Goal: Task Accomplishment & Management: Manage account settings

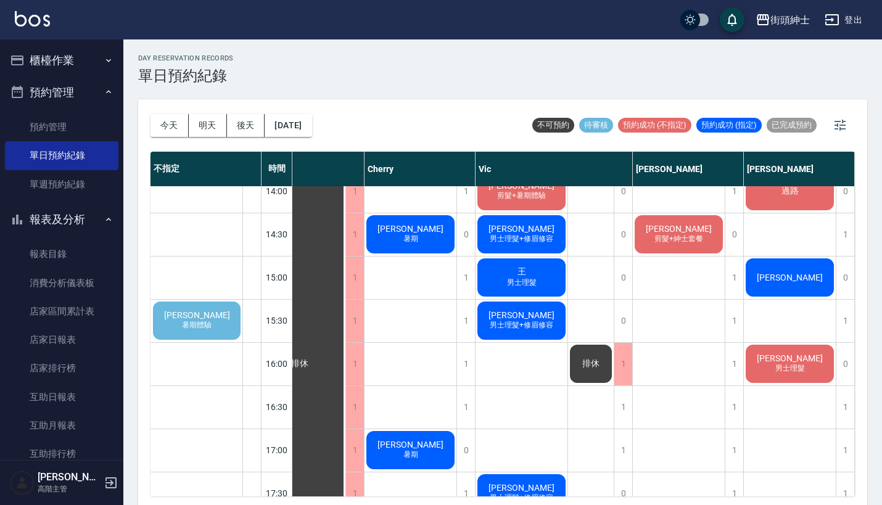
scroll to position [461, 45]
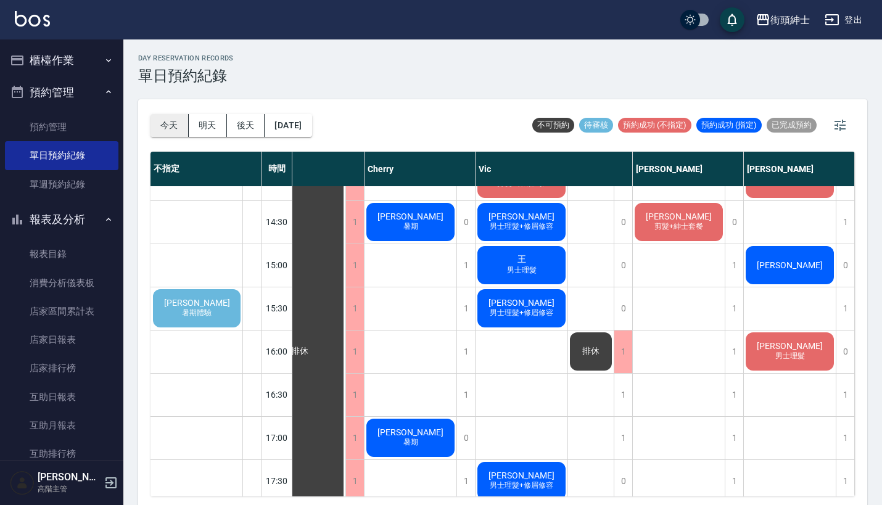
click at [172, 123] on button "今天" at bounding box center [169, 125] width 38 height 23
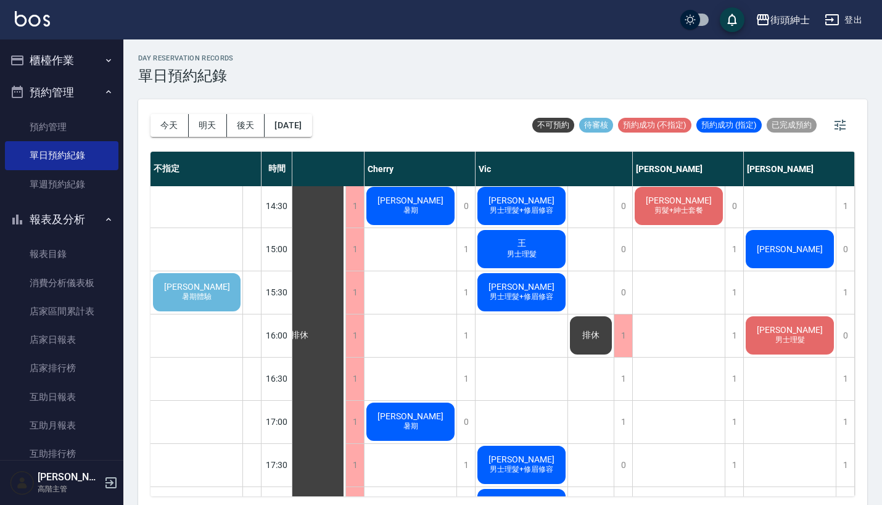
scroll to position [466, 45]
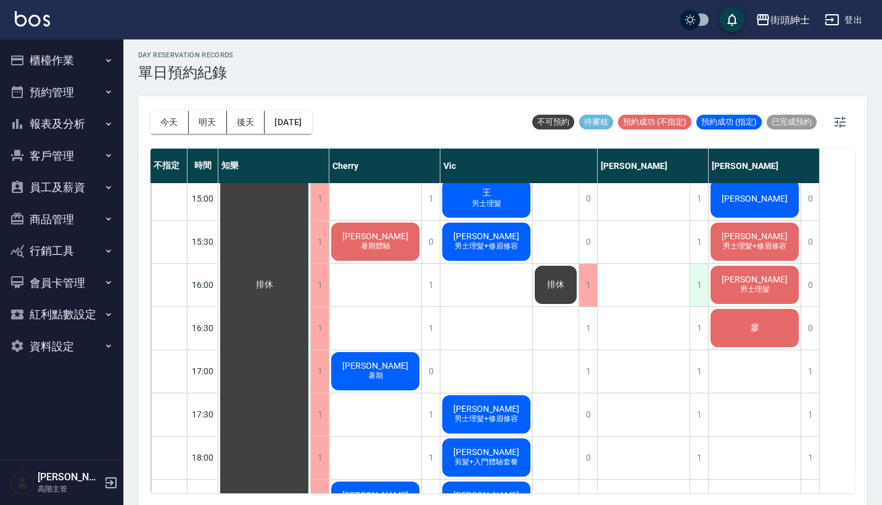
scroll to position [524, 0]
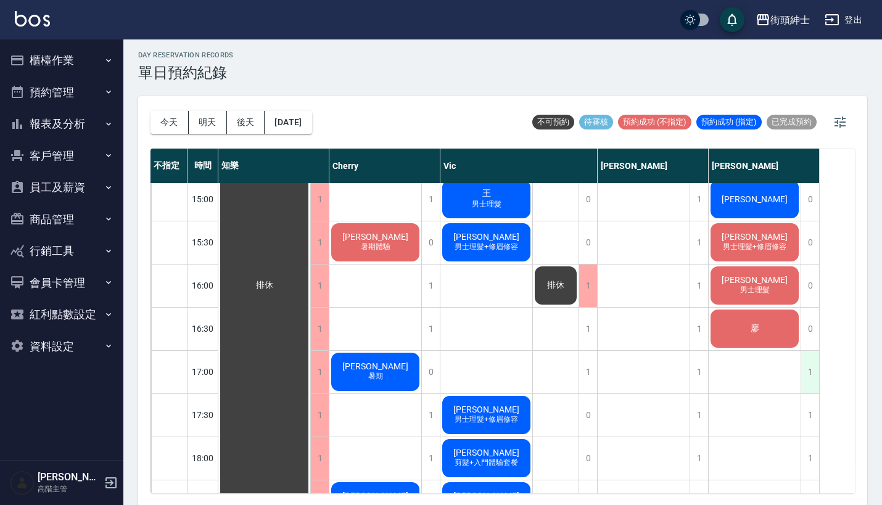
click at [807, 372] on div "1" at bounding box center [809, 372] width 19 height 43
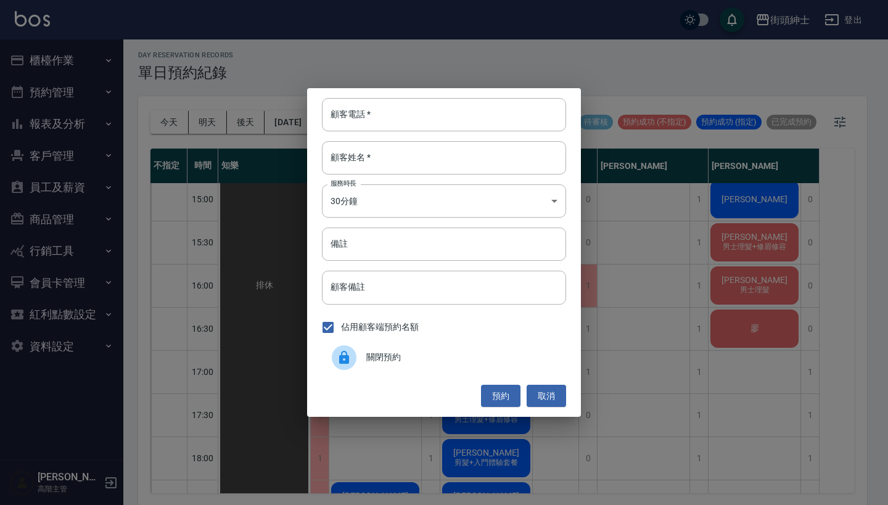
click at [426, 364] on div "關閉預約" at bounding box center [444, 357] width 244 height 35
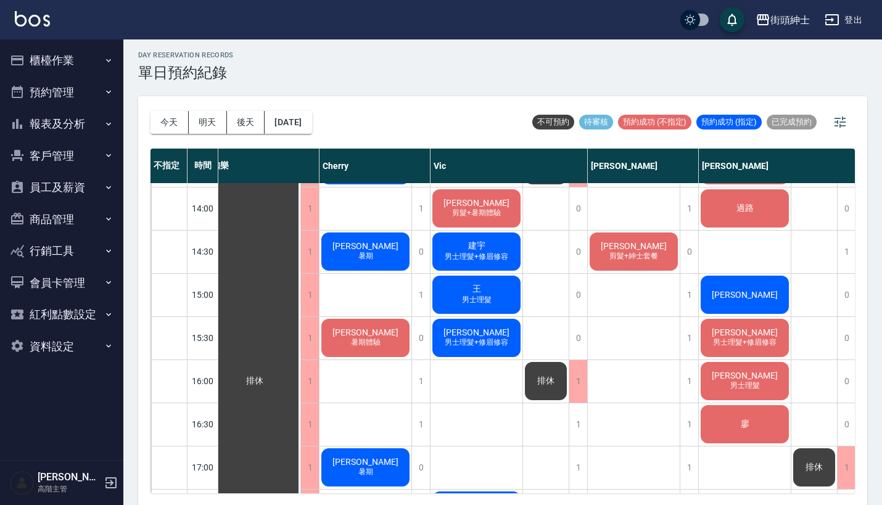
scroll to position [375, 10]
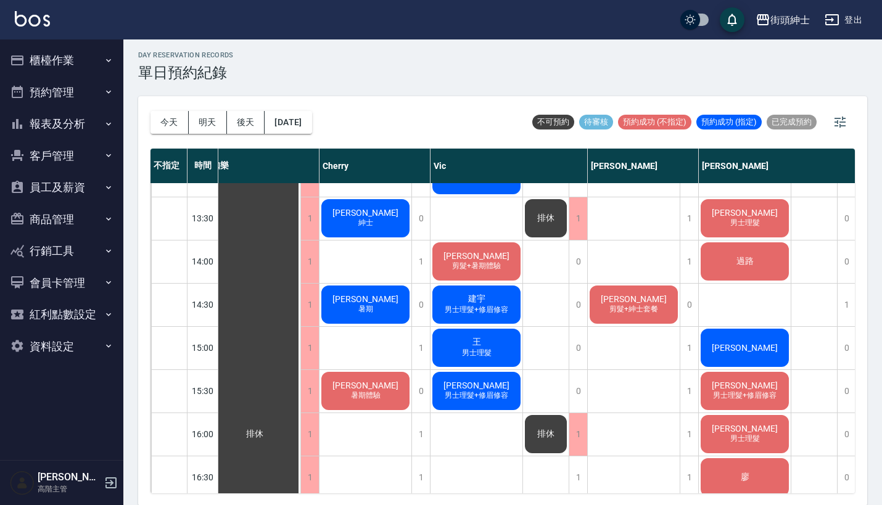
click at [300, 300] on div "建宇 男士理髮+修眉修容" at bounding box center [254, 434] width 92 height 1251
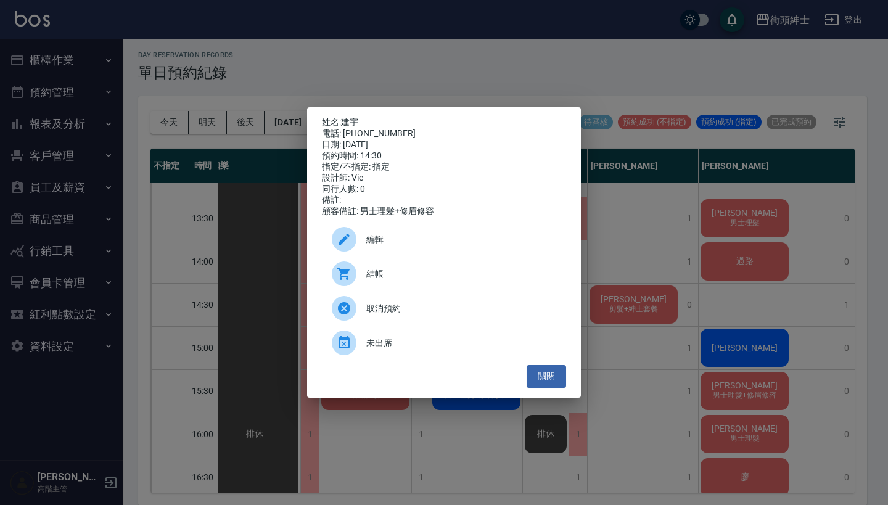
click at [653, 234] on div "姓名: 建宇 電話: 0929002978 日期: 2025/08/25 預約時間: 14:30 指定/不指定: 指定 設計師: Vic 同行人數: 0 備註…" at bounding box center [444, 252] width 888 height 505
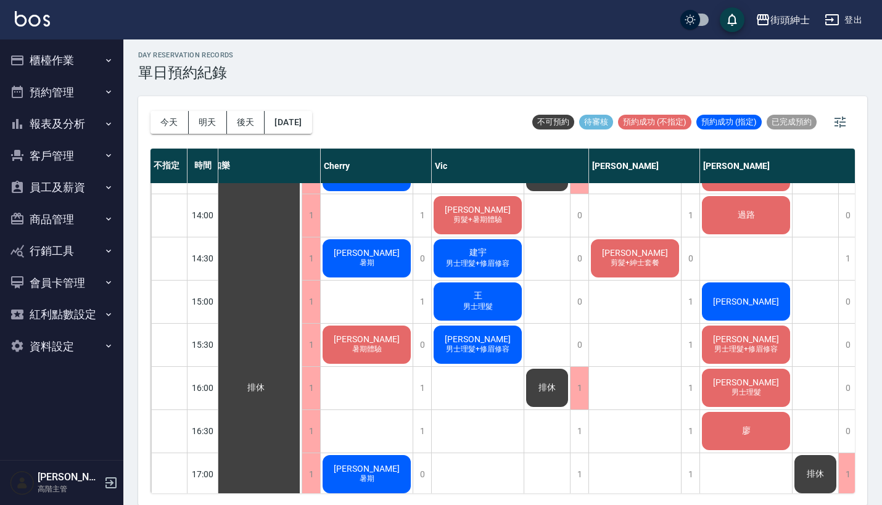
scroll to position [421, 8]
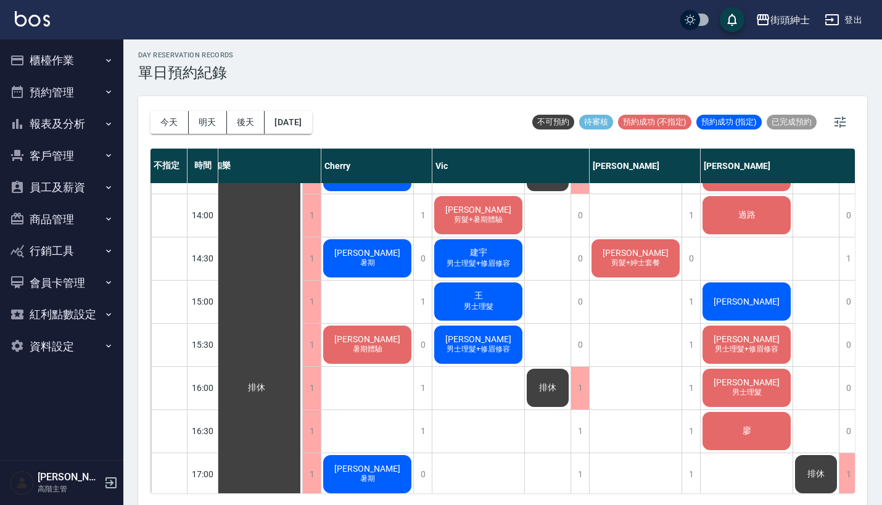
click at [370, 86] on span "男士理髮" at bounding box center [367, 86] width 5 height 0
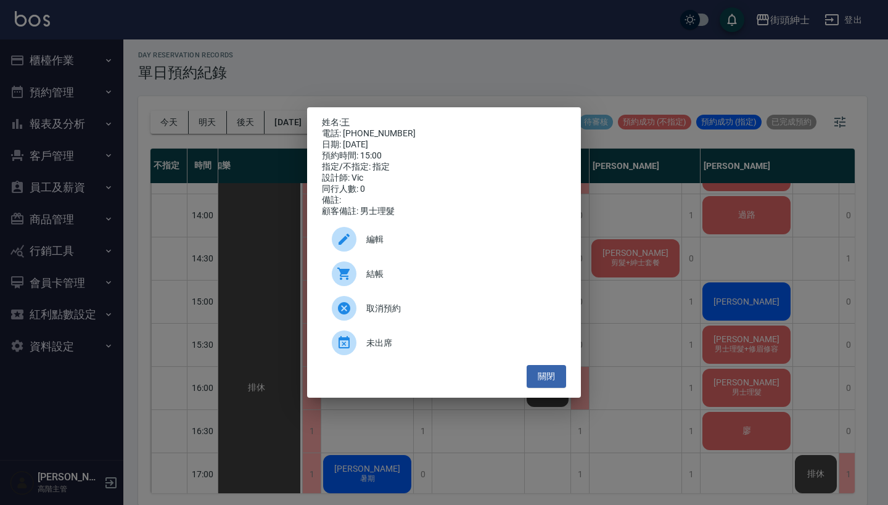
click at [617, 302] on div "姓名: 王 電話: 0937234623 日期: 2025/08/25 預約時間: 15:00 指定/不指定: 指定 設計師: Vic 同行人數: 0 備註:…" at bounding box center [444, 252] width 888 height 505
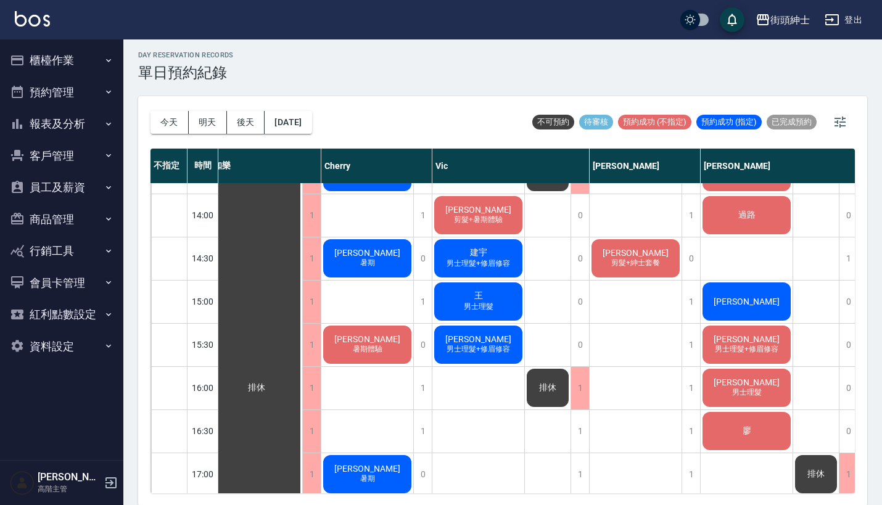
click at [370, 86] on span "男士理髮" at bounding box center [367, 86] width 5 height 0
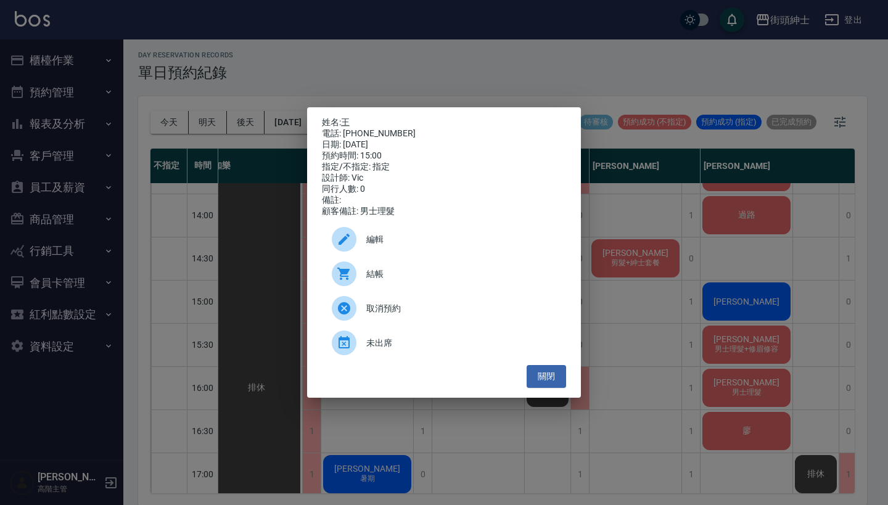
click at [633, 317] on div "姓名: 王 電話: 0937234623 日期: 2025/08/25 預約時間: 15:00 指定/不指定: 指定 設計師: Vic 同行人數: 0 備註:…" at bounding box center [444, 252] width 888 height 505
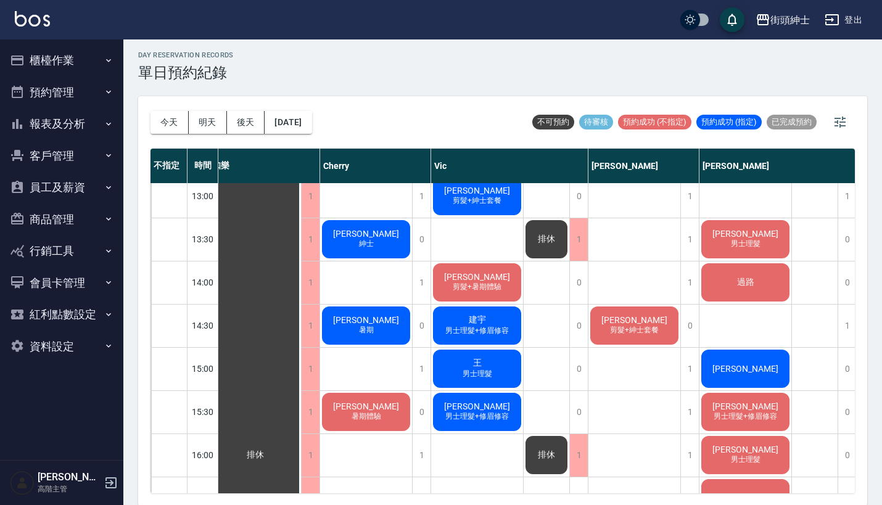
scroll to position [352, 10]
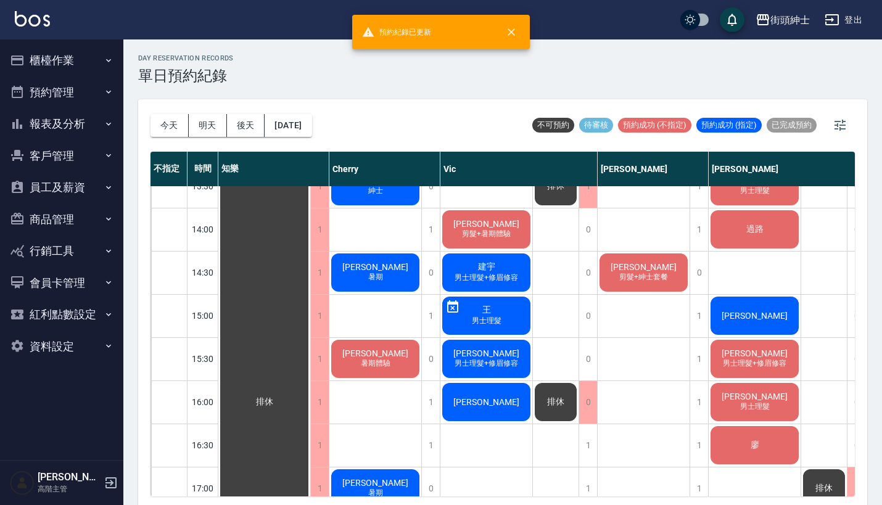
scroll to position [389, 0]
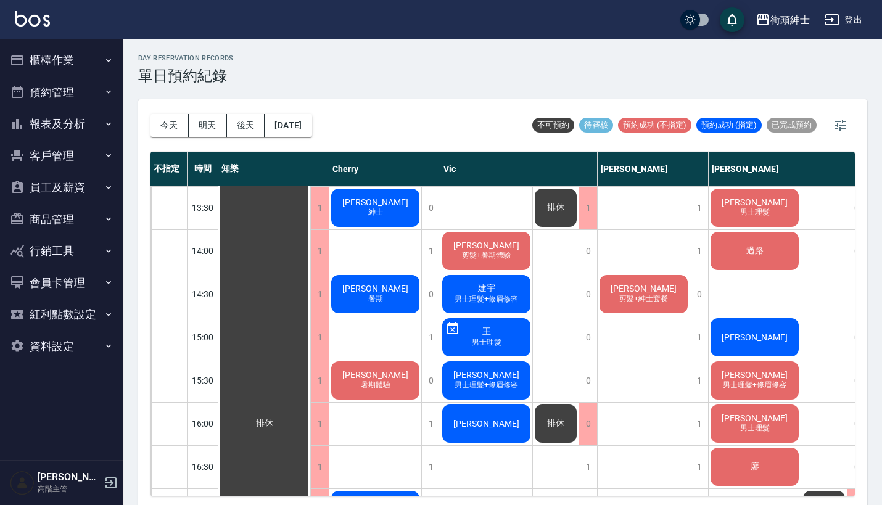
click at [378, 121] on span "男士理髮+修眉修容" at bounding box center [375, 121] width 5 height 0
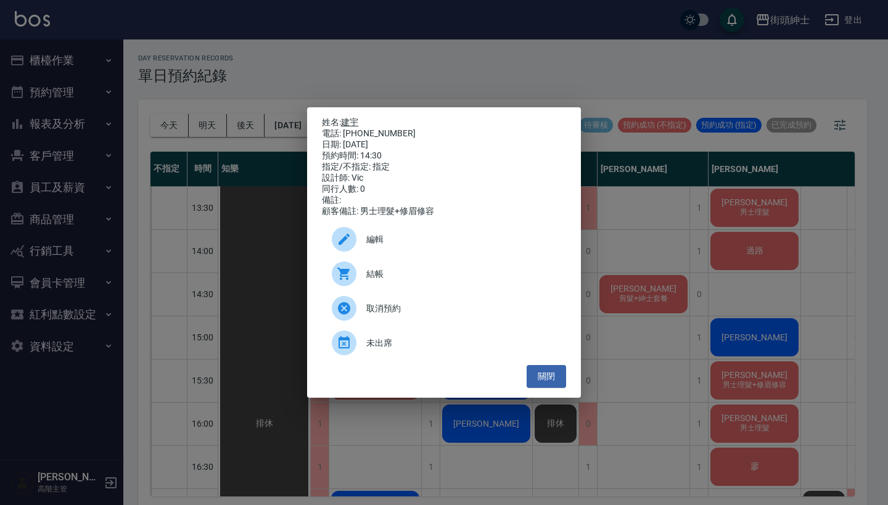
drag, startPoint x: 390, startPoint y: 131, endPoint x: 347, endPoint y: 118, distance: 45.8
click at [346, 118] on div "姓名: 建宇 電話: [PHONE_NUMBER] 日期: [DATE] 預約時間: 14:30 指定/不指定: 指定 設計師: [PERSON_NAME] …" at bounding box center [444, 167] width 244 height 100
copy div "姓名: 建宇 電話: [PHONE_NUMBER]"
click at [482, 41] on div "姓名: 建宇 電話: 0929002978 日期: 2025/08/25 預約時間: 14:30 指定/不指定: 指定 設計師: Vic 同行人數: 0 備註…" at bounding box center [444, 252] width 888 height 505
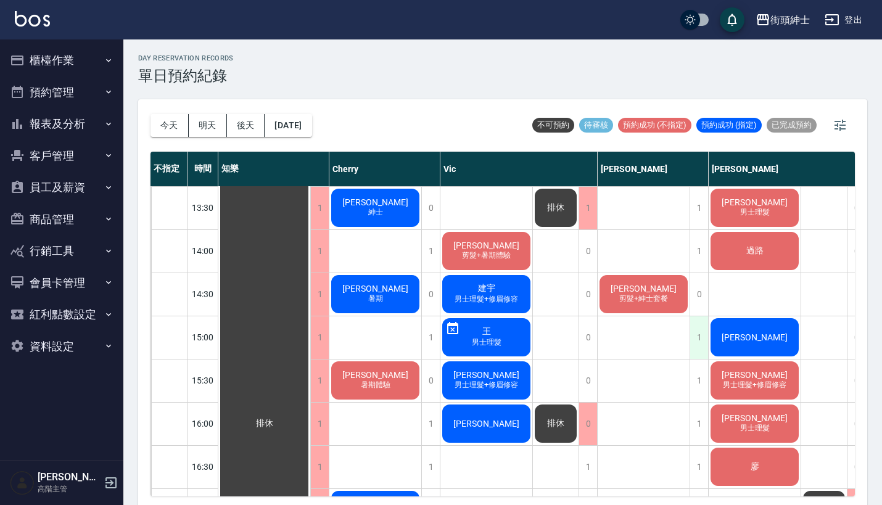
click at [694, 324] on div "1" at bounding box center [698, 337] width 19 height 43
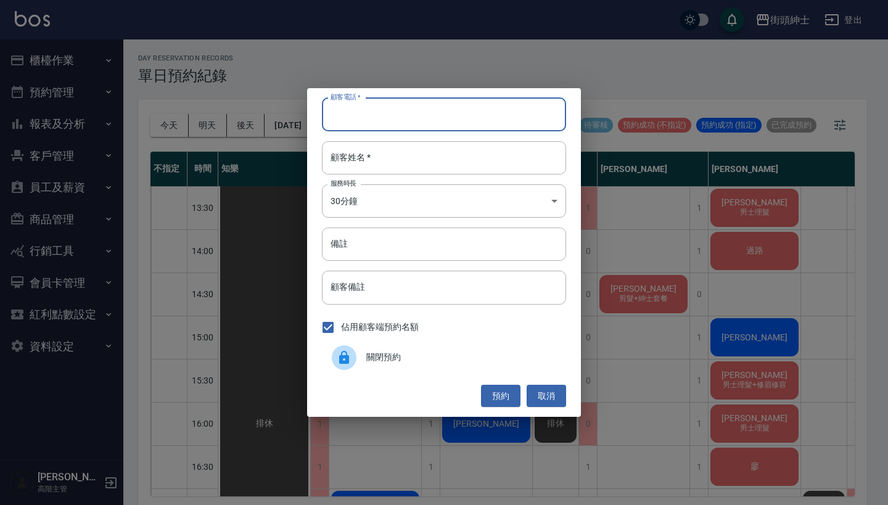
paste input "建宇 電話: 0929002978"
type input "建宇 電話: 0929002978"
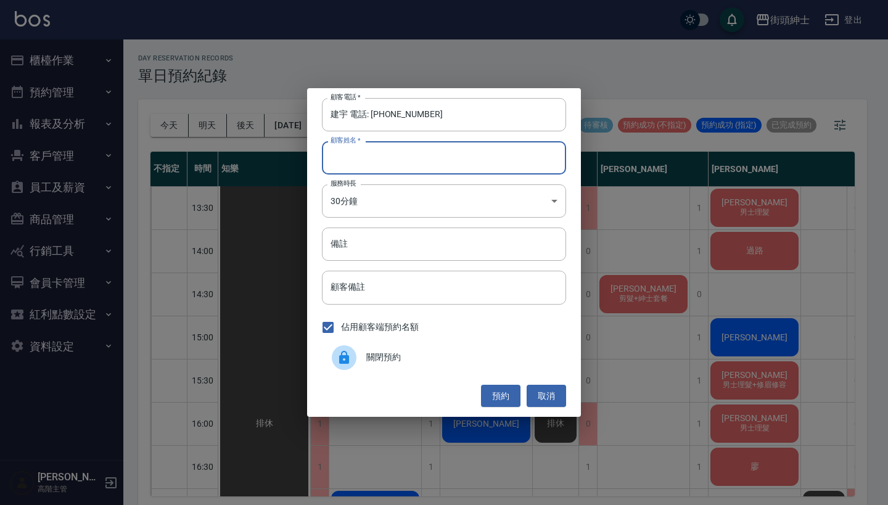
paste input "建宇 電話: 0929002978"
type input "建宇 電話: 0929002978"
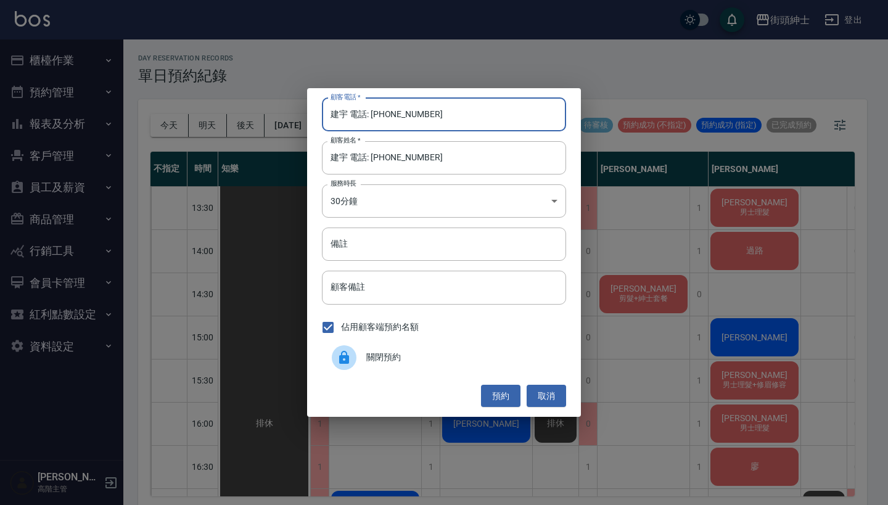
drag, startPoint x: 369, startPoint y: 116, endPoint x: 266, endPoint y: 116, distance: 102.4
click at [266, 116] on div "顧客電話   * 建宇 電話: 0929002978 顧客電話   * 顧客姓名   * 建宇 電話: 0929002978 顧客姓名   * 服務時長 30…" at bounding box center [444, 252] width 888 height 505
type input "0929002978"
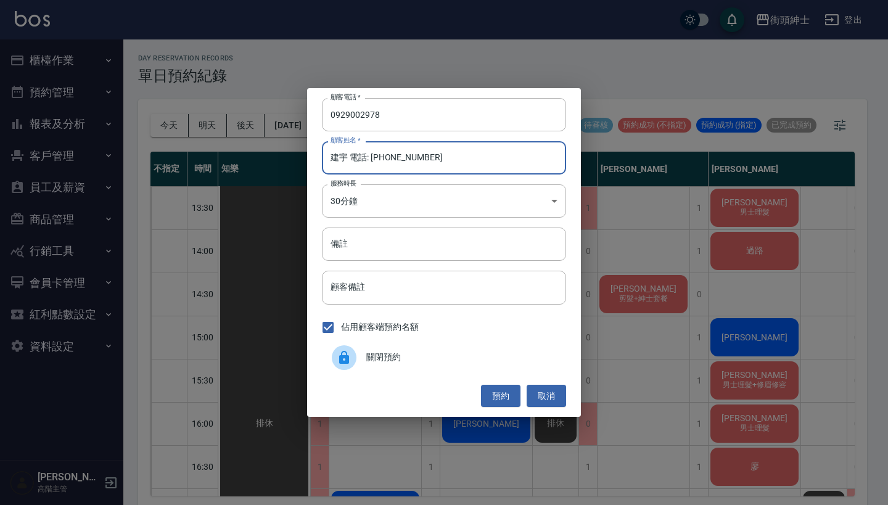
drag, startPoint x: 432, startPoint y: 162, endPoint x: 343, endPoint y: 161, distance: 89.4
click at [343, 161] on input "建宇 電話: 0929002978" at bounding box center [444, 157] width 244 height 33
click at [442, 160] on input "建宇 電話: 0929002978" at bounding box center [444, 157] width 244 height 33
drag, startPoint x: 442, startPoint y: 160, endPoint x: 350, endPoint y: 158, distance: 91.3
click at [350, 158] on input "建宇 電話: 0929002978" at bounding box center [444, 157] width 244 height 33
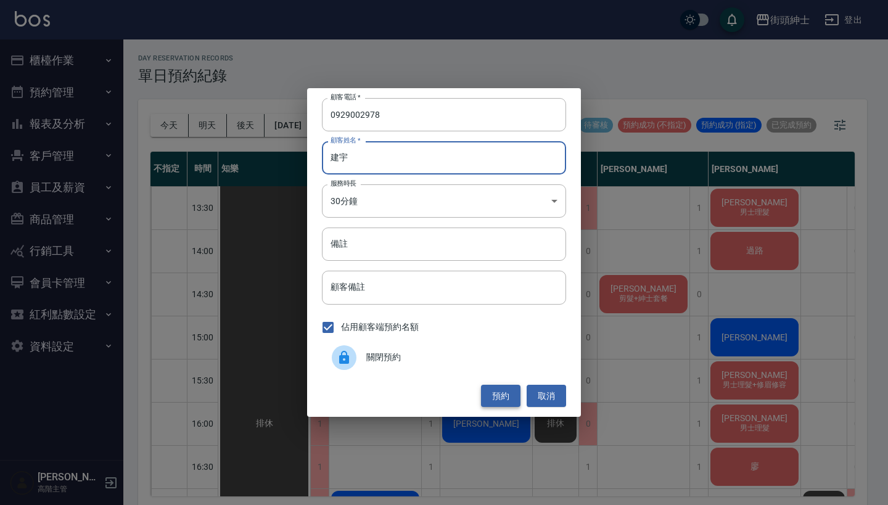
type input "建宇"
click at [498, 397] on button "預約" at bounding box center [500, 396] width 39 height 23
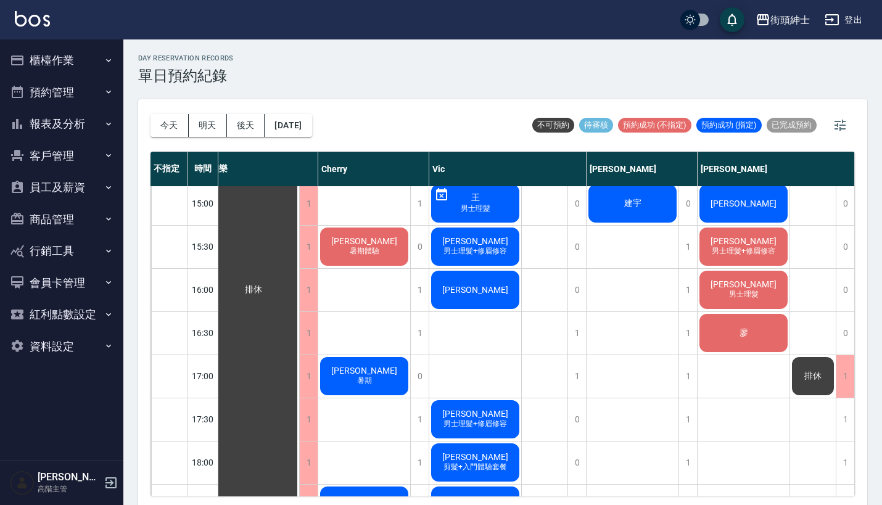
scroll to position [538, 13]
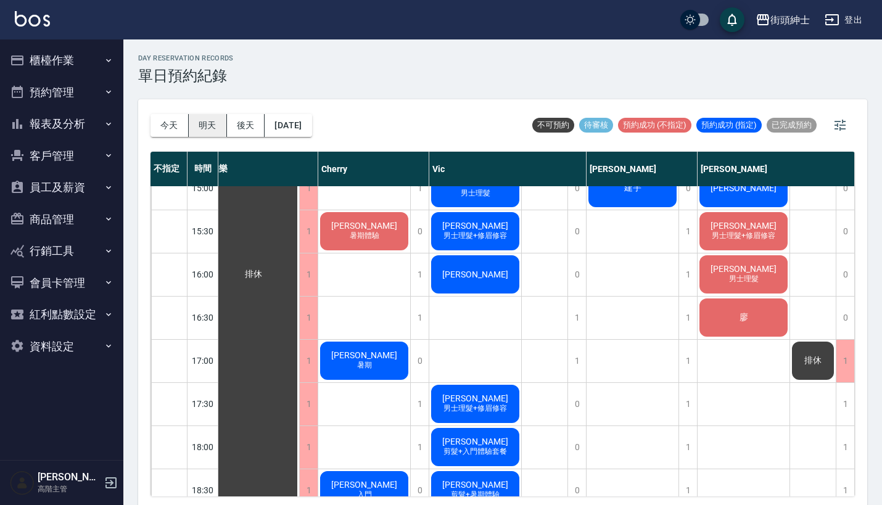
click at [205, 134] on button "明天" at bounding box center [208, 125] width 38 height 23
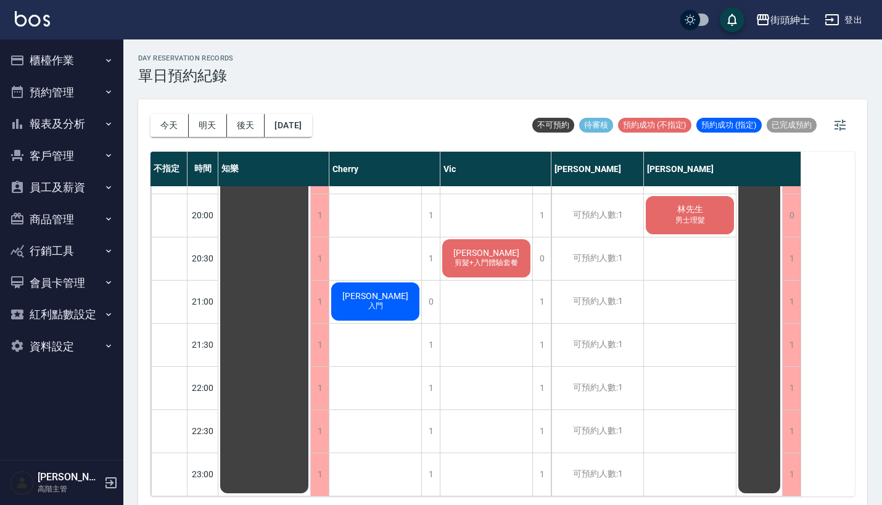
scroll to position [952, 0]
click at [207, 112] on div "今天 明天 後天 2025/08/26" at bounding box center [231, 125] width 162 height 52
click at [208, 117] on button "明天" at bounding box center [208, 125] width 38 height 23
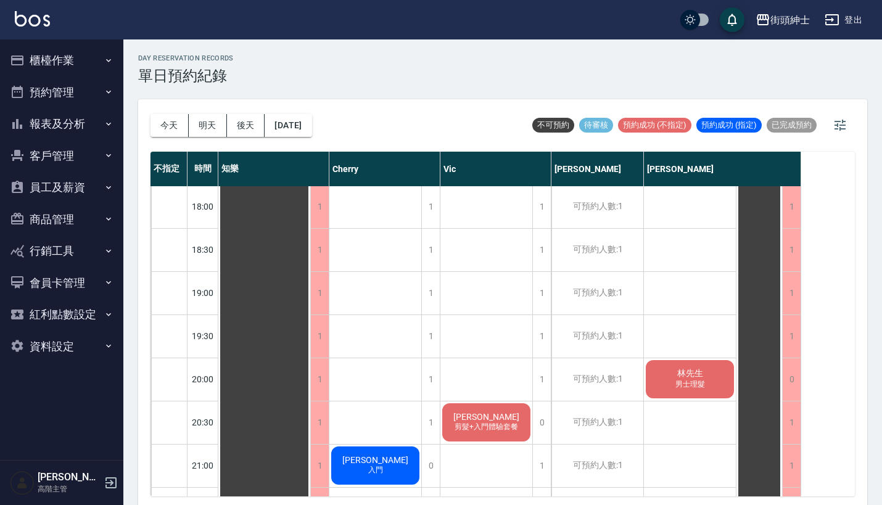
scroll to position [779, 0]
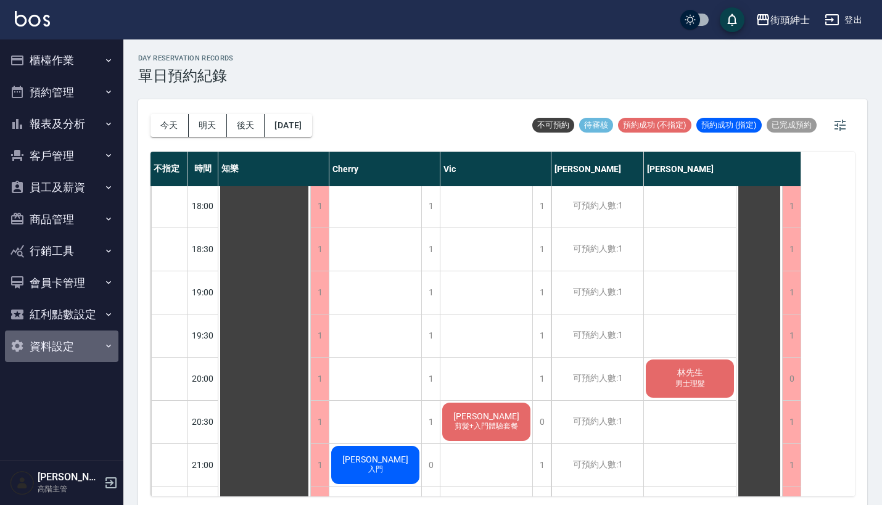
click at [83, 353] on button "資料設定" at bounding box center [61, 347] width 113 height 32
click at [83, 347] on button "資料設定" at bounding box center [61, 347] width 113 height 32
click at [80, 91] on button "預約管理" at bounding box center [61, 92] width 113 height 32
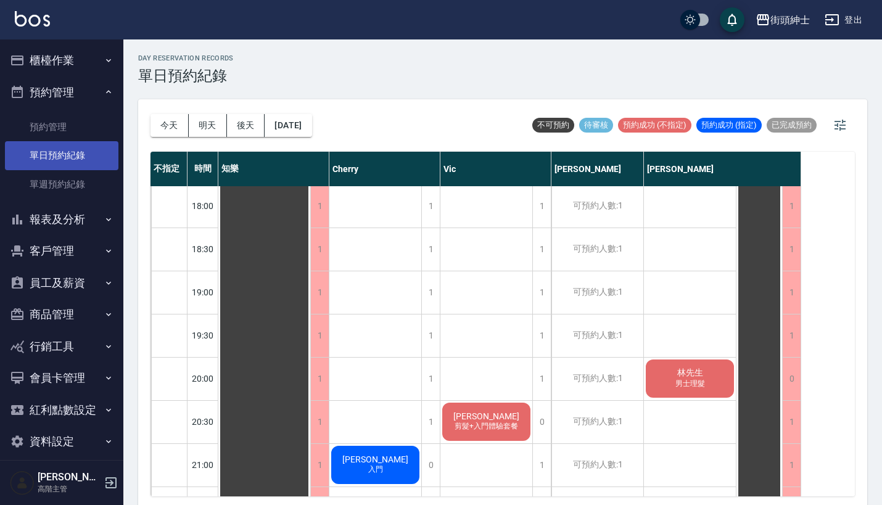
click at [91, 152] on link "單日預約紀錄" at bounding box center [61, 155] width 113 height 28
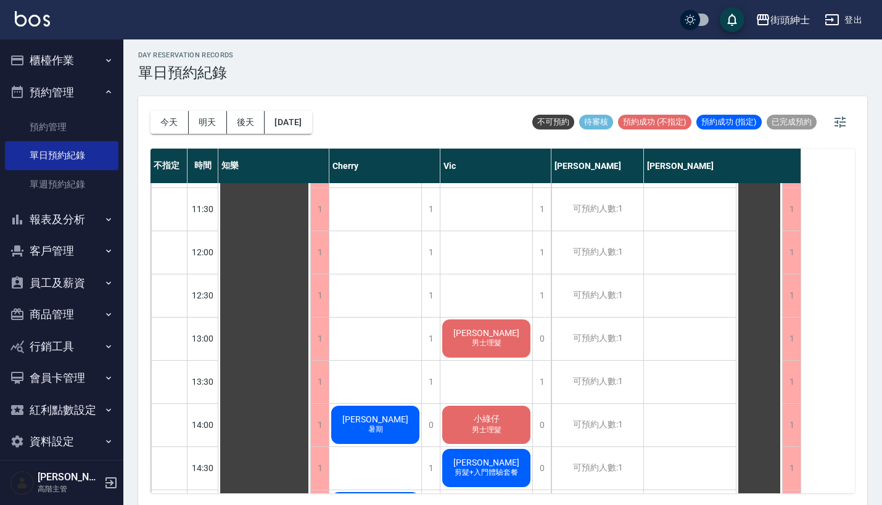
scroll to position [211, 0]
click at [173, 118] on button "今天" at bounding box center [169, 122] width 38 height 23
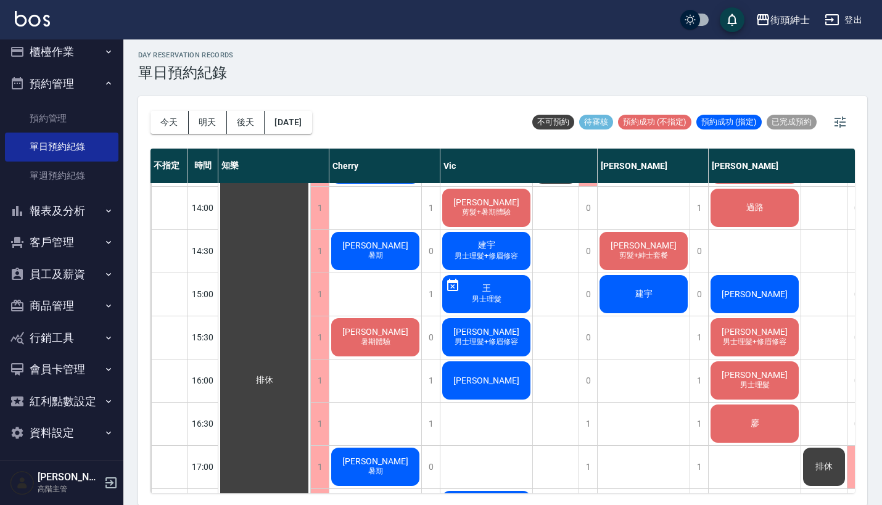
scroll to position [455, 0]
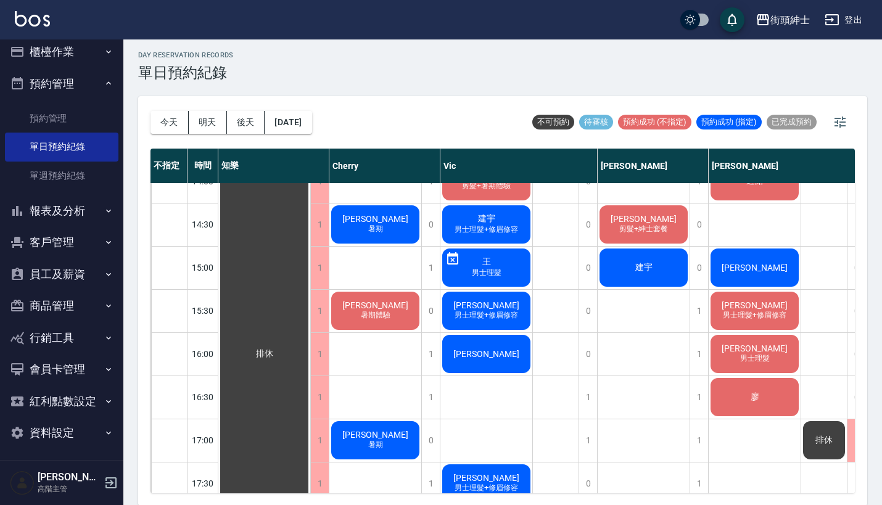
click at [310, 275] on div "建宇" at bounding box center [264, 354] width 92 height 1251
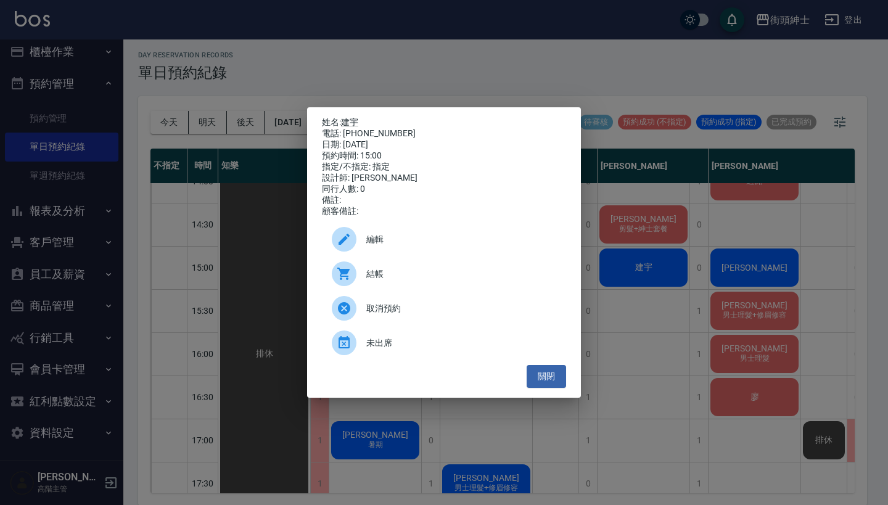
click at [656, 316] on div "姓名: 建宇 電話: 0929002978 日期: 2025/08/25 預約時間: 15:00 指定/不指定: 指定 設計師: 戴比 同行人數: 0 備註:…" at bounding box center [444, 252] width 888 height 505
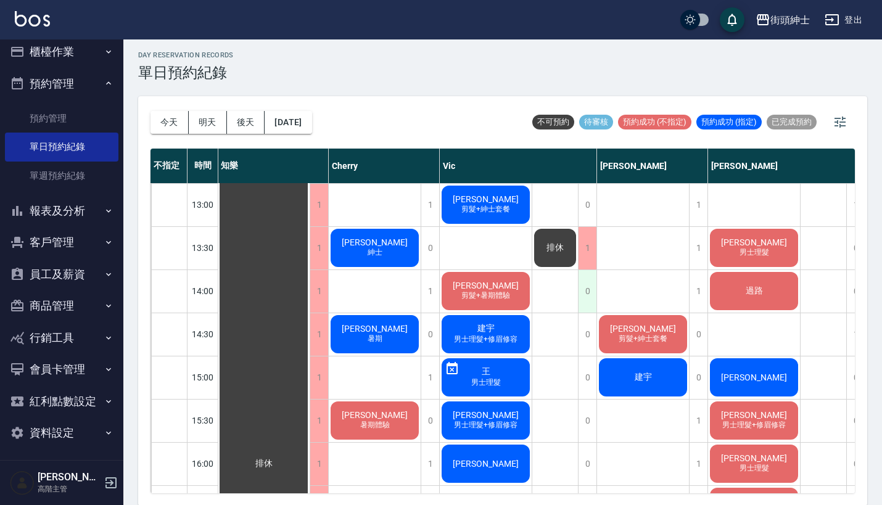
scroll to position [345, 1]
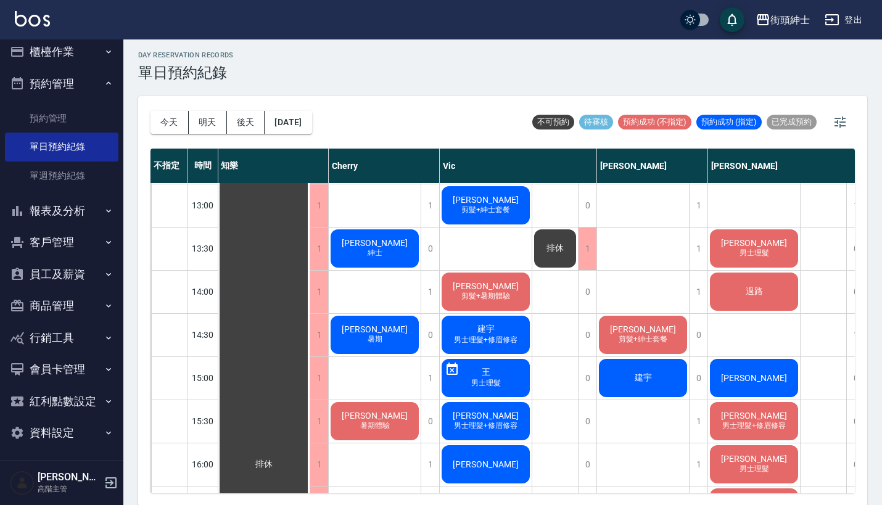
click at [377, 162] on span "男士理髮+修眉修容" at bounding box center [374, 162] width 5 height 0
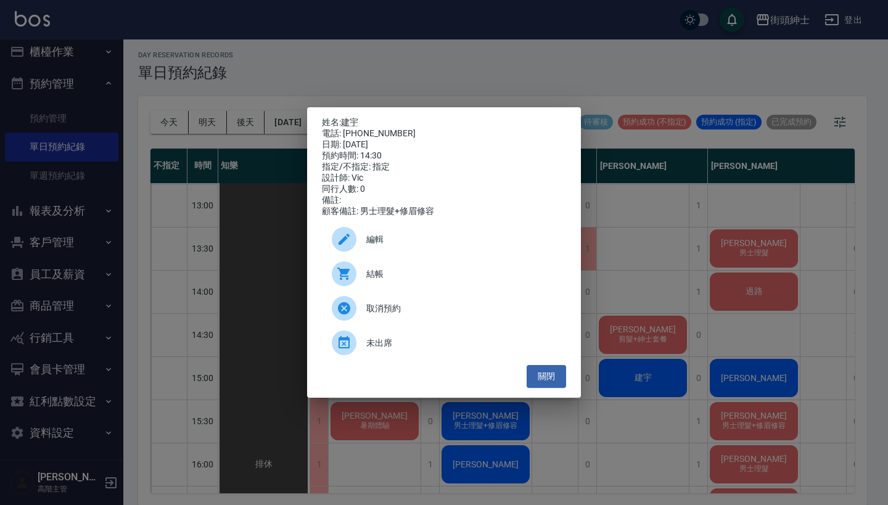
click at [398, 274] on span "結帳" at bounding box center [461, 274] width 190 height 13
click at [407, 51] on div "姓名: 建宇 電話: 0929002978 日期: 2025/08/25 預約時間: 14:30 指定/不指定: 指定 設計師: Vic 同行人數: 0 備註…" at bounding box center [444, 252] width 888 height 505
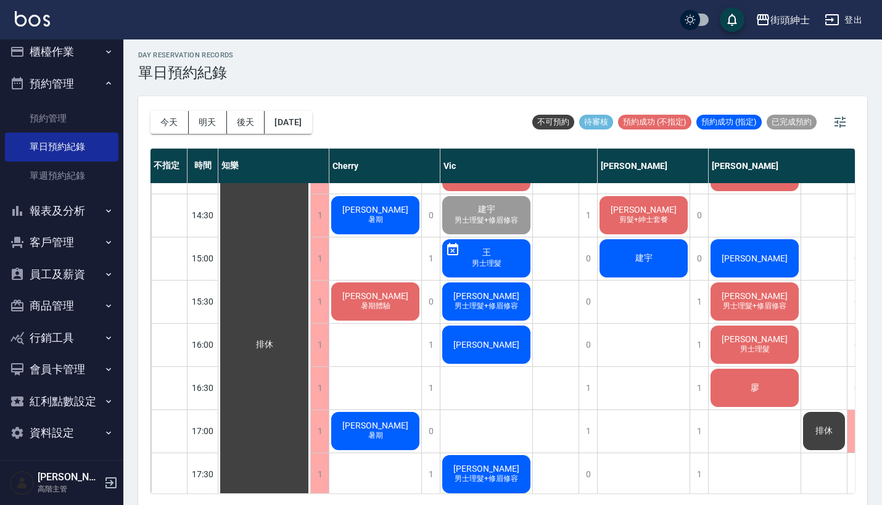
scroll to position [487, 1]
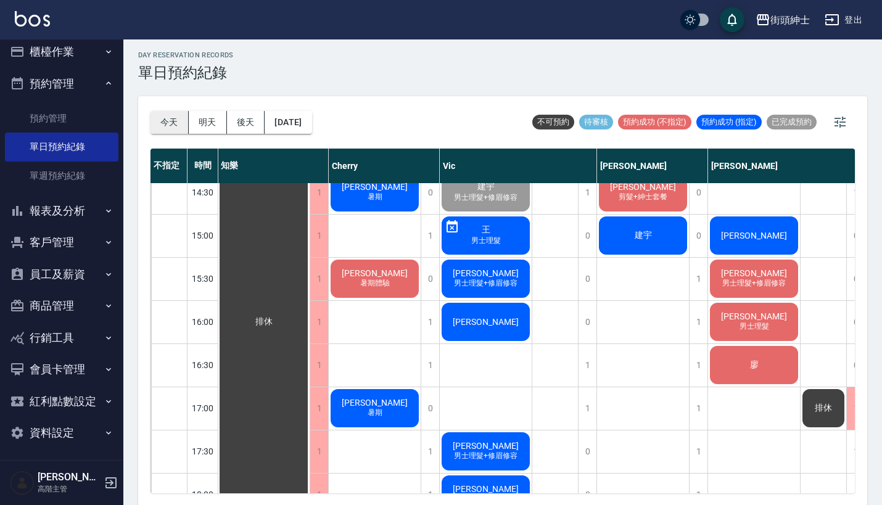
click at [173, 123] on button "今天" at bounding box center [169, 122] width 38 height 23
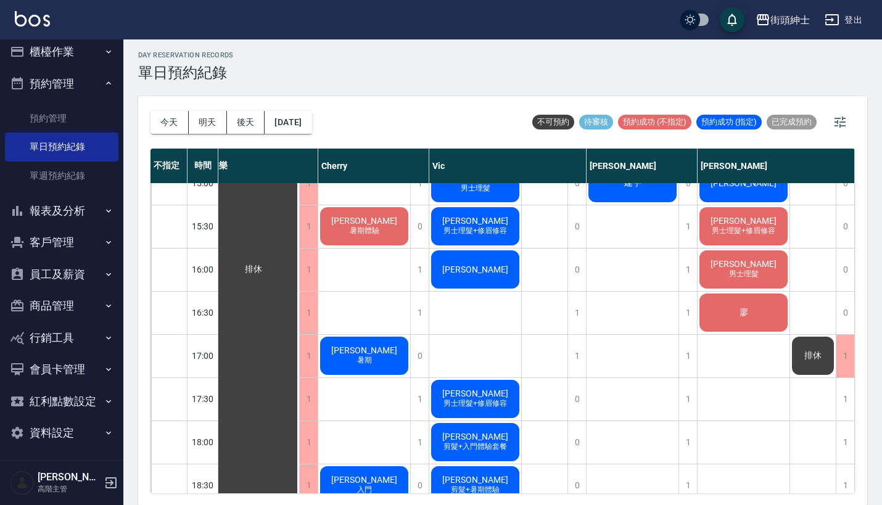
scroll to position [540, 17]
click at [569, 307] on div "1" at bounding box center [576, 313] width 19 height 43
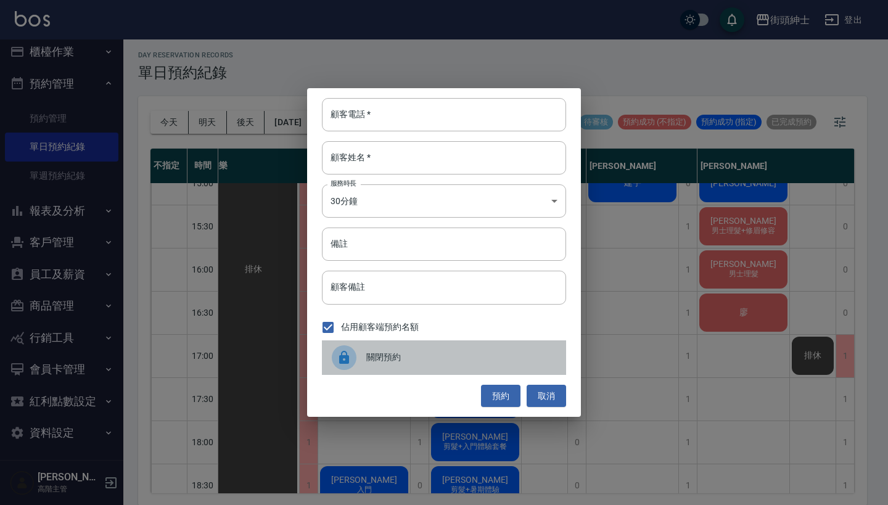
click at [368, 352] on span "關閉預約" at bounding box center [461, 357] width 190 height 13
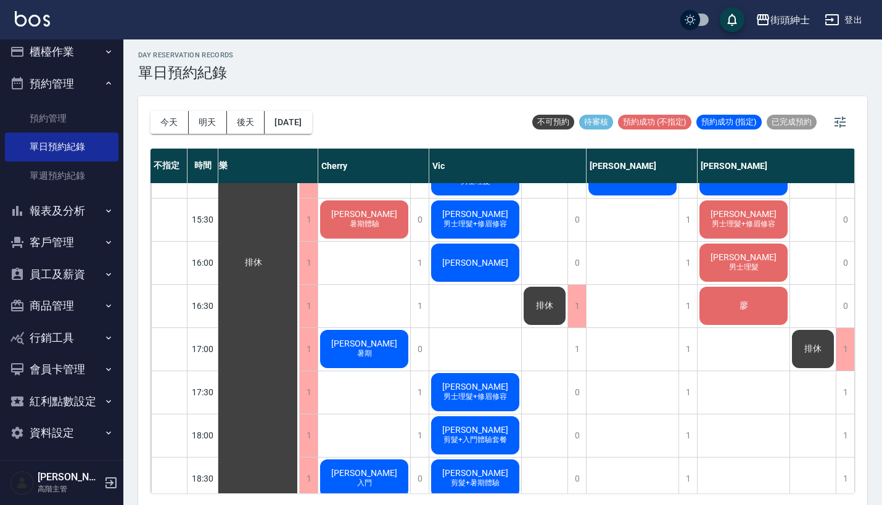
scroll to position [532, 12]
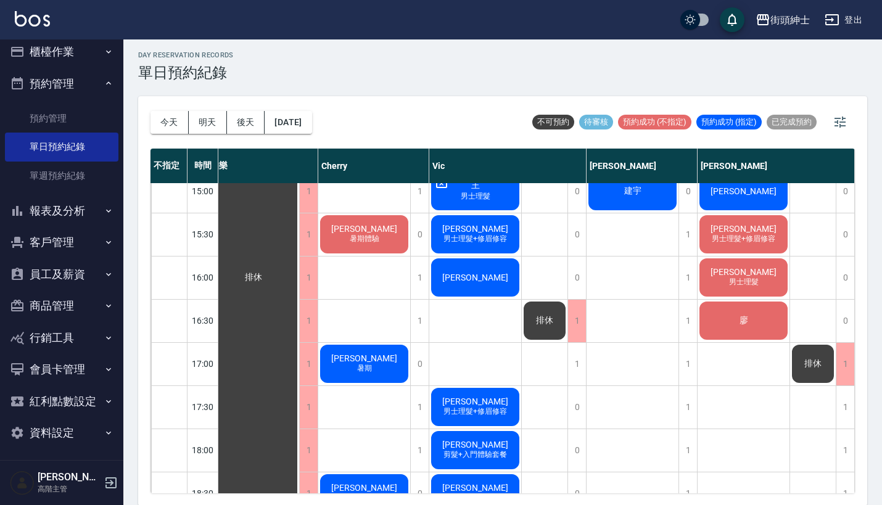
click at [299, 332] on div "排休" at bounding box center [253, 277] width 92 height 1251
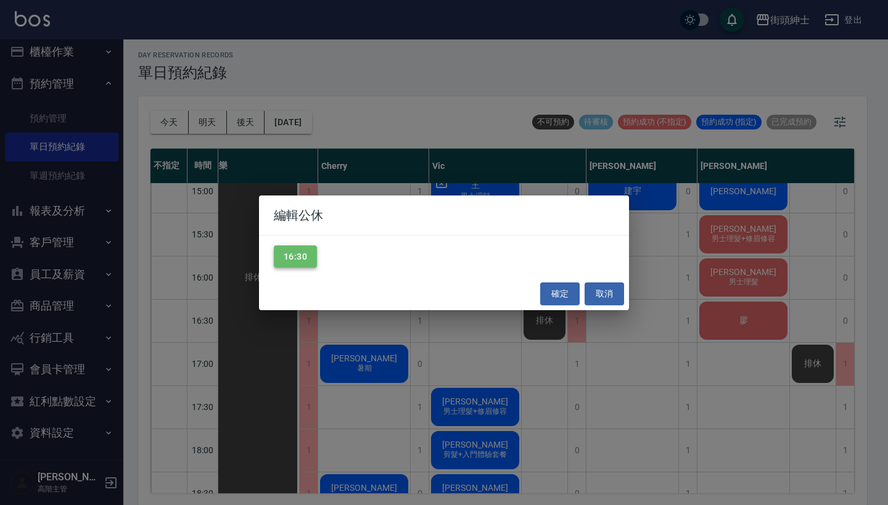
click at [291, 252] on button "16:30" at bounding box center [295, 256] width 43 height 23
click at [555, 284] on button "確定" at bounding box center [559, 293] width 39 height 23
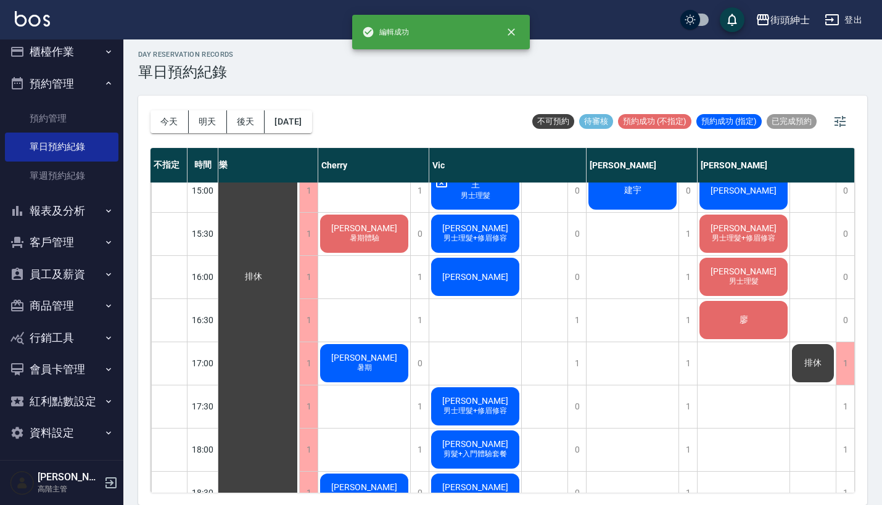
scroll to position [3, 0]
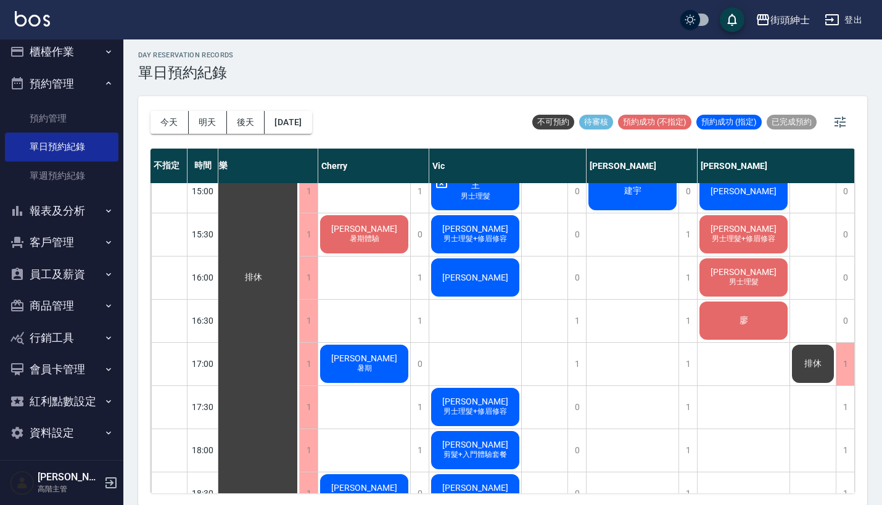
click at [79, 434] on button "資料設定" at bounding box center [61, 433] width 113 height 32
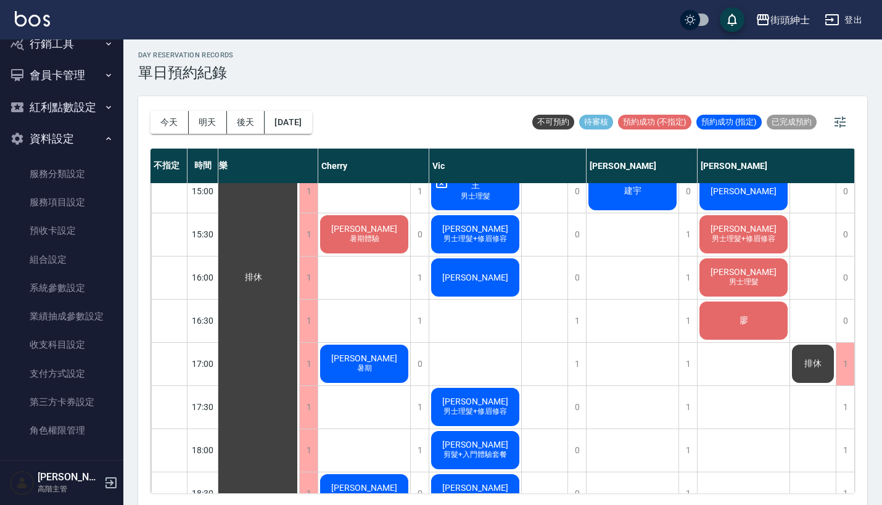
scroll to position [302, 0]
click at [74, 286] on link "系統參數設定" at bounding box center [61, 288] width 113 height 28
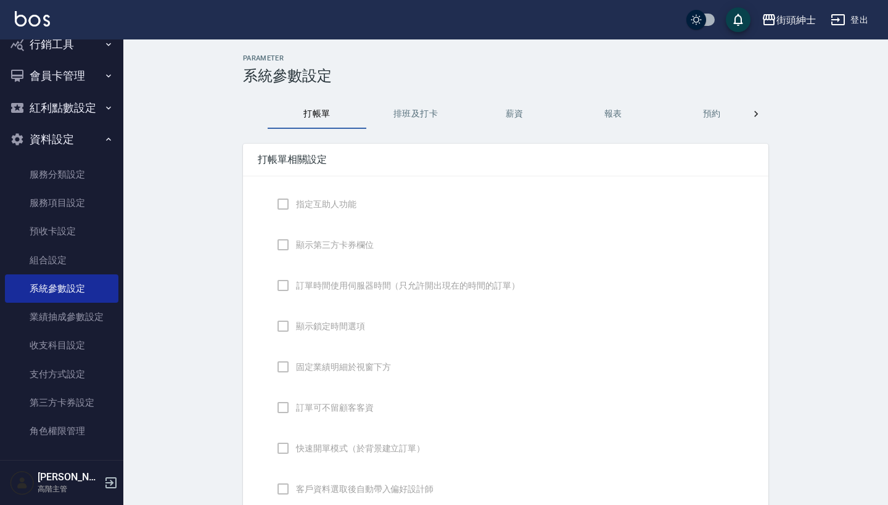
checkbox input "true"
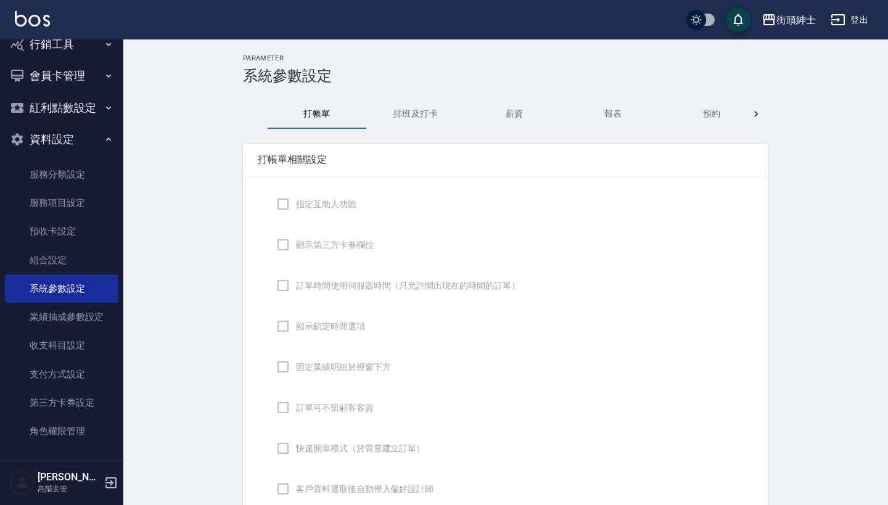
checkbox input "false"
type input "DESIGNATE"
checkbox input "true"
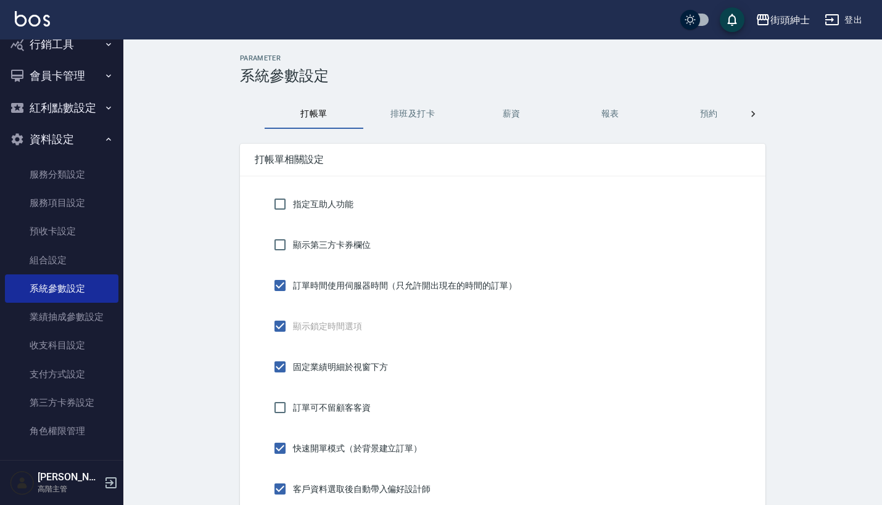
click at [707, 111] on button "預約" at bounding box center [708, 114] width 99 height 30
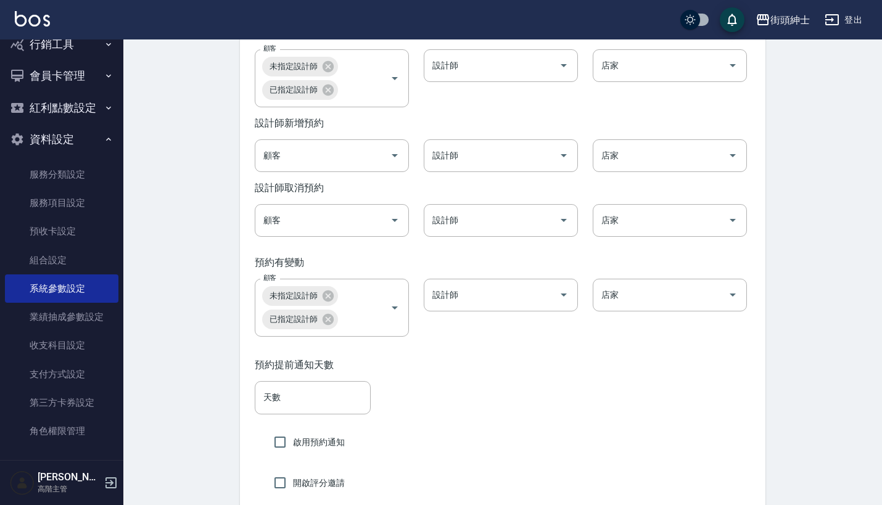
scroll to position [1920, 0]
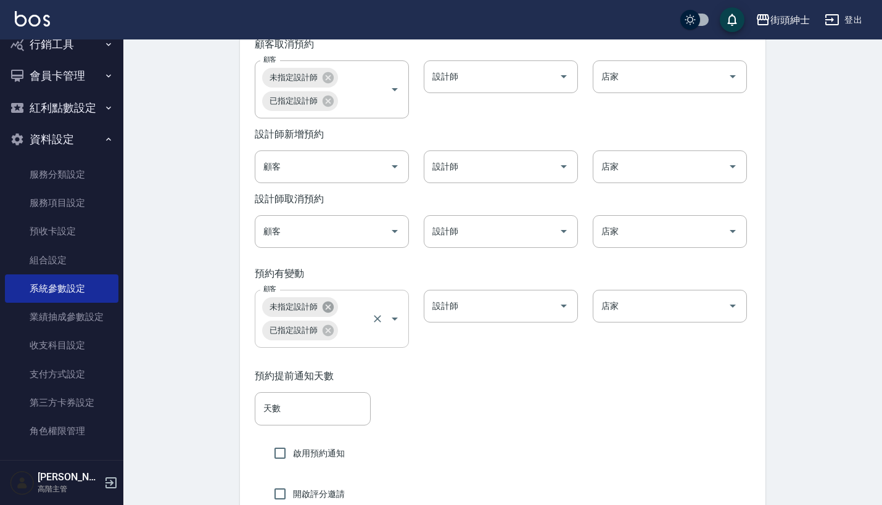
click at [326, 313] on icon at bounding box center [328, 307] width 11 height 11
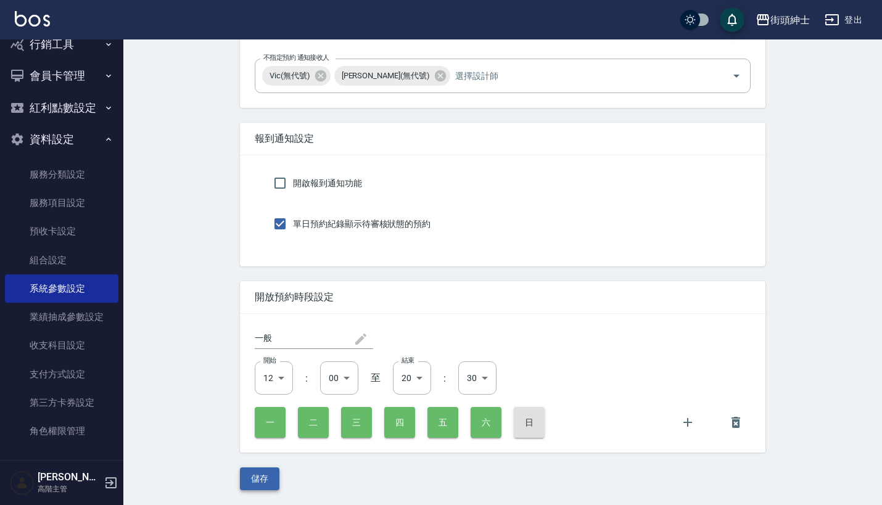
scroll to position [2390, 0]
click at [258, 486] on button "儲存" at bounding box center [259, 478] width 39 height 23
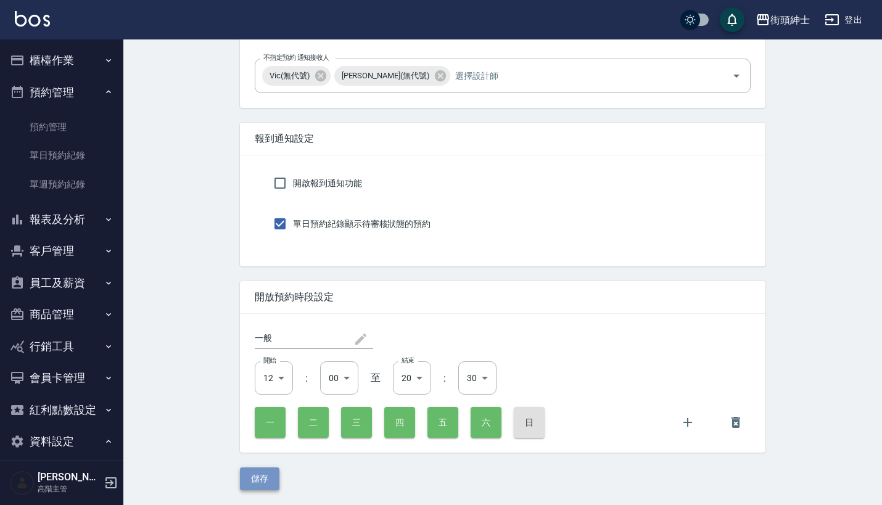
click at [262, 475] on button "儲存" at bounding box center [259, 478] width 39 height 23
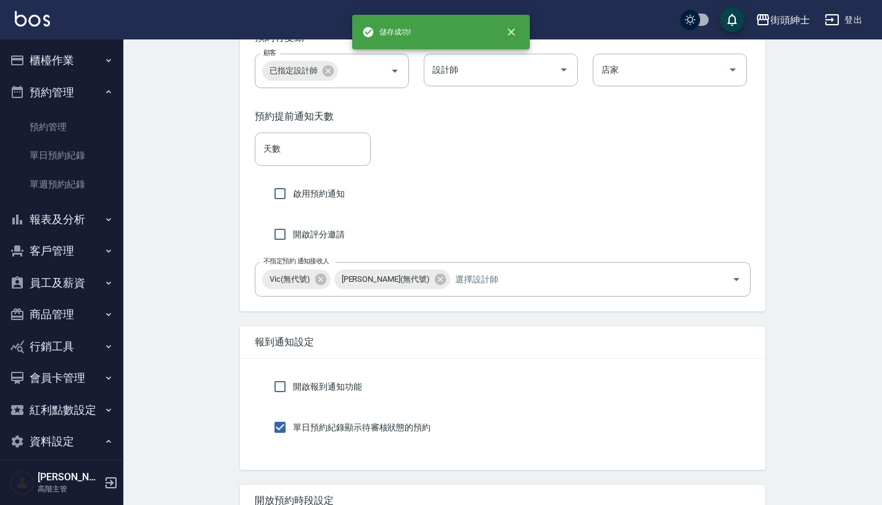
scroll to position [1930, 0]
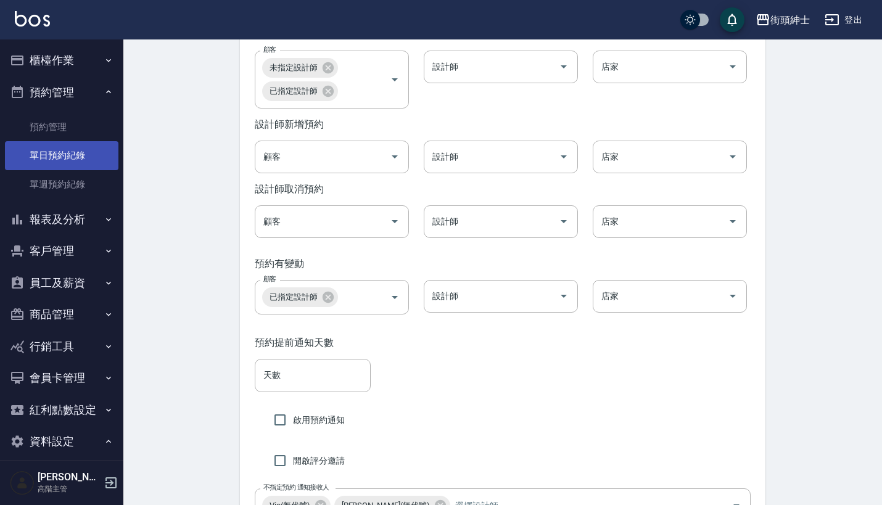
click at [78, 145] on link "單日預約紀錄" at bounding box center [61, 155] width 113 height 28
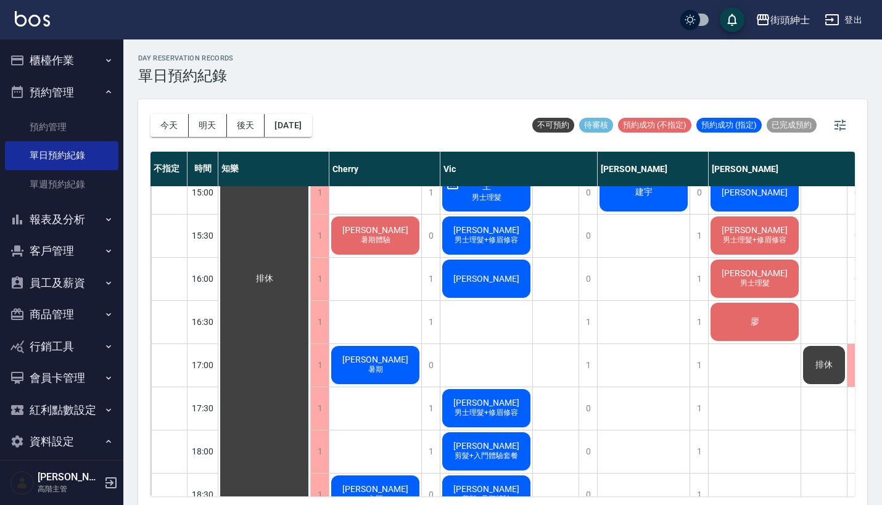
scroll to position [540, 0]
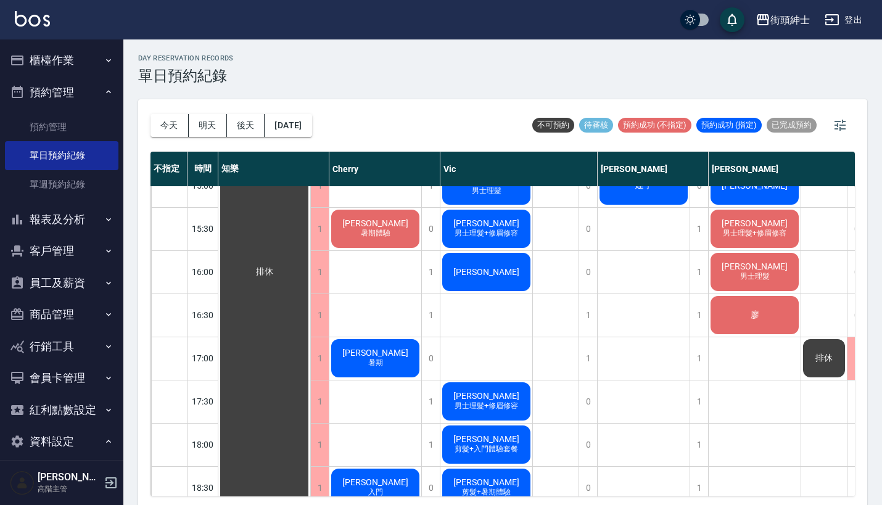
click at [276, 278] on span "廖" at bounding box center [264, 271] width 22 height 11
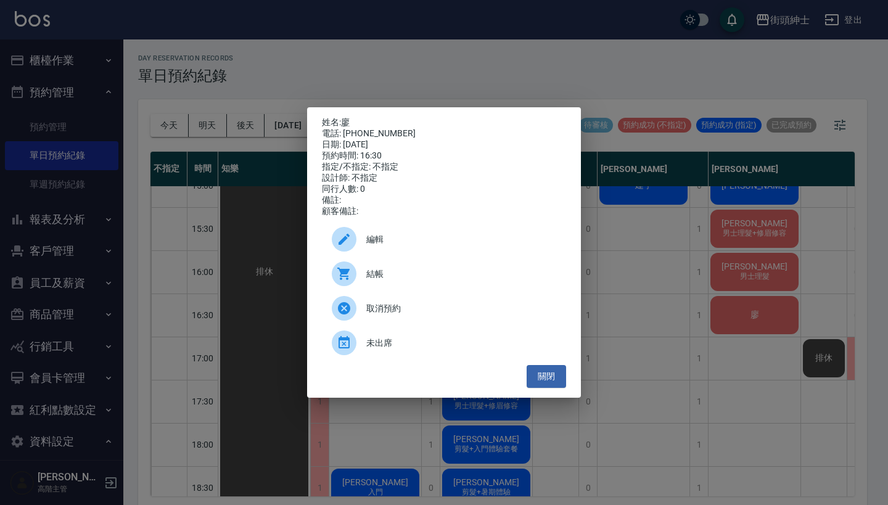
click at [415, 244] on span "編輯" at bounding box center [461, 239] width 190 height 13
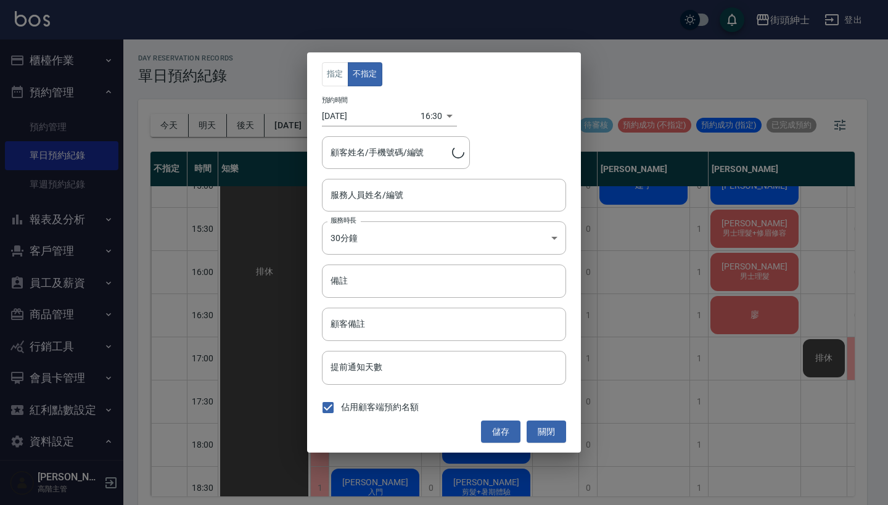
type input "eric(無代號)"
type input "廖/0989556718"
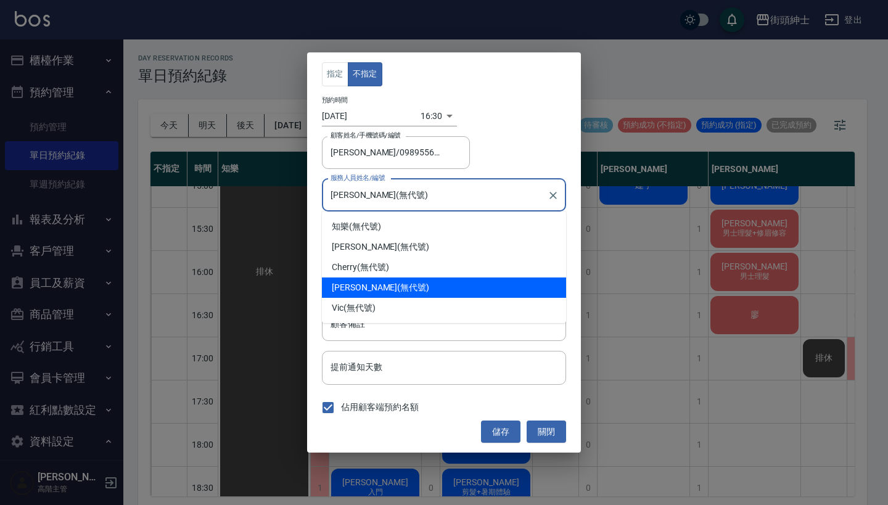
click at [416, 202] on input "eric(無代號)" at bounding box center [434, 195] width 215 height 22
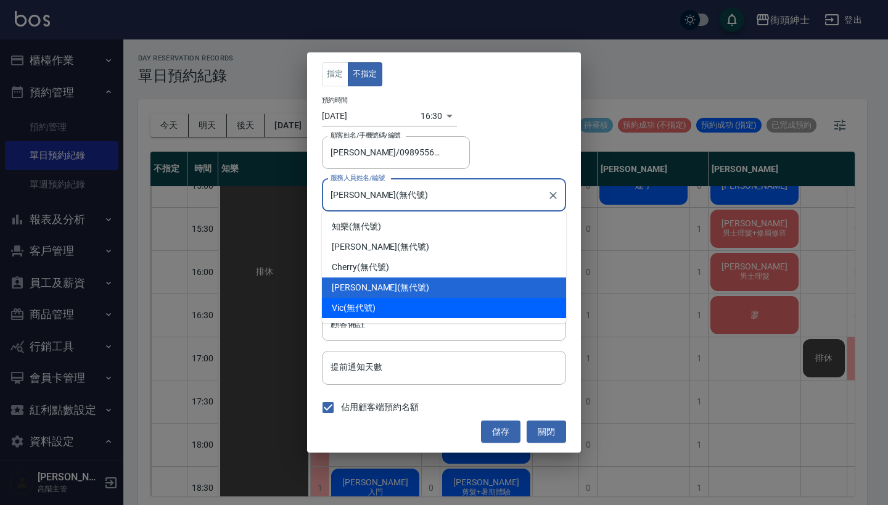
click at [396, 307] on div "Vic (無代號)" at bounding box center [444, 308] width 244 height 20
type input "Vic(無代號)"
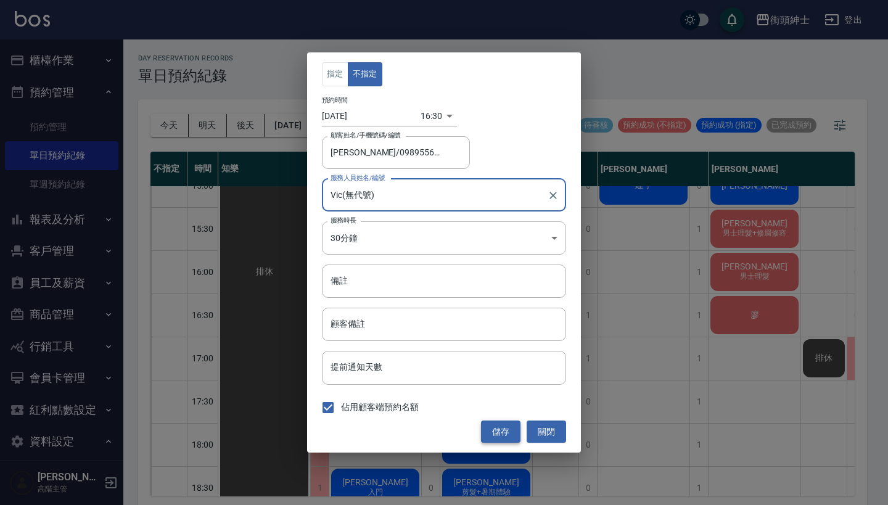
click at [496, 424] on button "儲存" at bounding box center [500, 432] width 39 height 23
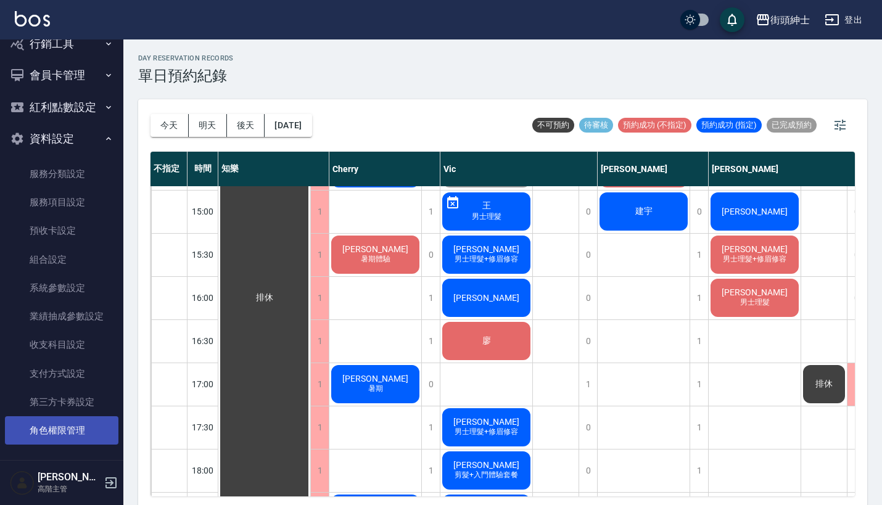
scroll to position [302, 0]
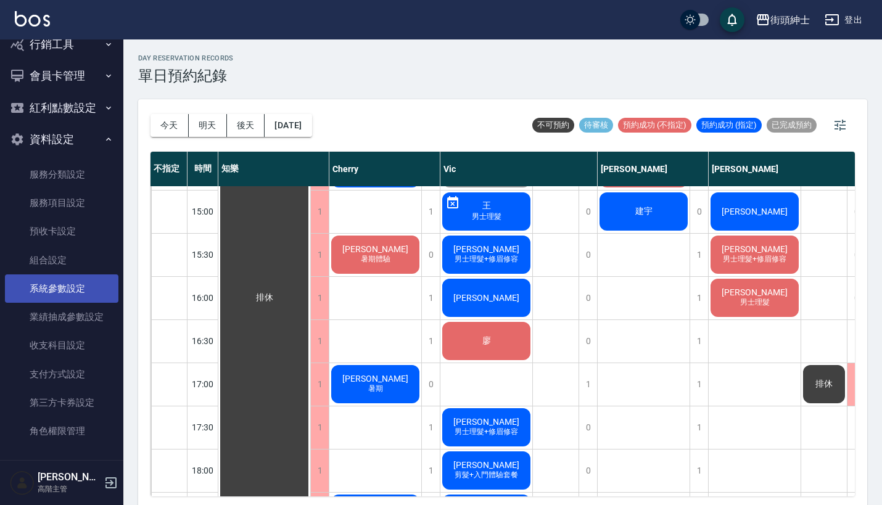
click at [64, 289] on link "系統參數設定" at bounding box center [61, 288] width 113 height 28
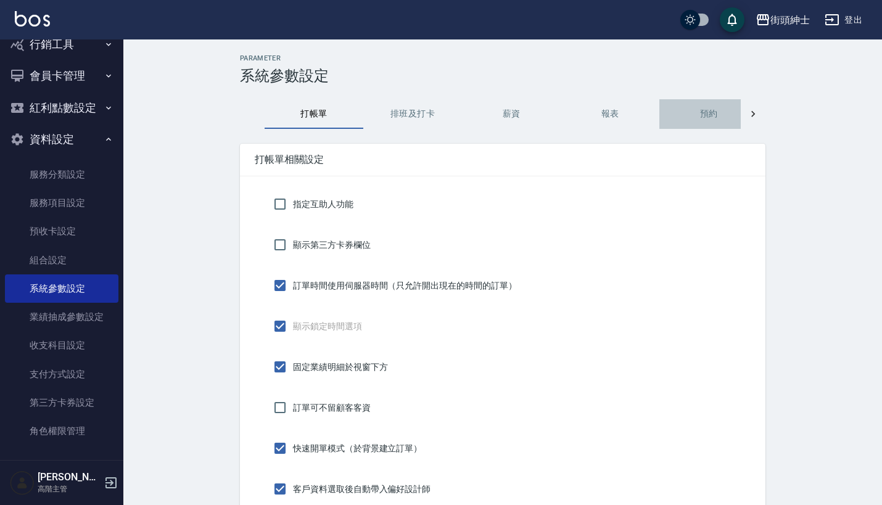
click at [710, 112] on button "預約" at bounding box center [708, 114] width 99 height 30
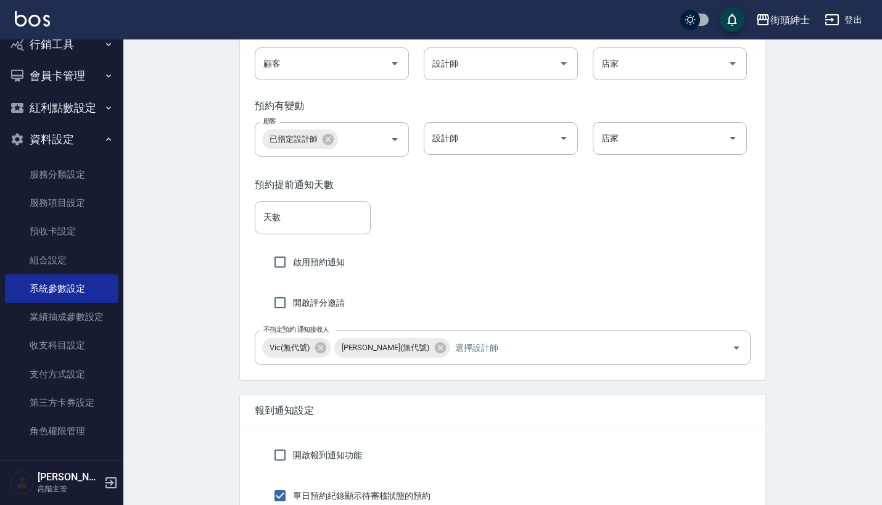
scroll to position [2087, 0]
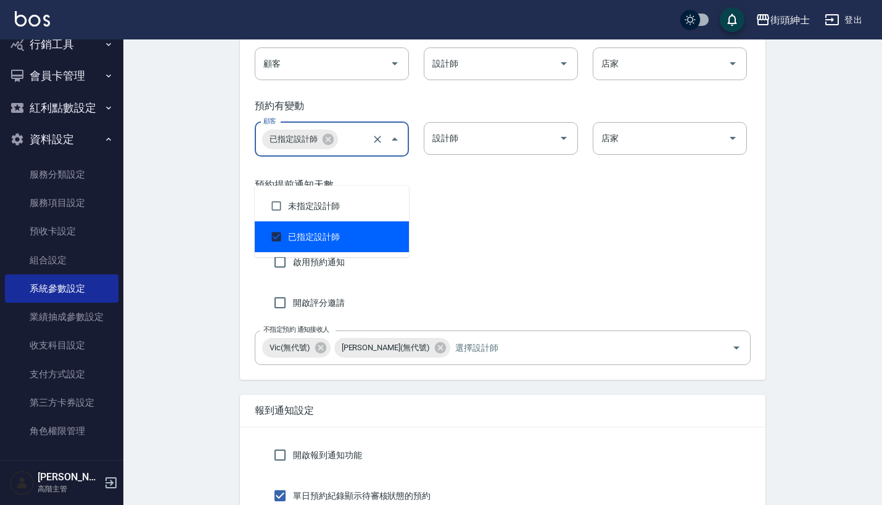
click at [366, 150] on input "顧客" at bounding box center [354, 139] width 29 height 22
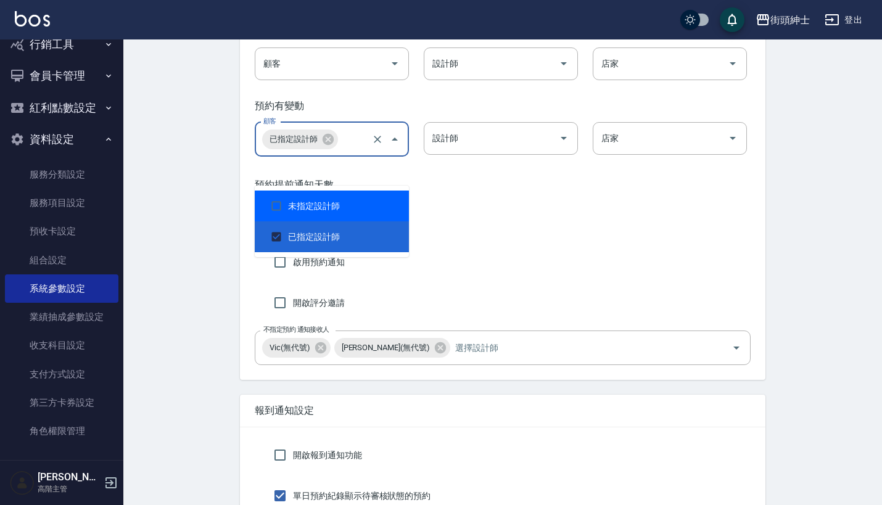
click at [346, 207] on li "未指定設計師" at bounding box center [332, 206] width 154 height 31
checkbox input "true"
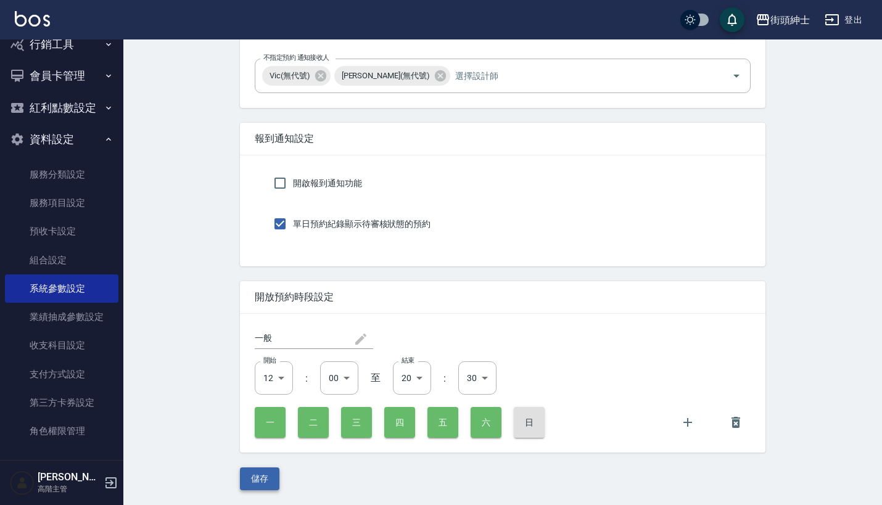
scroll to position [2413, 0]
click at [255, 475] on button "儲存" at bounding box center [259, 478] width 39 height 23
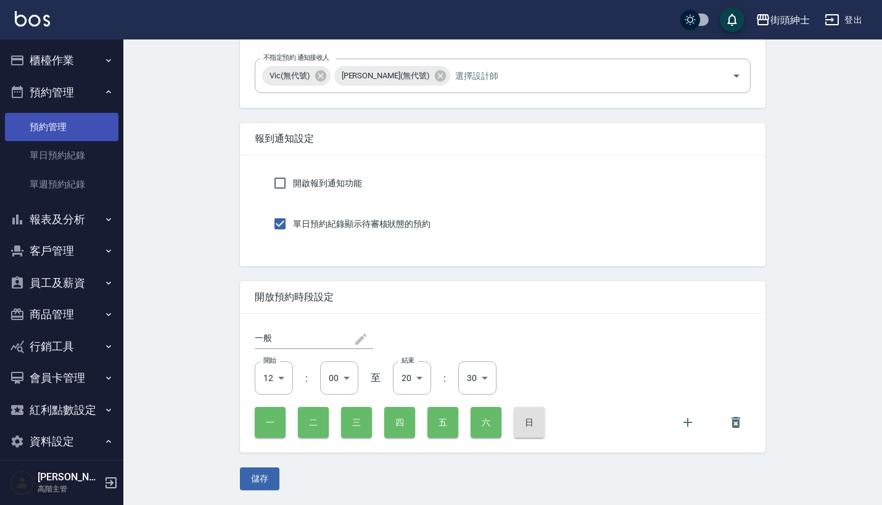
scroll to position [0, 0]
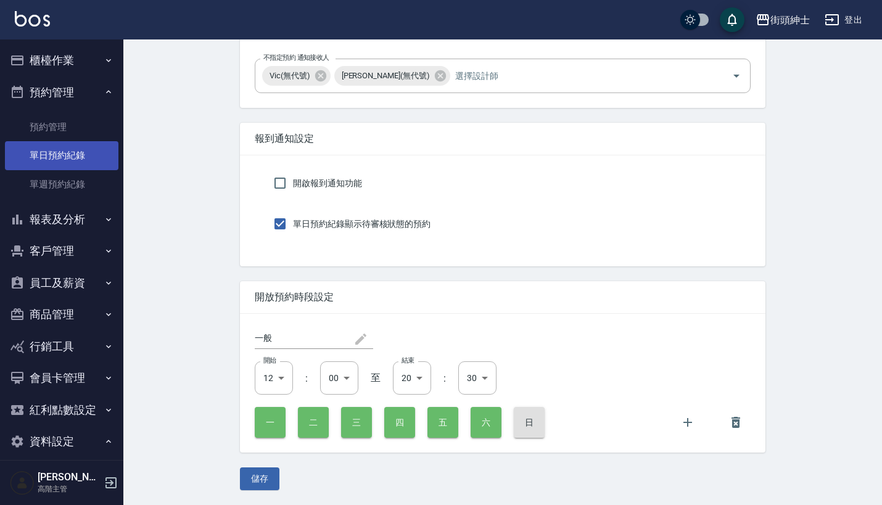
click at [63, 155] on link "單日預約紀錄" at bounding box center [61, 155] width 113 height 28
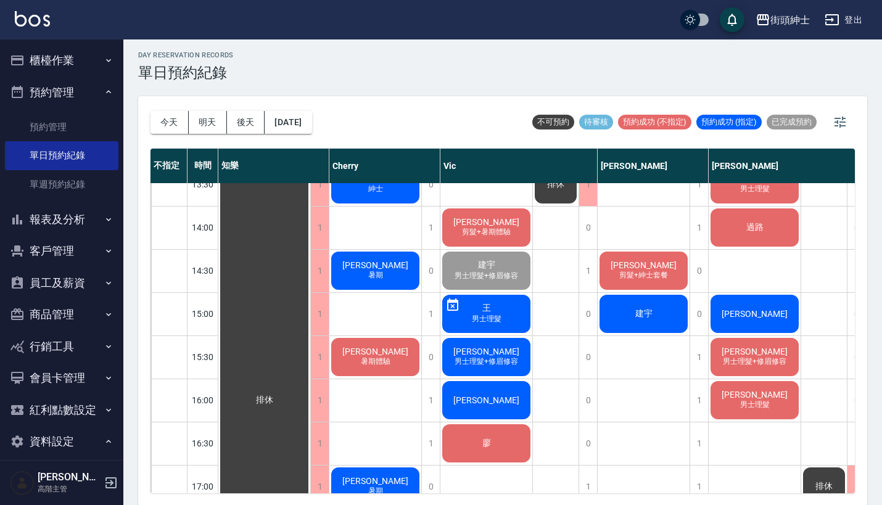
scroll to position [409, 0]
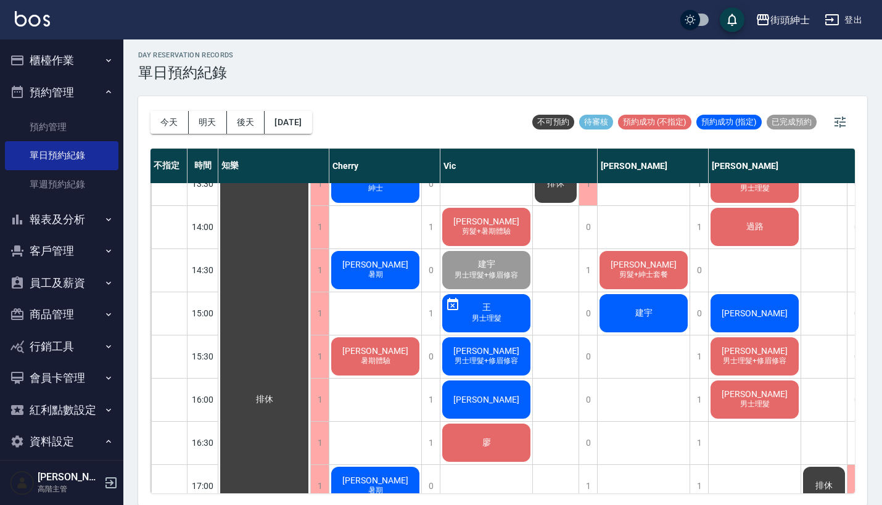
click at [276, 394] on span "建宇" at bounding box center [264, 399] width 22 height 11
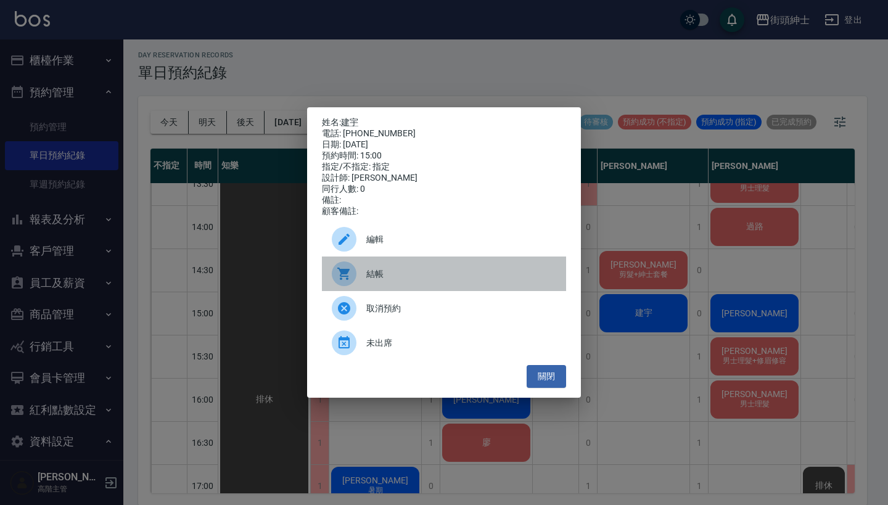
click at [389, 281] on span "結帳" at bounding box center [461, 274] width 190 height 13
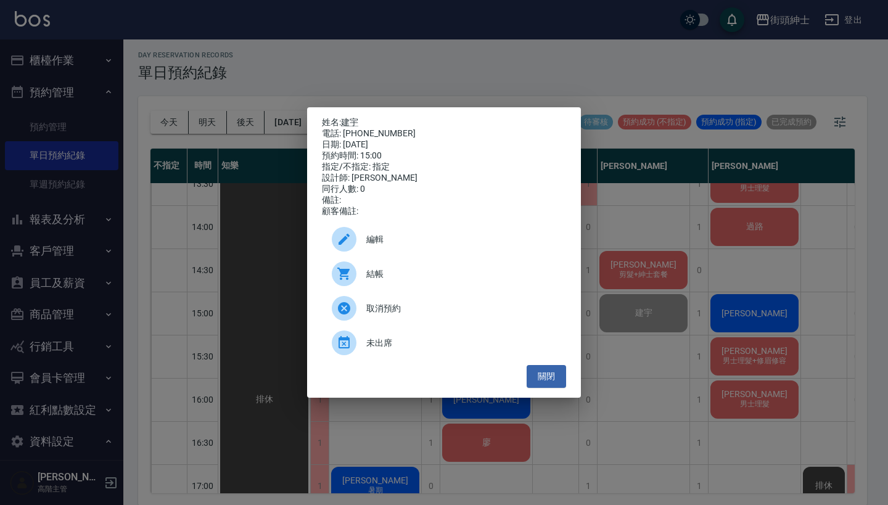
click at [382, 70] on div "姓名: 建宇 電話: 0929002978 日期: 2025/08/25 預約時間: 15:00 指定/不指定: 指定 設計師: 戴比 同行人數: 0 備註:…" at bounding box center [444, 252] width 888 height 505
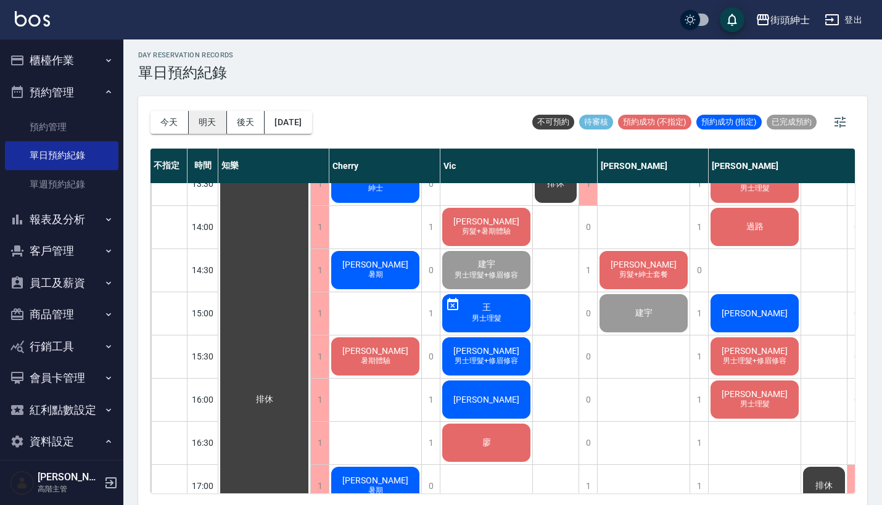
click at [207, 120] on button "明天" at bounding box center [208, 122] width 38 height 23
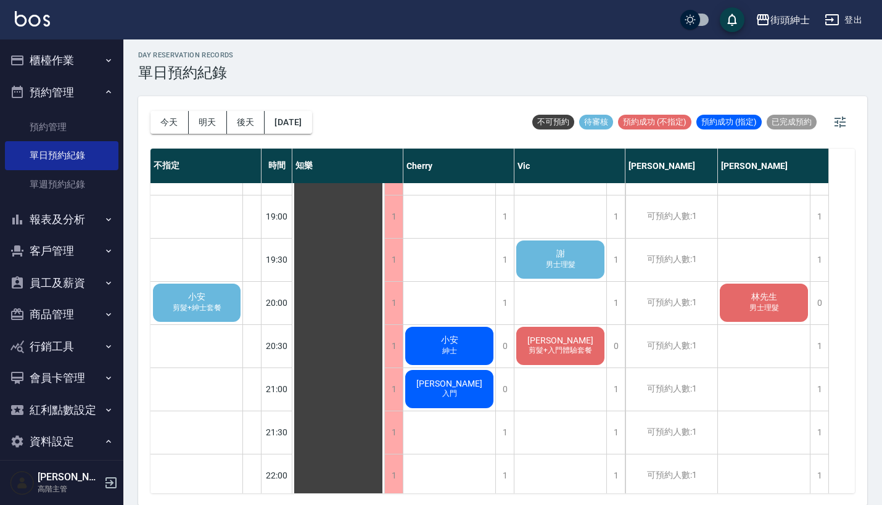
scroll to position [850, 0]
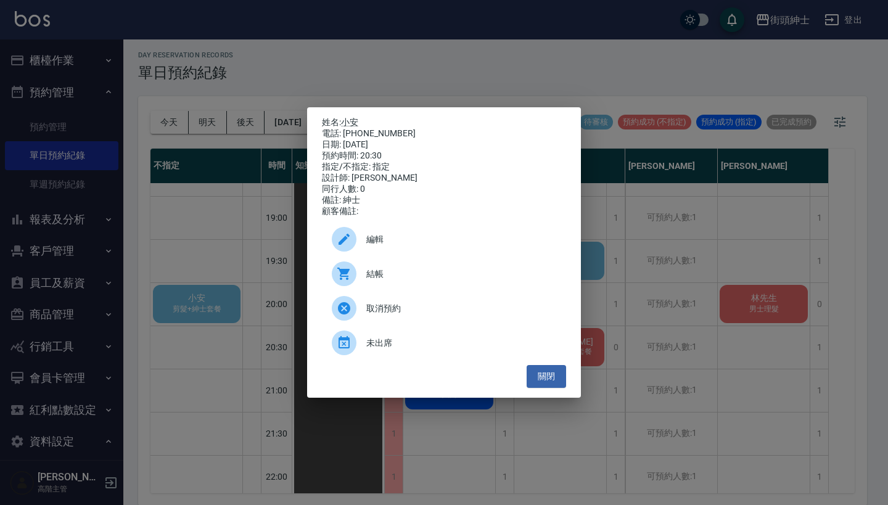
click at [612, 306] on div "姓名: 小安 電話: 0988979583 日期: 2025/08/26 預約時間: 20:30 指定/不指定: 指定 設計師: Cherry 同行人數: 0…" at bounding box center [444, 252] width 888 height 505
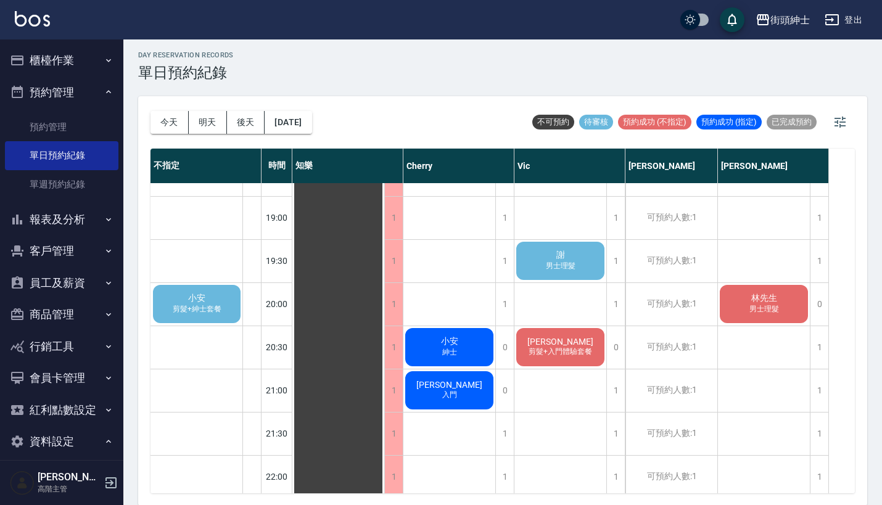
click at [188, 300] on span "小安" at bounding box center [197, 298] width 22 height 11
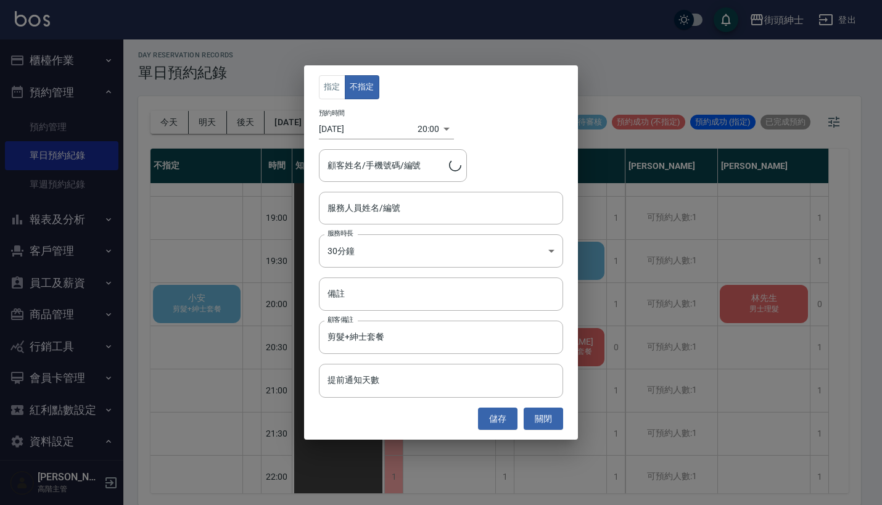
type input "小安/0988979583"
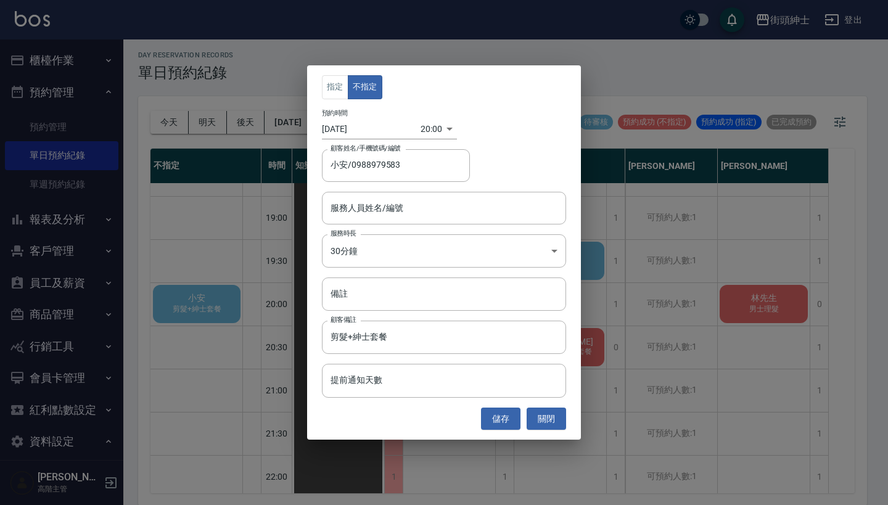
click at [638, 245] on div "指定 不指定 預約時間 2025/08/26 20:00 1756209600000 顧客姓名/手機號碼/編號 小安/0988979583 顧客姓名/手機號碼…" at bounding box center [444, 252] width 888 height 505
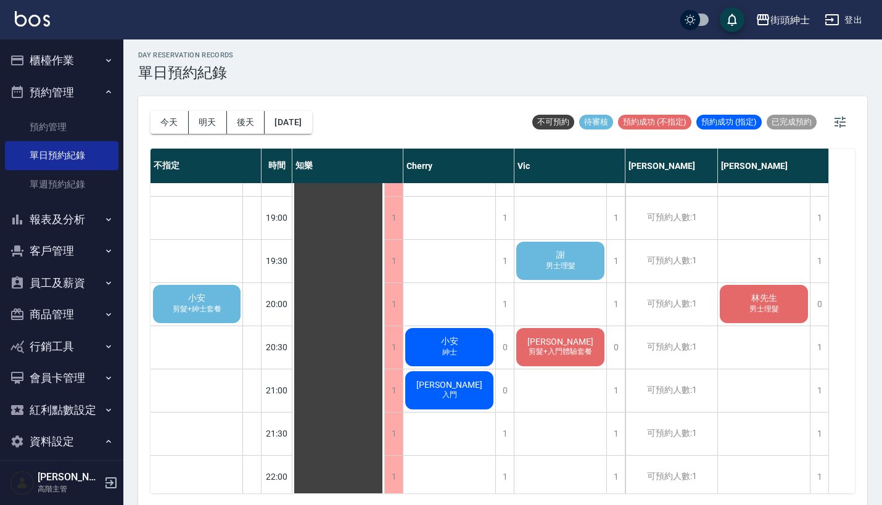
scroll to position [840, 0]
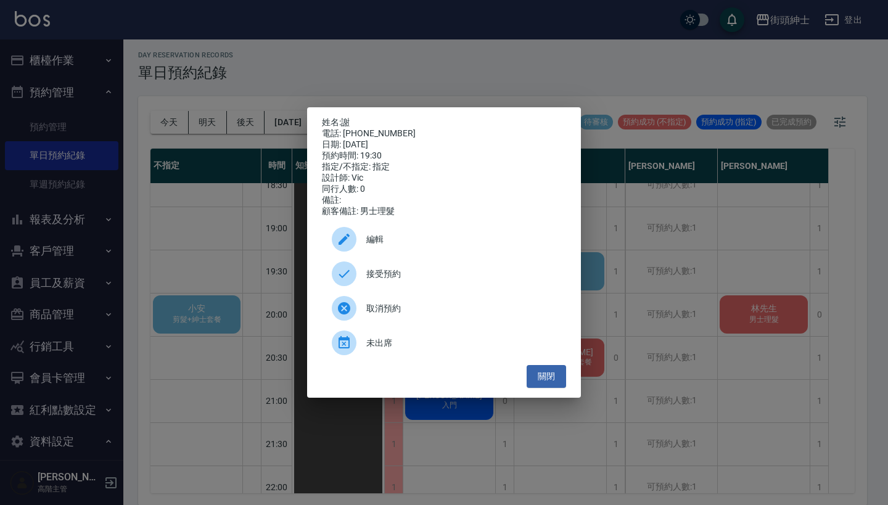
click at [409, 279] on span "接受預約" at bounding box center [461, 274] width 190 height 13
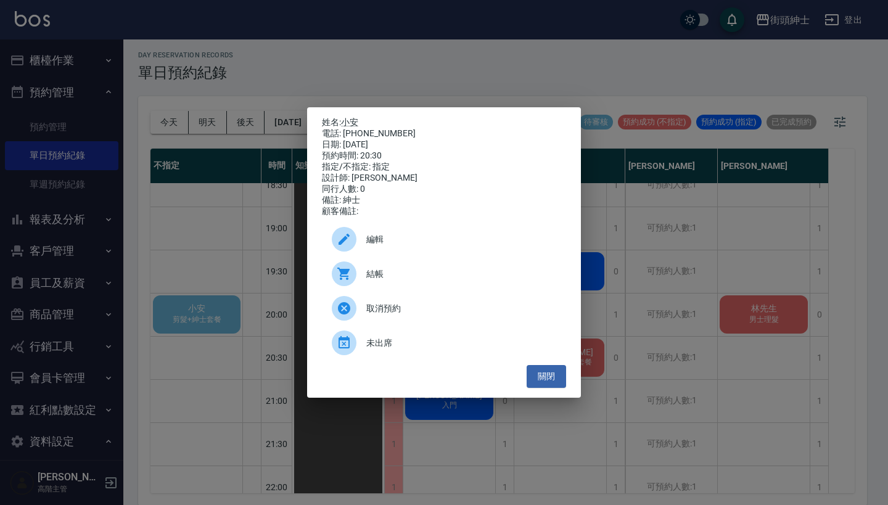
click at [251, 253] on div "姓名: 小安 電話: 0988979583 日期: 2025/08/26 預約時間: 20:30 指定/不指定: 指定 設計師: Cherry 同行人數: 0…" at bounding box center [444, 252] width 888 height 505
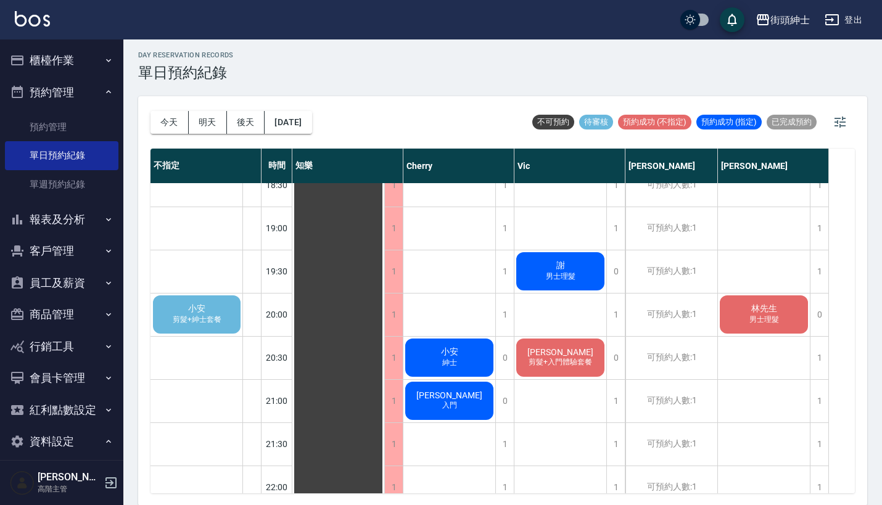
click at [239, 316] on div "小安 剪髮+紳士套餐" at bounding box center [196, 315] width 91 height 42
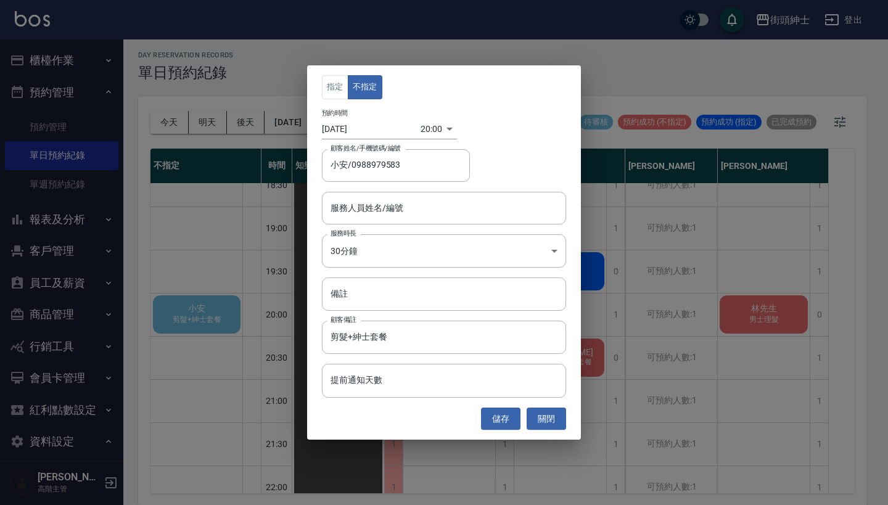
click at [256, 269] on div "指定 不指定 預約時間 2025/08/26 20:00 1756209600000 顧客姓名/手機號碼/編號 小安/0988979583 顧客姓名/手機號碼…" at bounding box center [444, 252] width 888 height 505
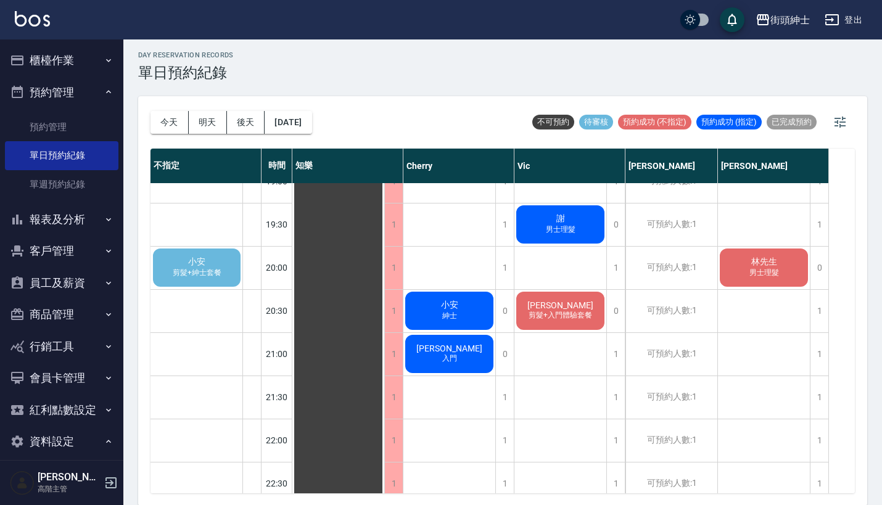
scroll to position [886, 0]
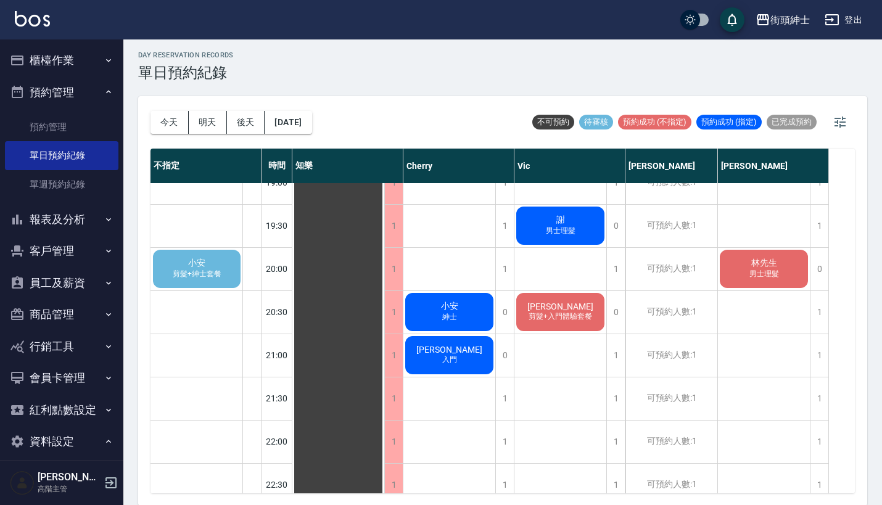
click at [189, 268] on span "小安" at bounding box center [197, 263] width 22 height 11
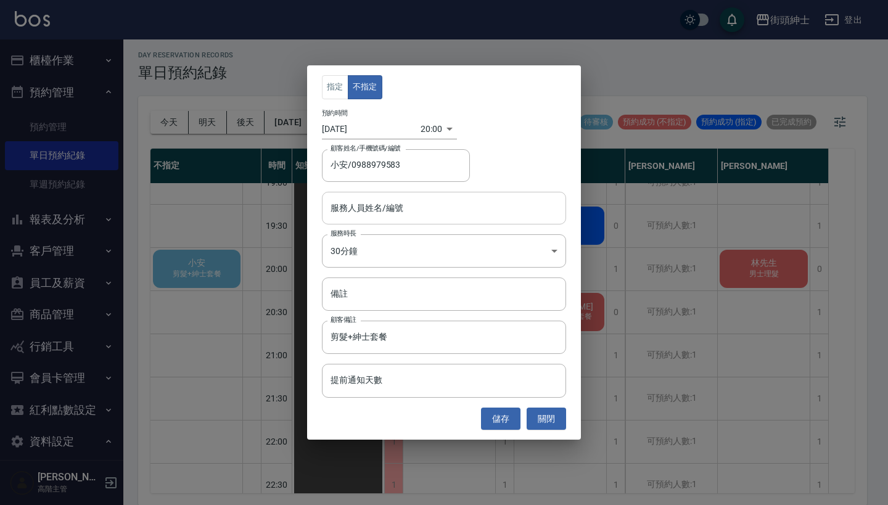
click at [383, 192] on div "服務人員姓名/編號" at bounding box center [444, 208] width 244 height 33
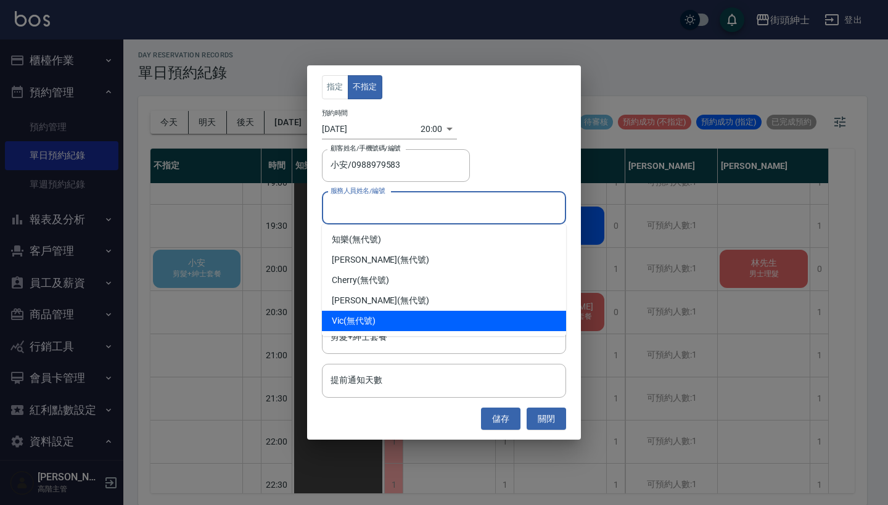
click at [379, 316] on div "Vic (無代號)" at bounding box center [444, 321] width 244 height 20
type input "Vic(無代號)"
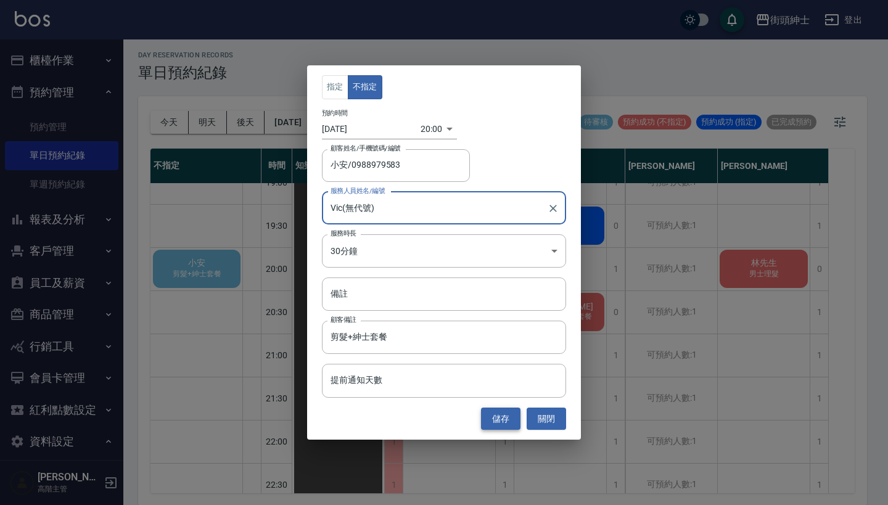
click at [501, 415] on button "儲存" at bounding box center [500, 419] width 39 height 23
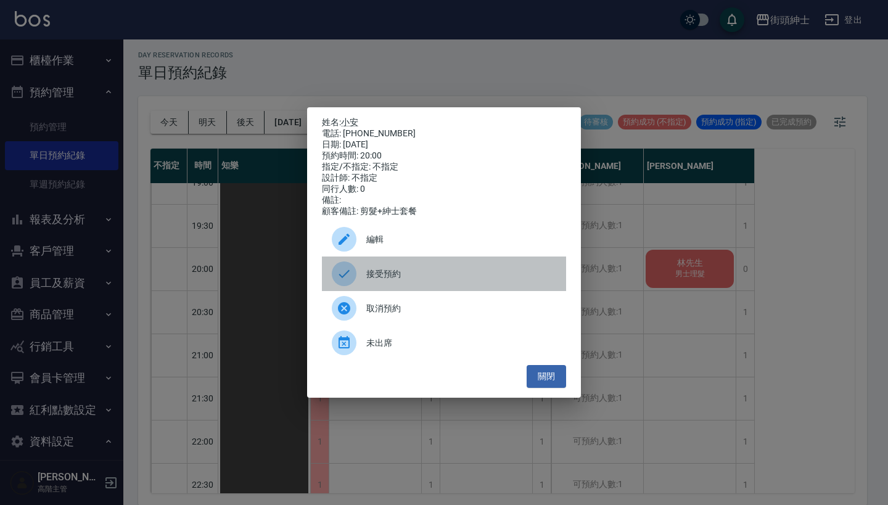
click at [450, 275] on span "接受預約" at bounding box center [461, 274] width 190 height 13
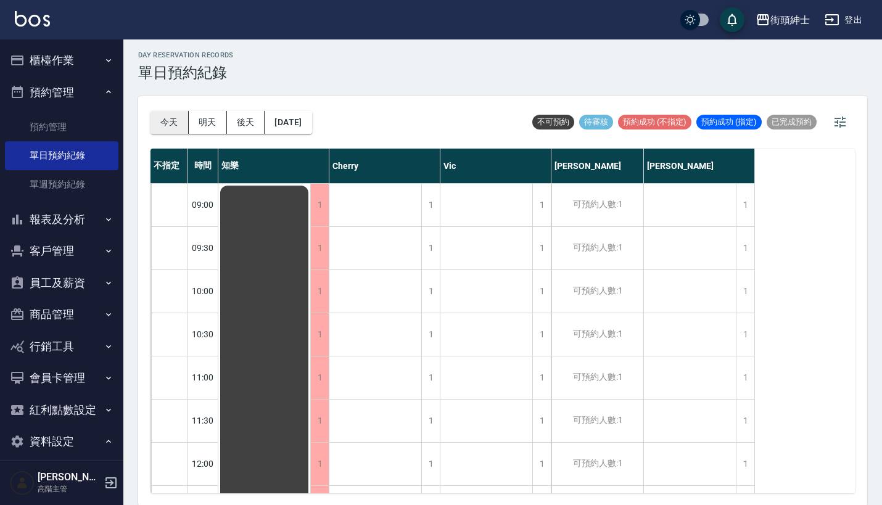
scroll to position [-1, 0]
click at [167, 123] on button "今天" at bounding box center [169, 122] width 38 height 23
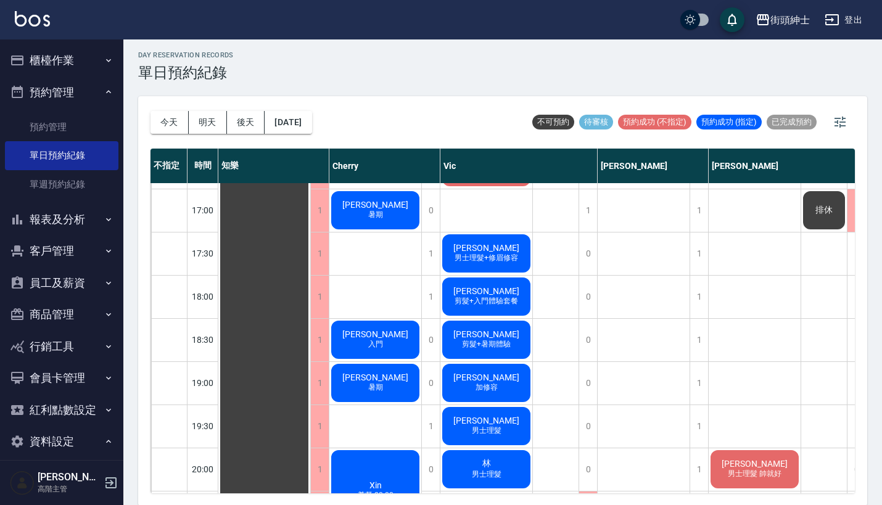
scroll to position [556, 0]
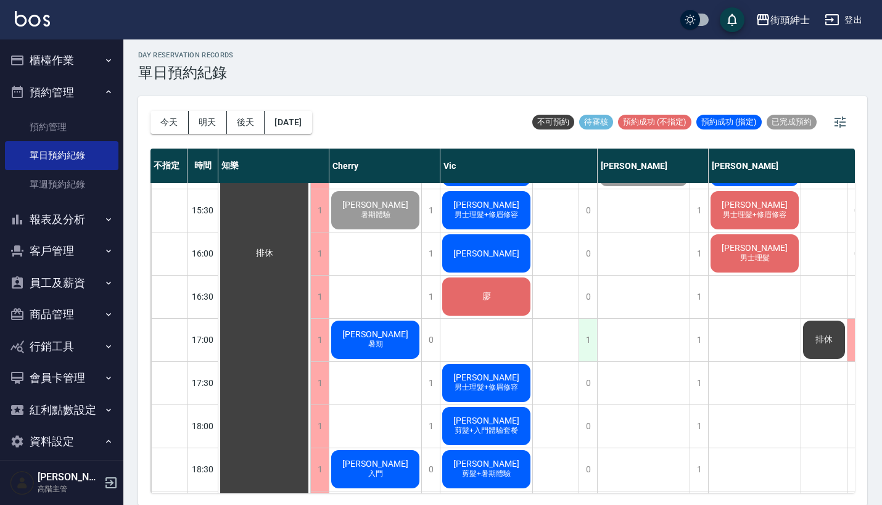
click at [582, 334] on div "1" at bounding box center [587, 340] width 19 height 43
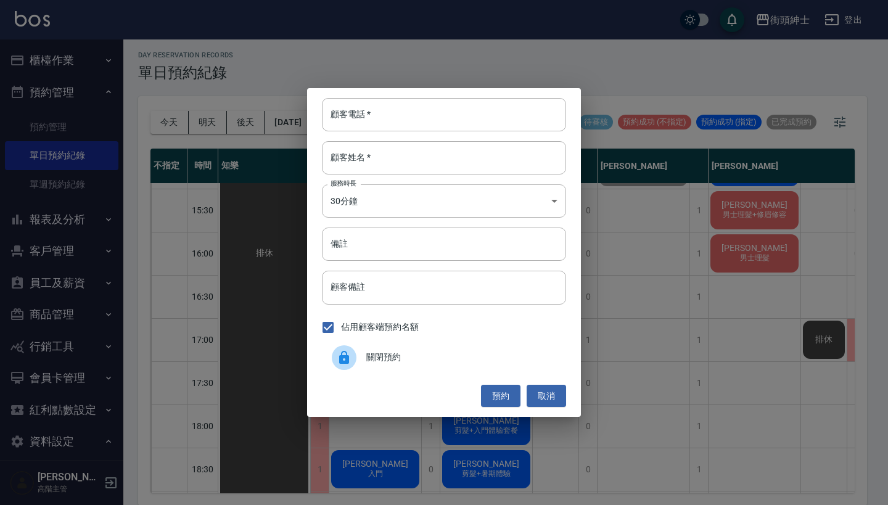
click at [362, 365] on div at bounding box center [349, 357] width 35 height 25
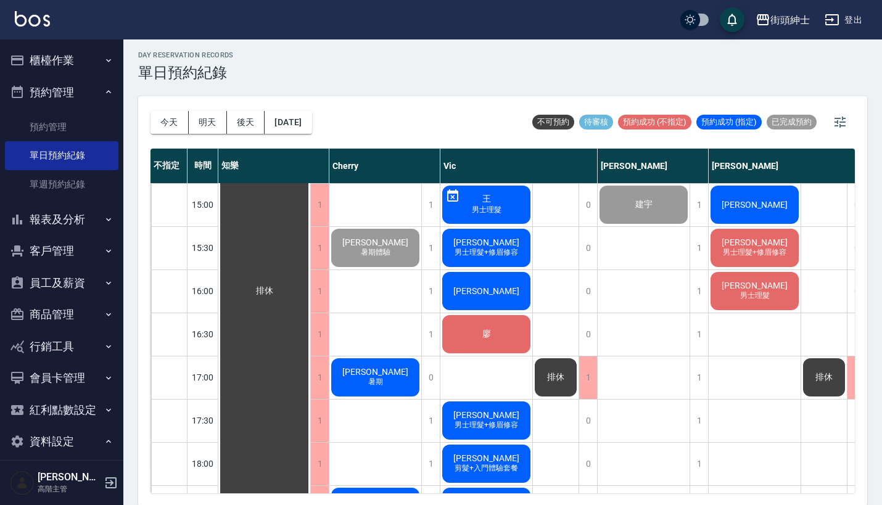
scroll to position [515, 0]
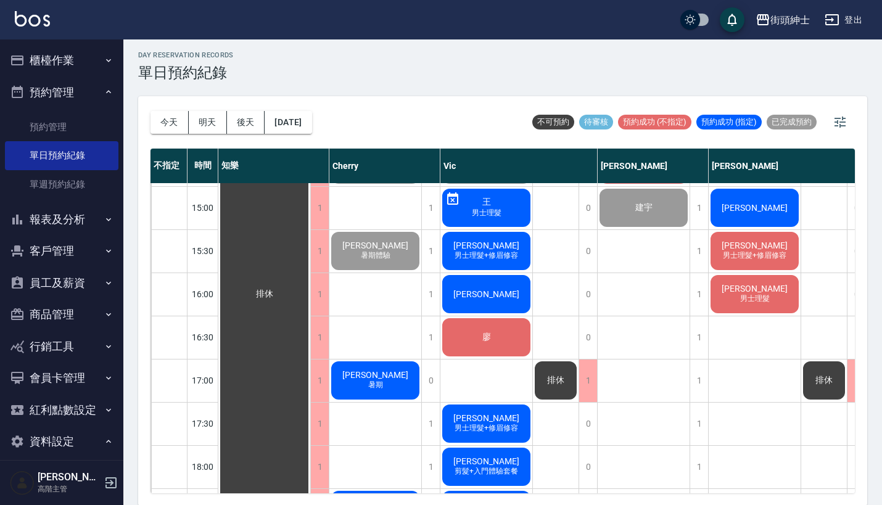
click at [276, 289] on span "吳亭穎" at bounding box center [264, 294] width 22 height 11
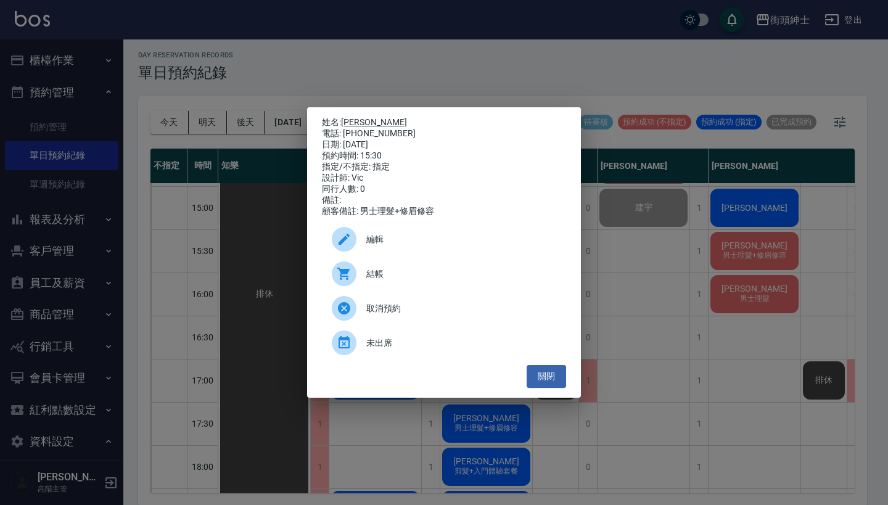
drag, startPoint x: 397, startPoint y: 128, endPoint x: 347, endPoint y: 117, distance: 51.0
click at [347, 117] on div "姓名: 吳亭穎 電話: 0983987914 日期: 2025/08/25 預約時間: 15:30 指定/不指定: 指定 設計師: Vic 同行人數: 0 備…" at bounding box center [444, 167] width 244 height 100
copy div "姓名: 吳亭穎 電話: 0983987914"
click at [359, 72] on div "姓名: 吳亭穎 電話: 0983987914 日期: 2025/08/25 預約時間: 15:30 指定/不指定: 指定 設計師: Vic 同行人數: 0 備…" at bounding box center [444, 252] width 888 height 505
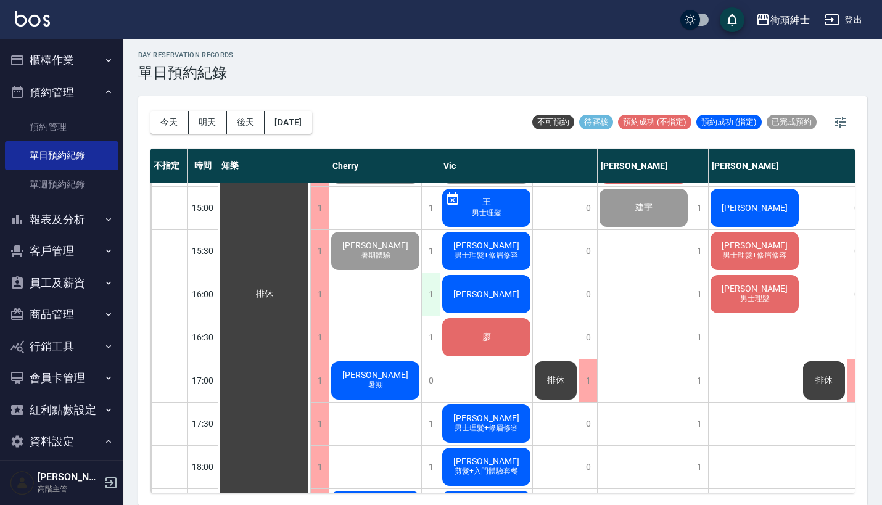
click at [427, 292] on div "1" at bounding box center [430, 294] width 19 height 43
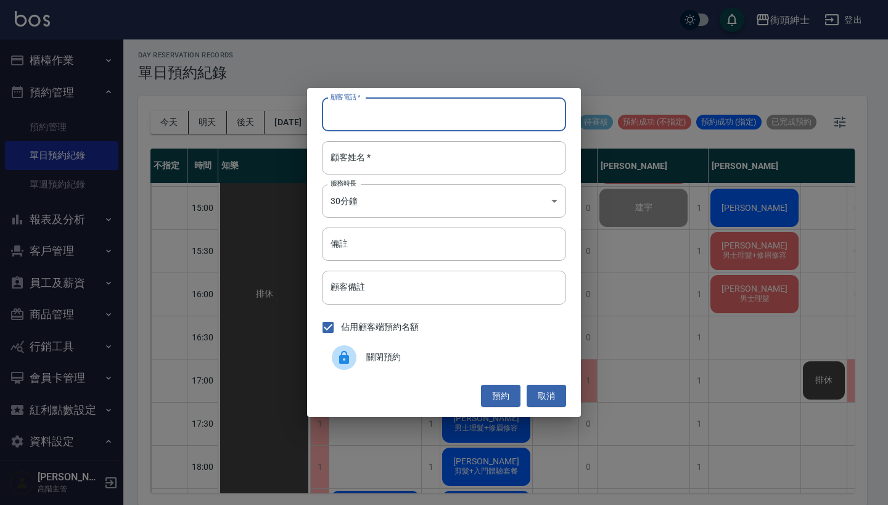
paste input "吳亭穎 電話: 0983987914"
type input "吳亭穎 電話: 0983987914"
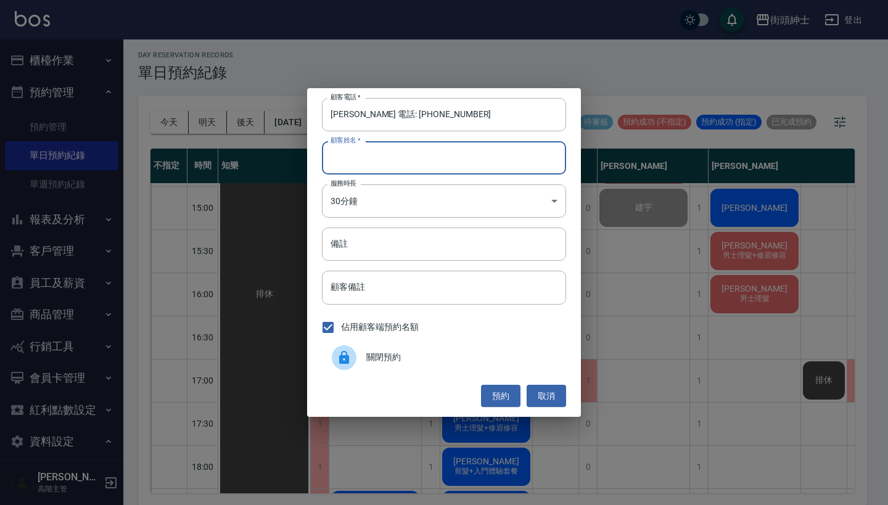
paste input "吳亭穎 電話: 0983987914"
type input "吳亭穎 電話: 0983987914"
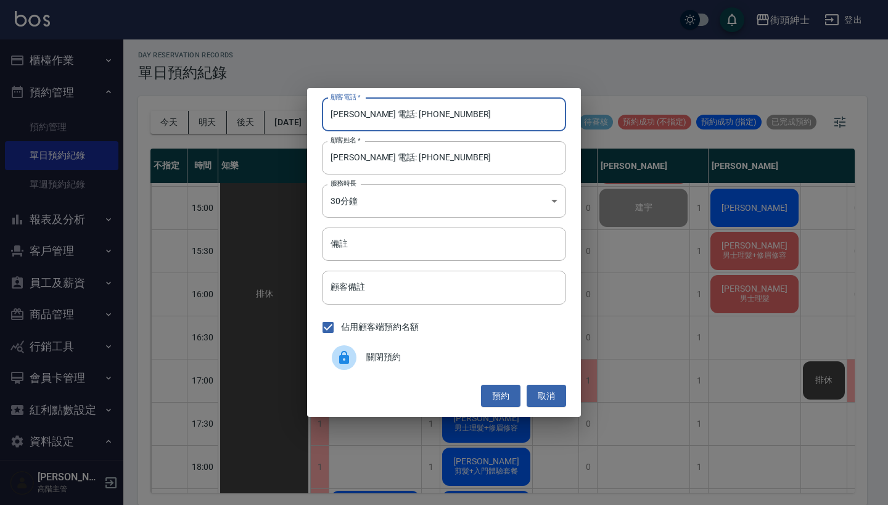
drag, startPoint x: 379, startPoint y: 117, endPoint x: 287, endPoint y: 102, distance: 93.0
click at [288, 103] on div "顧客電話   * 吳亭穎 電話: 0983987914 顧客電話   * 顧客姓名   * 吳亭穎 電話: 0983987914 顧客姓名   * 服務時長 …" at bounding box center [444, 252] width 888 height 505
type input "0983987914"
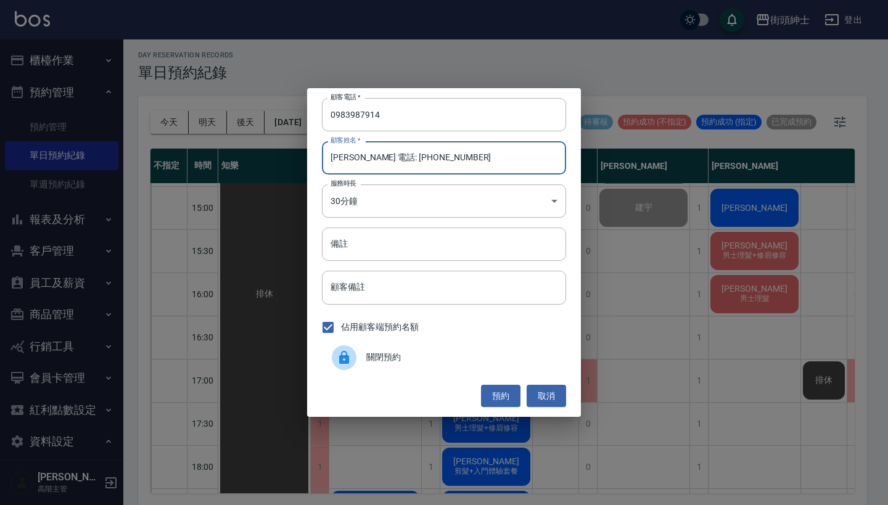
drag, startPoint x: 448, startPoint y: 163, endPoint x: 360, endPoint y: 158, distance: 88.3
click at [360, 158] on input "吳亭穎 電話: 0983987914" at bounding box center [444, 157] width 244 height 33
type input "吳亭穎"
click at [375, 237] on input "備註" at bounding box center [444, 244] width 244 height 33
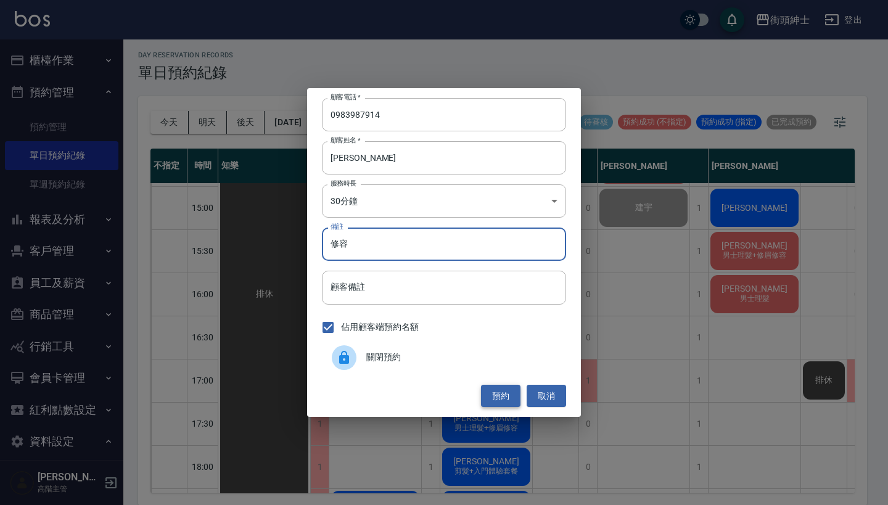
type input "修容"
click at [500, 400] on button "預約" at bounding box center [500, 396] width 39 height 23
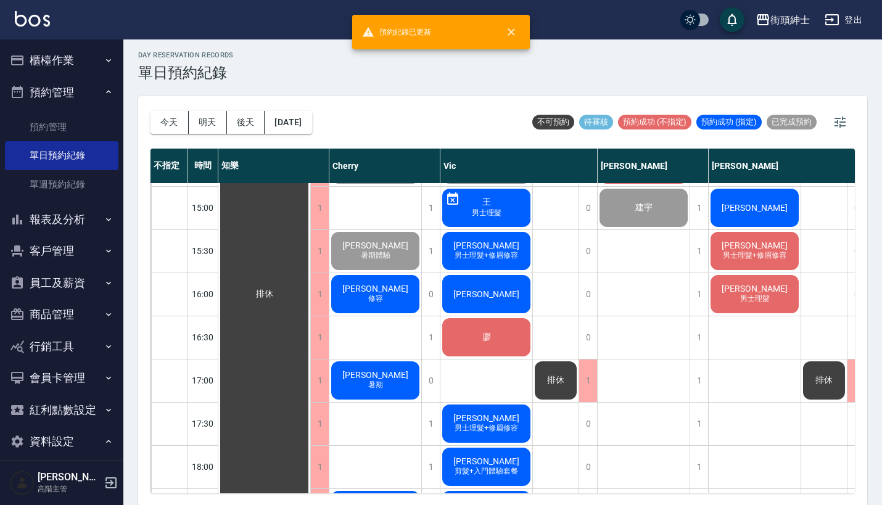
click at [276, 297] on span "徐國豪" at bounding box center [264, 294] width 22 height 11
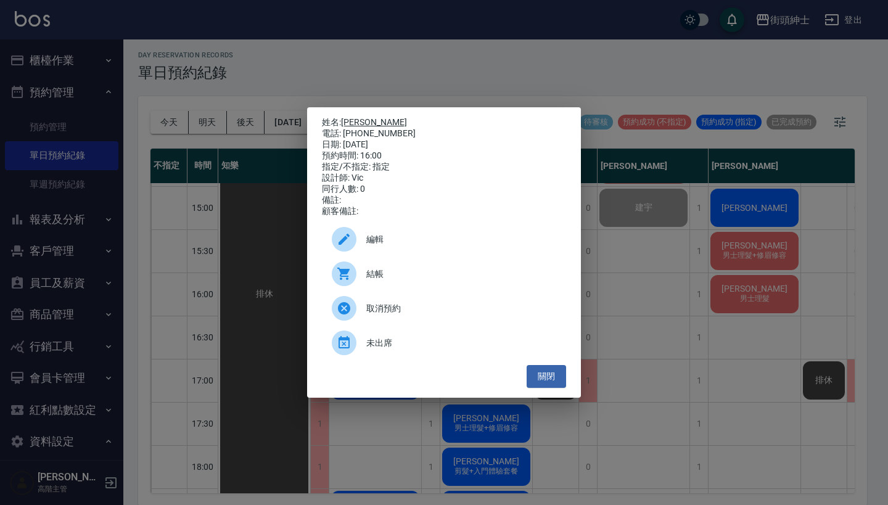
drag, startPoint x: 395, startPoint y: 130, endPoint x: 345, endPoint y: 119, distance: 51.8
click at [344, 119] on div "姓名: 徐國豪 電話: 0903922367 日期: 2025/08/25 預約時間: 16:00 指定/不指定: 指定 設計師: Vic 同行人數: 0 備…" at bounding box center [444, 167] width 244 height 100
copy div "姓名: 徐國豪 電話: 0903922367"
click at [452, 64] on div "姓名: 徐國豪 電話: 0903922367 日期: 2025/08/25 預約時間: 16:00 指定/不指定: 指定 設計師: Vic 同行人數: 0 備…" at bounding box center [444, 252] width 888 height 505
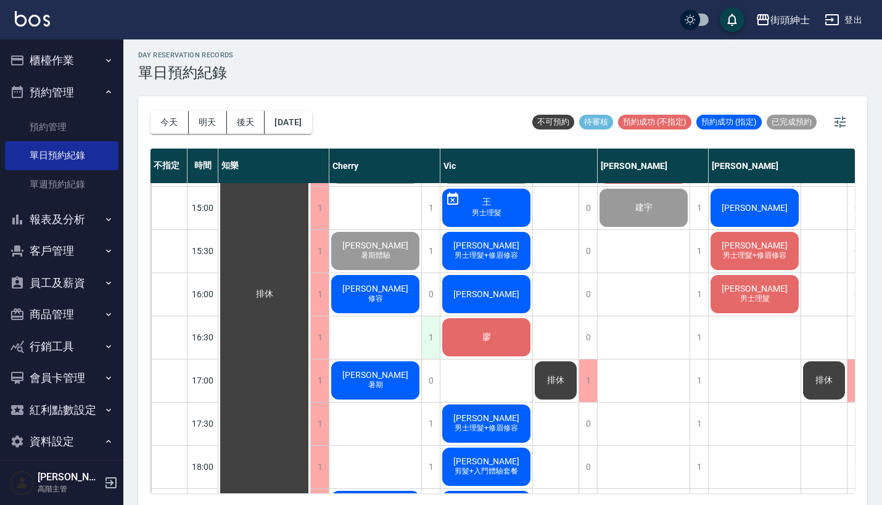
click at [426, 324] on div "1" at bounding box center [430, 337] width 19 height 43
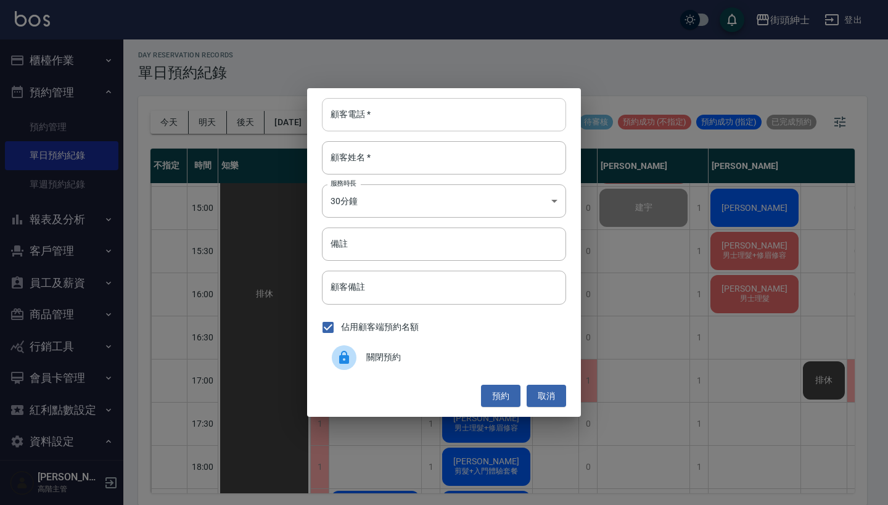
paste input "徐國豪 電話: 0903922367"
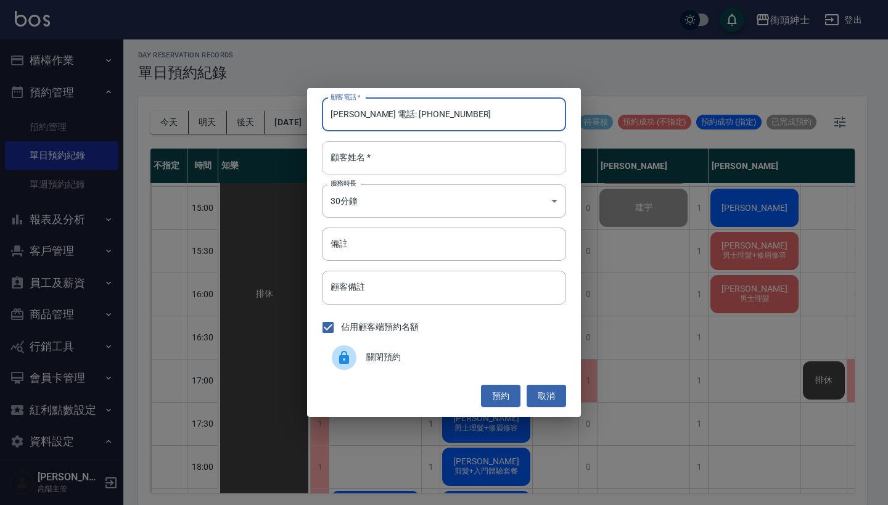
type input "徐國豪 電話: 0903922367"
paste input "徐國豪 電話: 0903922367"
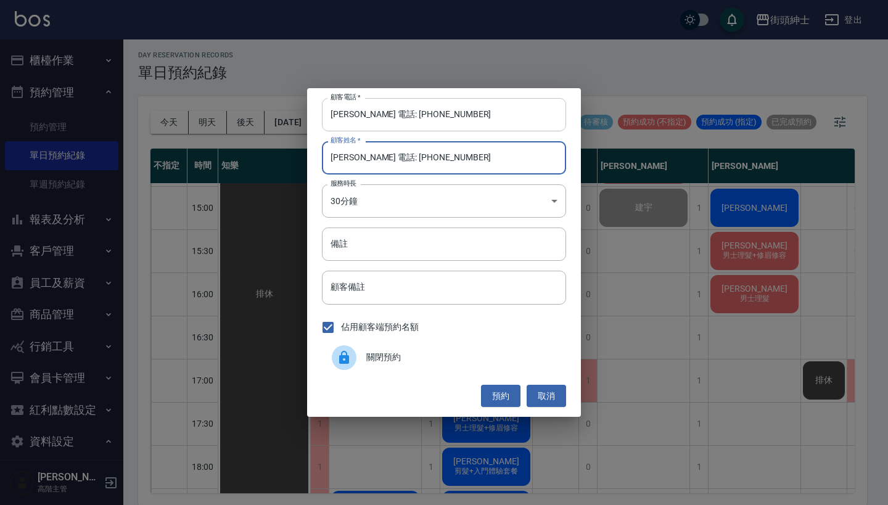
type input "徐國豪 電話: 0903922367"
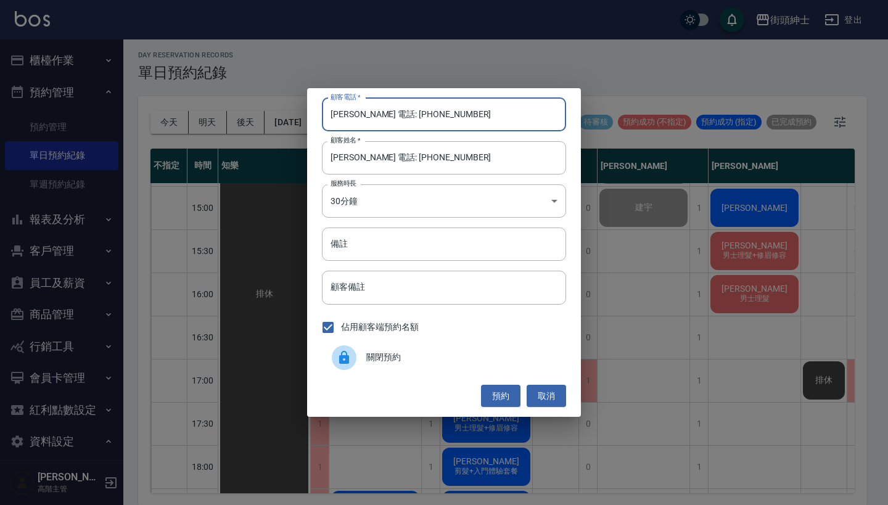
drag, startPoint x: 380, startPoint y: 118, endPoint x: 288, endPoint y: 118, distance: 92.5
click at [288, 118] on div "顧客電話   * 徐國豪 電話: 0903922367 顧客電話   * 顧客姓名   * 徐國豪 電話: 0903922367 顧客姓名   * 服務時長 …" at bounding box center [444, 252] width 888 height 505
type input "0903922367"
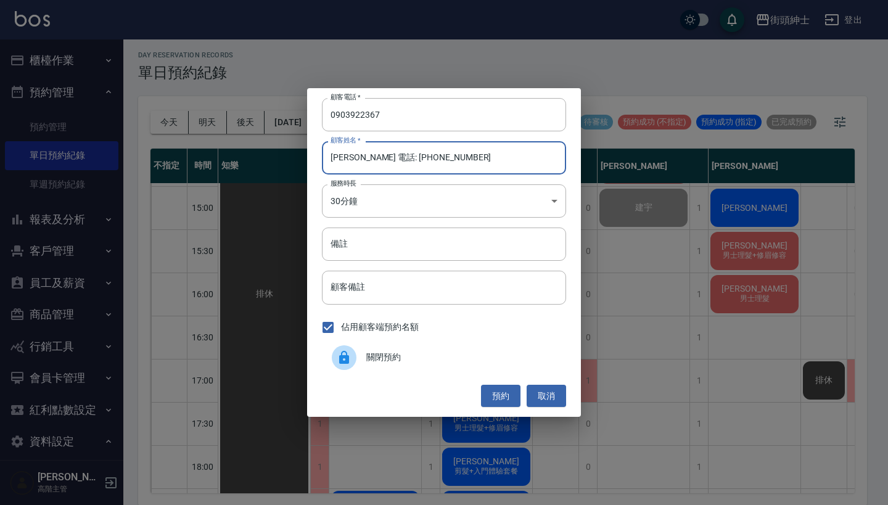
drag, startPoint x: 445, startPoint y: 165, endPoint x: 357, endPoint y: 159, distance: 88.4
click at [357, 159] on input "徐國豪 電話: 0903922367" at bounding box center [444, 157] width 244 height 33
type input "徐國豪"
click at [400, 265] on div "顧客電話   * 0903922367 顧客電話   * 顧客姓名   * 徐國豪 顧客姓名   * 服務時長 30分鐘 1 服務時長 備註 備註 顧客備註 …" at bounding box center [444, 252] width 274 height 329
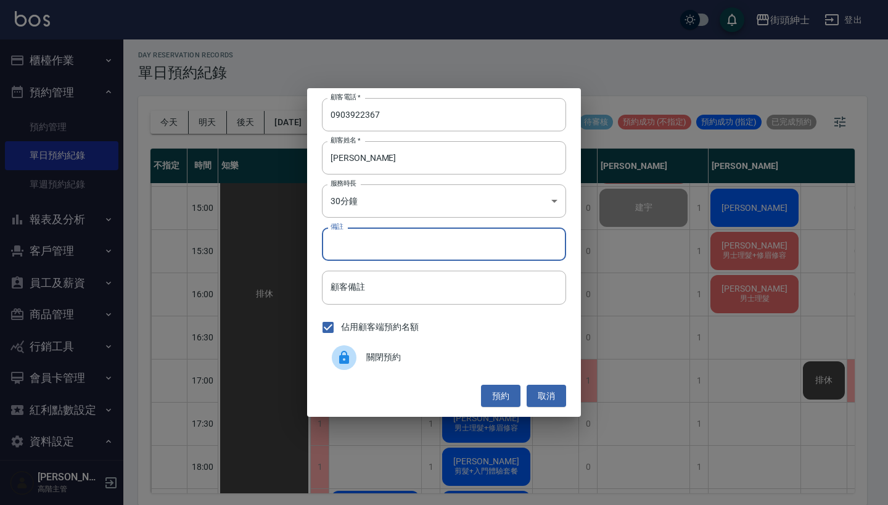
click at [400, 252] on input "備註" at bounding box center [444, 244] width 244 height 33
type input "暑期"
click at [498, 394] on button "預約" at bounding box center [500, 396] width 39 height 23
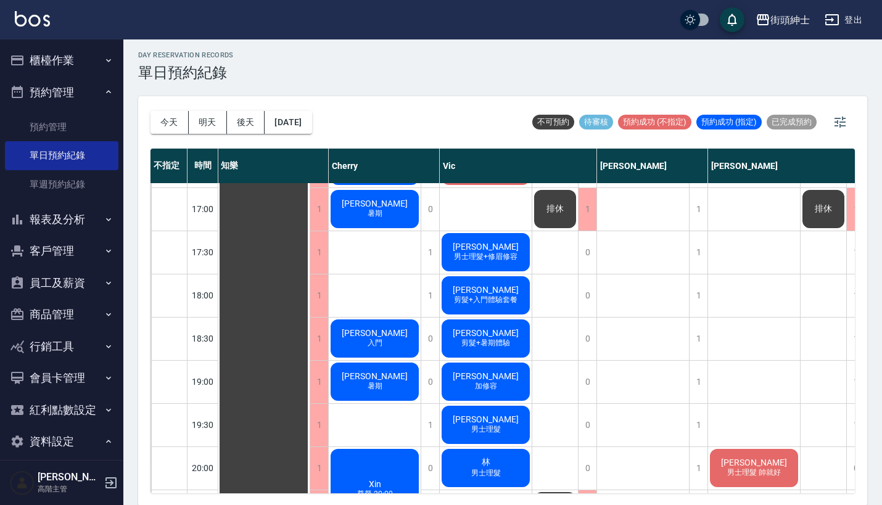
scroll to position [549, 1]
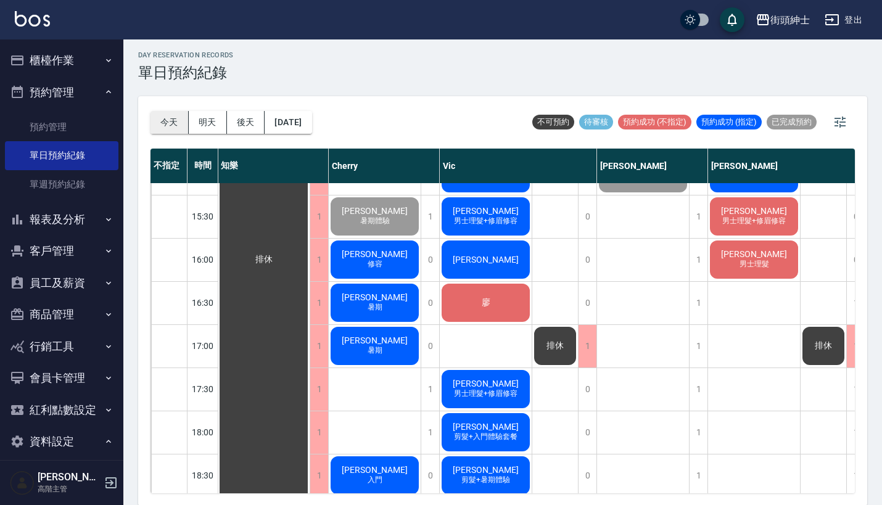
click at [157, 114] on button "今天" at bounding box center [169, 122] width 38 height 23
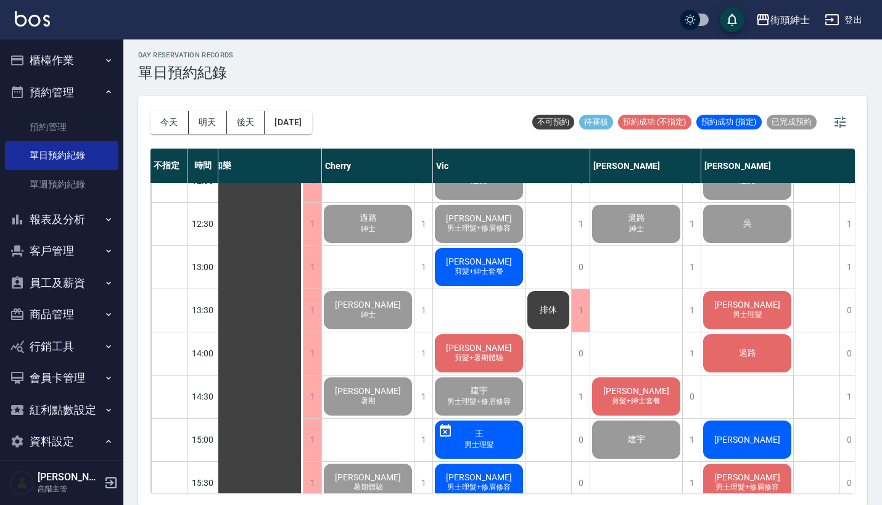
scroll to position [286, 9]
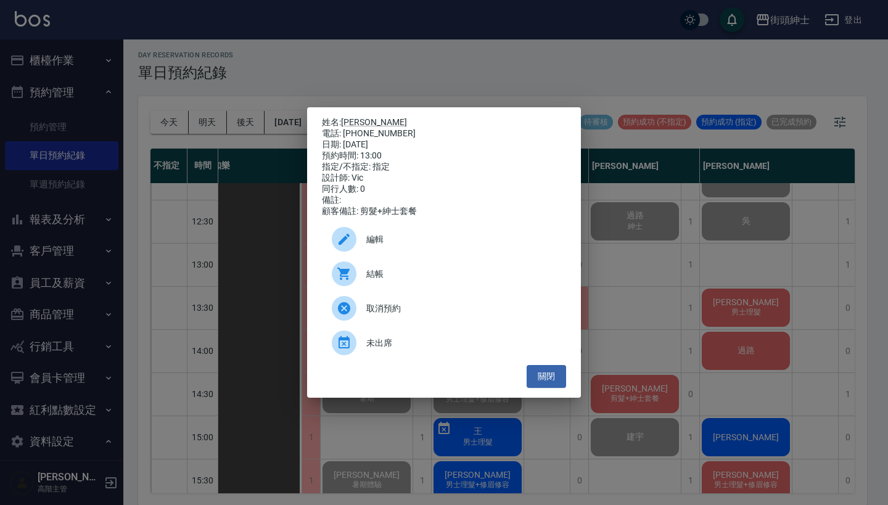
click at [409, 290] on div "結帳" at bounding box center [444, 274] width 244 height 35
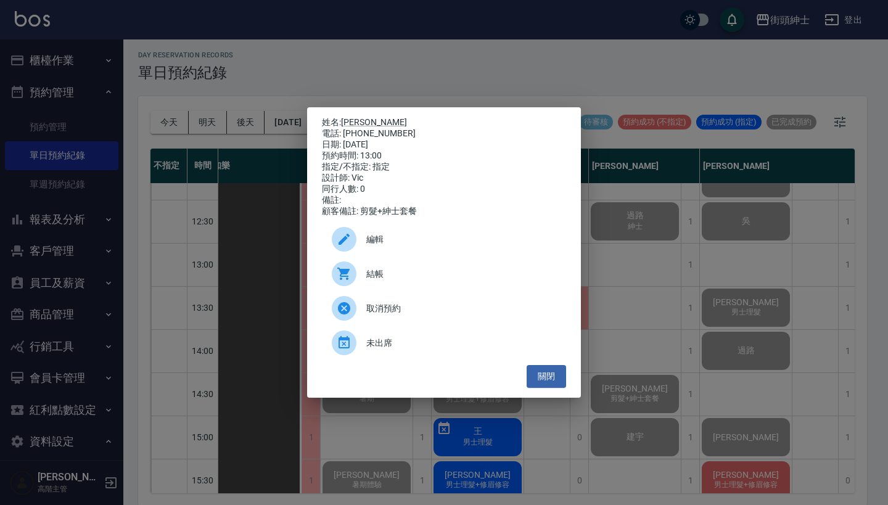
click at [518, 58] on div "姓名: 楊先生 電話: 0916407509 日期: 2025/08/25 預約時間: 13:00 指定/不指定: 指定 設計師: Vic 同行人數: 0 備…" at bounding box center [444, 252] width 888 height 505
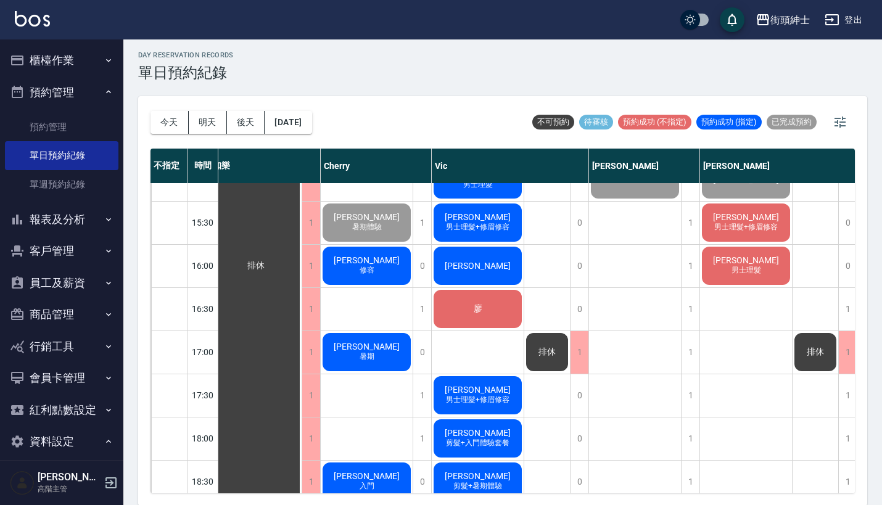
scroll to position [520, 9]
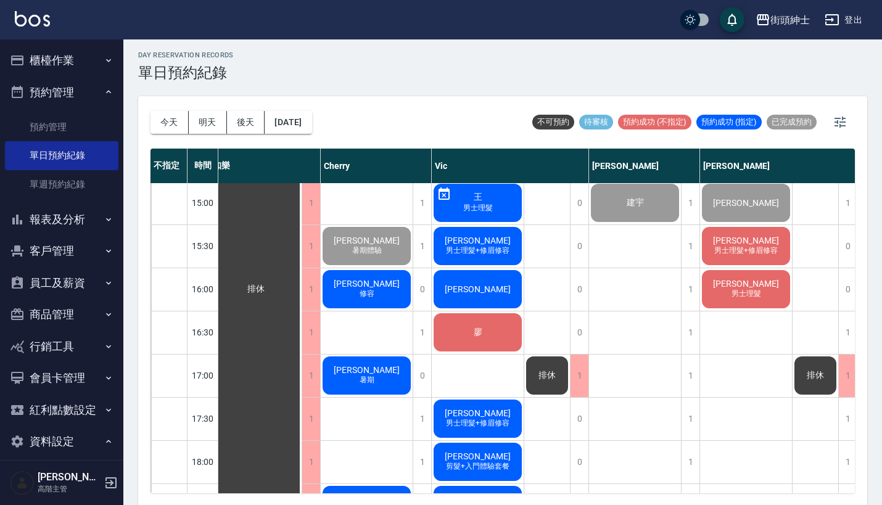
click at [267, 284] on span "楊祐維" at bounding box center [256, 289] width 22 height 11
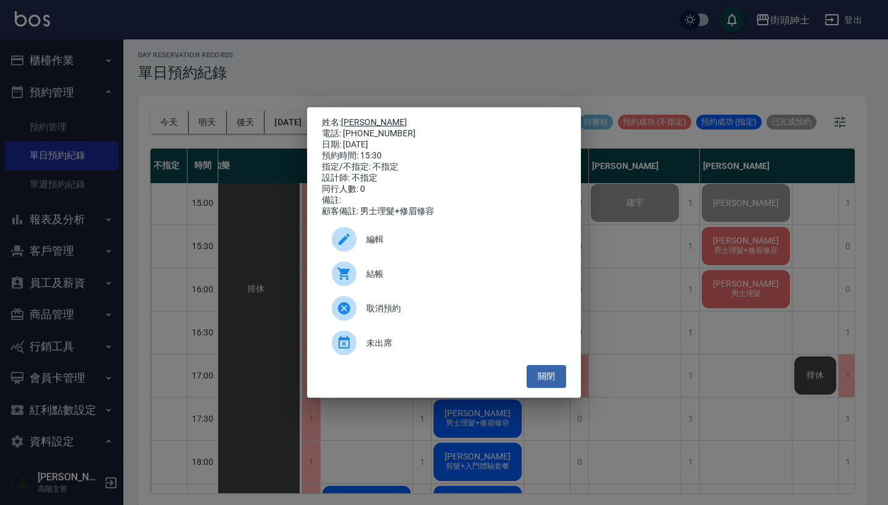
drag, startPoint x: 398, startPoint y: 129, endPoint x: 345, endPoint y: 118, distance: 54.2
click at [345, 118] on div "姓名: 楊祐維 電話: 0978182808 日期: 2025/08/25 預約時間: 15:30 指定/不指定: 不指定 設計師: 不指定 同行人數: 0 …" at bounding box center [444, 167] width 244 height 100
copy div "姓名: 楊祐維 電話: 0978182808"
click at [472, 57] on div "姓名: 楊祐維 電話: 0978182808 日期: 2025/08/25 預約時間: 15:30 指定/不指定: 不指定 設計師: 不指定 同行人數: 0 …" at bounding box center [444, 252] width 888 height 505
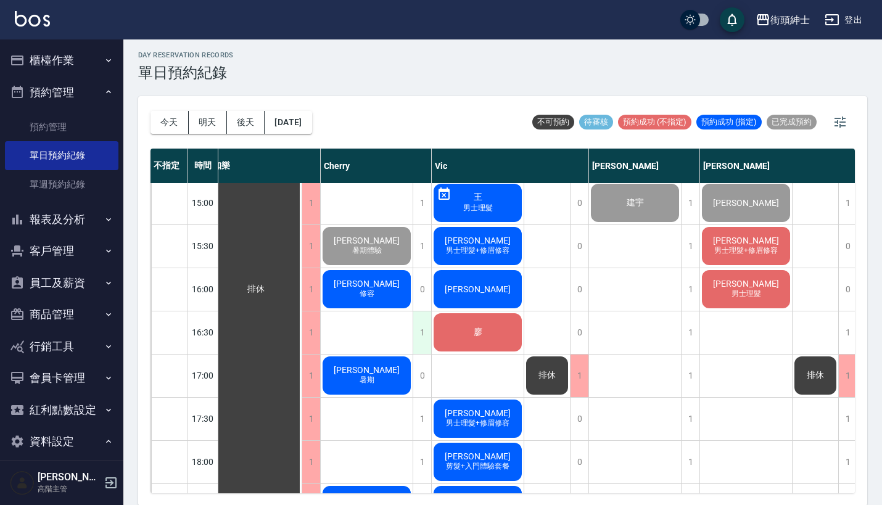
click at [419, 326] on div "1" at bounding box center [422, 332] width 19 height 43
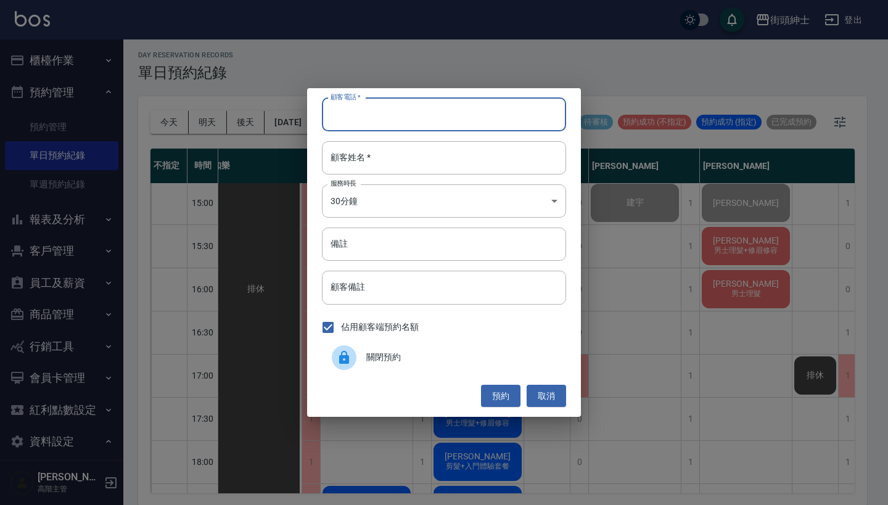
paste input "楊祐維 電話: 0978182808"
type input "楊祐維 電話: 0978182808"
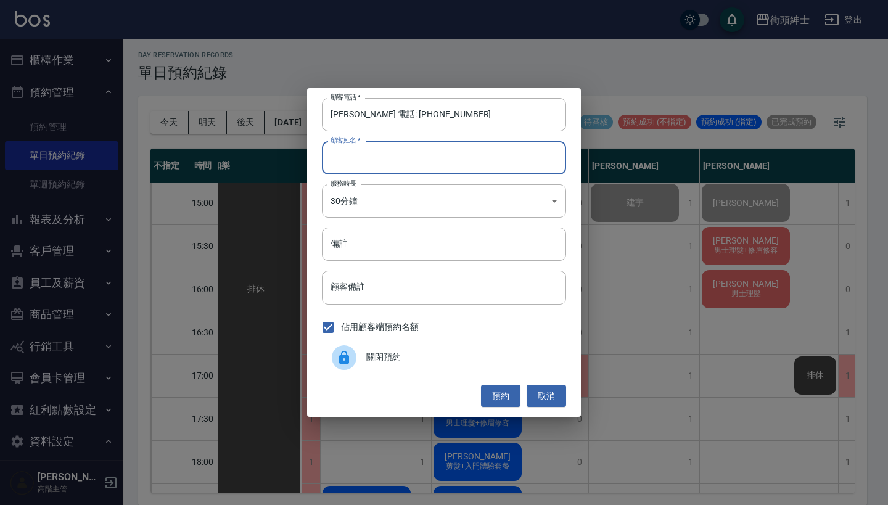
paste input "楊祐維 電話: 0978182808"
type input "楊祐維 電話: 0978182808"
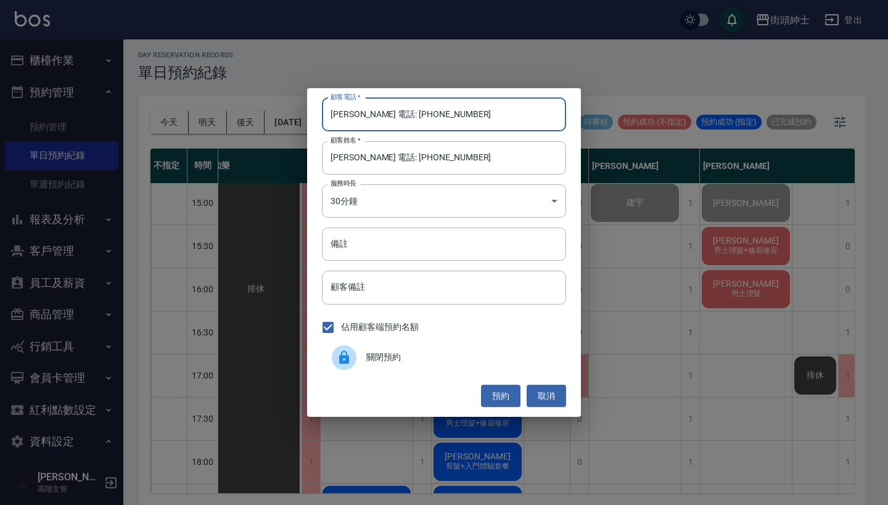
drag, startPoint x: 380, startPoint y: 115, endPoint x: 222, endPoint y: 116, distance: 158.5
click at [222, 116] on div "顧客電話   * 楊祐維 電話: 0978182808 顧客電話   * 顧客姓名   * 楊祐維 電話: 0978182808 顧客姓名   * 服務時長 …" at bounding box center [444, 252] width 888 height 505
type input "0978182808"
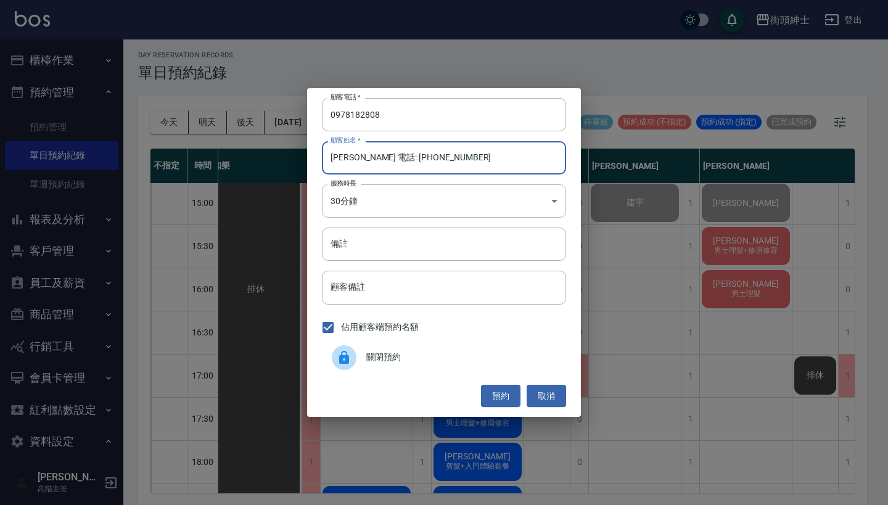
drag, startPoint x: 443, startPoint y: 158, endPoint x: 352, endPoint y: 157, distance: 91.3
click at [352, 157] on input "楊祐維 電話: 0978182808" at bounding box center [444, 157] width 244 height 33
click at [463, 160] on input "楊祐維 電話: 0978182808" at bounding box center [444, 157] width 244 height 33
drag, startPoint x: 463, startPoint y: 160, endPoint x: 355, endPoint y: 158, distance: 107.3
click at [355, 158] on input "楊祐維 電話: 0978182808" at bounding box center [444, 157] width 244 height 33
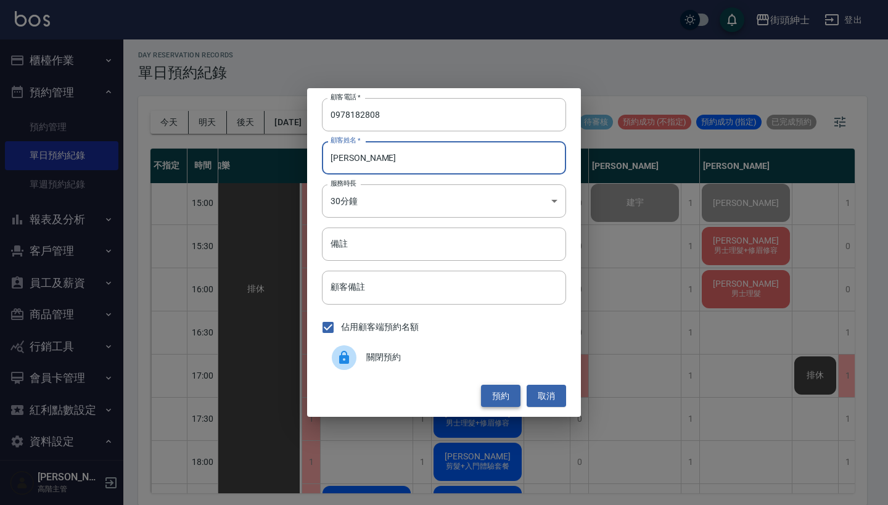
type input "楊祐維"
click at [498, 388] on button "預約" at bounding box center [500, 396] width 39 height 23
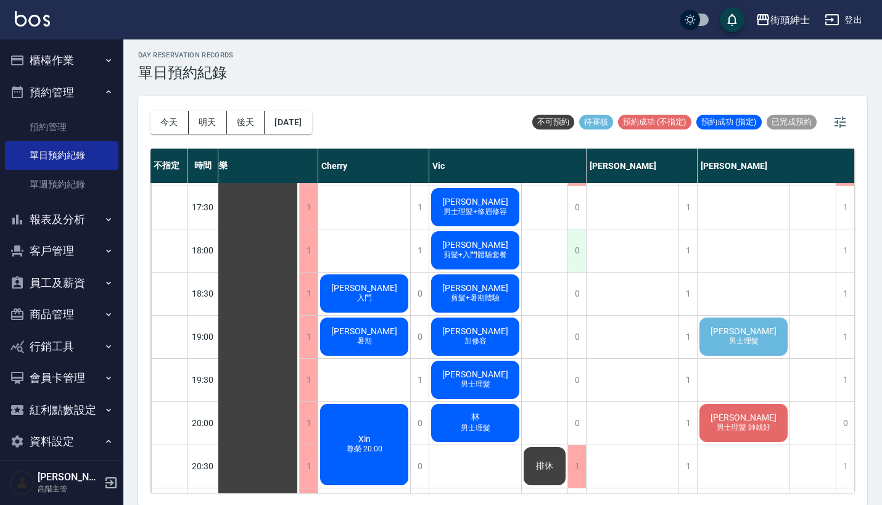
scroll to position [752, 17]
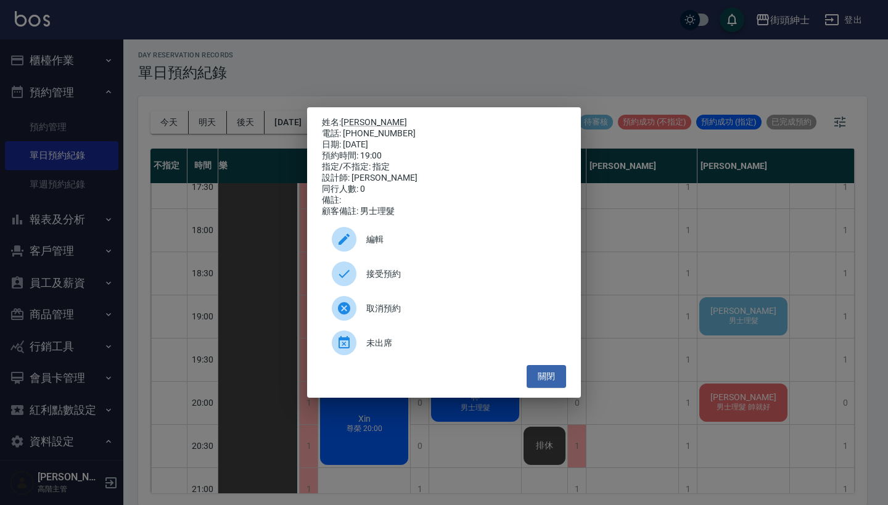
click at [425, 288] on div "接受預約" at bounding box center [444, 274] width 244 height 35
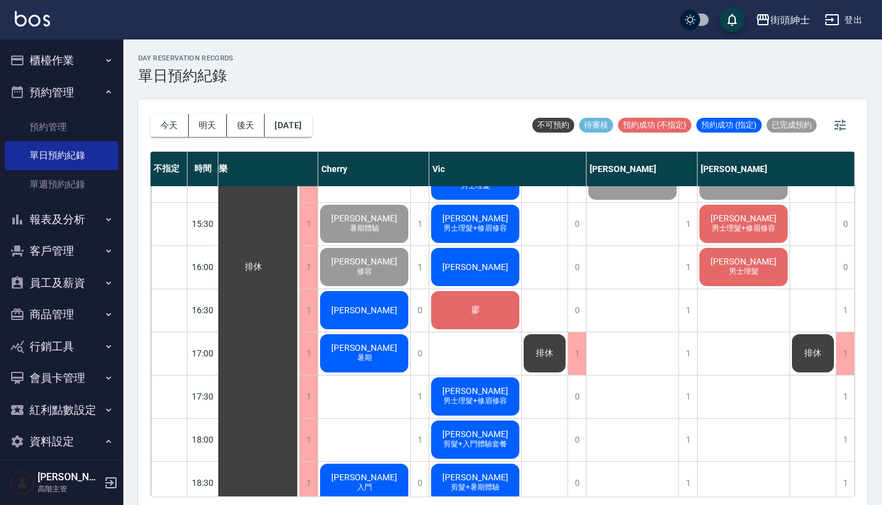
scroll to position [530, 15]
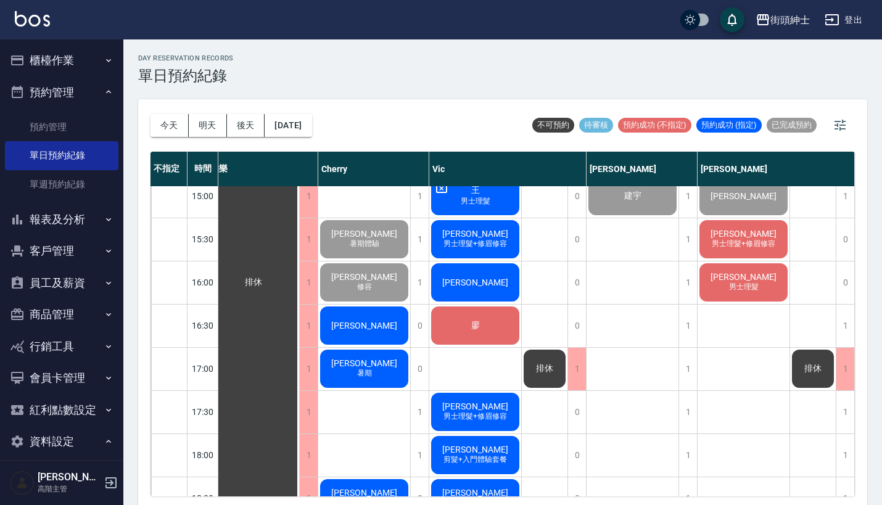
click at [265, 277] on span "吳亭穎" at bounding box center [253, 282] width 22 height 11
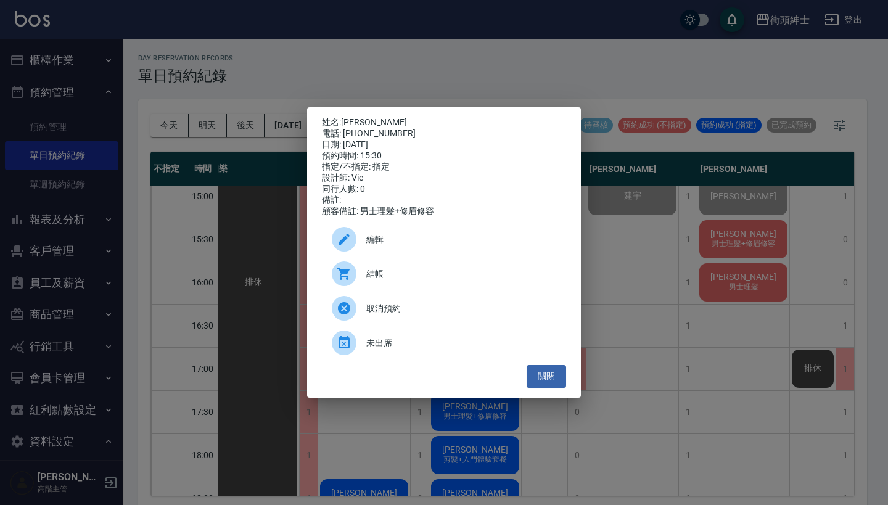
click at [357, 118] on link "吳亭穎" at bounding box center [374, 122] width 66 height 10
click at [276, 157] on div "姓名: 吳亭穎 電話: 0983987914 日期: 2025/08/25 預約時間: 15:30 指定/不指定: 指定 設計師: Vic 同行人數: 0 備…" at bounding box center [444, 252] width 888 height 505
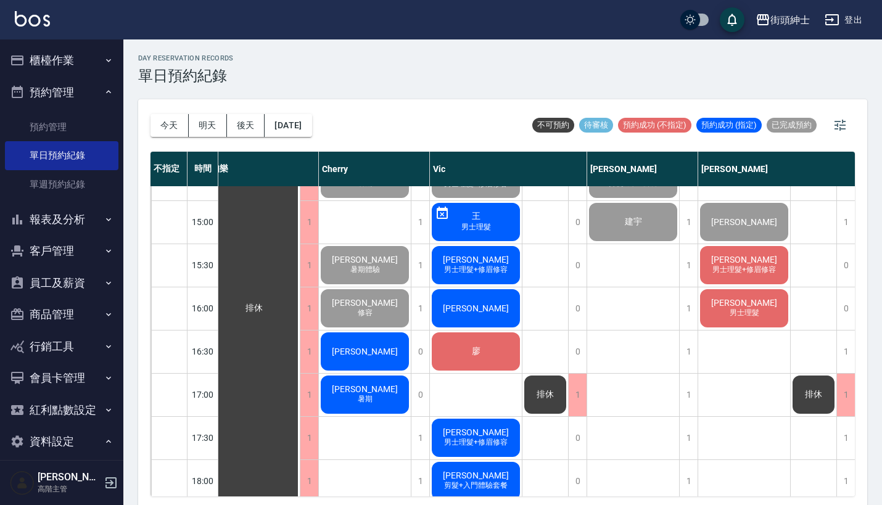
scroll to position [500, 10]
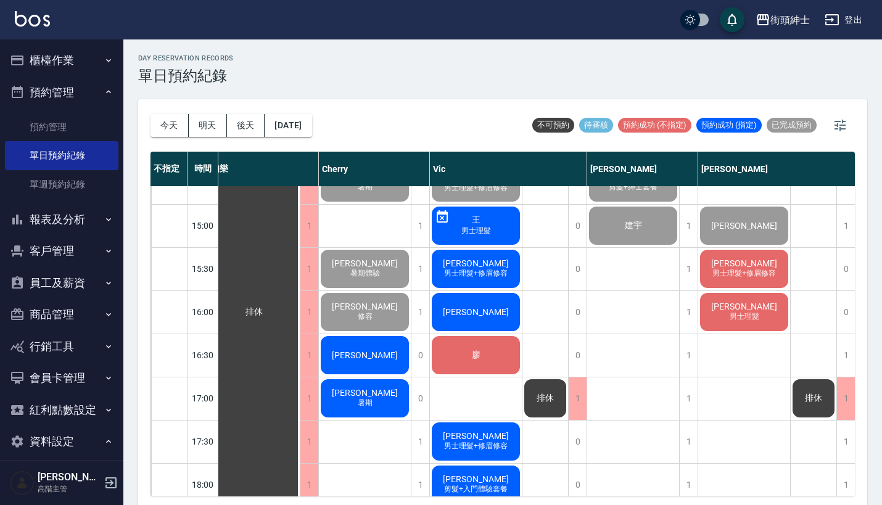
click at [265, 306] on span "吳亭穎" at bounding box center [254, 311] width 22 height 11
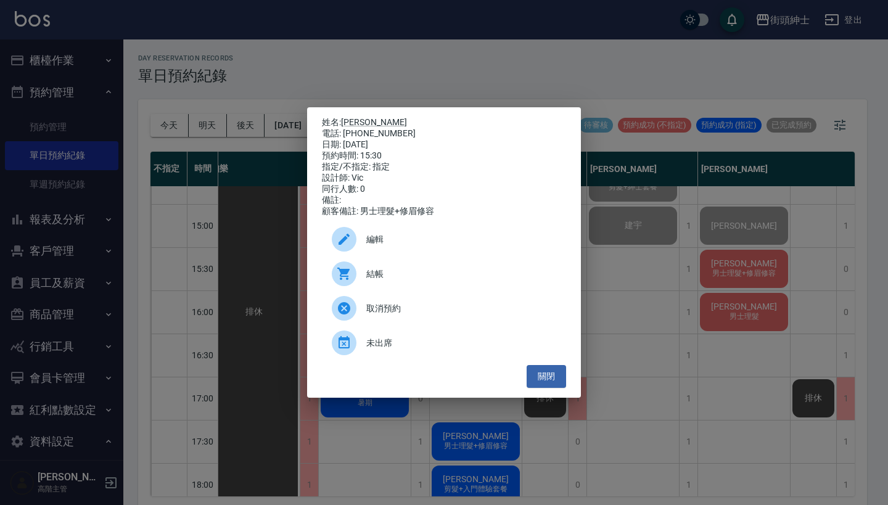
click at [399, 274] on span "結帳" at bounding box center [461, 274] width 190 height 13
click at [311, 74] on div "姓名: 吳亭穎 電話: 0983987914 日期: 2025/08/25 預約時間: 15:30 指定/不指定: 指定 設計師: Vic 同行人數: 0 備…" at bounding box center [444, 252] width 888 height 505
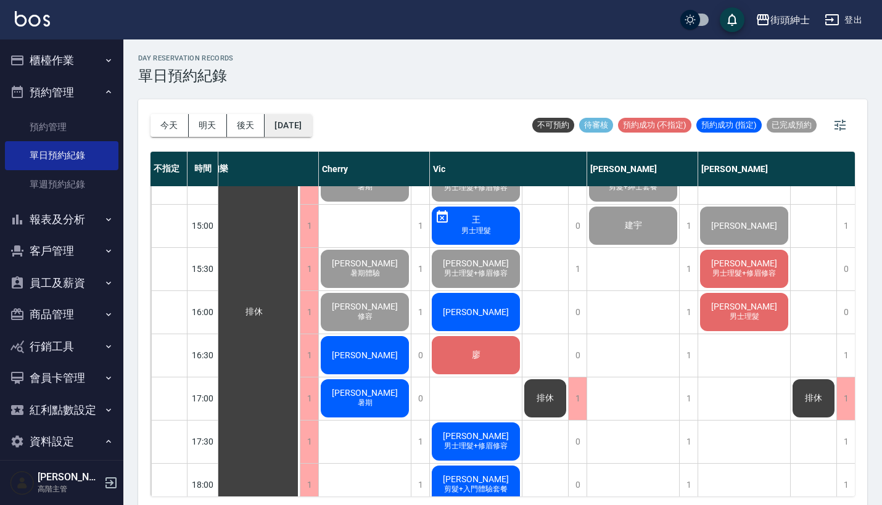
click at [311, 126] on button "2025/08/25" at bounding box center [288, 125] width 47 height 23
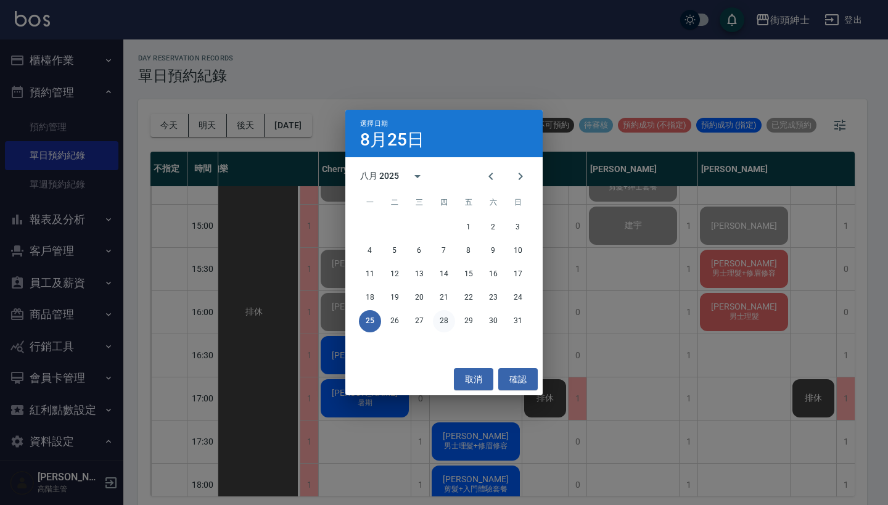
click at [440, 323] on button "28" at bounding box center [444, 321] width 22 height 22
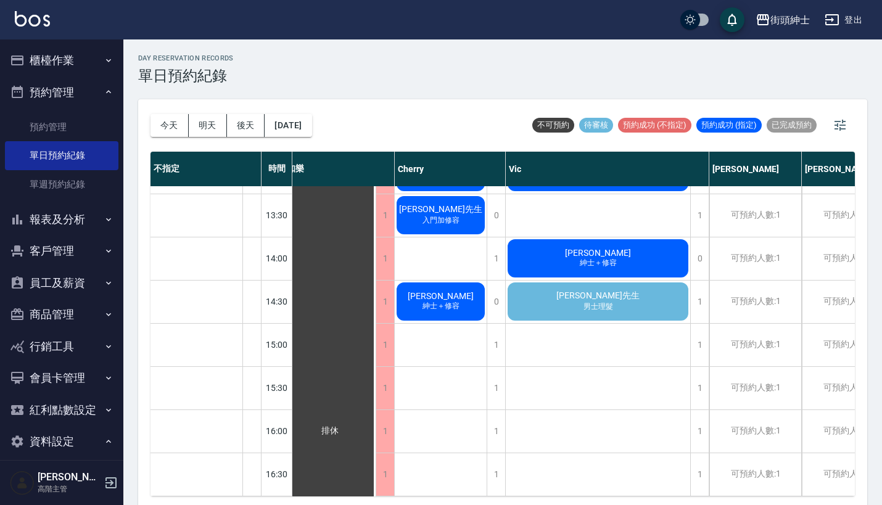
scroll to position [381, 8]
click at [376, 298] on div "蔡先生 男士理髮" at bounding box center [330, 431] width 92 height 1251
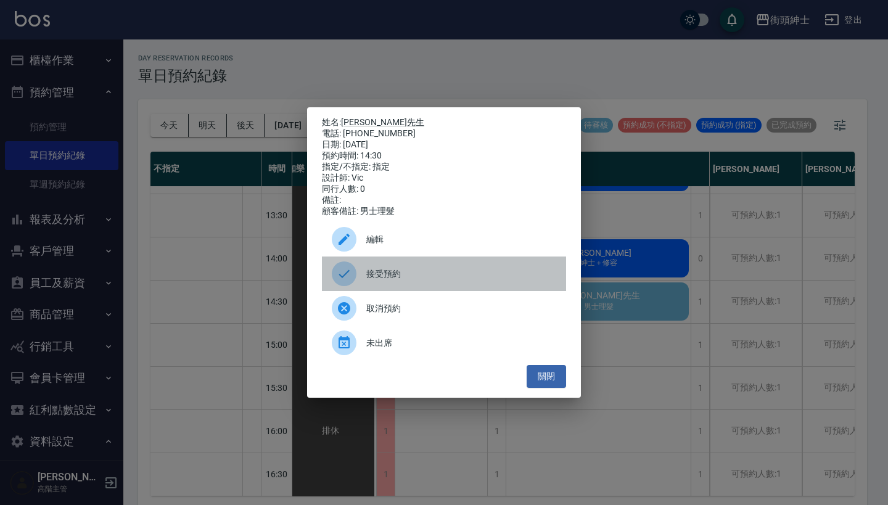
click at [420, 281] on span "接受預約" at bounding box center [461, 274] width 190 height 13
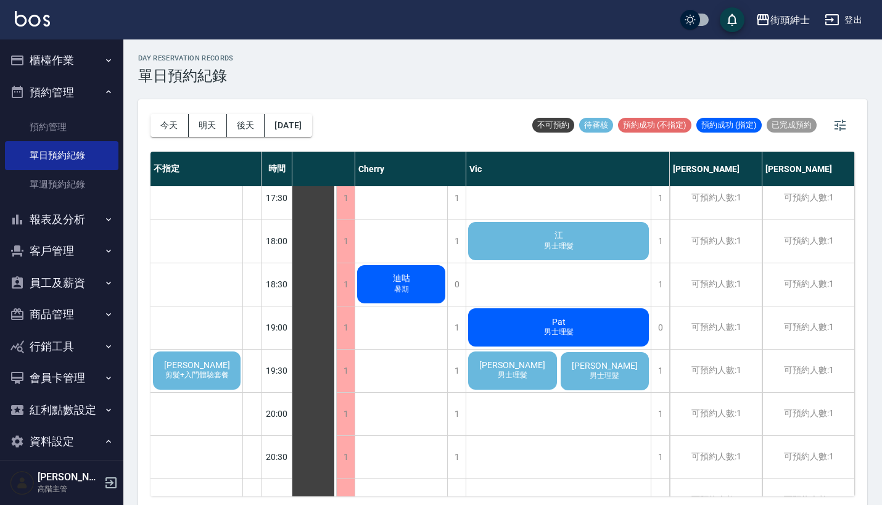
scroll to position [742, 54]
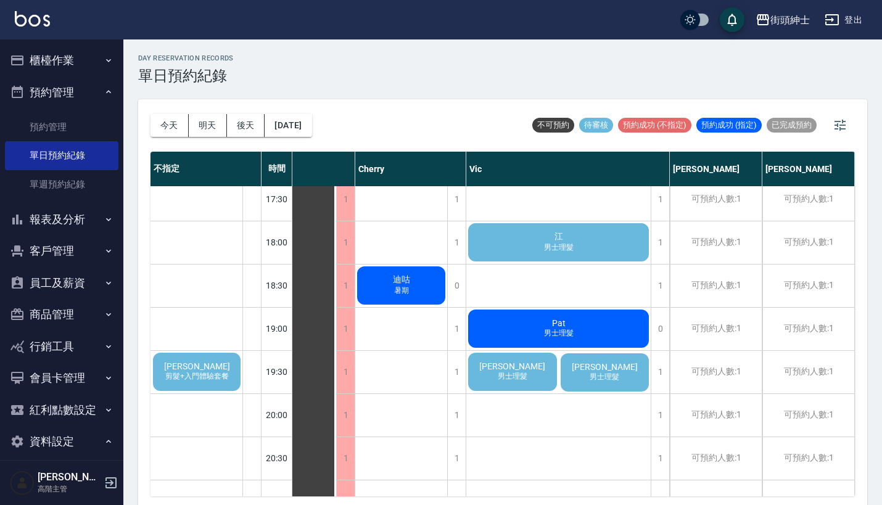
click at [336, 250] on div "江 男士理髮" at bounding box center [290, 69] width 92 height 1251
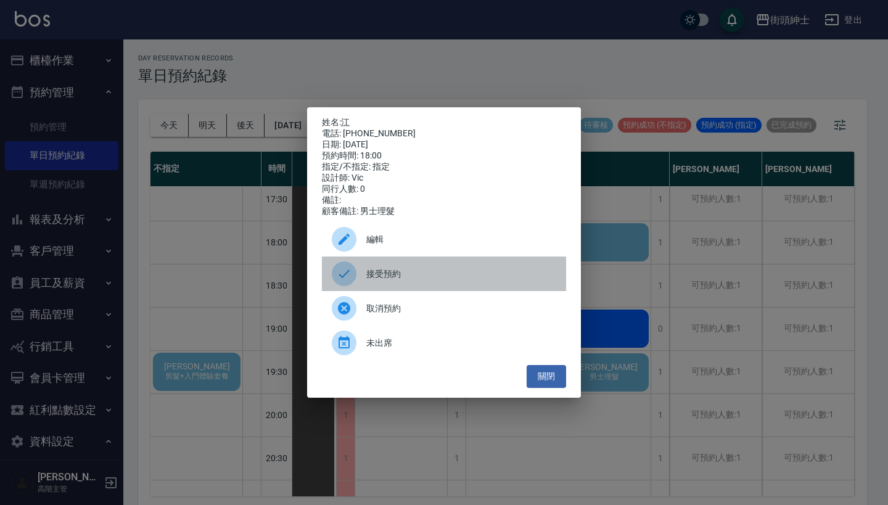
click at [429, 291] on div "接受預約" at bounding box center [444, 274] width 244 height 35
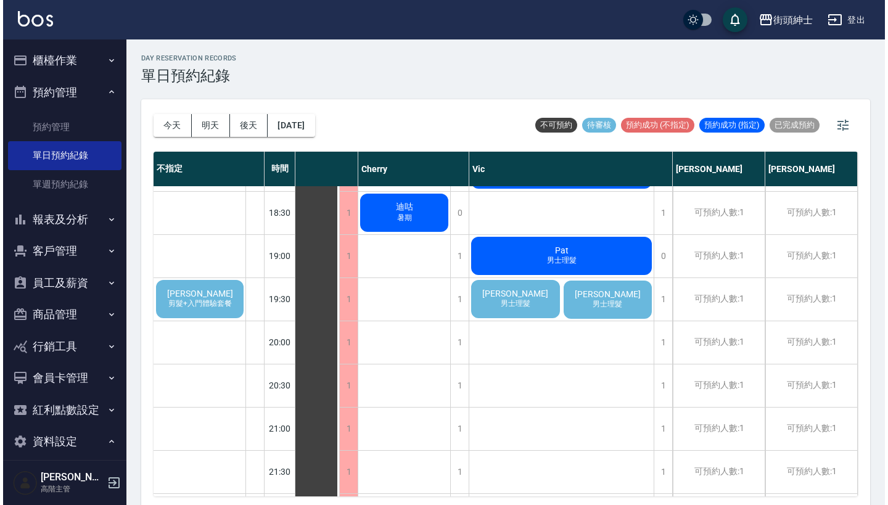
scroll to position [0, 0]
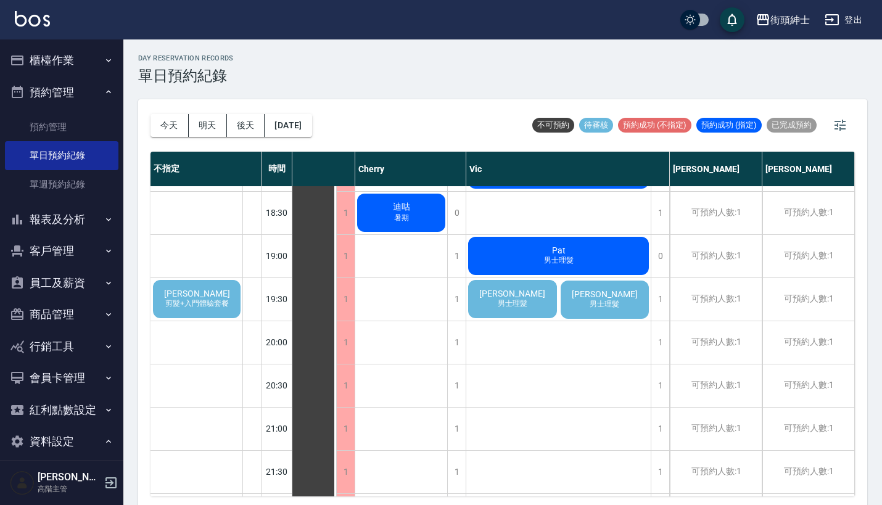
click at [181, 298] on span "徐安亭" at bounding box center [197, 294] width 71 height 10
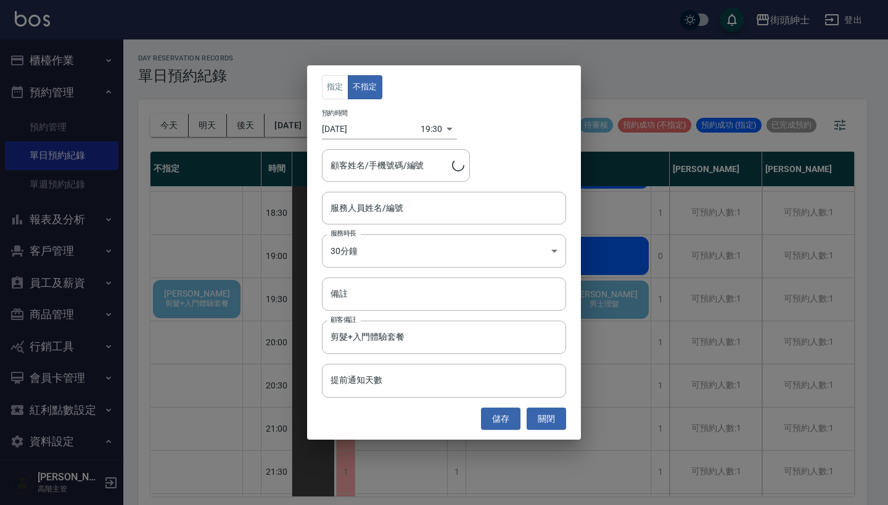
type input "徐安亭/0975676507"
click at [402, 207] on input "服務人員姓名/編號" at bounding box center [443, 208] width 233 height 22
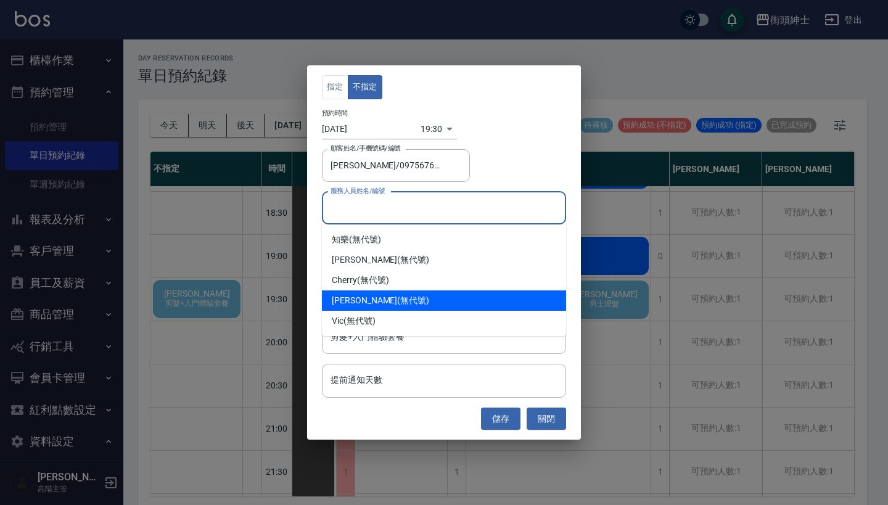
click at [377, 305] on div "eric (無代號)" at bounding box center [444, 300] width 244 height 20
type input "eric(無代號)"
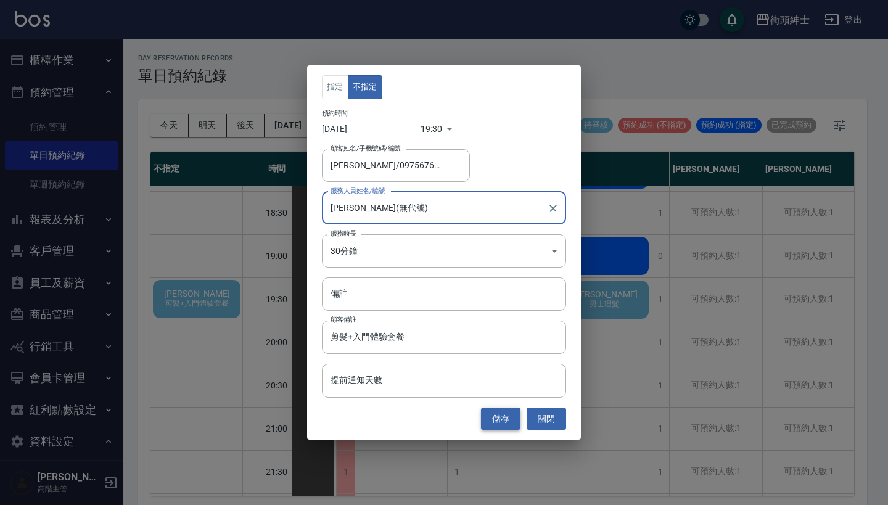
click at [508, 415] on button "儲存" at bounding box center [500, 419] width 39 height 23
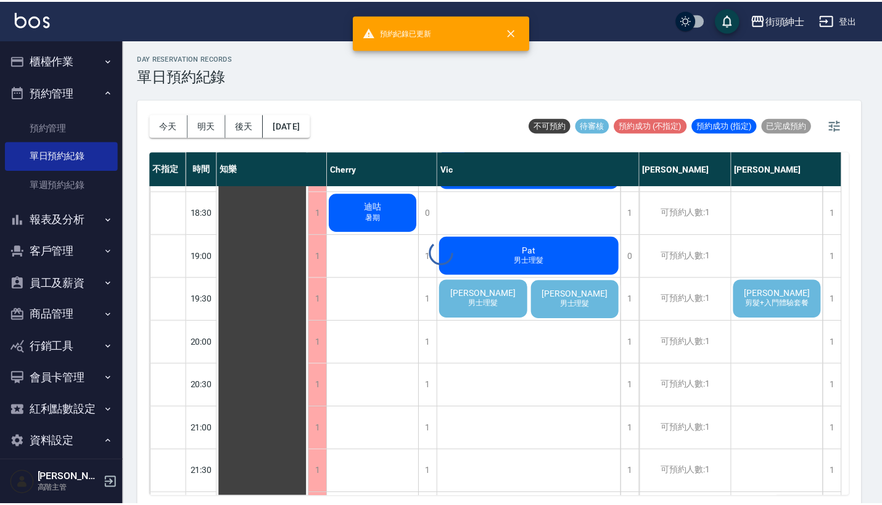
scroll to position [815, 0]
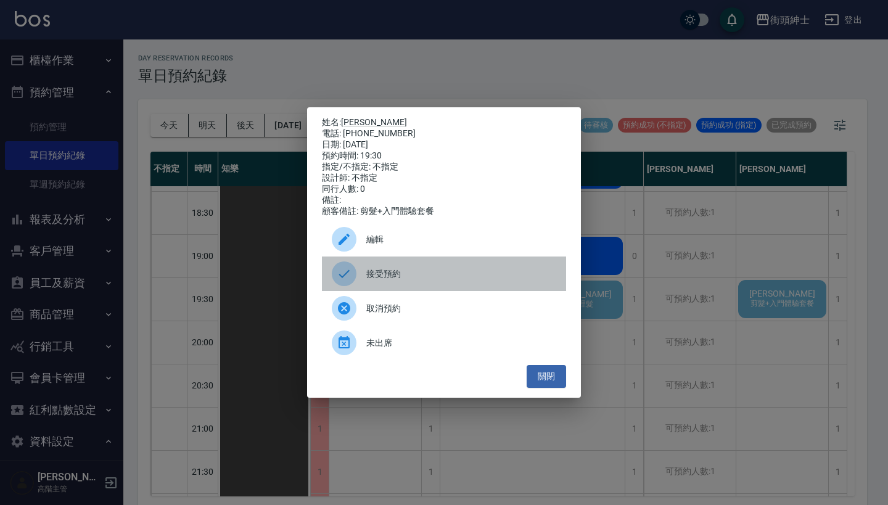
click at [433, 277] on span "接受預約" at bounding box center [461, 274] width 190 height 13
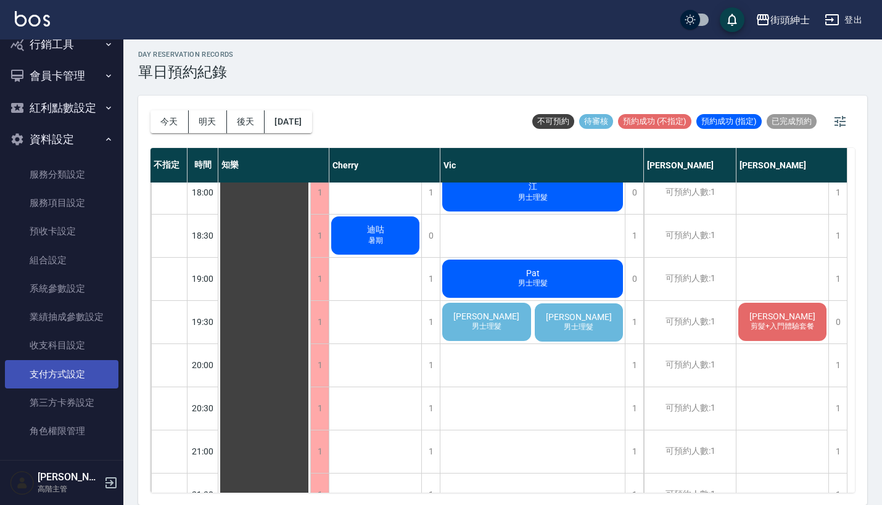
scroll to position [3, 0]
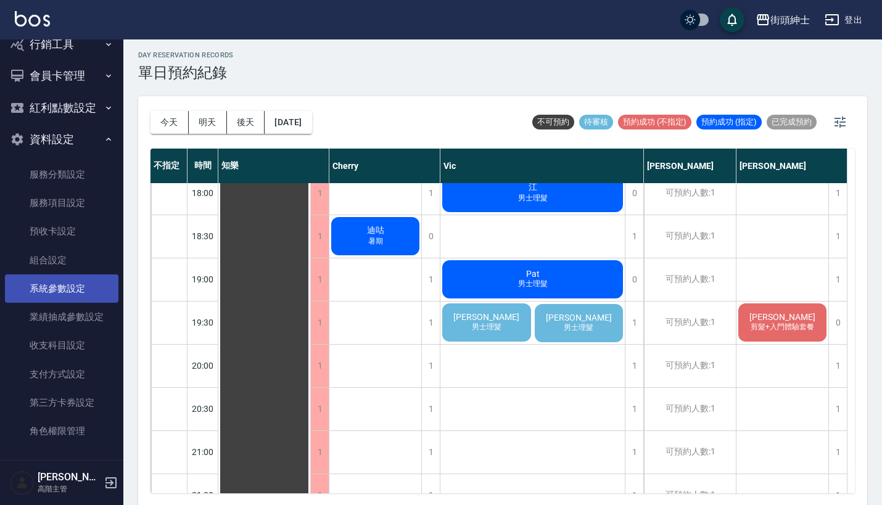
click at [78, 282] on link "系統參數設定" at bounding box center [61, 288] width 113 height 28
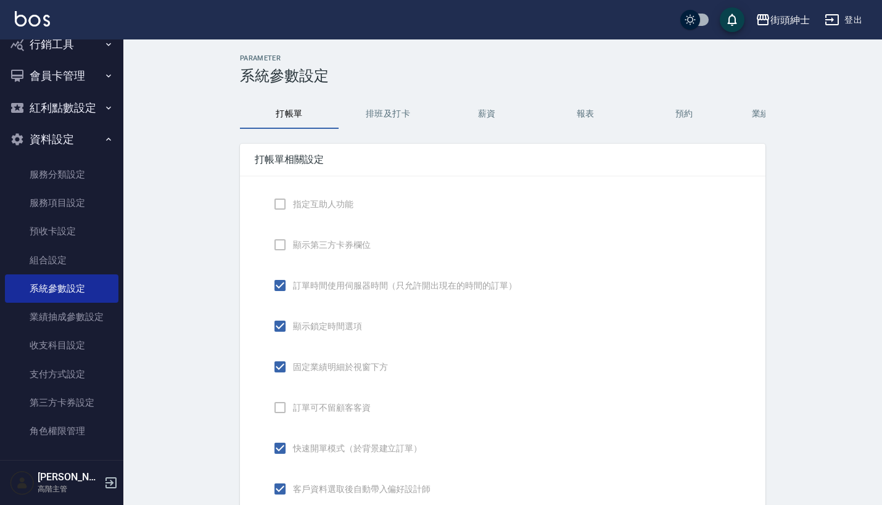
type input "FB/Instagram"
type input "抖音/Tiktok"
type input "KOL/部落客文章"
type input "小紅書推薦"
type input "親朋好友推薦"
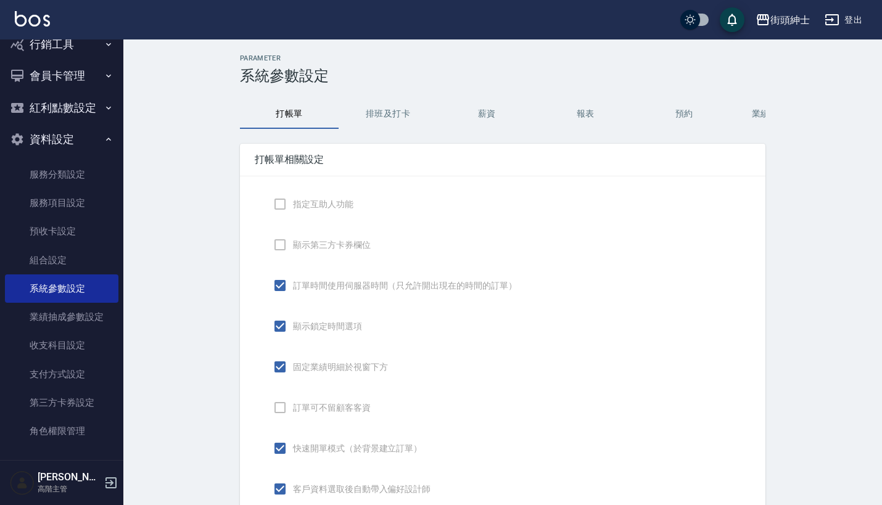
type input "設計師個人line@"
type input "過路客"
type input "設計師原本客人"
type input "票券平台"
type input "Google地圖/搜尋"
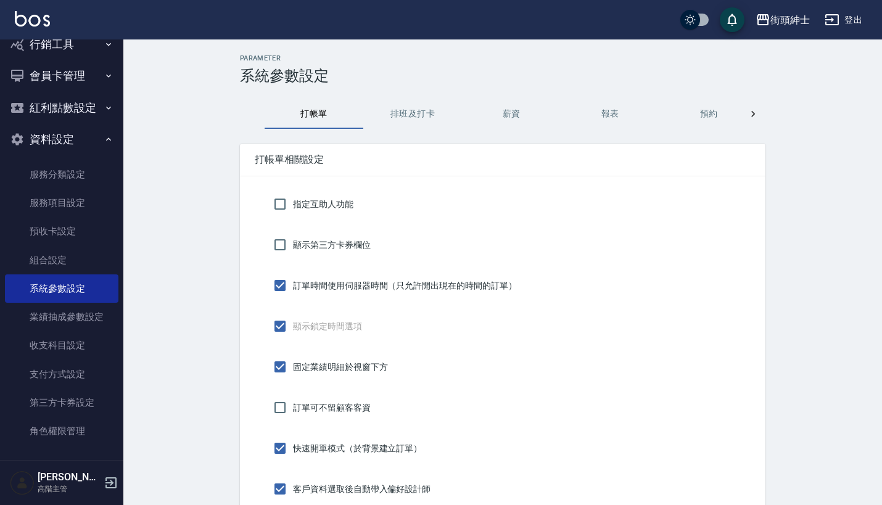
click at [701, 114] on button "預約" at bounding box center [708, 114] width 99 height 30
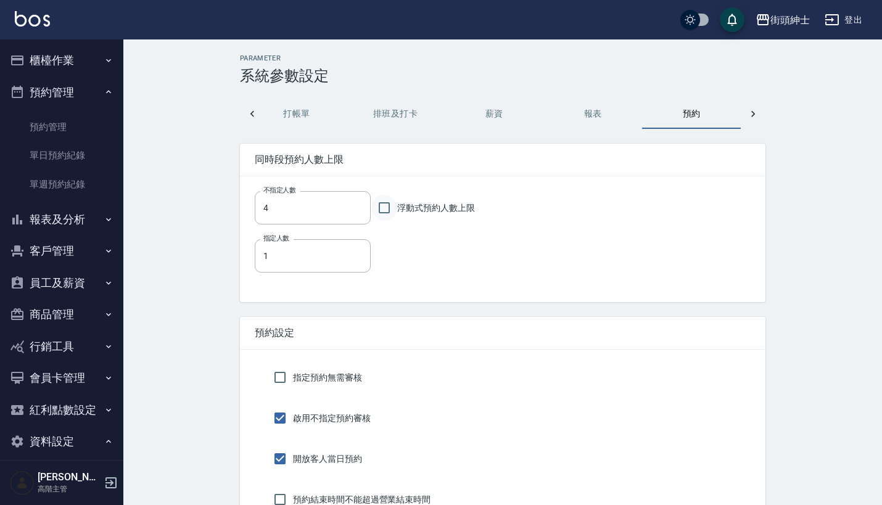
click at [381, 208] on input "浮動式預約人數上限" at bounding box center [384, 208] width 26 height 26
click at [382, 208] on input "浮動式預約人數上限" at bounding box center [384, 208] width 26 height 26
checkbox input "false"
click at [60, 159] on link "單日預約紀錄" at bounding box center [61, 155] width 113 height 28
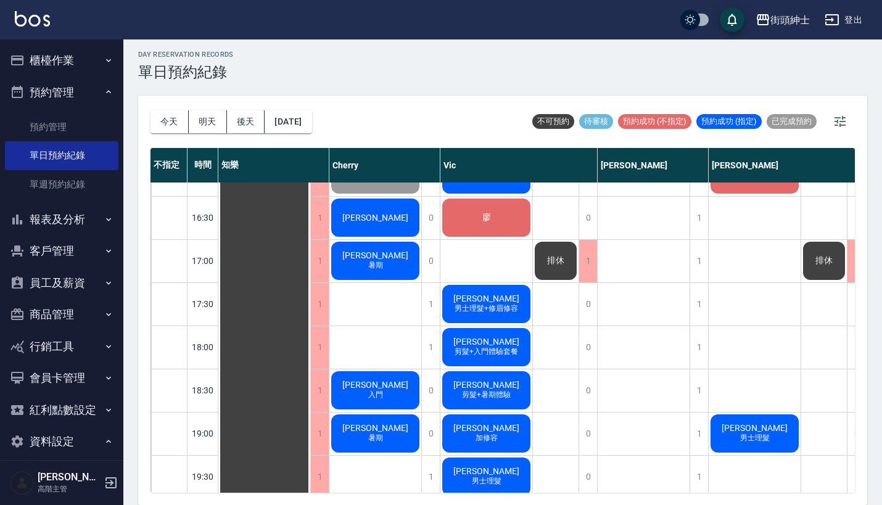
scroll to position [3, 0]
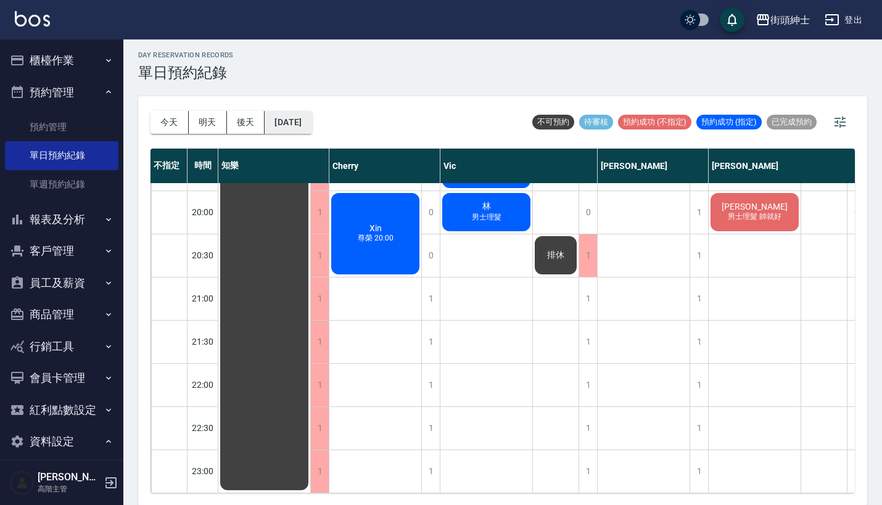
click at [311, 124] on button "2025/08/25" at bounding box center [288, 122] width 47 height 23
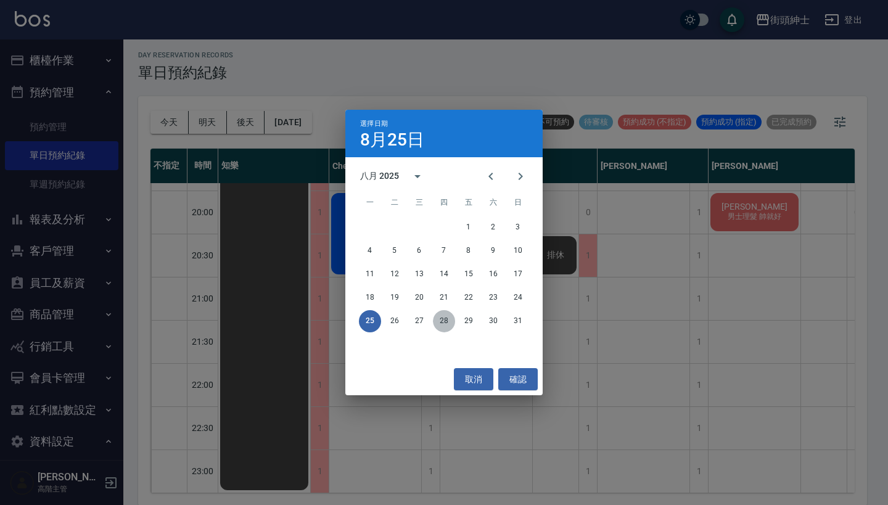
click at [442, 331] on button "28" at bounding box center [444, 321] width 22 height 22
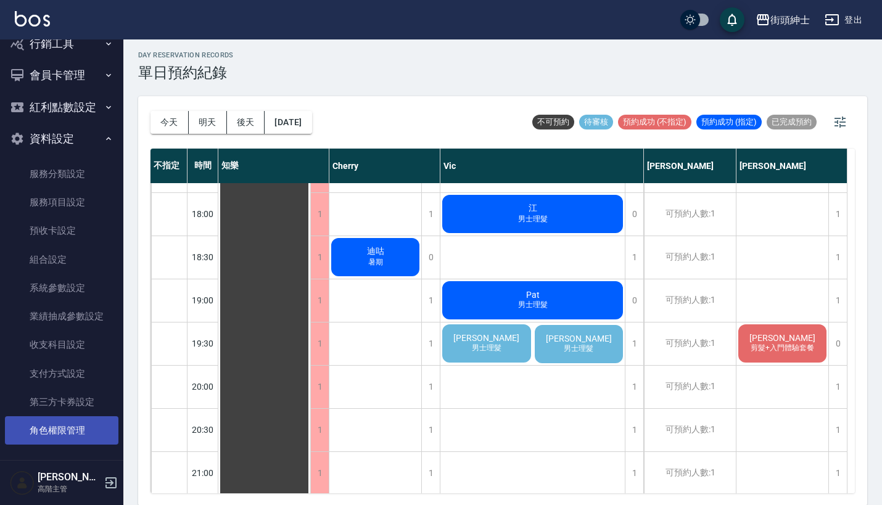
scroll to position [302, 0]
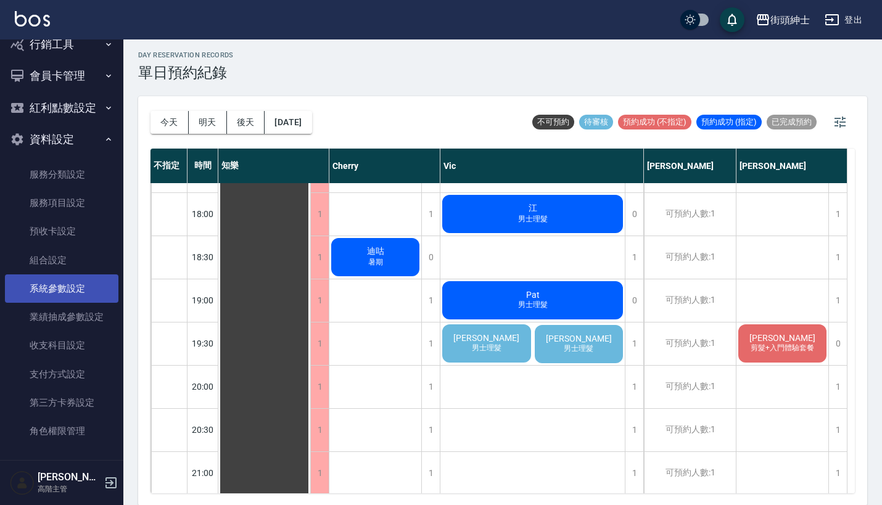
click at [80, 294] on link "系統參數設定" at bounding box center [61, 288] width 113 height 28
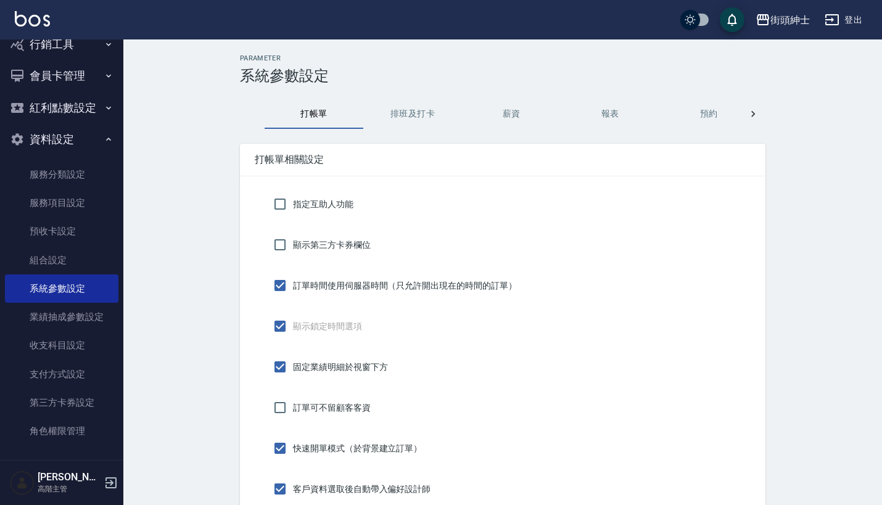
click at [705, 112] on button "預約" at bounding box center [708, 114] width 99 height 30
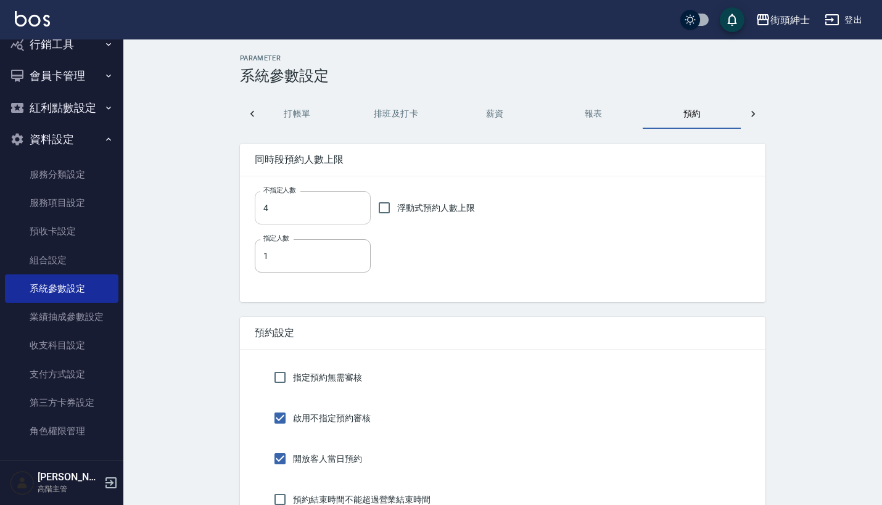
scroll to position [0, 17]
click at [380, 208] on input "浮動式預約人數上限" at bounding box center [384, 208] width 26 height 26
checkbox input "true"
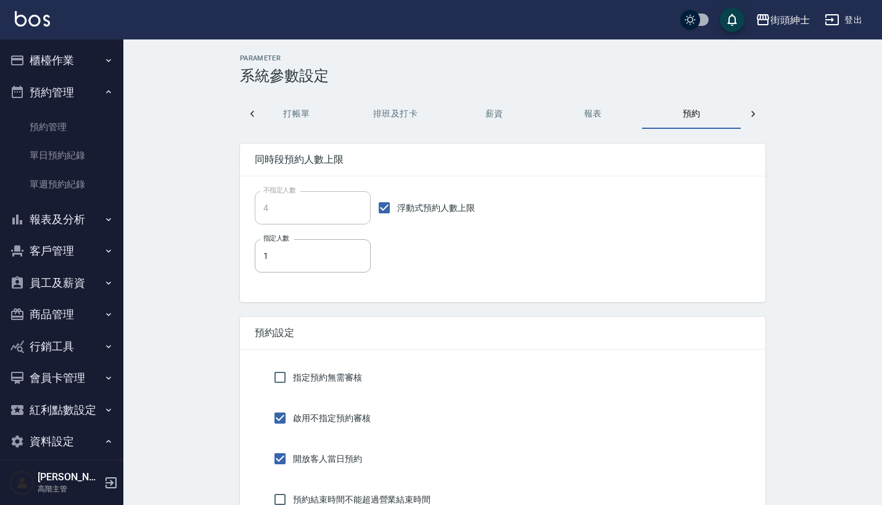
scroll to position [0, 0]
click at [88, 160] on link "單日預約紀錄" at bounding box center [61, 155] width 113 height 28
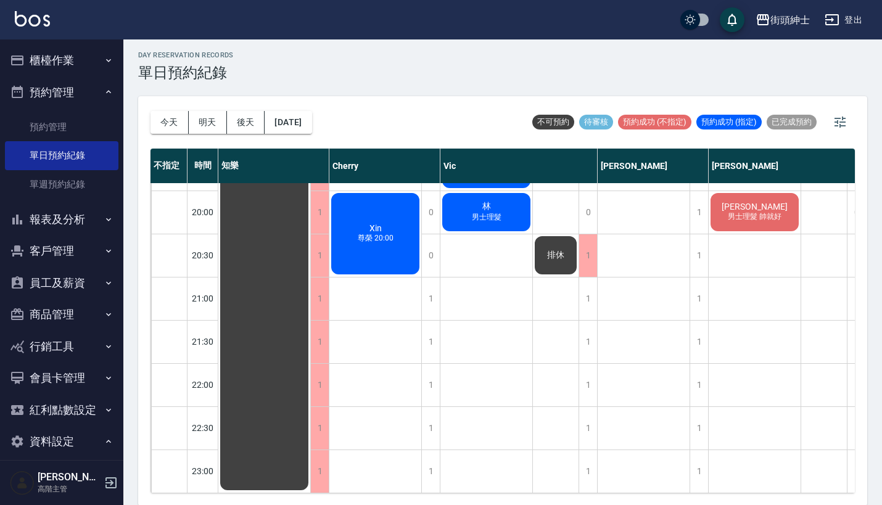
scroll to position [952, 0]
click at [298, 129] on button "2025/08/25" at bounding box center [288, 122] width 47 height 23
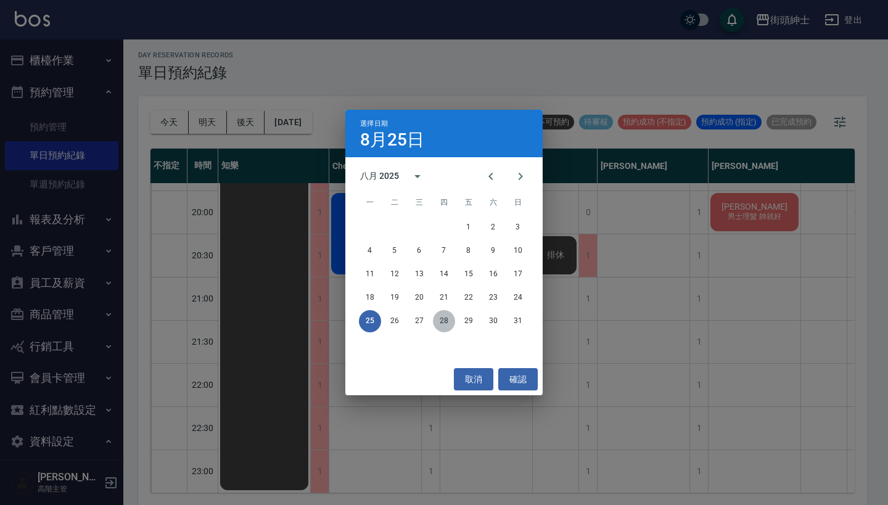
click at [445, 330] on button "28" at bounding box center [444, 321] width 22 height 22
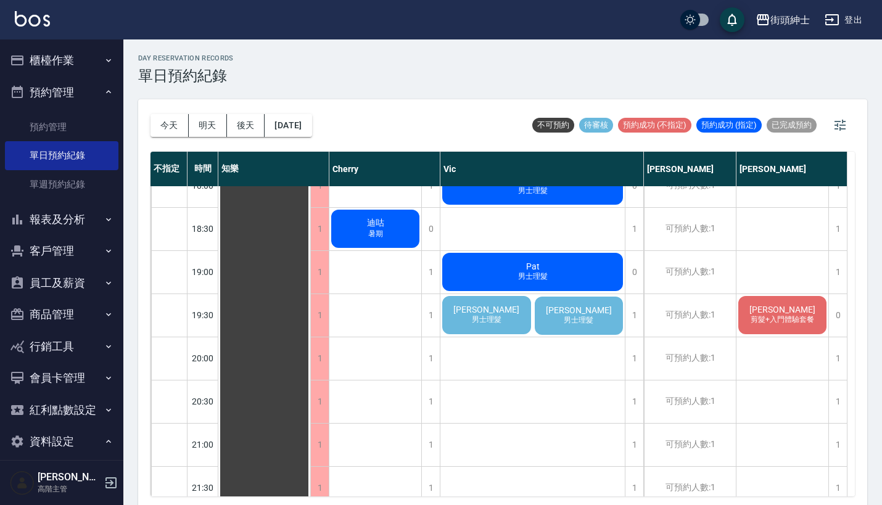
scroll to position [802, 0]
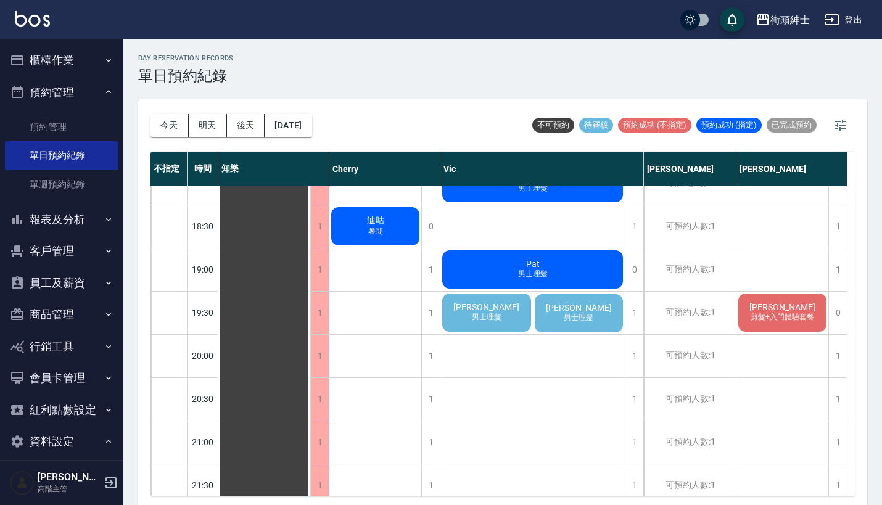
click at [276, 16] on span "Bruce" at bounding box center [264, 10] width 22 height 11
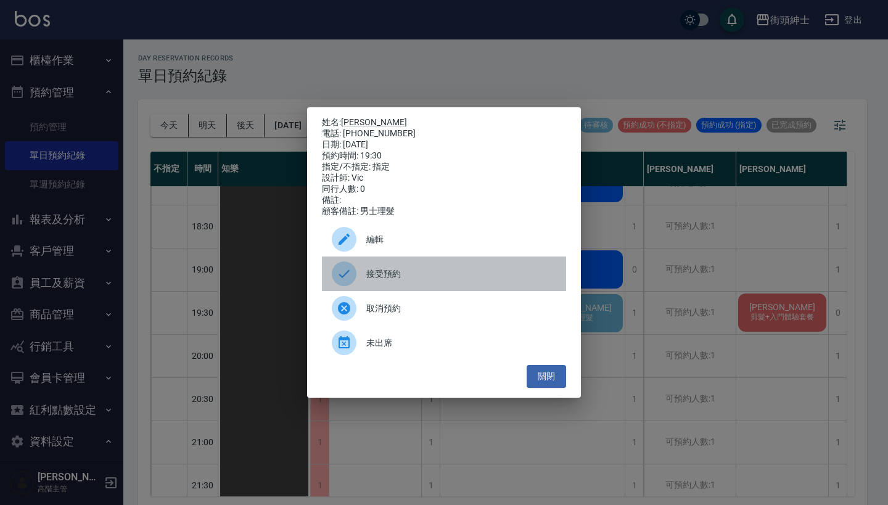
click at [458, 281] on span "接受預約" at bounding box center [461, 274] width 190 height 13
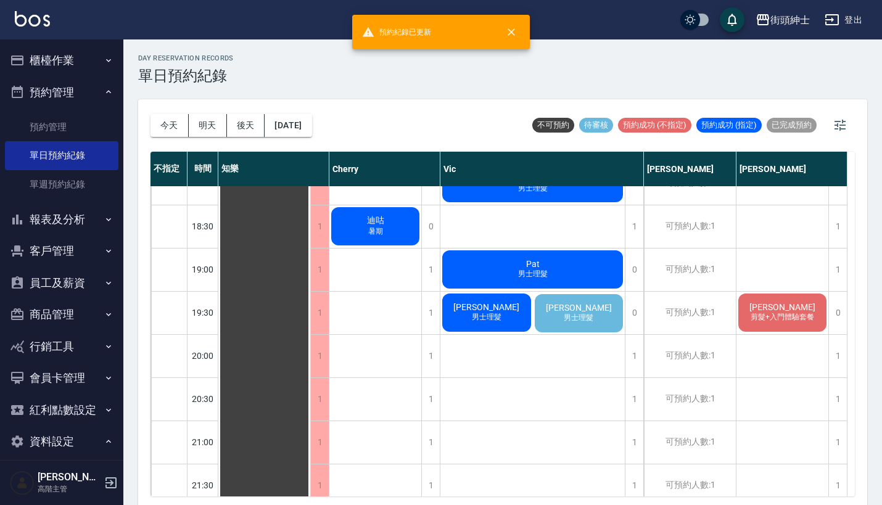
click at [612, 313] on div "jacob 男士理髮" at bounding box center [579, 313] width 93 height 42
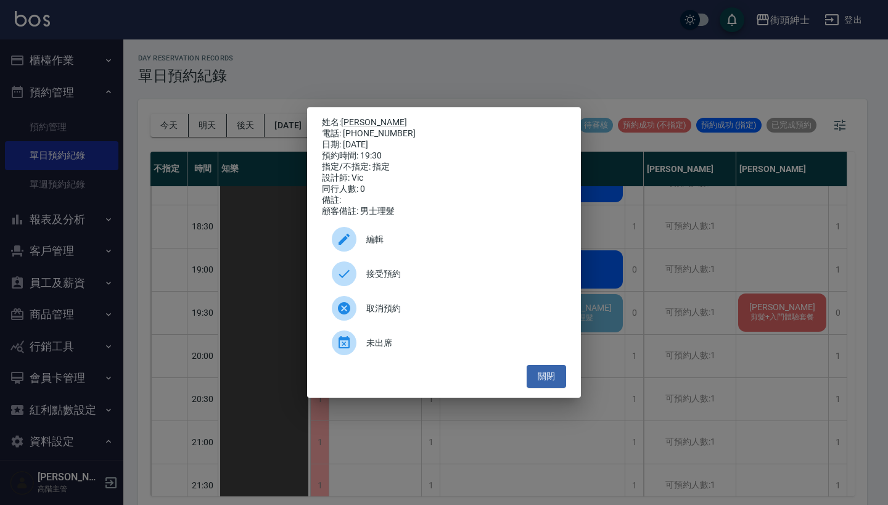
click at [516, 58] on div "姓名: jacob 電話: 0930035651 日期: 2025/08/28 預約時間: 19:30 指定/不指定: 指定 設計師: Vic 同行人數: 0…" at bounding box center [444, 252] width 888 height 505
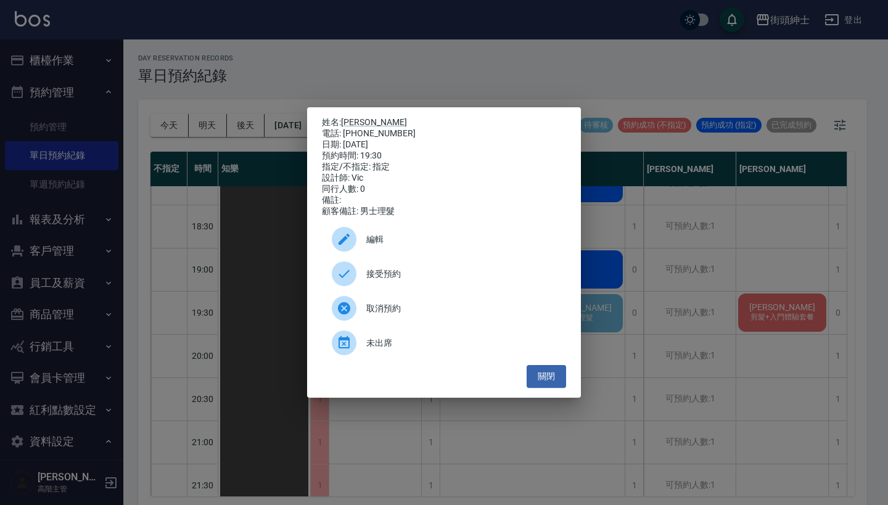
click at [516, 33] on div "姓名: jacob 電話: 0930035651 日期: 2025/08/28 預約時間: 19:30 指定/不指定: 指定 設計師: Vic 同行人數: 0…" at bounding box center [444, 252] width 888 height 505
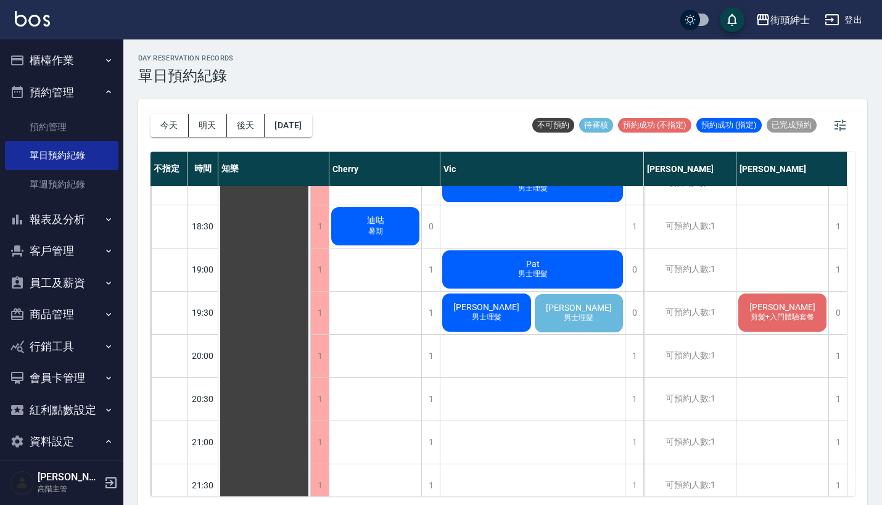
click at [596, 311] on div "jacob 男士理髮" at bounding box center [579, 313] width 93 height 42
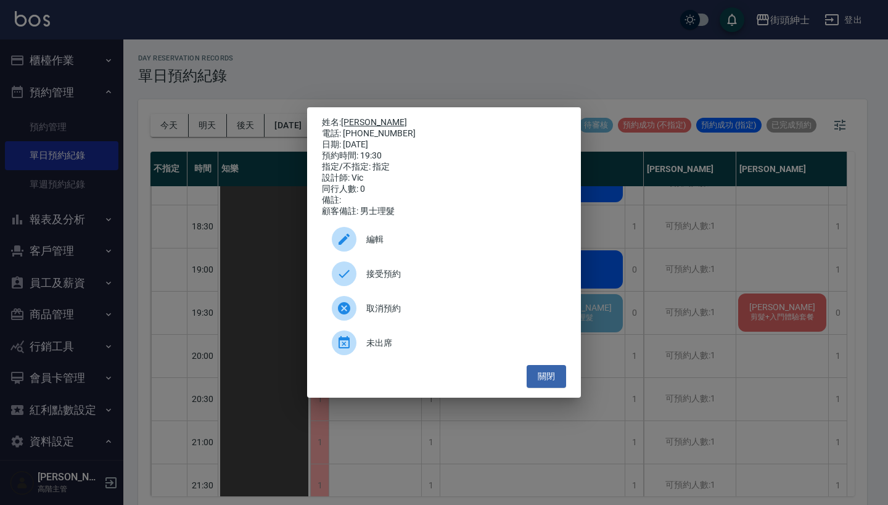
click at [355, 123] on link "jacob" at bounding box center [374, 122] width 66 height 10
click at [701, 272] on div "姓名: jacob 電話: 0930035651 日期: 2025/08/28 預約時間: 19:30 指定/不指定: 指定 設計師: Vic 同行人數: 0…" at bounding box center [444, 252] width 888 height 505
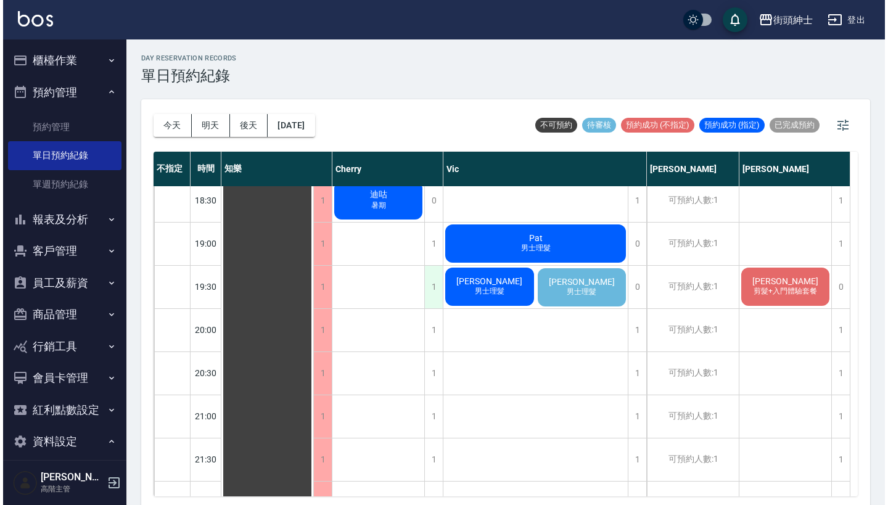
scroll to position [820, 0]
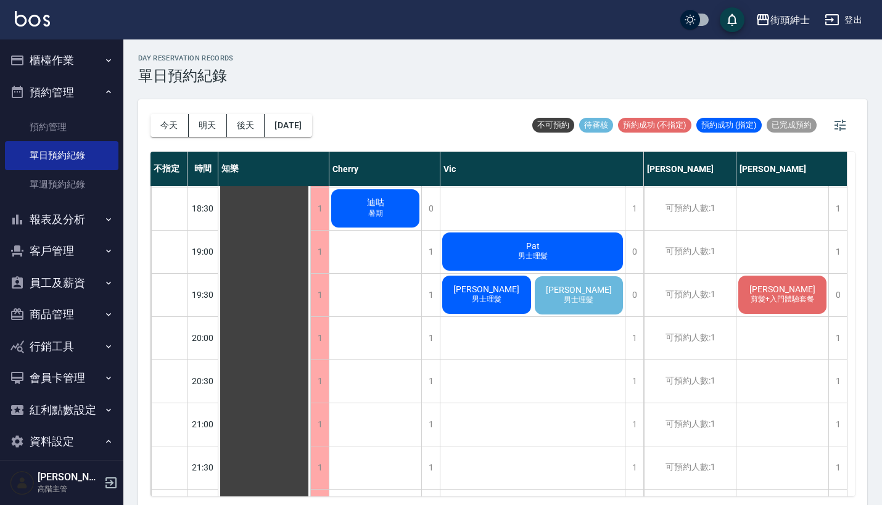
click at [604, 282] on div "jacob 男士理髮" at bounding box center [579, 295] width 93 height 42
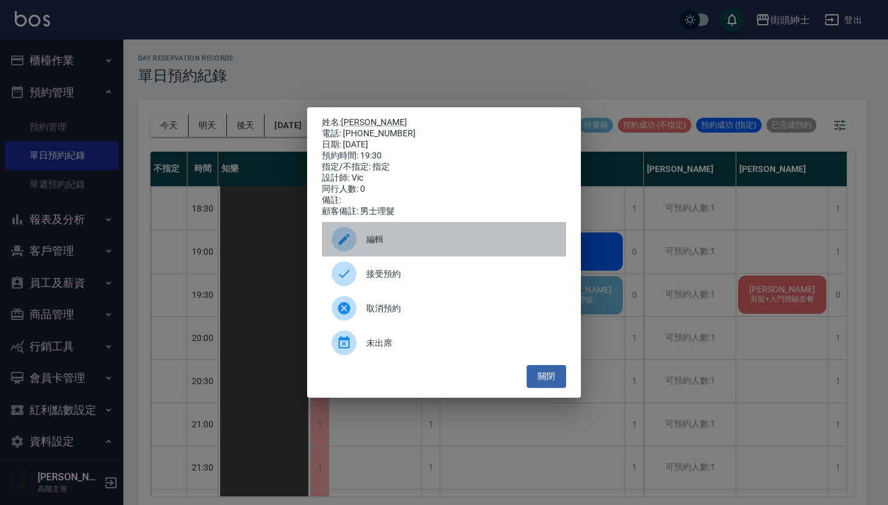
click at [440, 238] on div "編輯" at bounding box center [444, 239] width 244 height 35
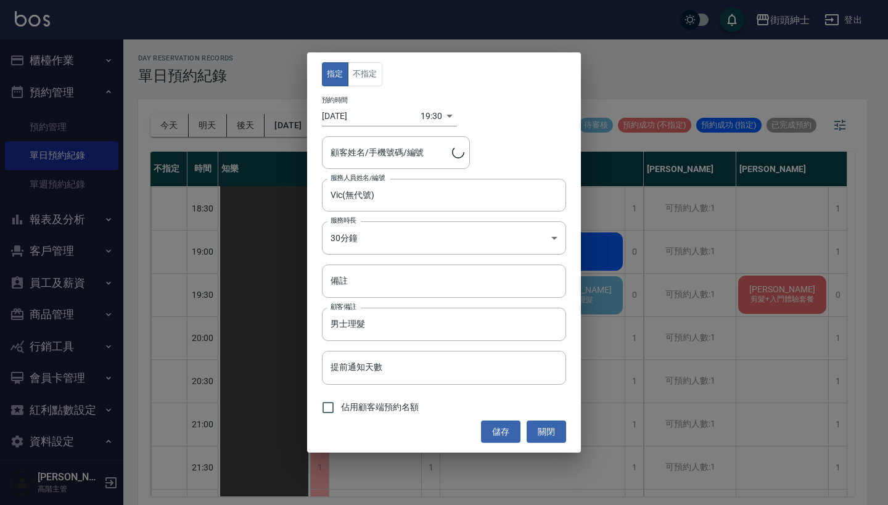
type input "jacob/0930035651"
click at [435, 112] on body "街頭紳士 登出 櫃檯作業 打帳單 帳單列表 掛單列表 座位開單 營業儀表板 現金收支登錄 高階收支登錄 材料自購登錄 每日結帳 排班表 現場電腦打卡 掃碼打卡…" at bounding box center [444, 254] width 888 height 509
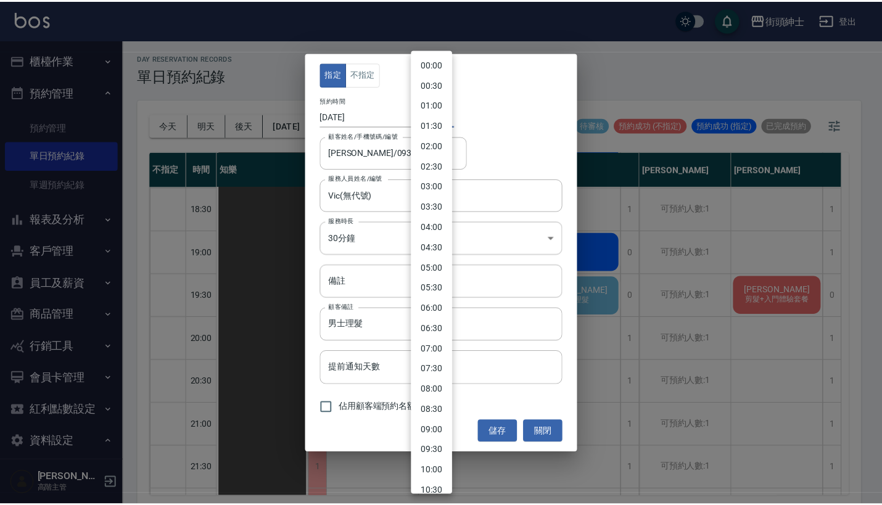
scroll to position [541, 0]
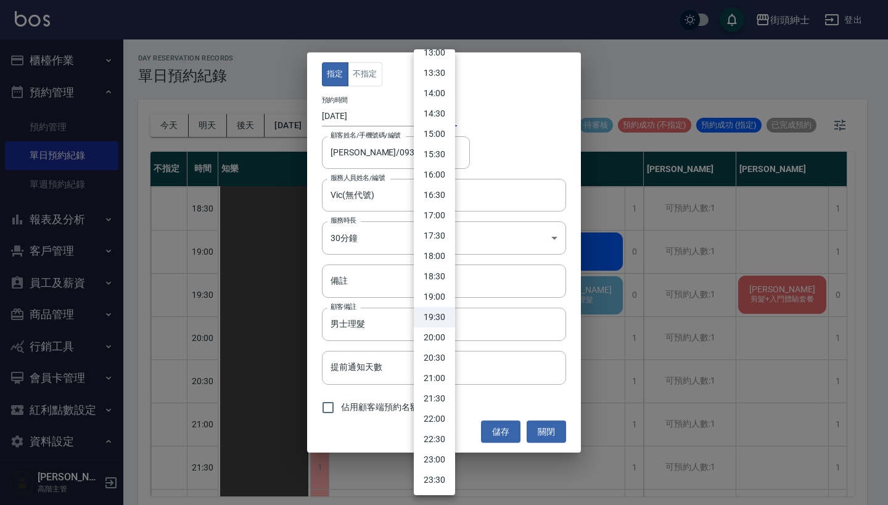
click at [429, 337] on li "20:00" at bounding box center [434, 337] width 41 height 20
type input "1756382400000"
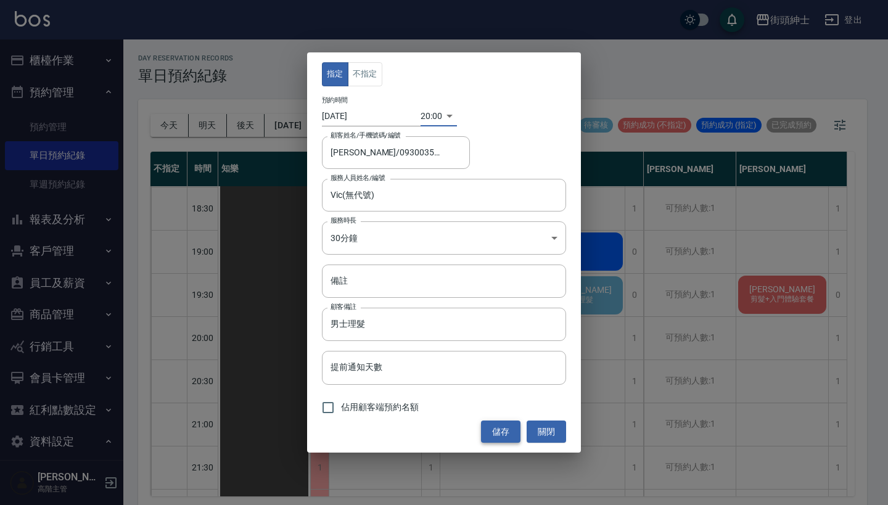
click at [499, 435] on button "儲存" at bounding box center [500, 432] width 39 height 23
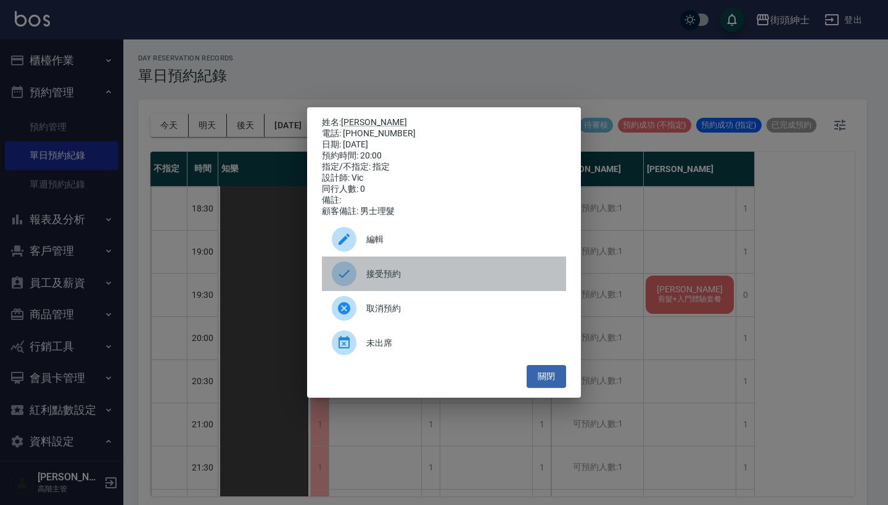
click at [468, 276] on span "接受預約" at bounding box center [461, 274] width 190 height 13
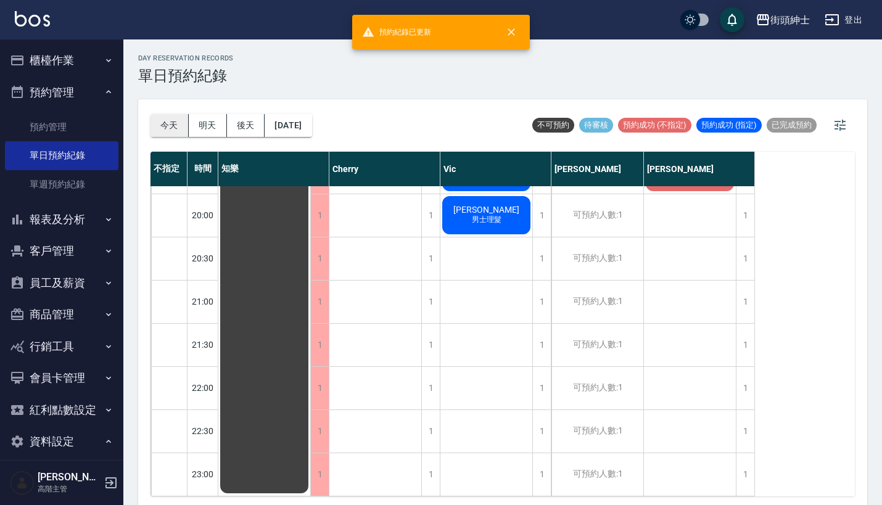
scroll to position [952, 0]
click at [170, 136] on button "今天" at bounding box center [169, 125] width 38 height 23
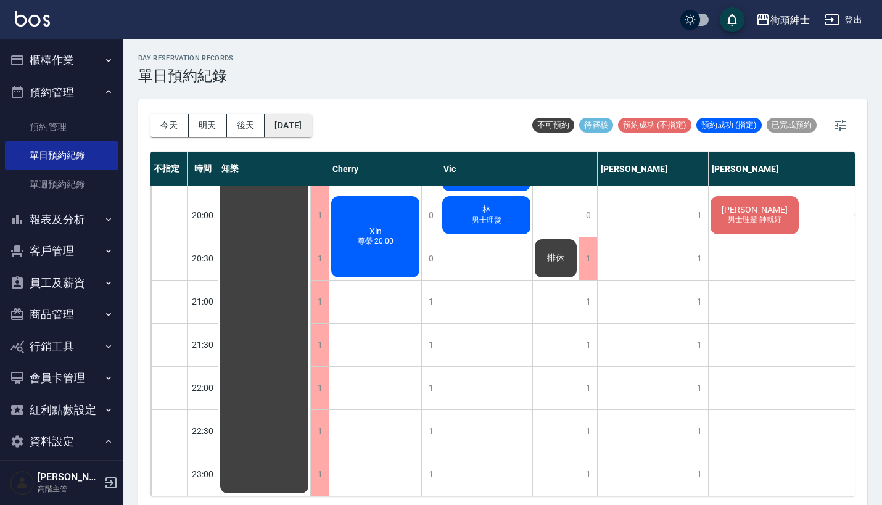
click at [306, 125] on button "2025/08/25" at bounding box center [288, 125] width 47 height 23
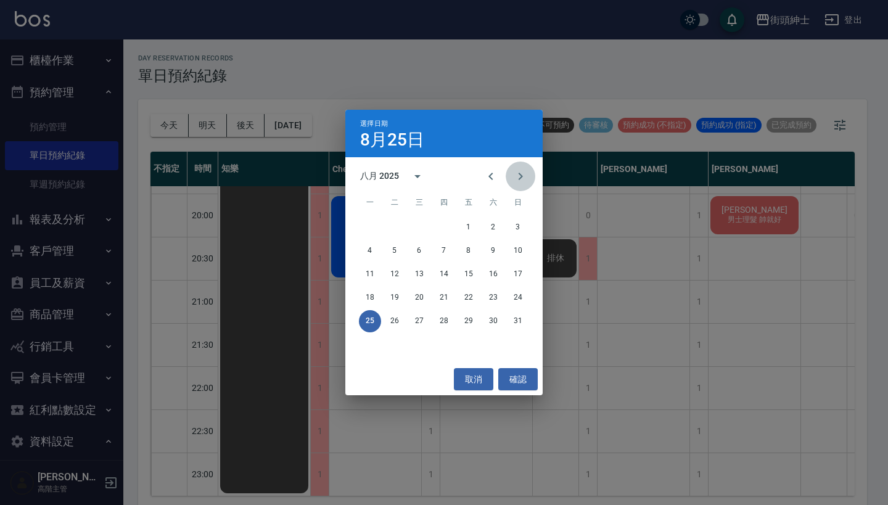
click at [526, 176] on icon "Next month" at bounding box center [520, 176] width 15 height 15
click at [447, 229] on button "4" at bounding box center [444, 227] width 22 height 22
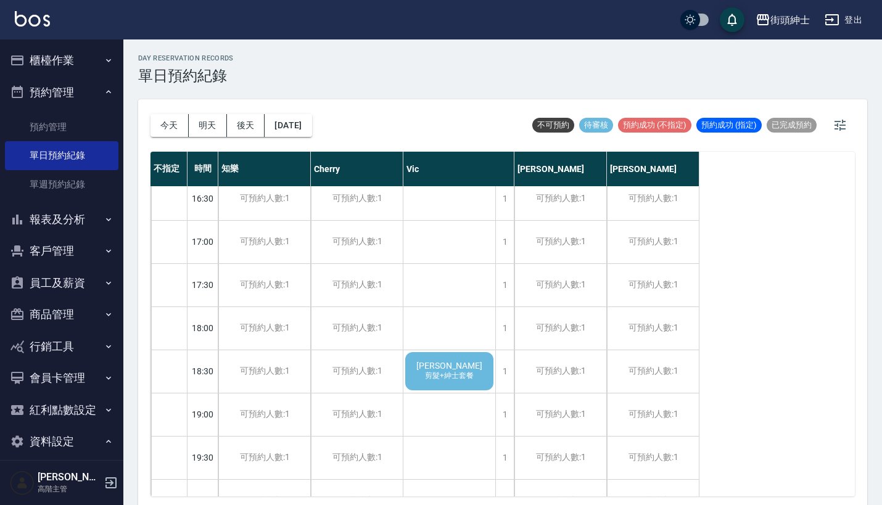
scroll to position [661, 0]
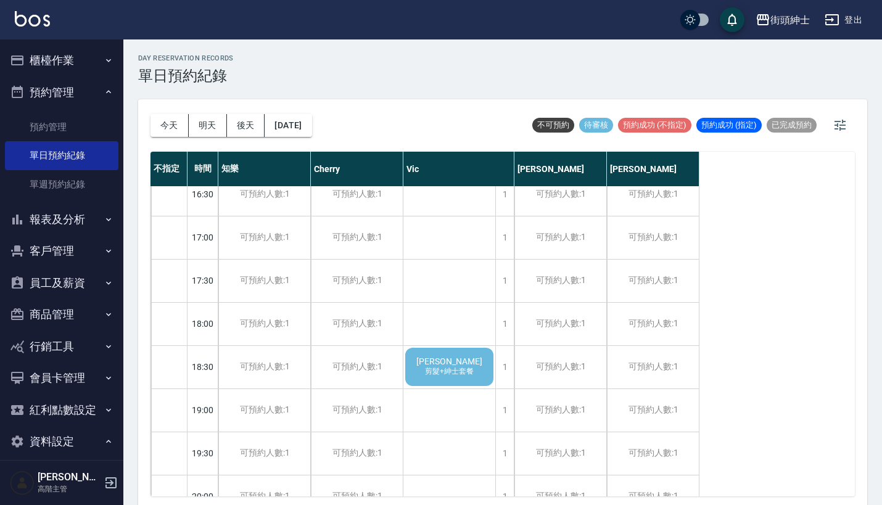
click at [467, 358] on div "陳筍麟 剪髮+紳士套餐" at bounding box center [449, 367] width 92 height 42
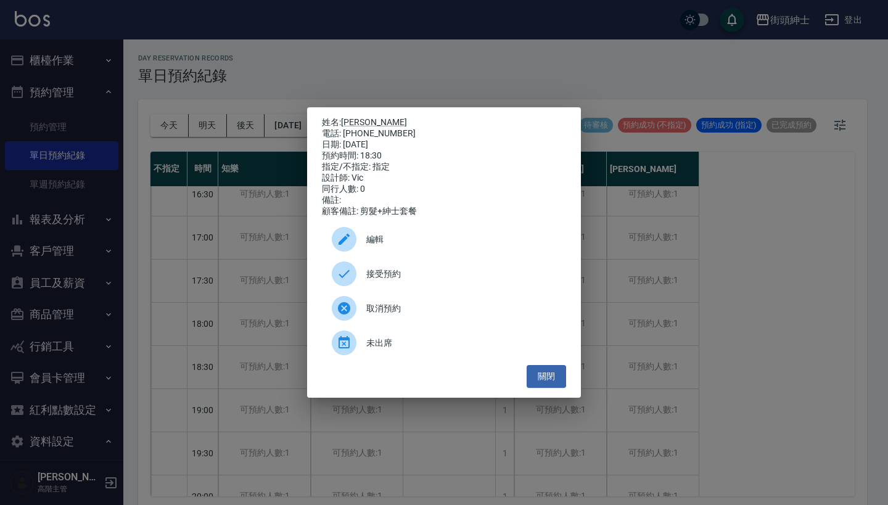
click at [417, 278] on span "接受預約" at bounding box center [461, 274] width 190 height 13
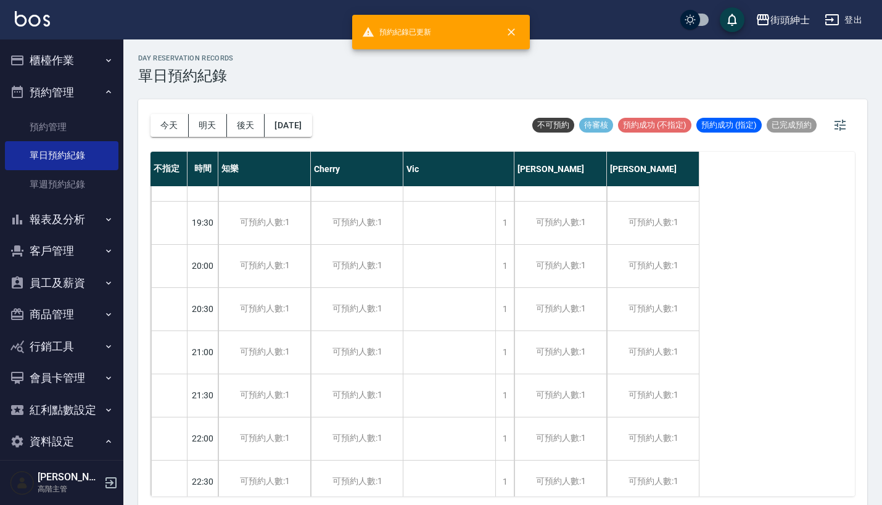
scroll to position [668, 0]
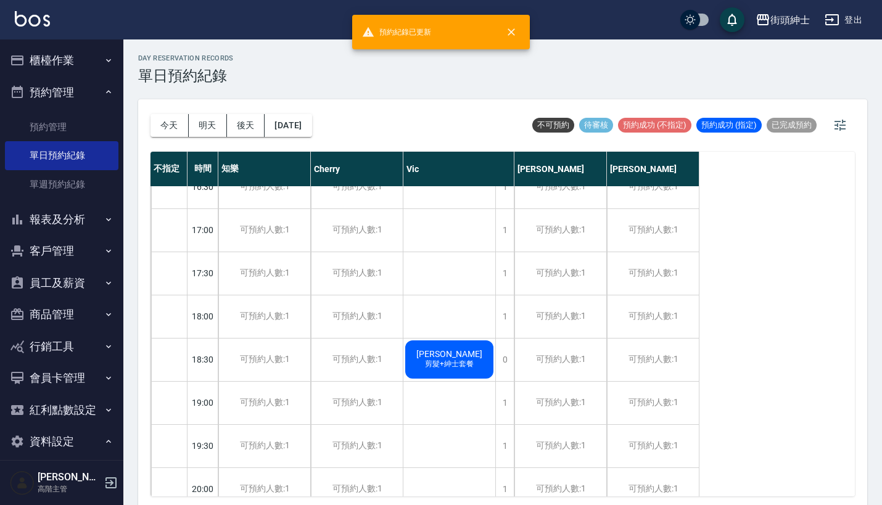
click at [454, 364] on span "剪髮+紳士套餐" at bounding box center [449, 364] width 54 height 10
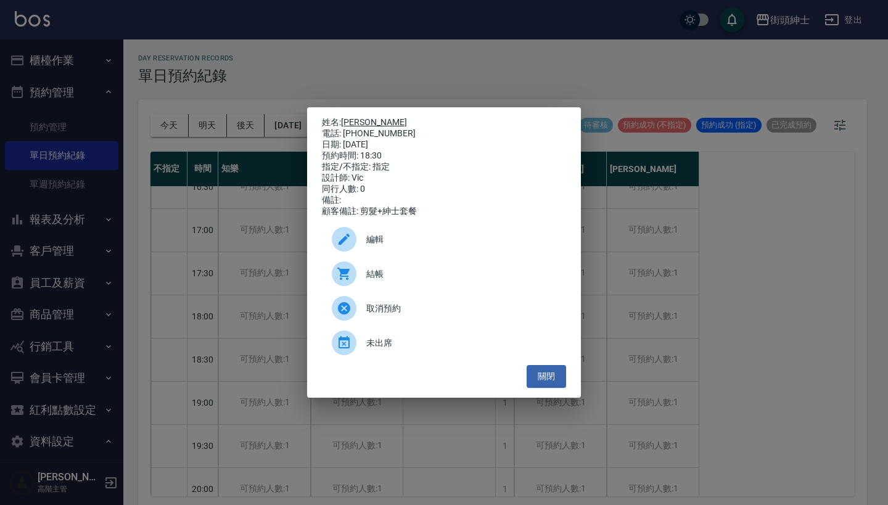
drag, startPoint x: 395, startPoint y: 130, endPoint x: 345, endPoint y: 117, distance: 51.0
click at [345, 117] on div "姓名: 陳筍麟 電話: 0972242429 日期: 2025/09/04 預約時間: 18:30 指定/不指定: 指定 設計師: Vic 同行人數: 0 備…" at bounding box center [444, 167] width 244 height 100
copy div "姓名: 陳筍麟 電話: 0972242429"
click at [442, 63] on div "姓名: 陳筍麟 電話: 0972242429 日期: 2025/09/04 預約時間: 18:30 指定/不指定: 指定 設計師: Vic 同行人數: 0 備…" at bounding box center [444, 252] width 888 height 505
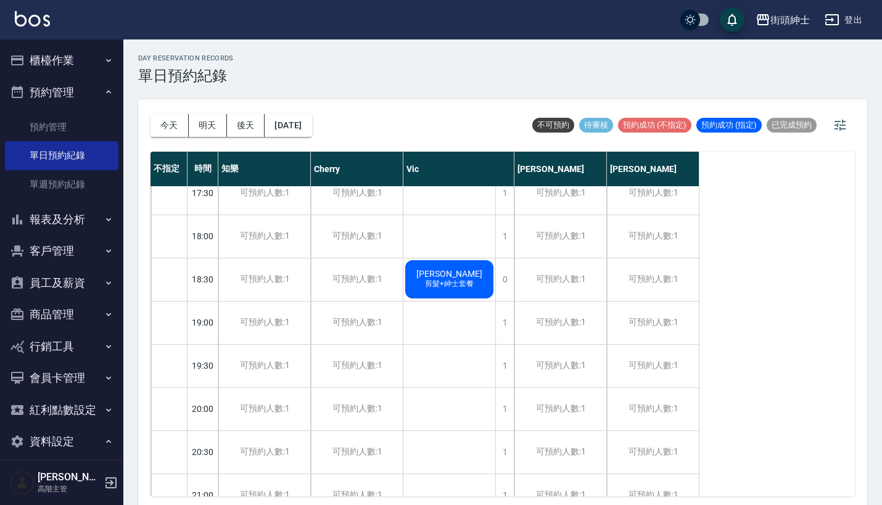
scroll to position [749, 0]
click at [374, 331] on div "可預約人數:1" at bounding box center [357, 322] width 92 height 43
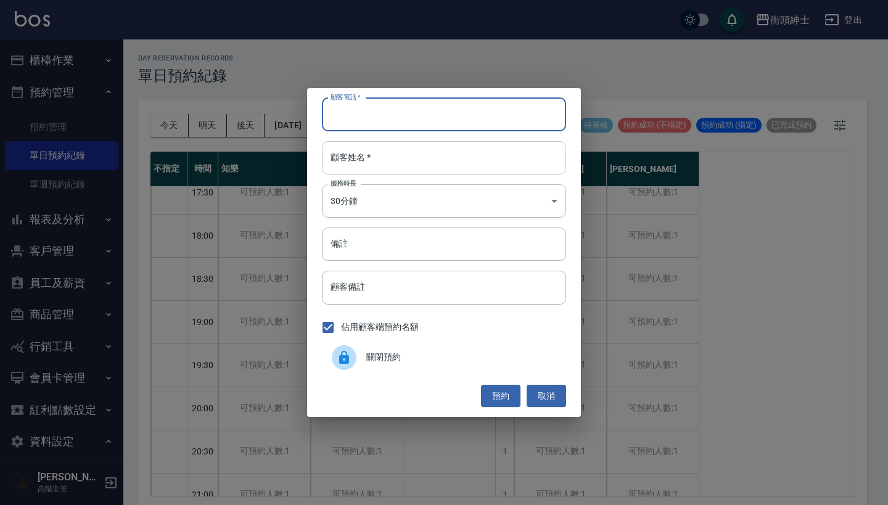
paste input "陳筍麟 電話: 0972242429"
type input "陳筍麟 電話: 0972242429"
paste input "陳筍麟 電話: 0972242429"
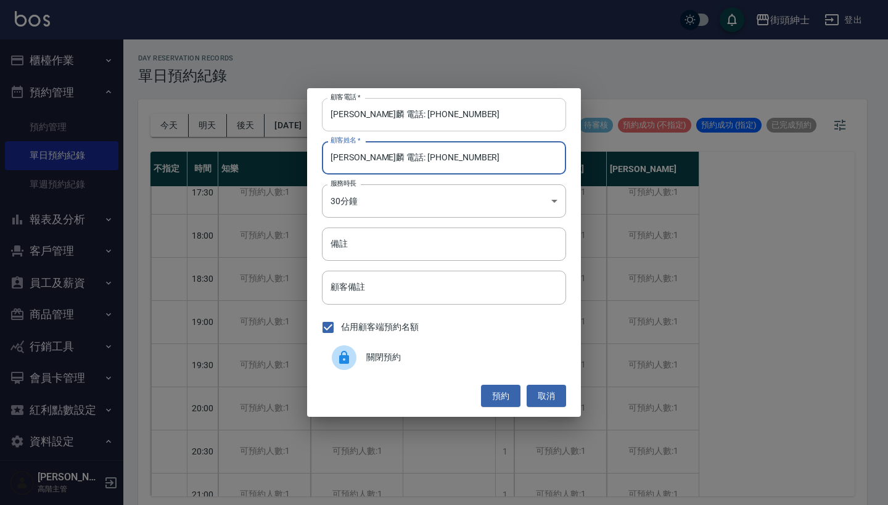
type input "陳筍麟 電話: 0972242429"
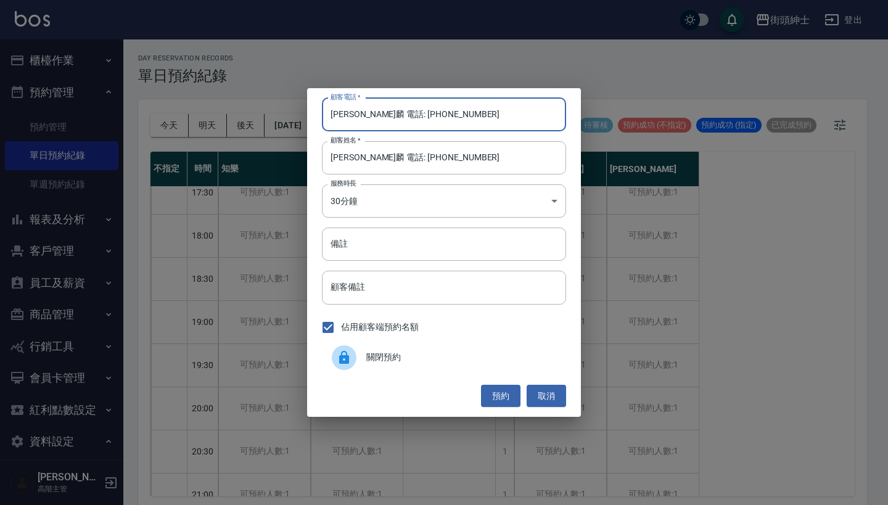
drag, startPoint x: 380, startPoint y: 113, endPoint x: 274, endPoint y: 113, distance: 106.7
click at [284, 113] on div "顧客電話   * 陳筍麟 電話: 0972242429 顧客電話   * 顧客姓名   * 陳筍麟 電話: 0972242429 顧客姓名   * 服務時長 …" at bounding box center [444, 252] width 888 height 505
type input "0972242429"
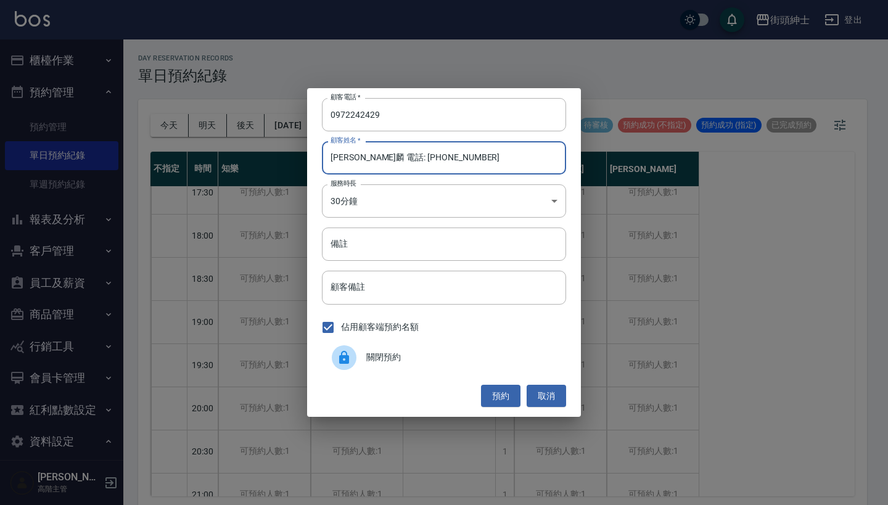
drag, startPoint x: 438, startPoint y: 158, endPoint x: 358, endPoint y: 156, distance: 80.2
click at [358, 156] on input "陳筍麟 電話: 0972242429" at bounding box center [444, 157] width 244 height 33
type input "陳筍麟"
click at [458, 240] on input "備註" at bounding box center [444, 244] width 244 height 33
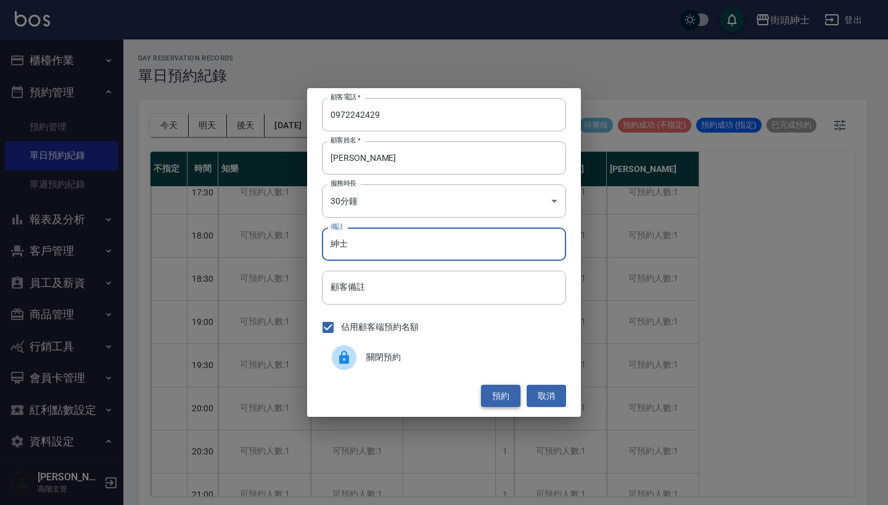
type input "紳士"
click at [503, 402] on button "預約" at bounding box center [500, 396] width 39 height 23
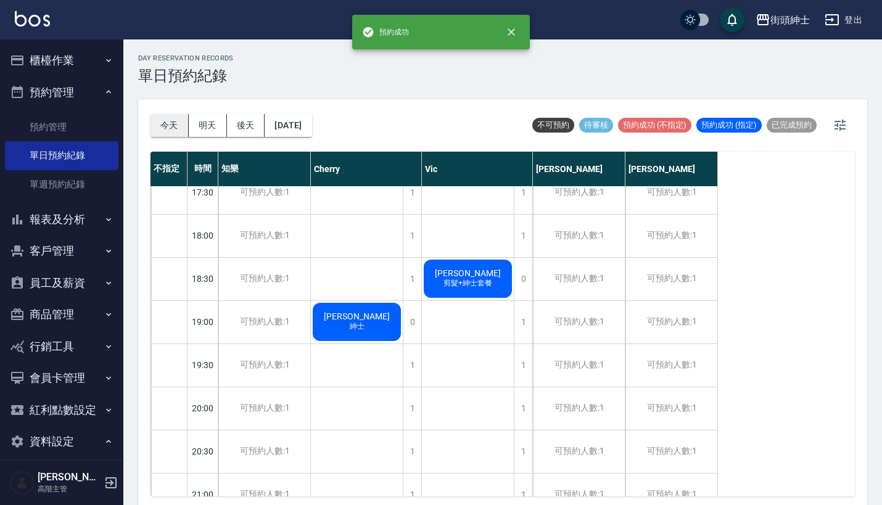
click at [175, 128] on button "今天" at bounding box center [169, 125] width 38 height 23
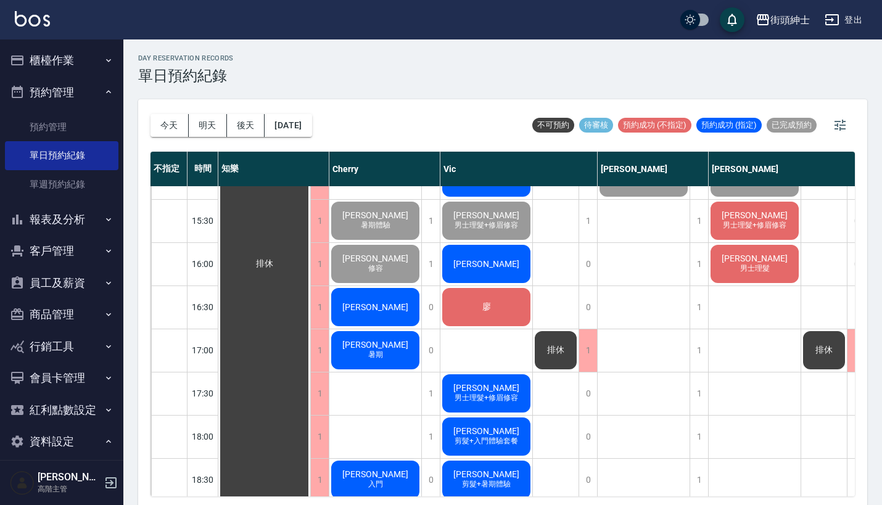
scroll to position [572, 0]
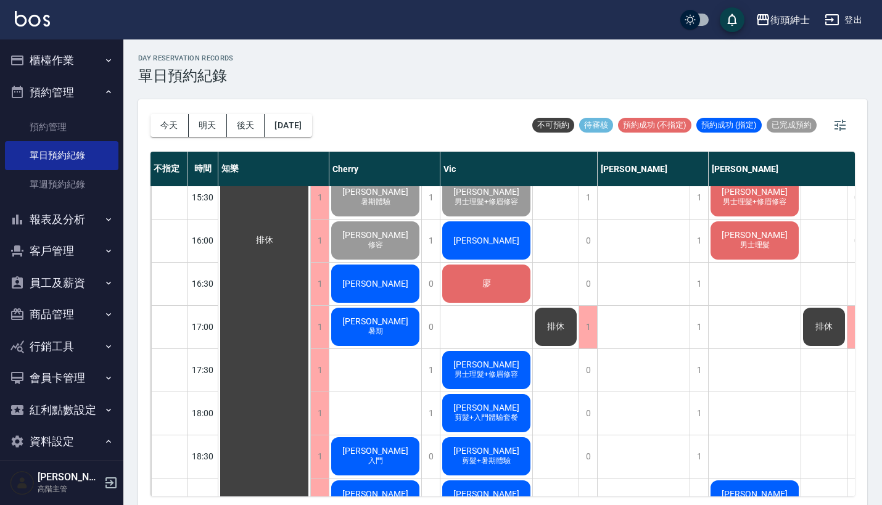
click at [276, 246] on span "廖" at bounding box center [264, 240] width 22 height 11
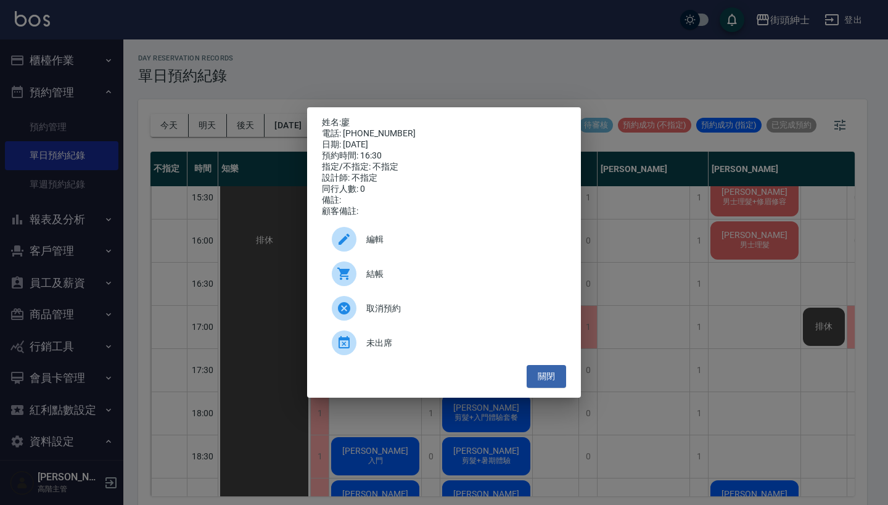
click at [574, 87] on div "姓名: 廖 電話: 0989556718 日期: 2025/08/25 預約時間: 16:30 指定/不指定: 不指定 設計師: 不指定 同行人數: 0 備註…" at bounding box center [444, 252] width 888 height 505
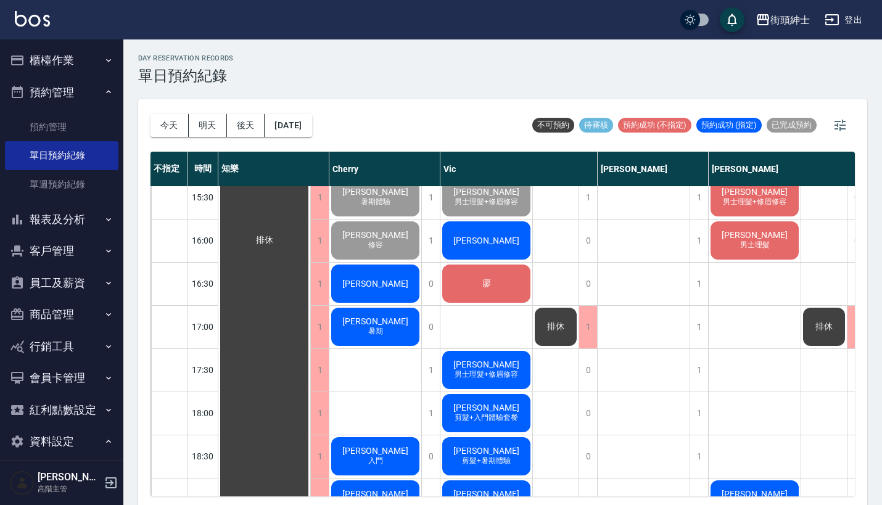
click at [310, 289] on div "廖" at bounding box center [264, 240] width 92 height 1251
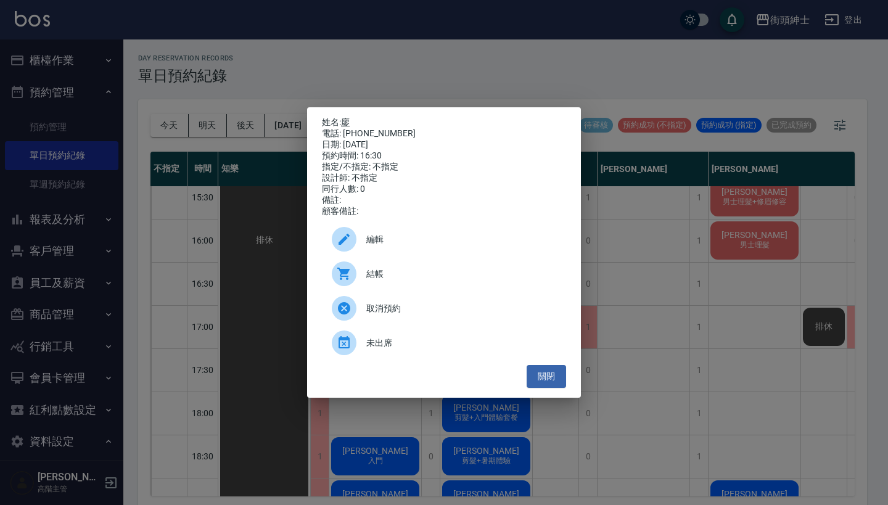
drag, startPoint x: 396, startPoint y: 126, endPoint x: 344, endPoint y: 116, distance: 52.9
click at [344, 117] on div "姓名: 廖 電話: 0989556718 日期: 2025/08/25 預約時間: 16:30 指定/不指定: 不指定 設計師: 不指定 同行人數: 0 備註…" at bounding box center [444, 167] width 244 height 100
copy div "姓名: 廖 電話: 0989556718"
click at [495, 60] on div "姓名: 廖 電話: 0989556718 日期: 2025/08/25 預約時間: 16:30 指定/不指定: 不指定 設計師: 不指定 同行人數: 0 備註…" at bounding box center [444, 252] width 888 height 505
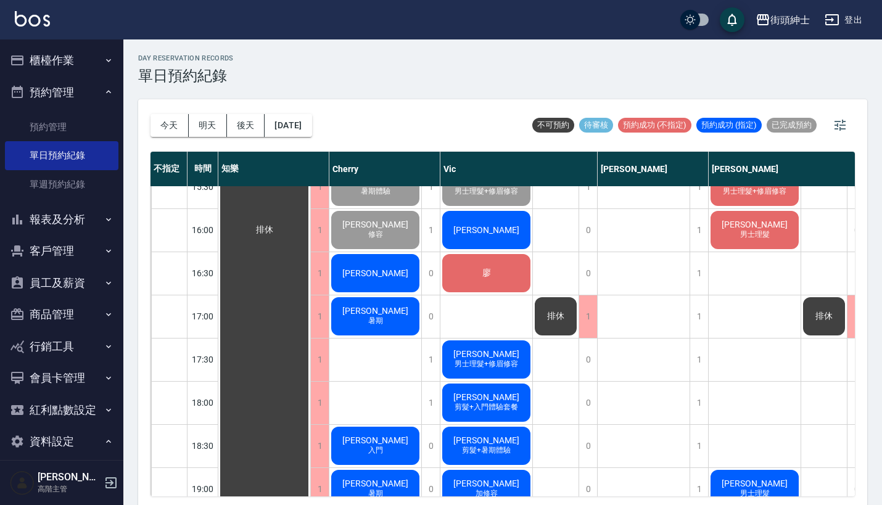
scroll to position [583, 0]
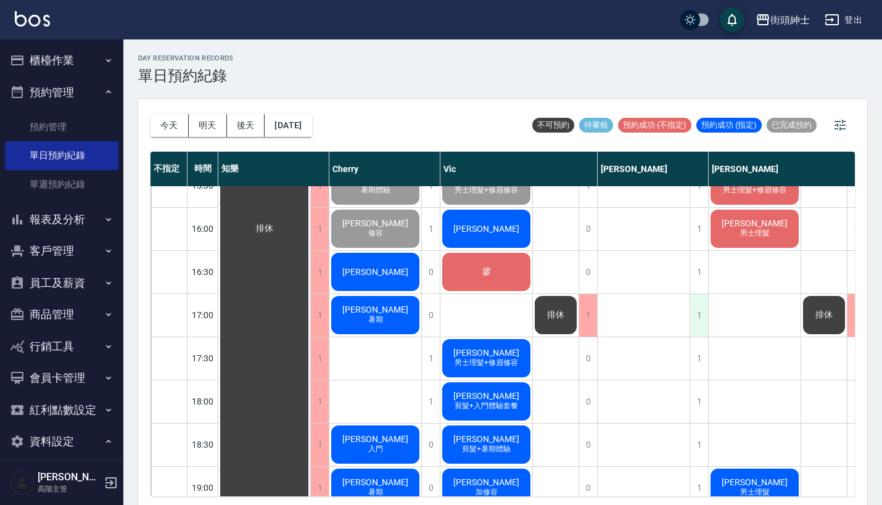
click at [699, 315] on div "1" at bounding box center [698, 315] width 19 height 43
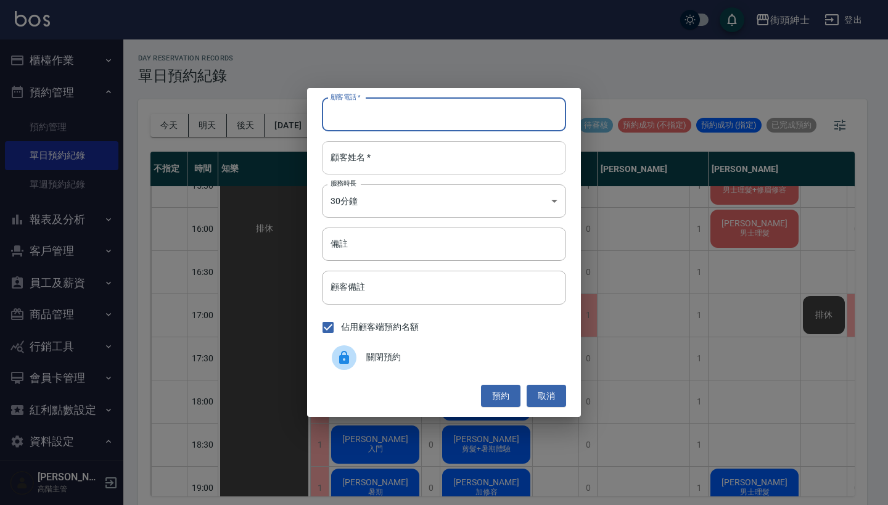
paste input "廖 電話: 0989556718"
type input "廖 電話: 0989556718"
paste input "廖 電話: 0989556718"
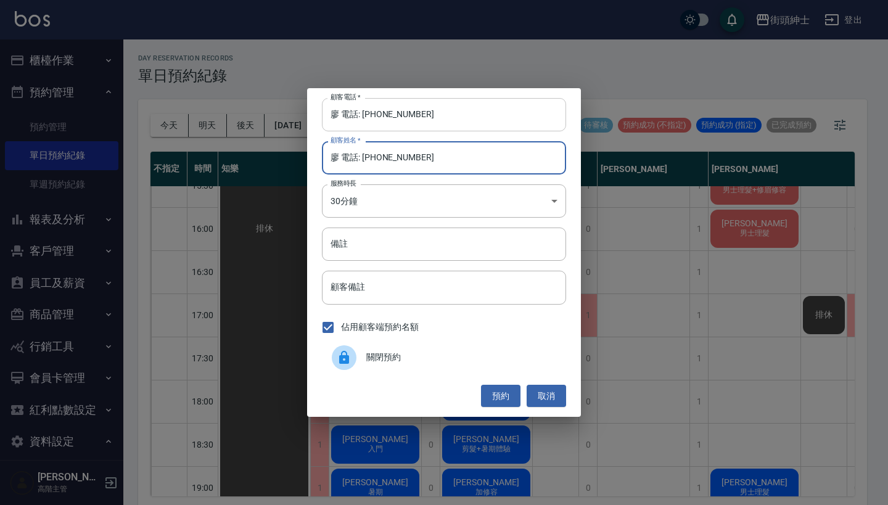
type input "廖 電話: 0989556718"
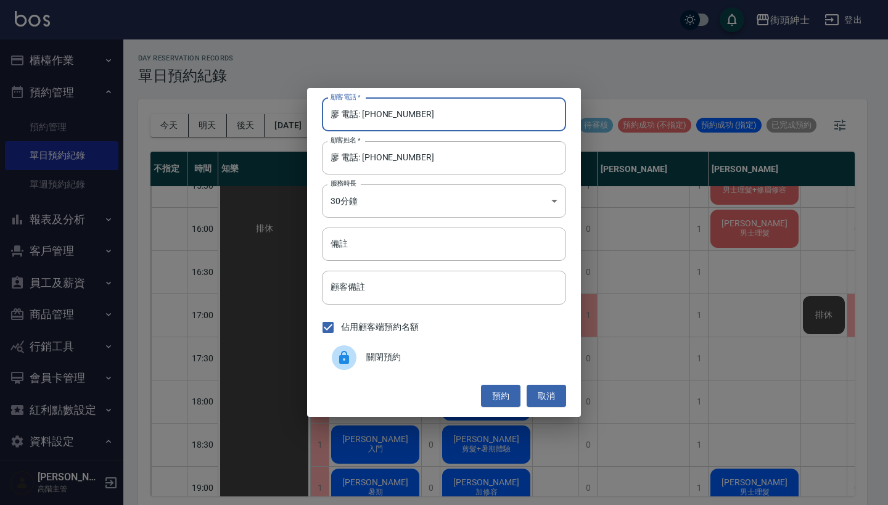
drag, startPoint x: 360, startPoint y: 117, endPoint x: 304, endPoint y: 117, distance: 56.1
click at [304, 117] on div "顧客電話   * 廖 電話: 0989556718 顧客電話   * 顧客姓名   * 廖 電話: 0989556718 顧客姓名   * 服務時長 30分鐘…" at bounding box center [444, 252] width 888 height 505
type input "0989556718"
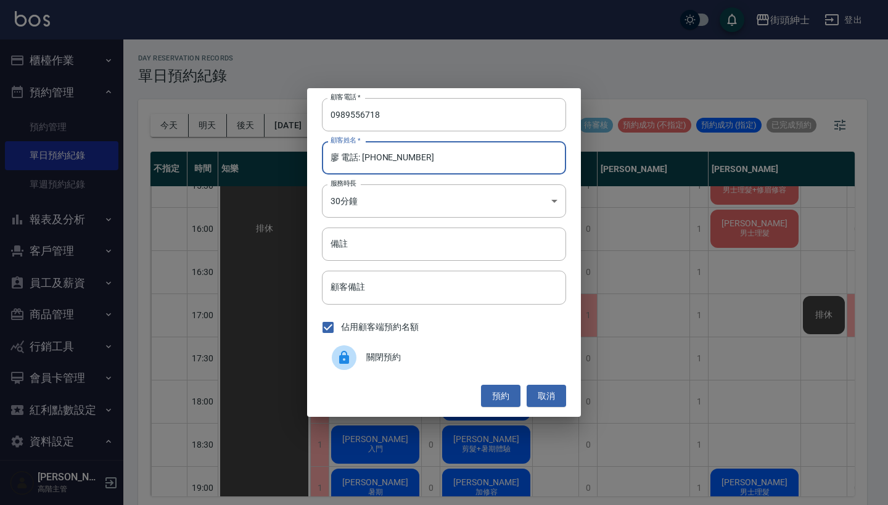
drag, startPoint x: 426, startPoint y: 165, endPoint x: 340, endPoint y: 160, distance: 86.5
click at [340, 160] on input "廖 電話: 0989556718" at bounding box center [444, 157] width 244 height 33
type input "廖"
click at [366, 235] on input "備註" at bounding box center [444, 244] width 244 height 33
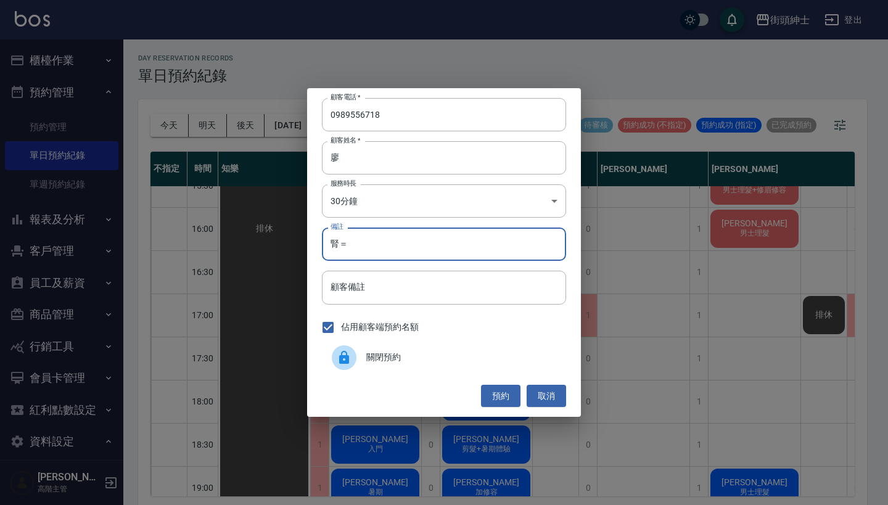
type input "腎"
type input "失"
type input "紳士"
click at [498, 392] on button "預約" at bounding box center [500, 396] width 39 height 23
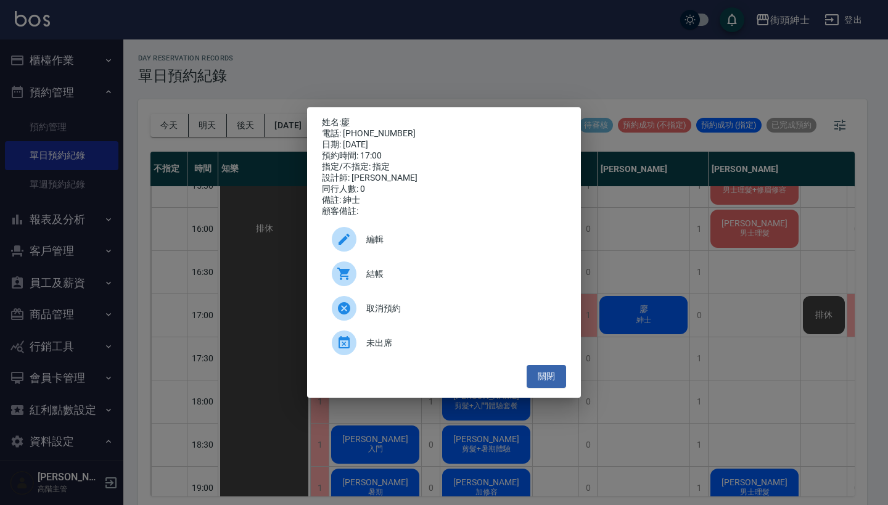
click at [353, 118] on p "姓名: 廖" at bounding box center [444, 122] width 244 height 11
click at [345, 118] on link "廖" at bounding box center [345, 122] width 9 height 10
click at [405, 78] on div "姓名: 廖 電話: 0989556718 日期: 2025/08/25 預約時間: 17:00 指定/不指定: 指定 設計師: 戴比 同行人數: 0 備註: …" at bounding box center [444, 252] width 888 height 505
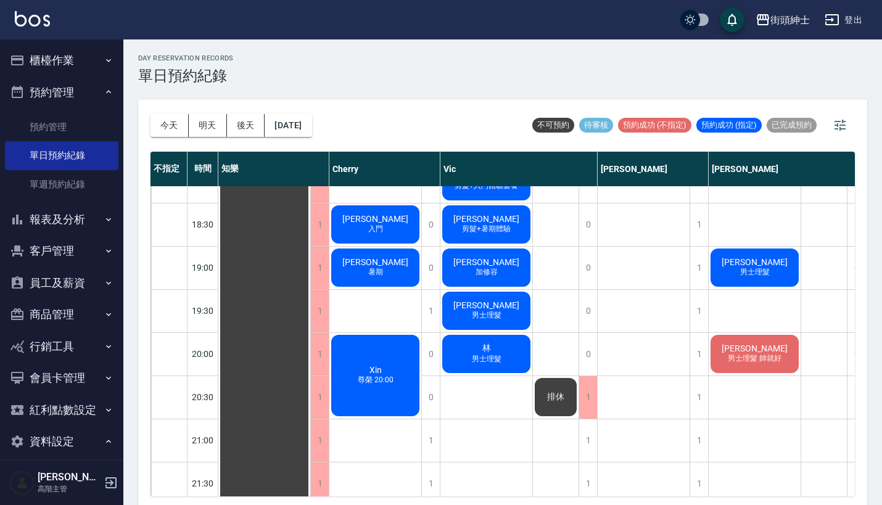
scroll to position [816, 1]
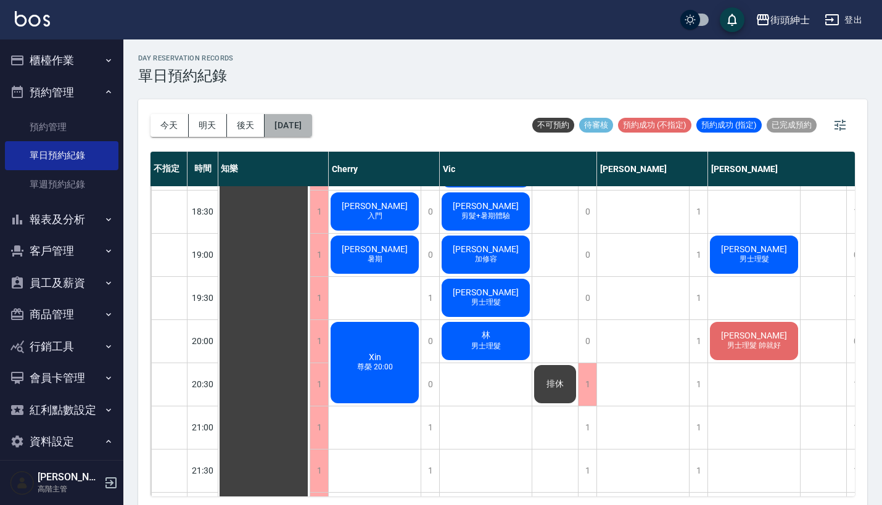
click at [311, 128] on button "2025/08/25" at bounding box center [288, 125] width 47 height 23
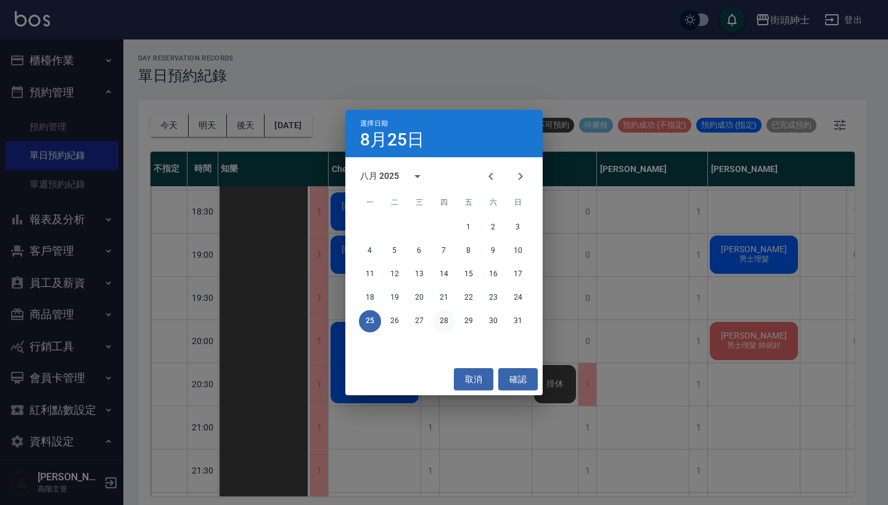
click at [439, 326] on button "28" at bounding box center [444, 321] width 22 height 22
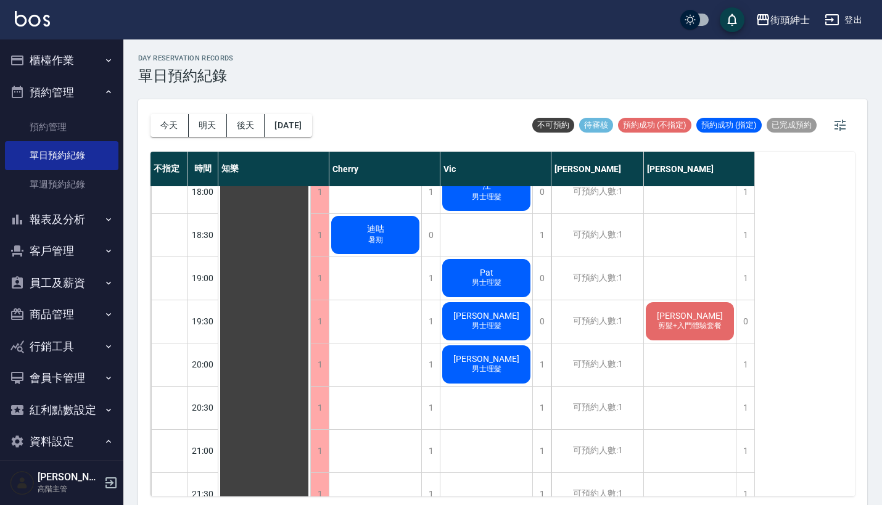
scroll to position [792, 0]
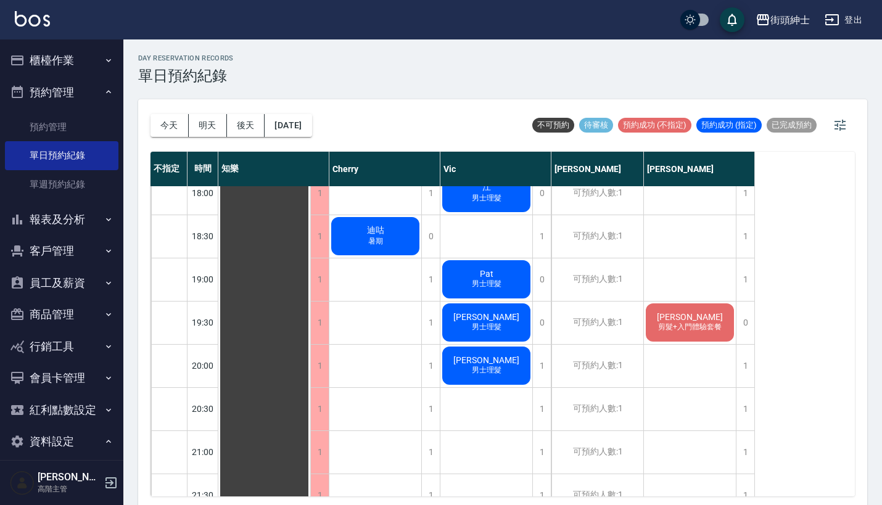
click at [276, 26] on span "徐安亭" at bounding box center [264, 20] width 22 height 11
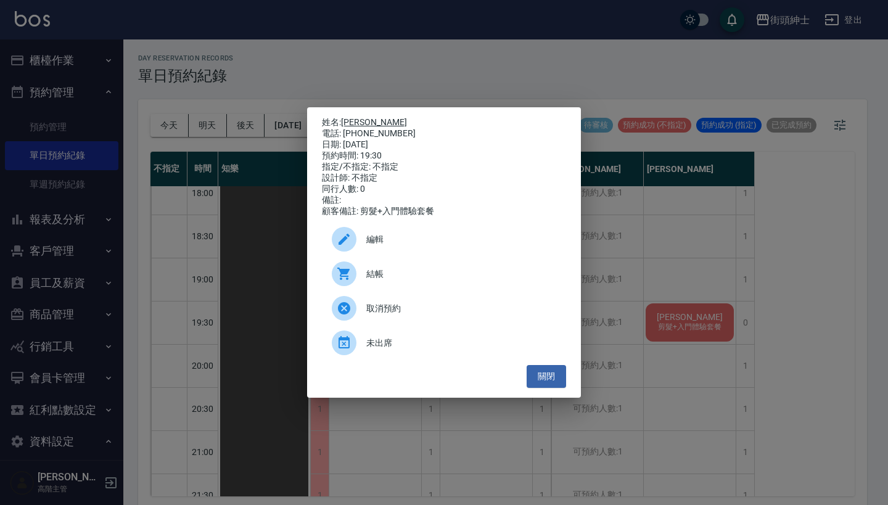
drag, startPoint x: 398, startPoint y: 134, endPoint x: 344, endPoint y: 121, distance: 55.8
click at [344, 121] on div "姓名: 徐安亭 電話: 0975676507 日期: 2025/08/28 預約時間: 19:30 指定/不指定: 不指定 設計師: 不指定 同行人數: 0 …" at bounding box center [444, 167] width 244 height 100
copy div "姓名: 徐安亭 電話: 0975676507"
click at [392, 67] on div "姓名: 徐安亭 電話: 0975676507 日期: 2025/08/28 預約時間: 19:30 指定/不指定: 不指定 設計師: 不指定 同行人數: 0 …" at bounding box center [444, 252] width 888 height 505
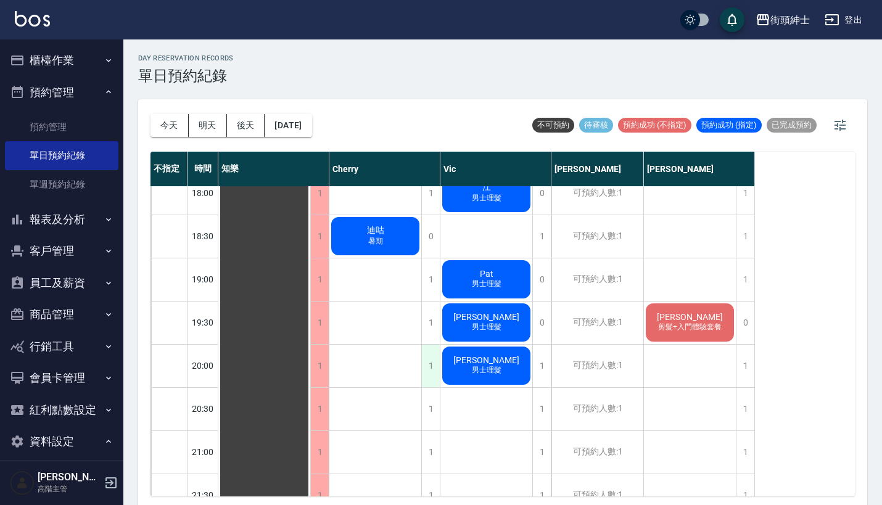
click at [431, 359] on div "1" at bounding box center [430, 366] width 19 height 43
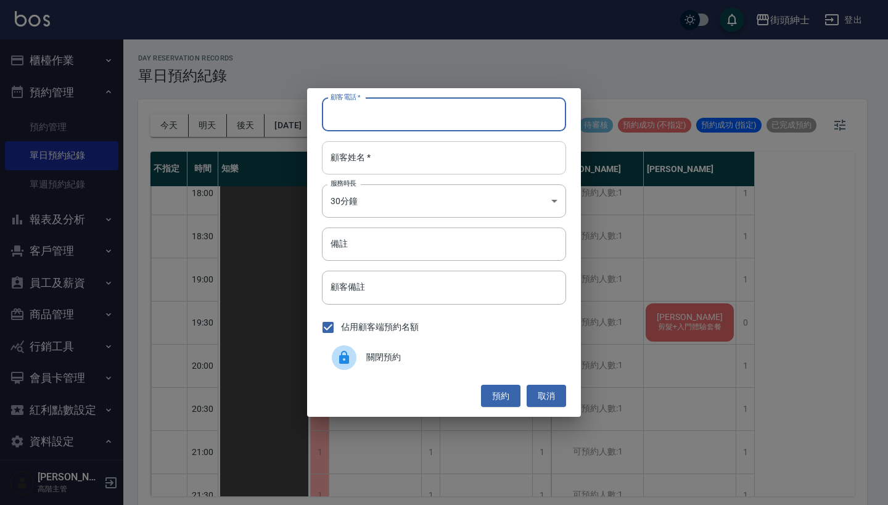
paste input "徐安亭 電話: 0975676507"
drag, startPoint x: 392, startPoint y: 111, endPoint x: 405, endPoint y: 171, distance: 61.2
type input "徐安亭 電話: 0975676507"
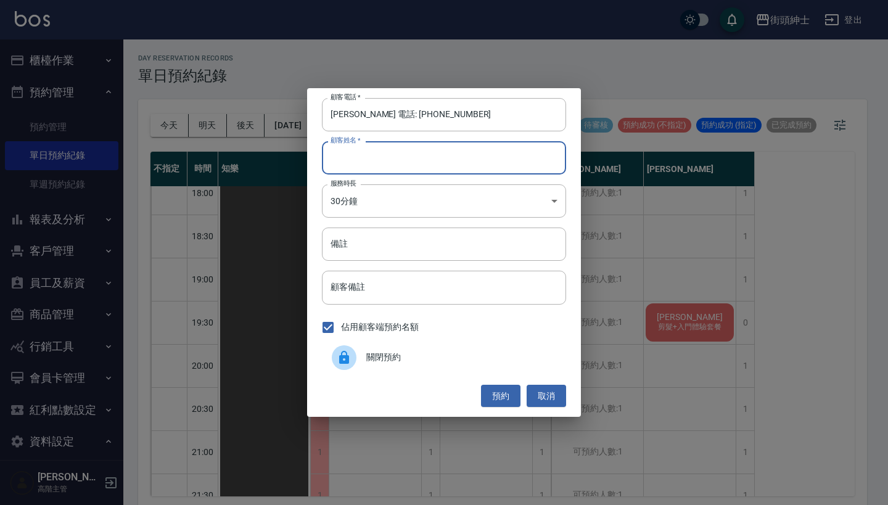
paste input "徐安亭 電話: 0975676507"
type input "徐安亭 電話: 0975676507"
drag, startPoint x: 343, startPoint y: 118, endPoint x: 249, endPoint y: 118, distance: 94.4
click at [249, 118] on div "顧客電話   * 徐安亭 電話: 0975676507 顧客電話   * 顧客姓名   * 徐安亭 電話: 0975676507 顧客姓名   * 服務時長 …" at bounding box center [444, 252] width 888 height 505
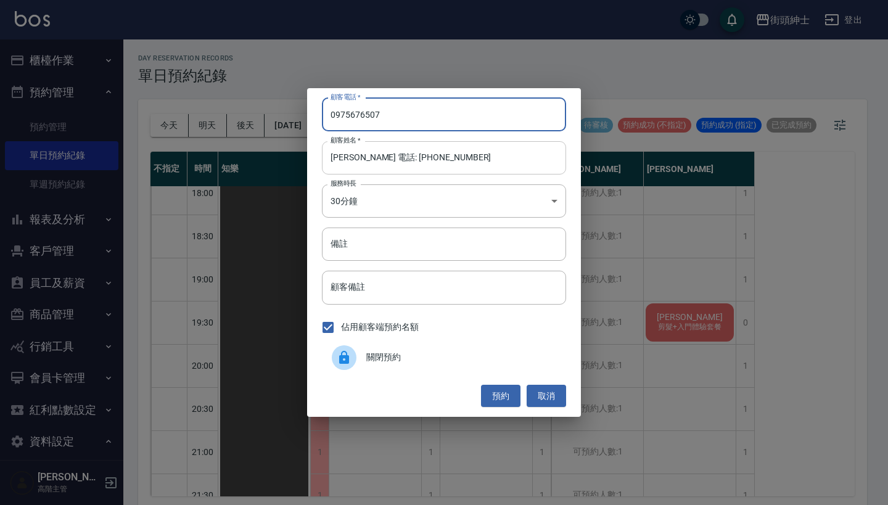
type input "0975676507"
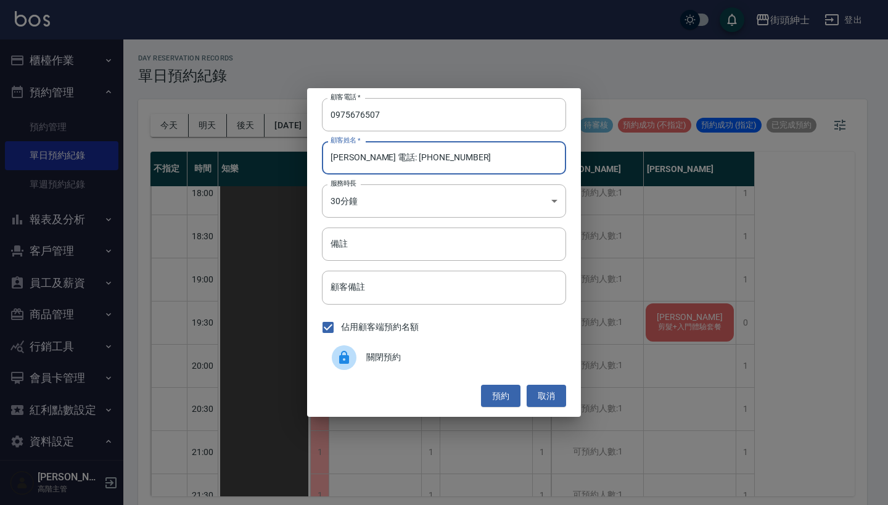
drag, startPoint x: 444, startPoint y: 154, endPoint x: 354, endPoint y: 155, distance: 90.0
click at [354, 155] on input "徐安亭 電話: 0975676507" at bounding box center [444, 157] width 244 height 33
type input "徐安亭"
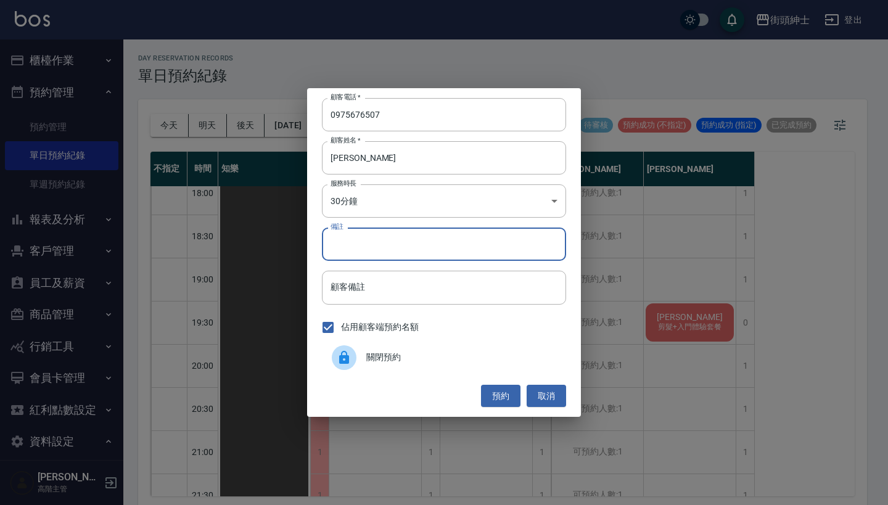
click at [396, 254] on input "備註" at bounding box center [444, 244] width 244 height 33
type input "入門"
click at [508, 392] on button "預約" at bounding box center [500, 396] width 39 height 23
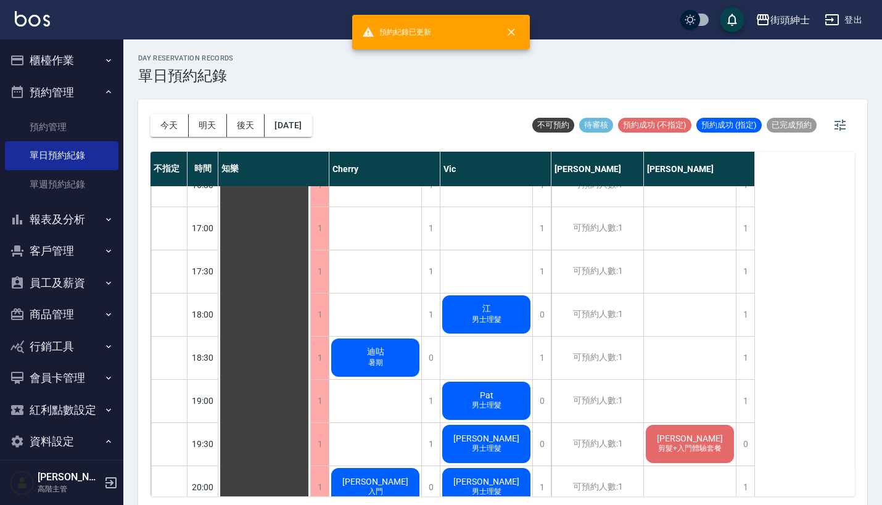
scroll to position [821, 0]
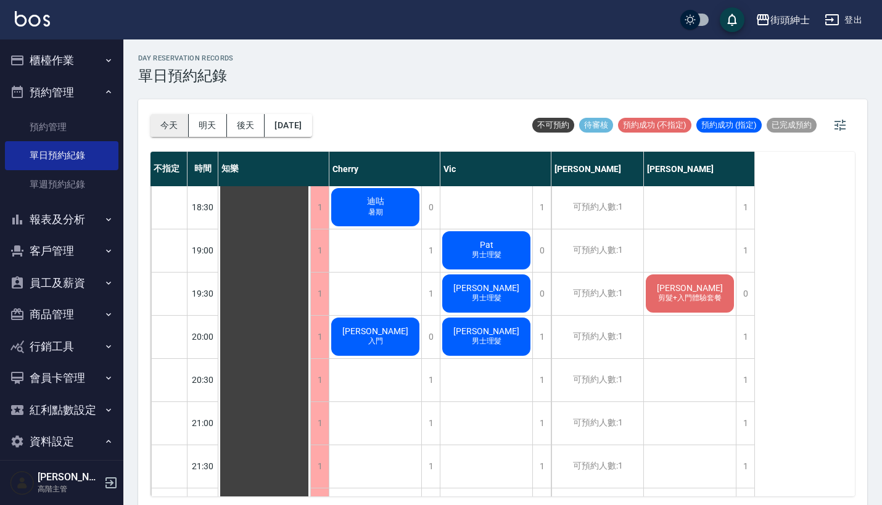
click at [166, 123] on button "今天" at bounding box center [169, 125] width 38 height 23
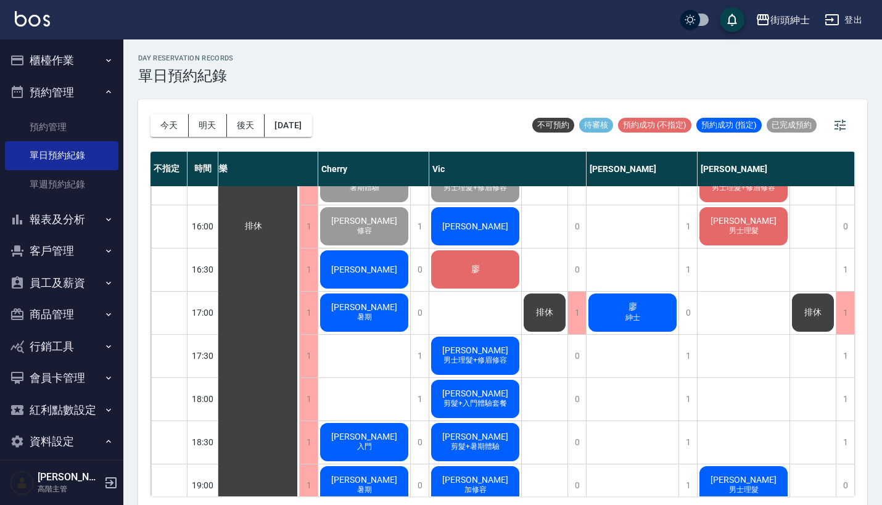
scroll to position [591, 17]
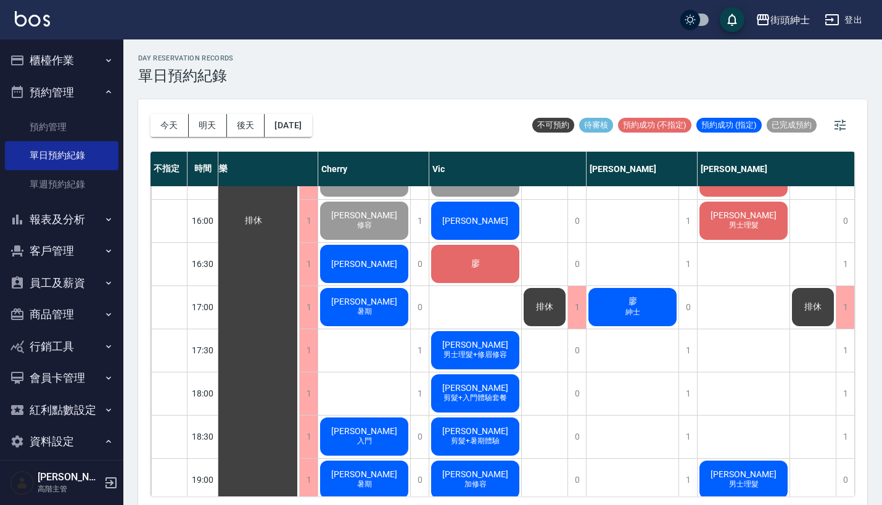
click at [265, 226] on span "排休" at bounding box center [253, 220] width 22 height 11
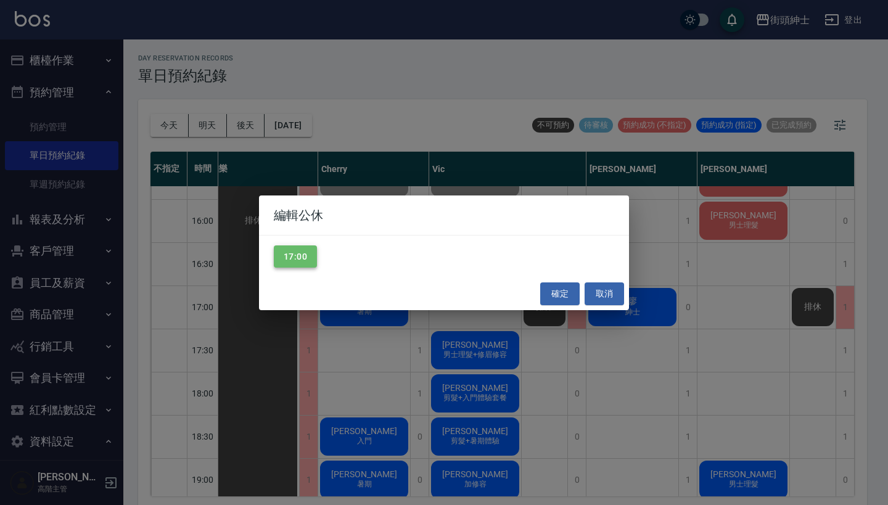
click at [311, 255] on button "17:00" at bounding box center [295, 256] width 43 height 23
click at [561, 301] on button "確定" at bounding box center [559, 293] width 39 height 23
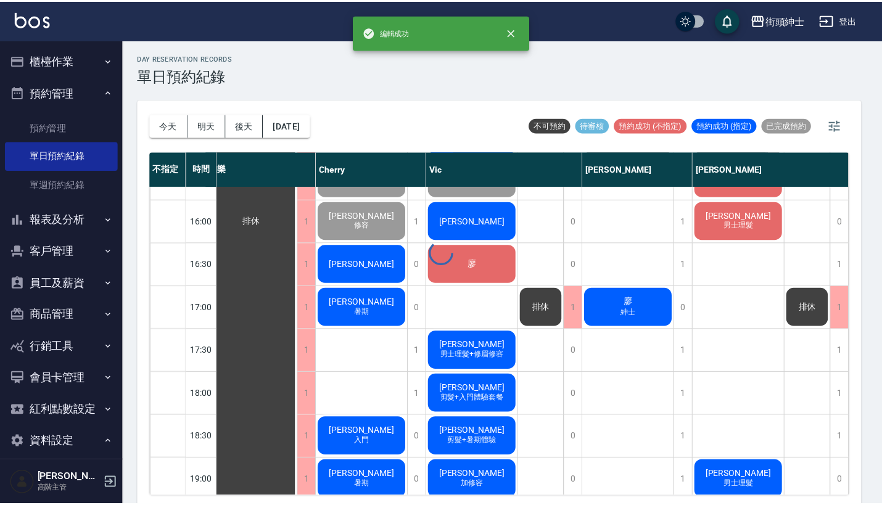
scroll to position [591, 0]
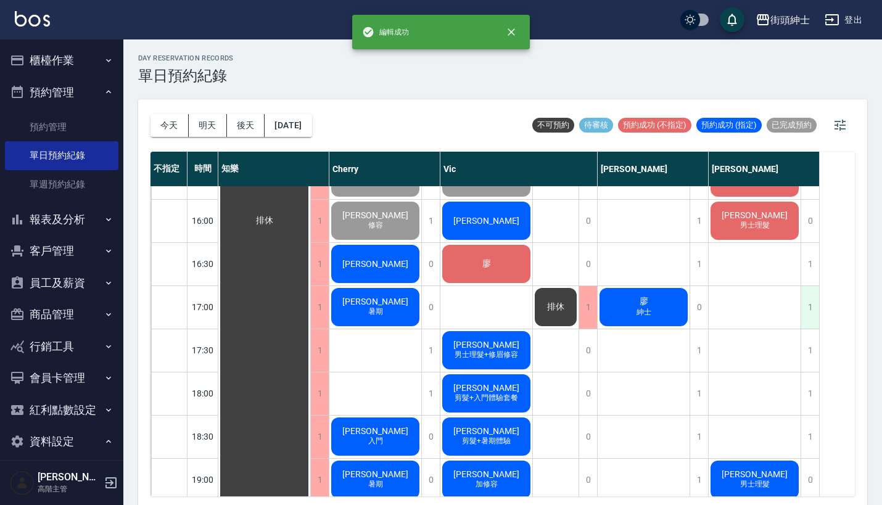
click at [804, 318] on div "1" at bounding box center [809, 307] width 19 height 43
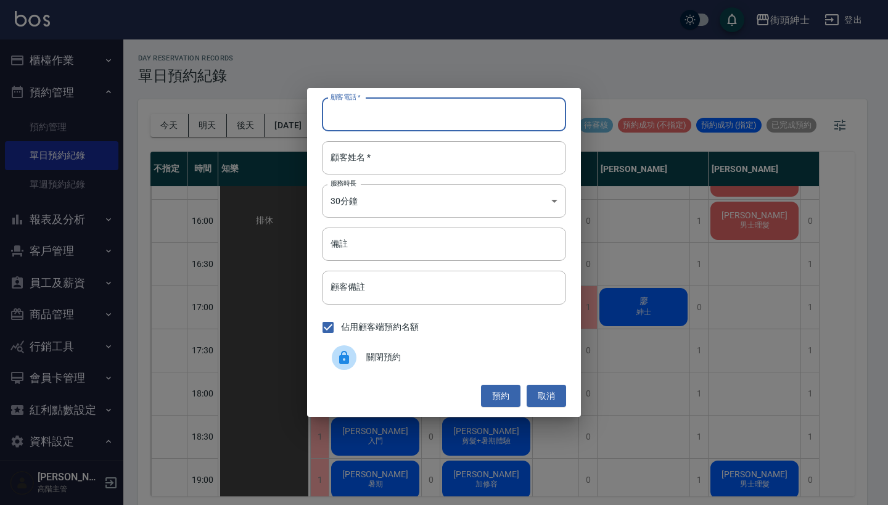
click at [516, 36] on div "顧客電話   * 顧客電話   * 顧客姓名   * 顧客姓名   * 服務時長 30分鐘 1 服務時長 備註 備註 顧客備註 顧客備註 佔用顧客端預約名額 …" at bounding box center [444, 252] width 888 height 505
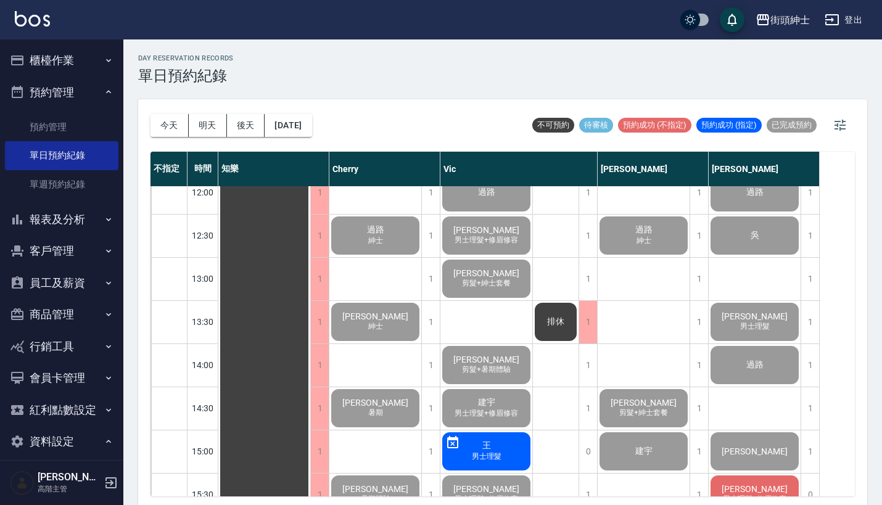
scroll to position [235, 0]
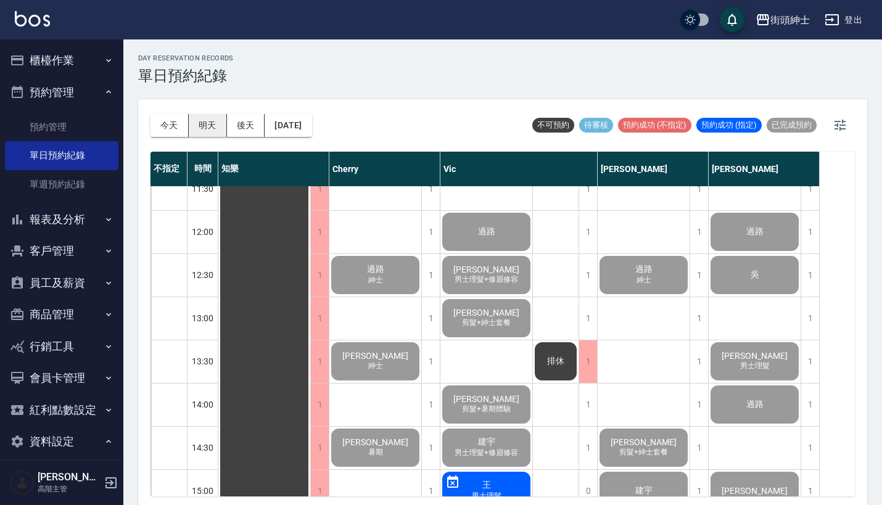
click at [203, 120] on button "明天" at bounding box center [208, 125] width 38 height 23
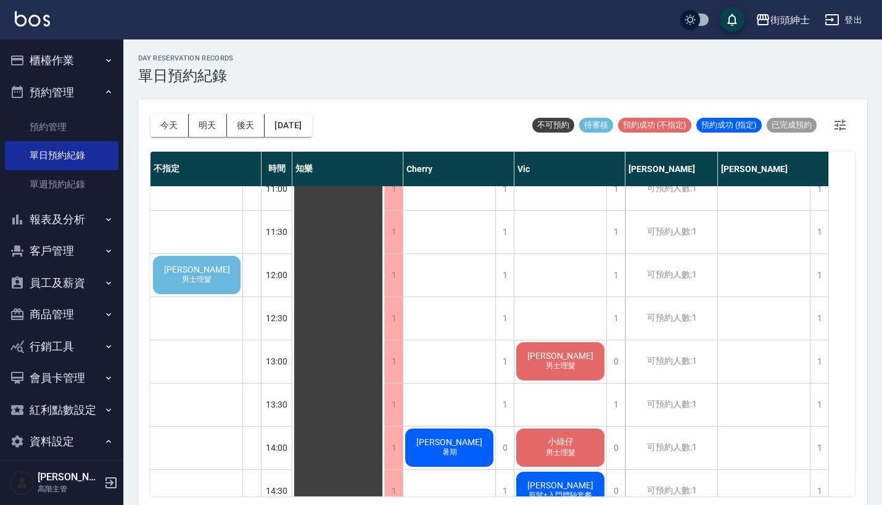
scroll to position [146, 0]
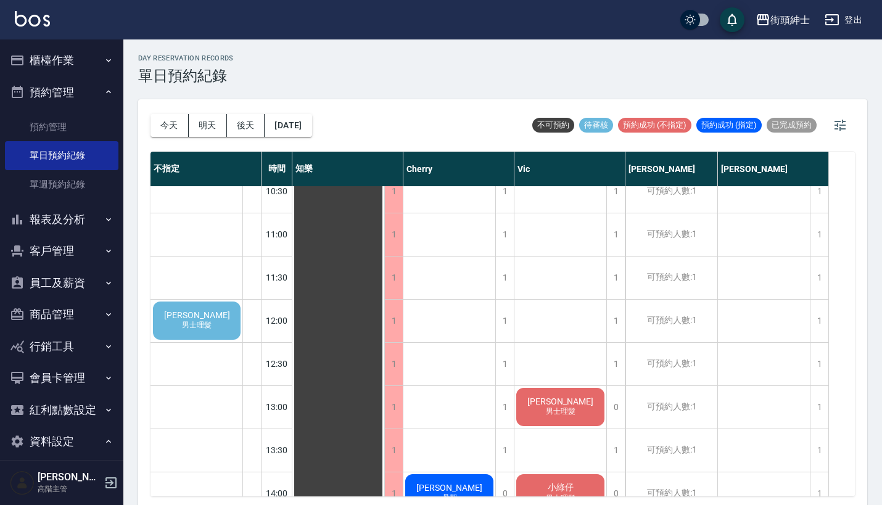
click at [174, 327] on div "黃齊賢 男士理髮" at bounding box center [196, 321] width 91 height 42
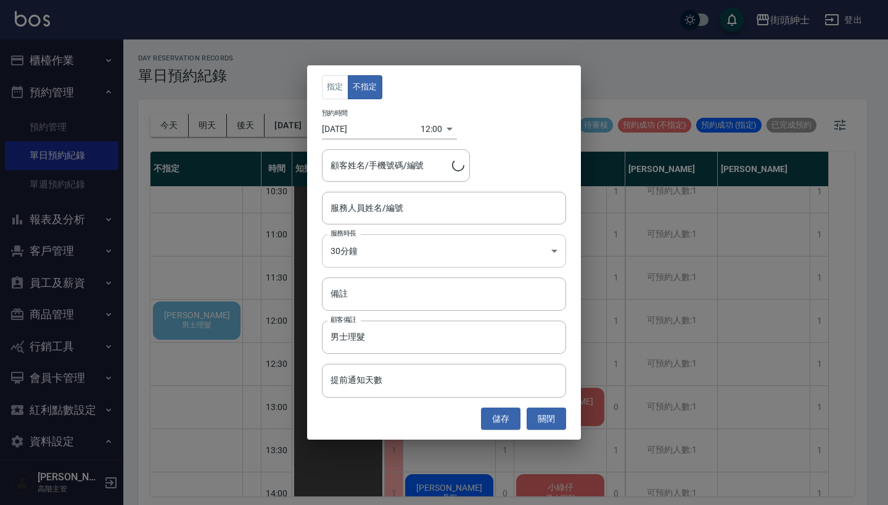
type input "黃齊賢/0922822299"
click at [410, 206] on input "服務人員姓名/編號" at bounding box center [443, 208] width 233 height 22
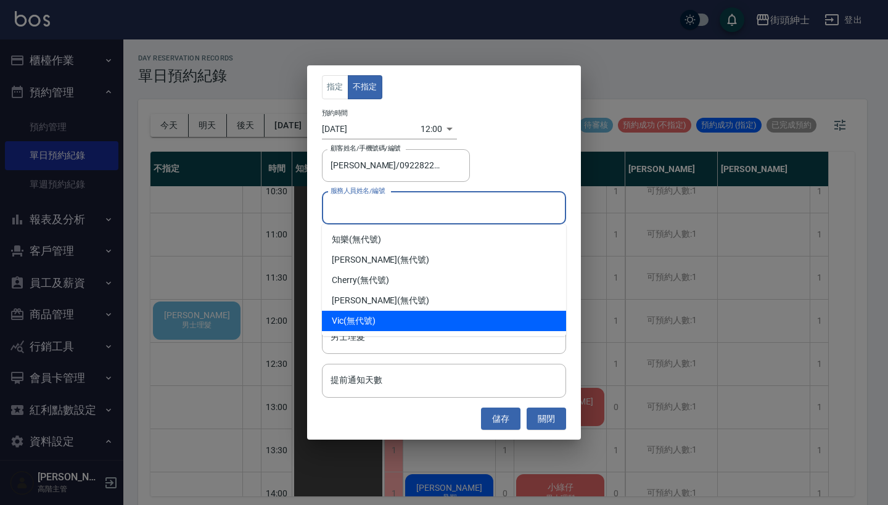
click at [408, 321] on div "Vic (無代號)" at bounding box center [444, 321] width 244 height 20
type input "Vic(無代號)"
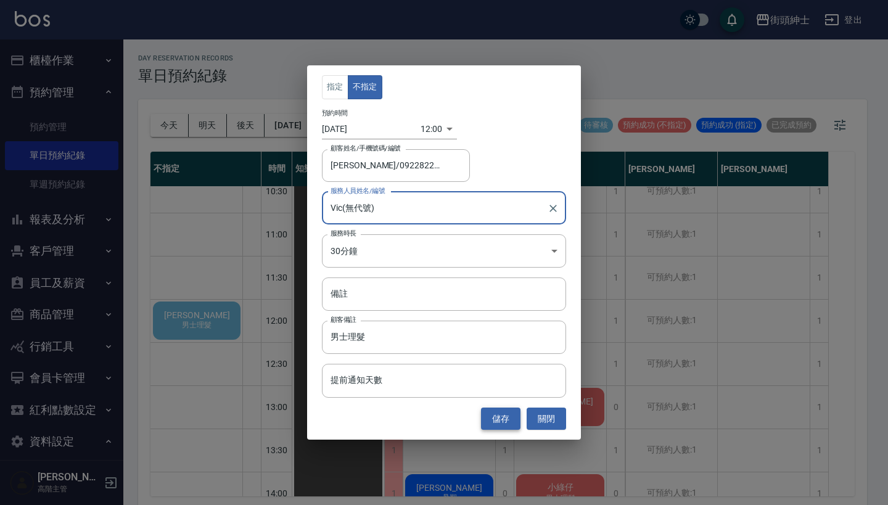
click at [504, 421] on button "儲存" at bounding box center [500, 419] width 39 height 23
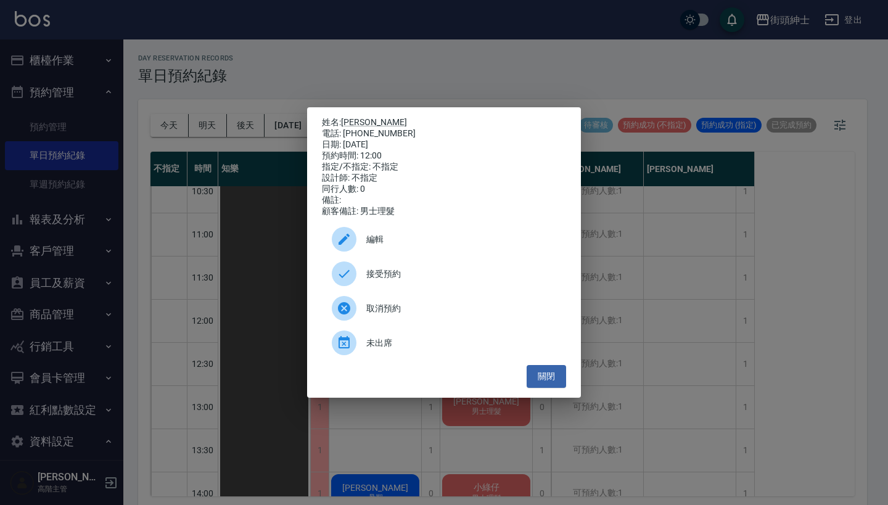
click at [458, 281] on span "接受預約" at bounding box center [461, 274] width 190 height 13
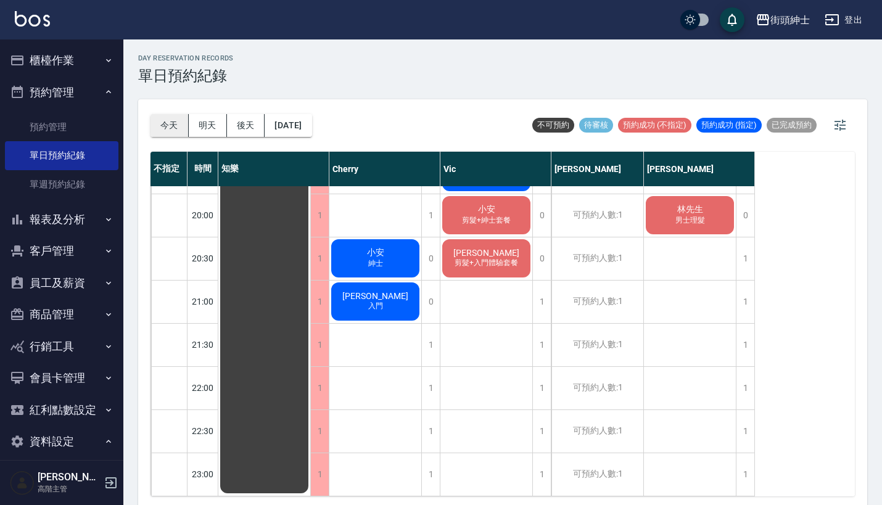
scroll to position [952, 0]
click at [199, 123] on button "明天" at bounding box center [208, 125] width 38 height 23
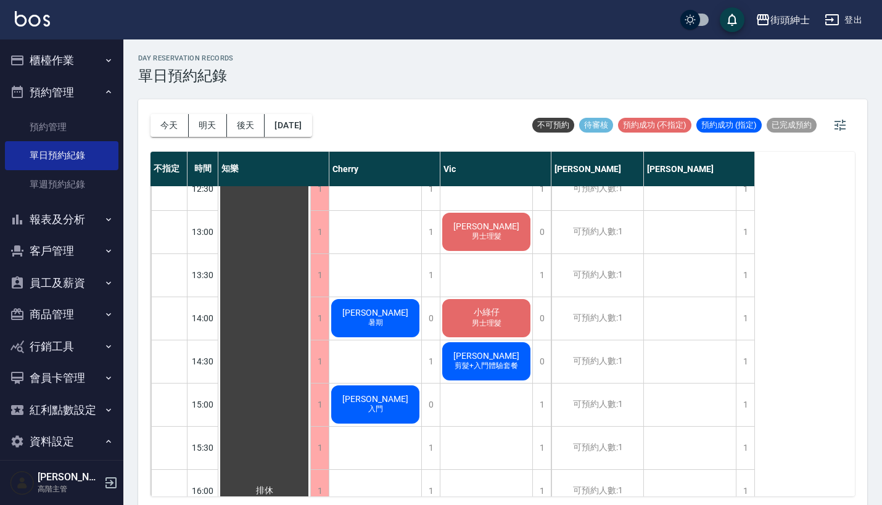
scroll to position [200, 0]
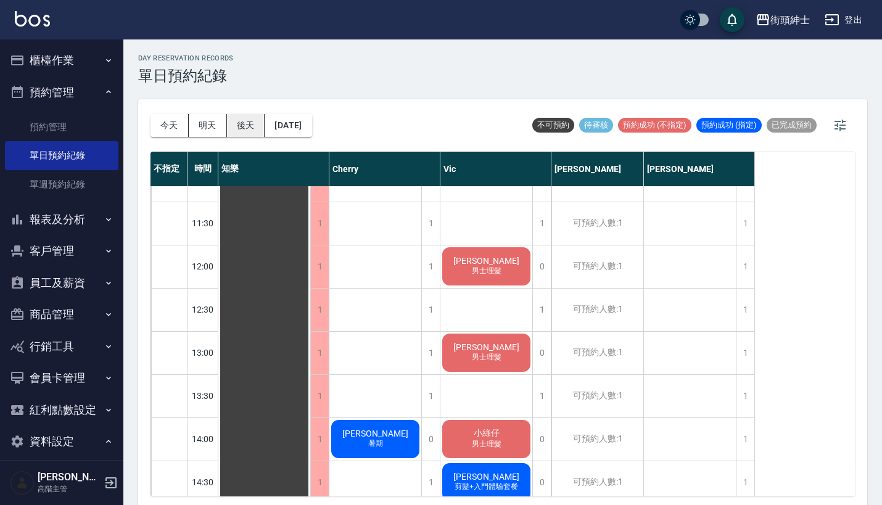
click at [239, 121] on button "後天" at bounding box center [246, 125] width 38 height 23
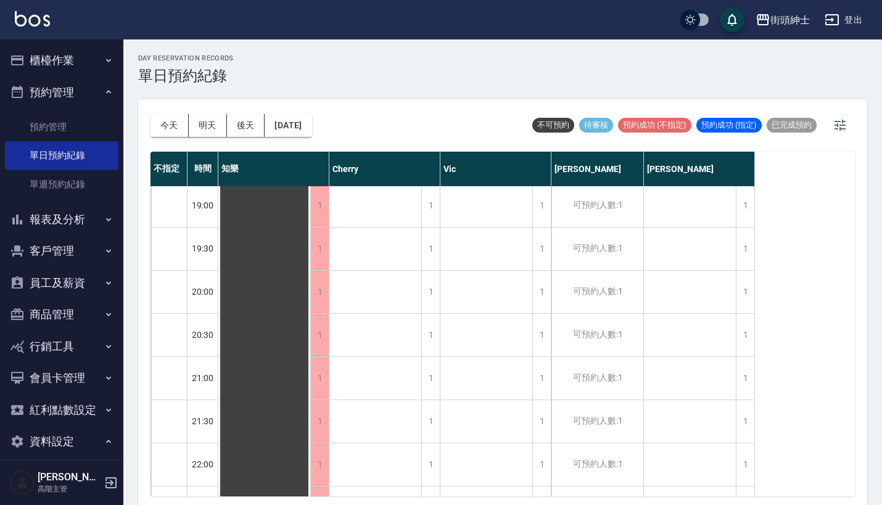
scroll to position [945, 0]
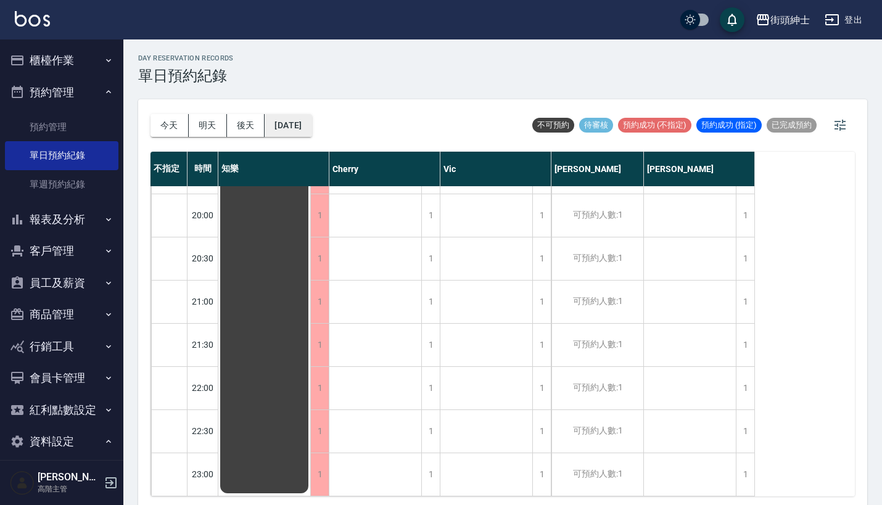
click at [311, 131] on button "2025/08/27" at bounding box center [288, 125] width 47 height 23
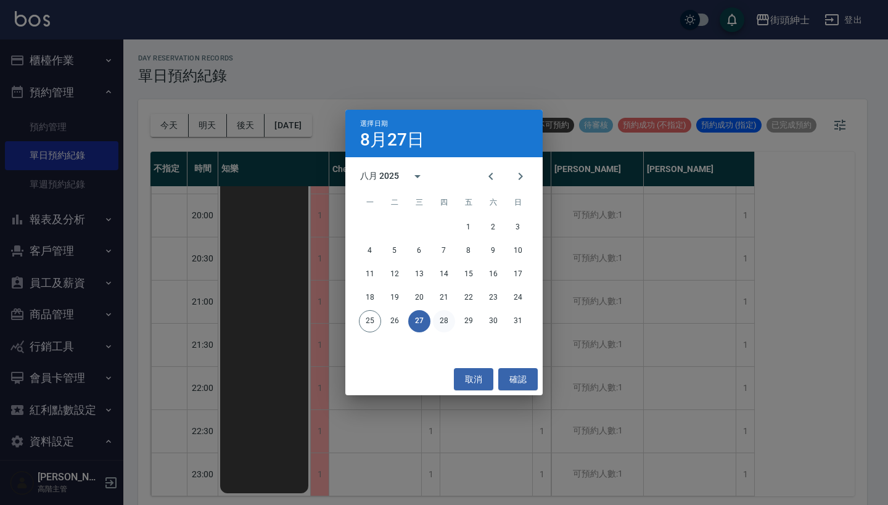
click at [448, 322] on button "28" at bounding box center [444, 321] width 22 height 22
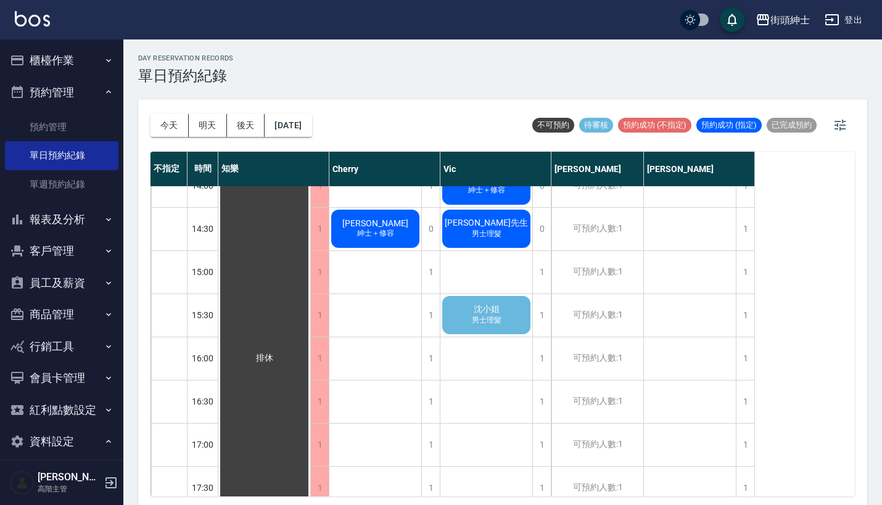
scroll to position [435, 0]
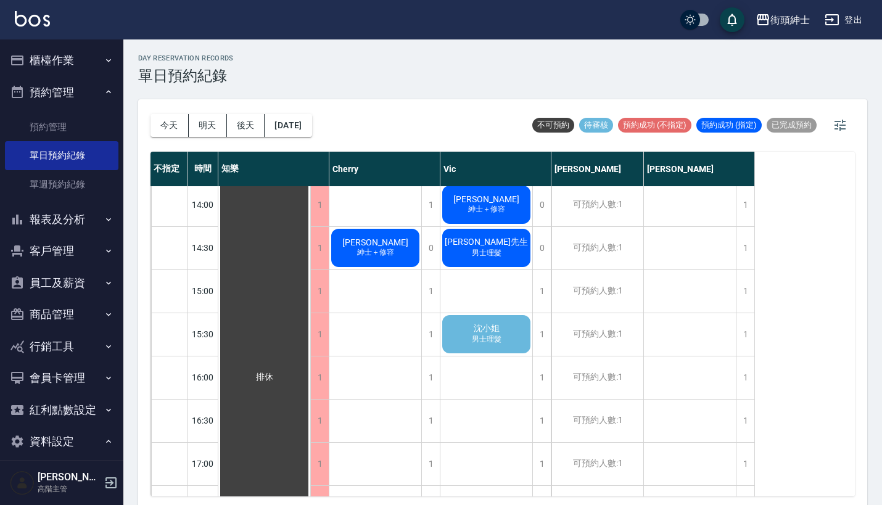
click at [276, 372] on span "沈小姐" at bounding box center [264, 377] width 22 height 11
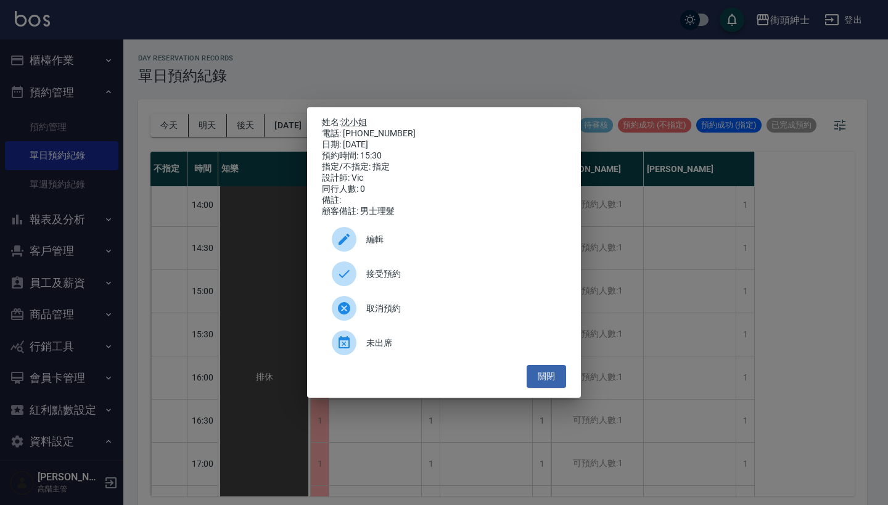
click at [419, 279] on span "接受預約" at bounding box center [461, 274] width 190 height 13
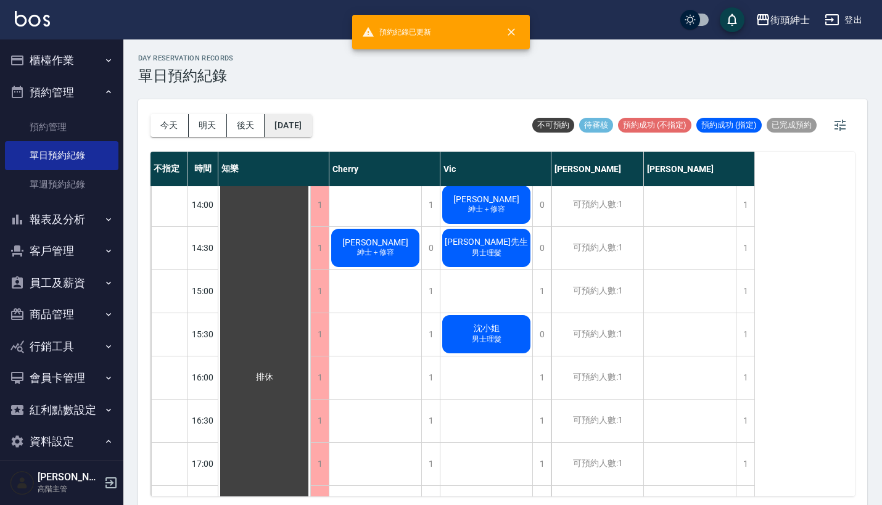
click at [289, 136] on button "2025/08/28" at bounding box center [288, 125] width 47 height 23
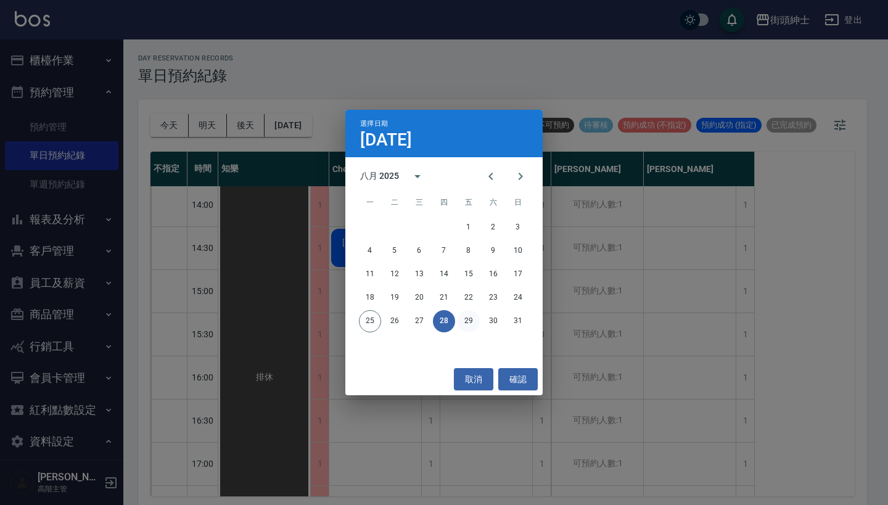
click at [469, 318] on button "29" at bounding box center [469, 321] width 22 height 22
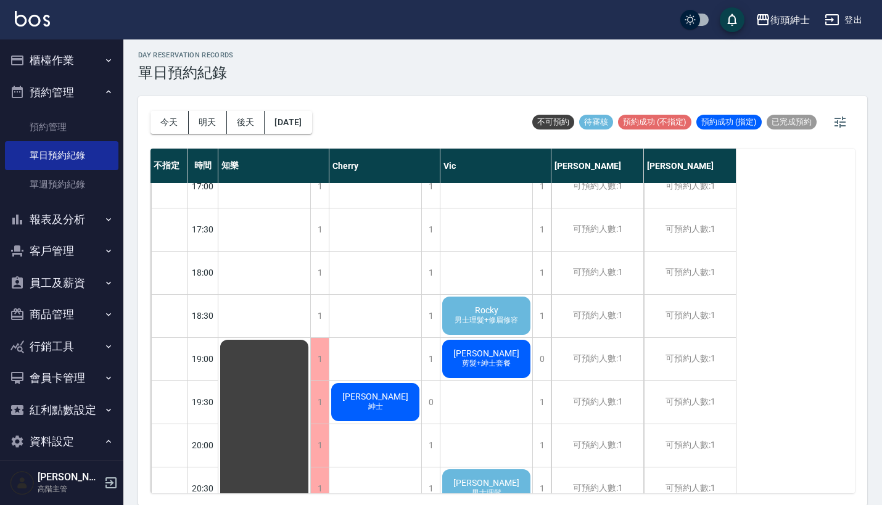
scroll to position [746, 0]
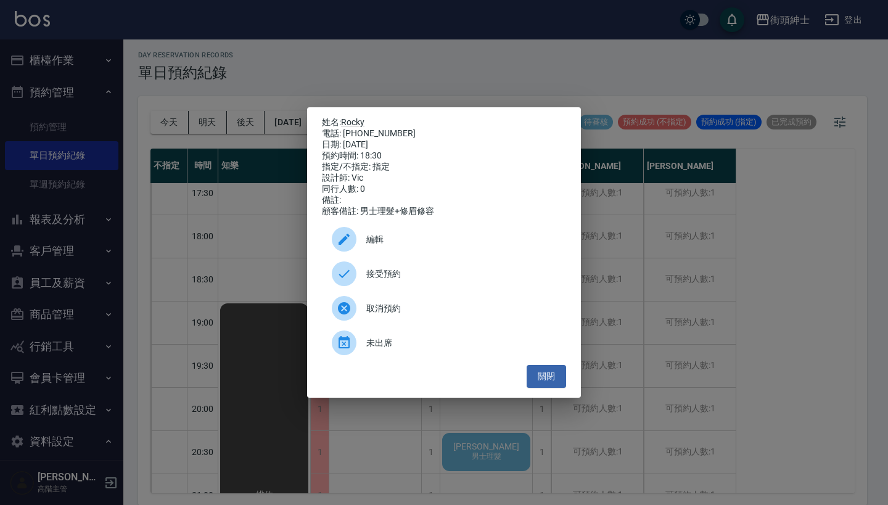
click at [417, 278] on span "接受預約" at bounding box center [461, 274] width 190 height 13
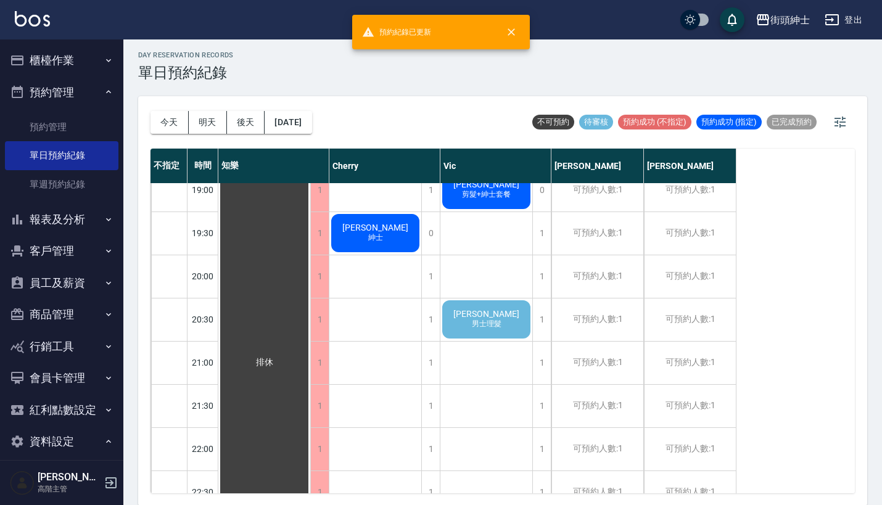
scroll to position [889, 0]
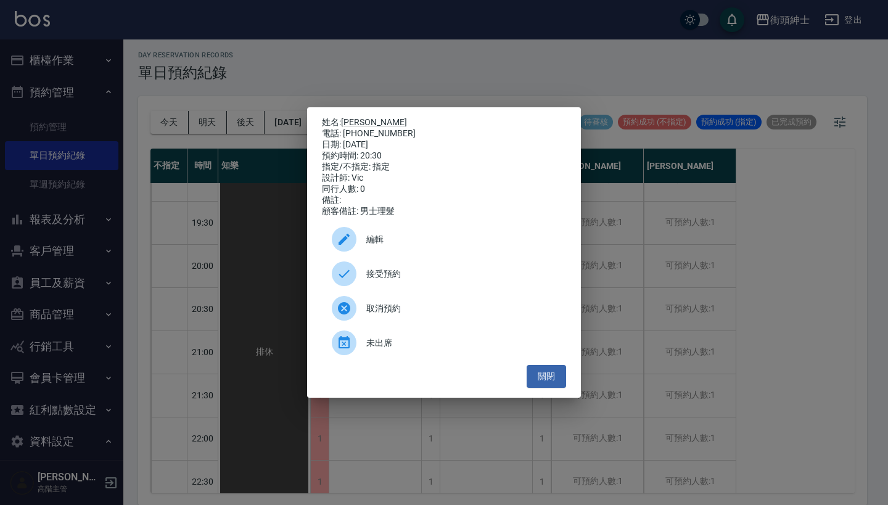
click at [437, 271] on div "接受預約" at bounding box center [444, 274] width 244 height 35
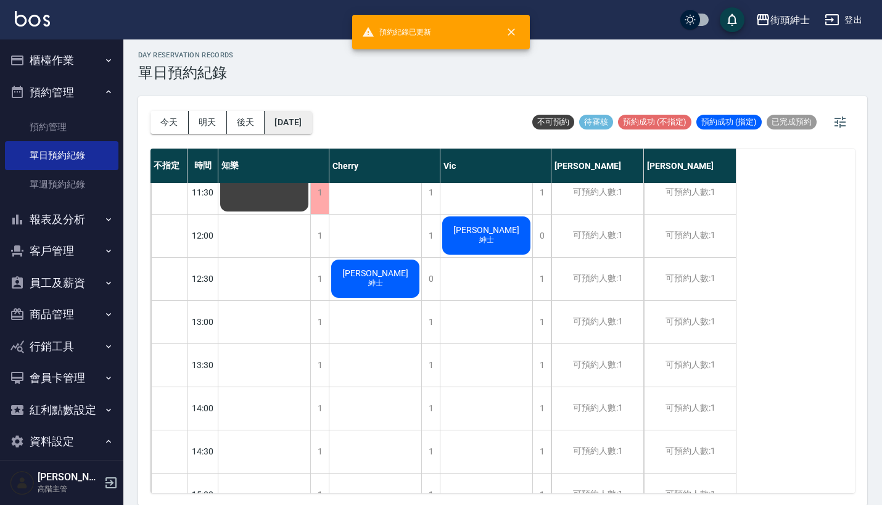
scroll to position [329, 0]
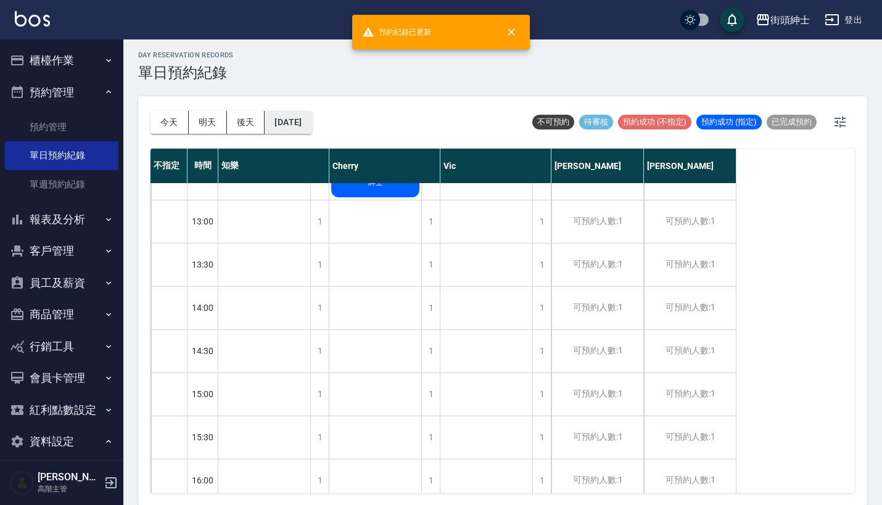
click at [307, 117] on button "2025/08/29" at bounding box center [288, 122] width 47 height 23
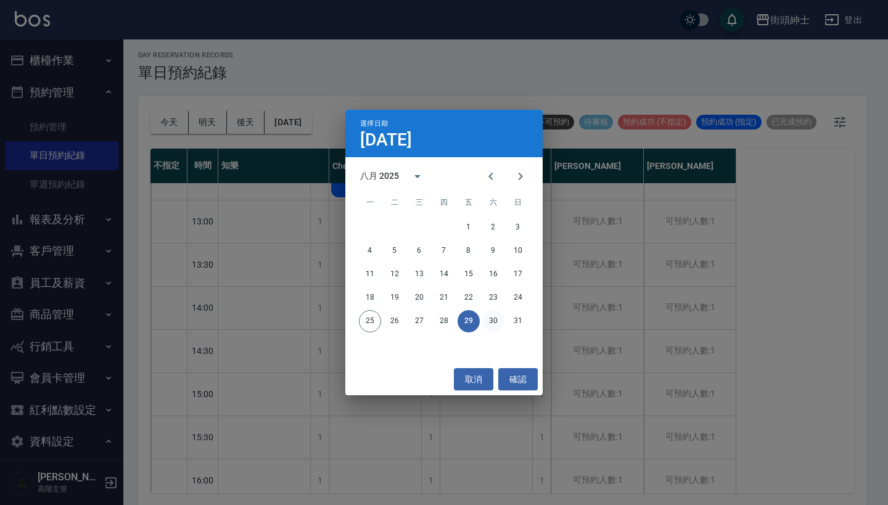
click at [489, 326] on button "30" at bounding box center [493, 321] width 22 height 22
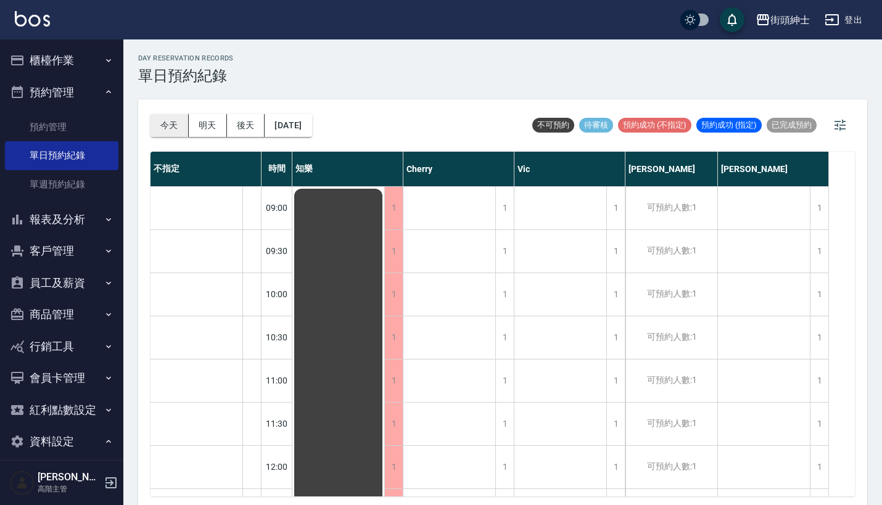
click at [161, 125] on button "今天" at bounding box center [169, 125] width 38 height 23
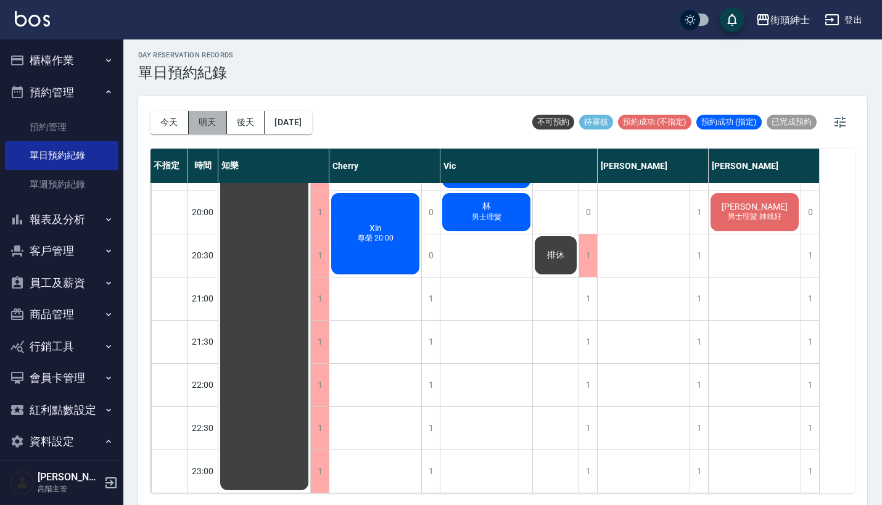
click at [202, 117] on button "明天" at bounding box center [208, 122] width 38 height 23
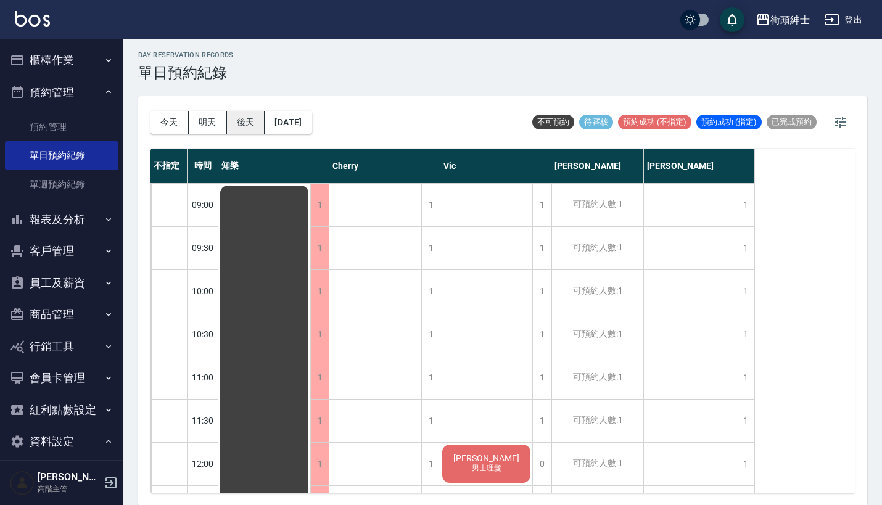
click at [255, 125] on button "後天" at bounding box center [246, 122] width 38 height 23
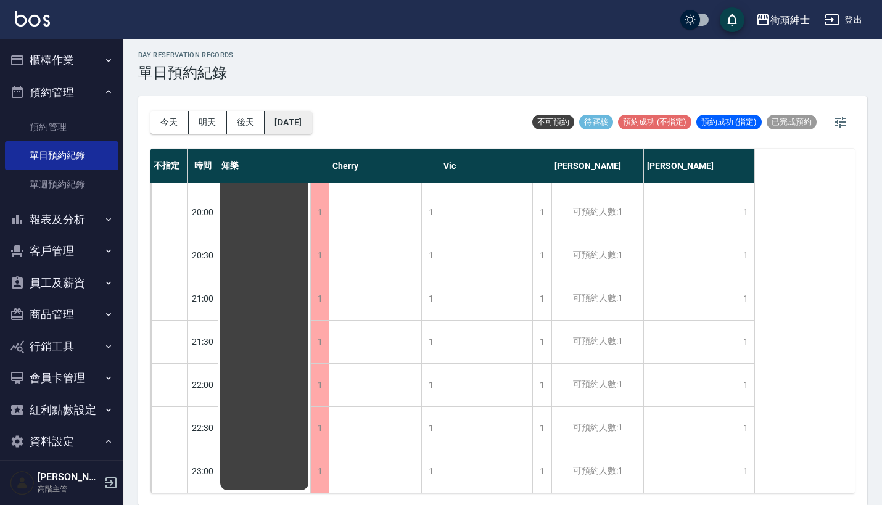
click at [300, 118] on button "2025/08/27" at bounding box center [288, 122] width 47 height 23
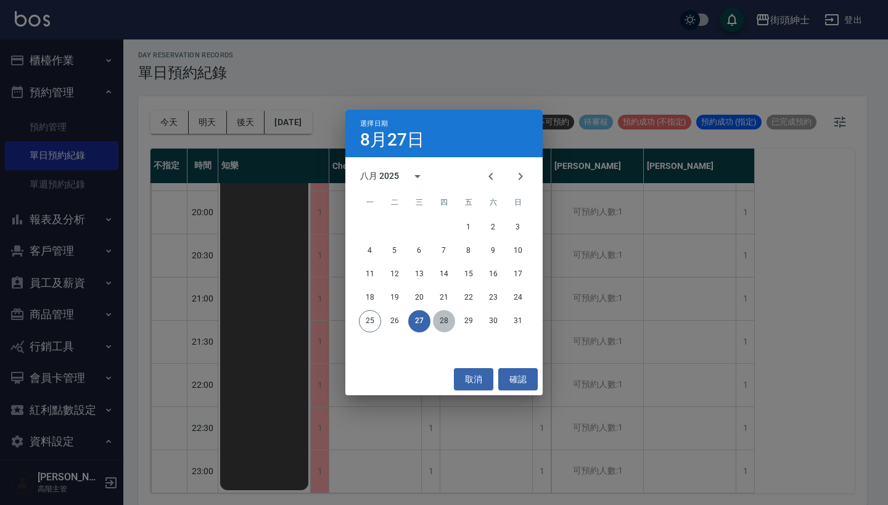
click at [437, 316] on button "28" at bounding box center [444, 321] width 22 height 22
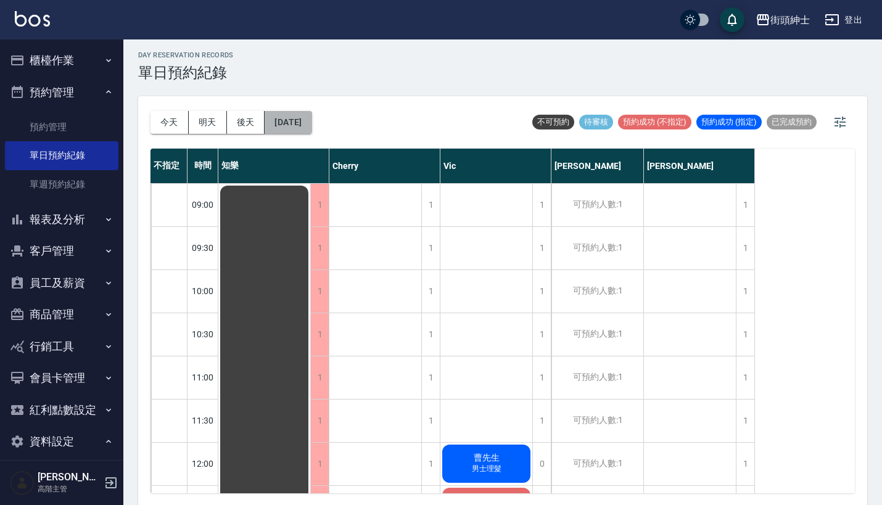
click at [305, 115] on button "2025/08/28" at bounding box center [288, 122] width 47 height 23
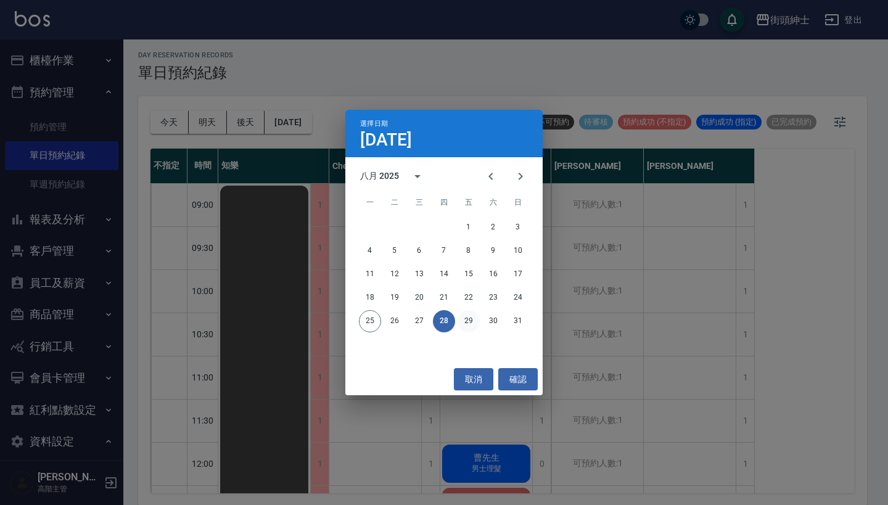
click at [475, 321] on button "29" at bounding box center [469, 321] width 22 height 22
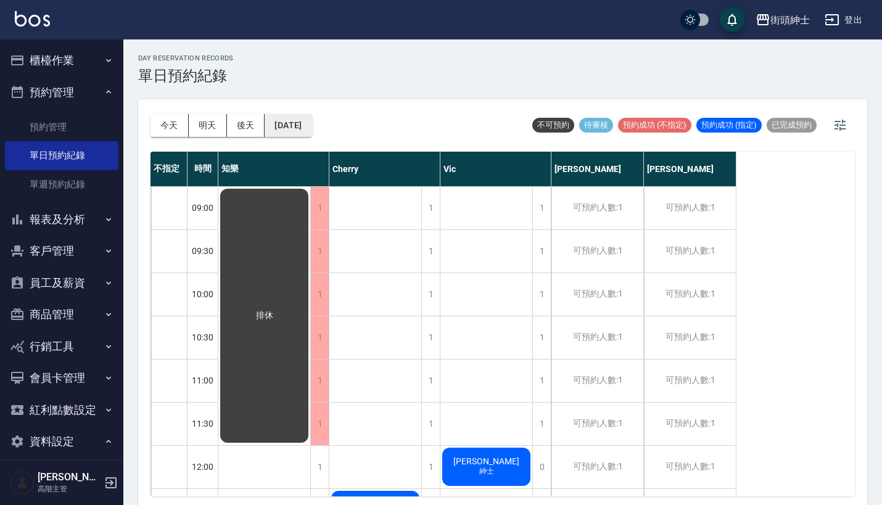
click at [295, 125] on button "2025/08/29" at bounding box center [288, 125] width 47 height 23
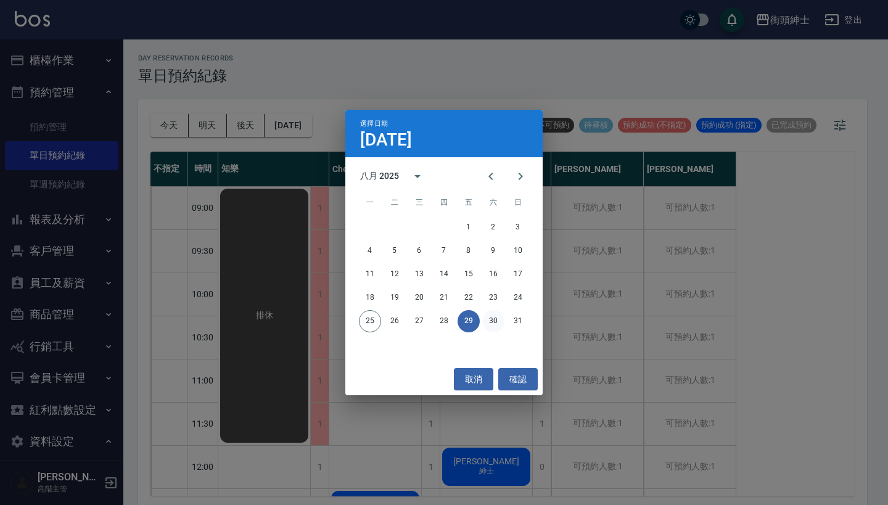
click at [492, 326] on button "30" at bounding box center [493, 321] width 22 height 22
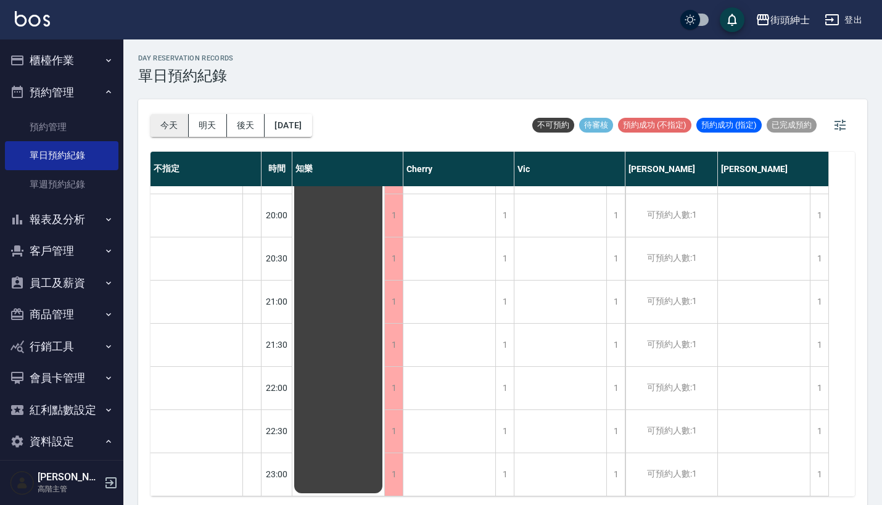
click at [168, 126] on button "今天" at bounding box center [169, 125] width 38 height 23
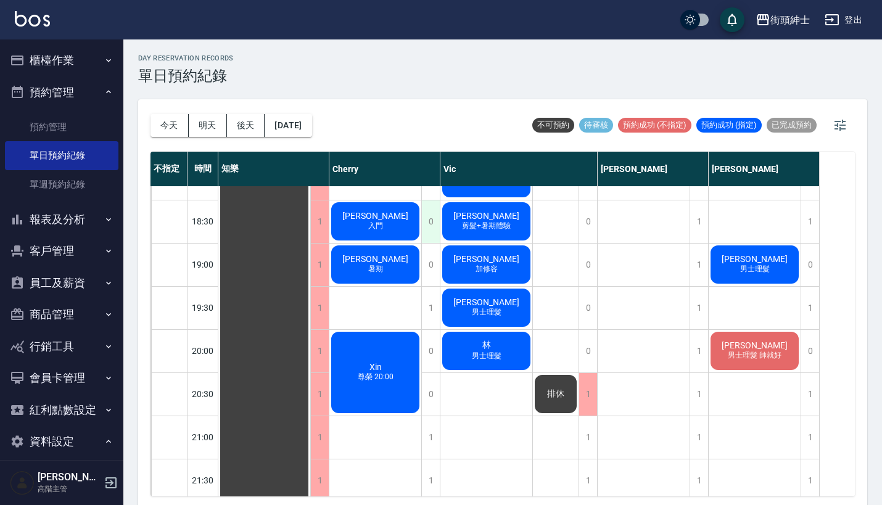
scroll to position [807, 0]
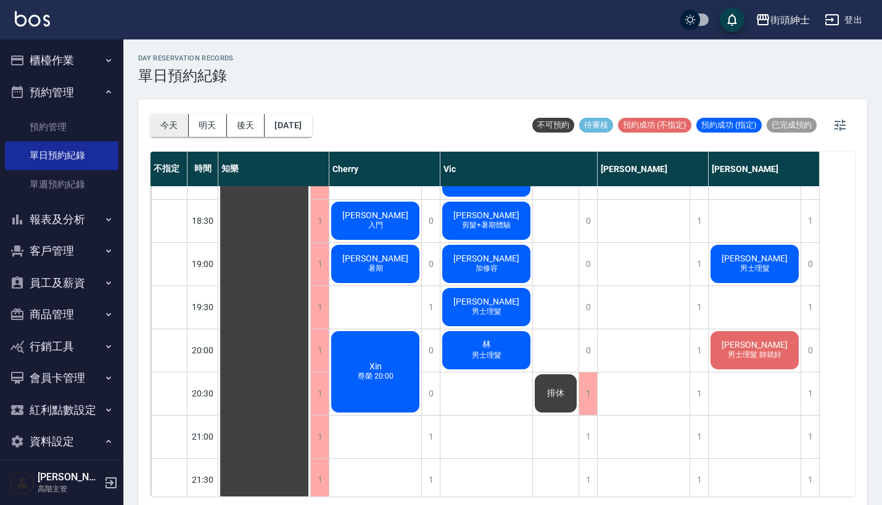
click at [172, 127] on button "今天" at bounding box center [169, 125] width 38 height 23
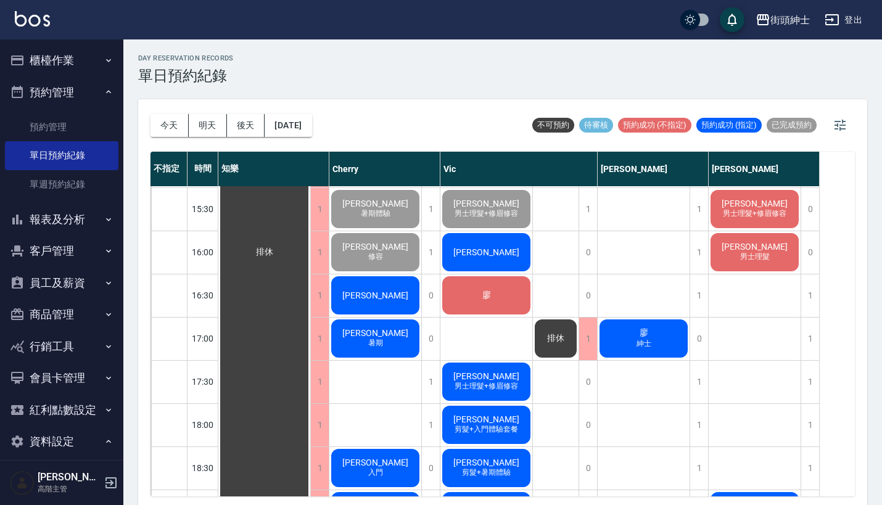
scroll to position [617, 0]
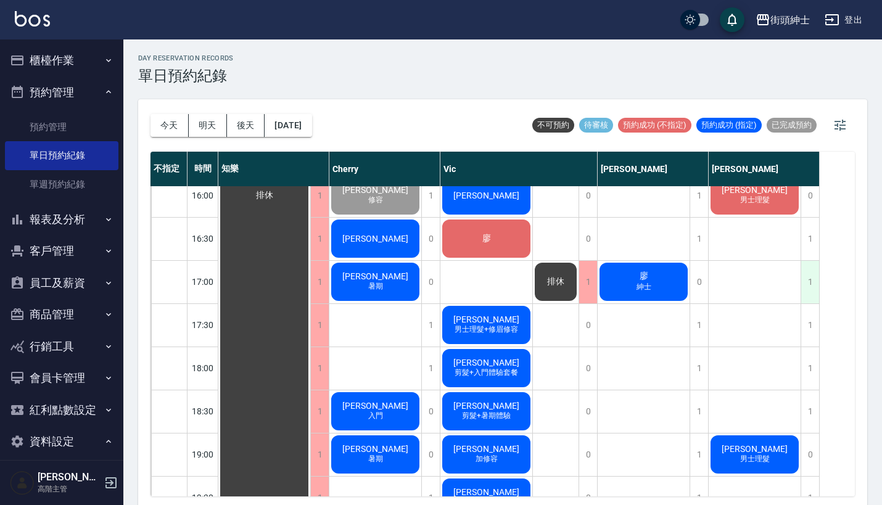
click at [809, 282] on div "1" at bounding box center [809, 282] width 19 height 43
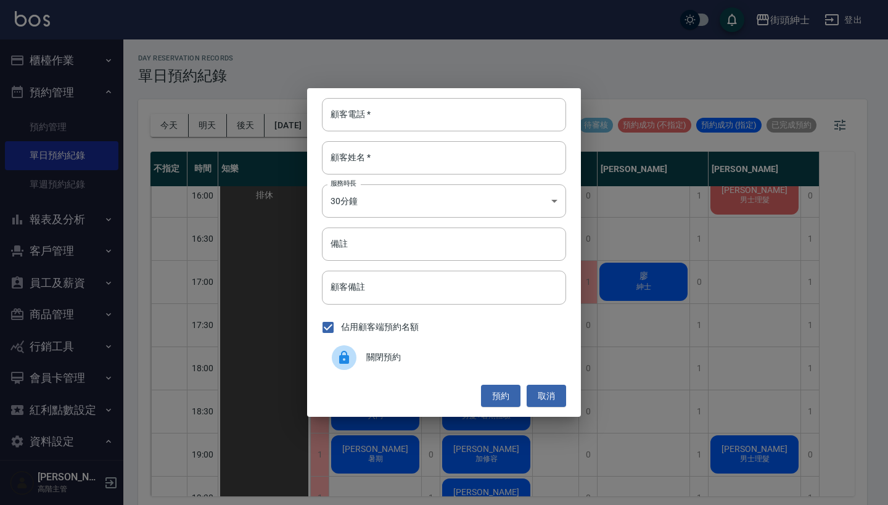
click at [443, 356] on span "關閉預約" at bounding box center [461, 357] width 190 height 13
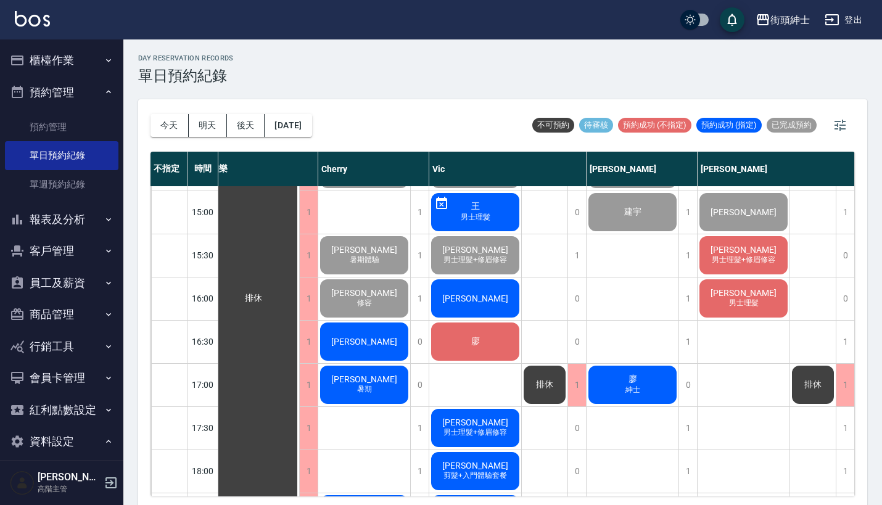
scroll to position [516, 17]
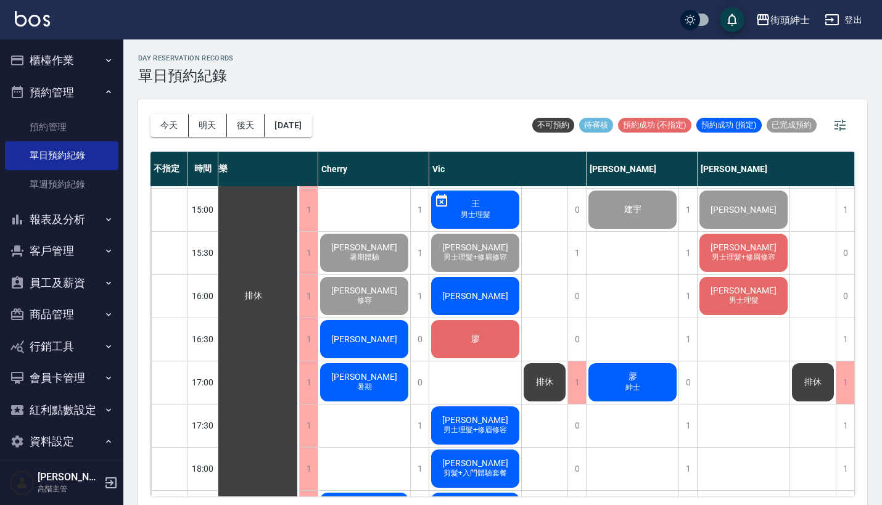
click at [265, 297] on span "徐國豪" at bounding box center [253, 295] width 22 height 11
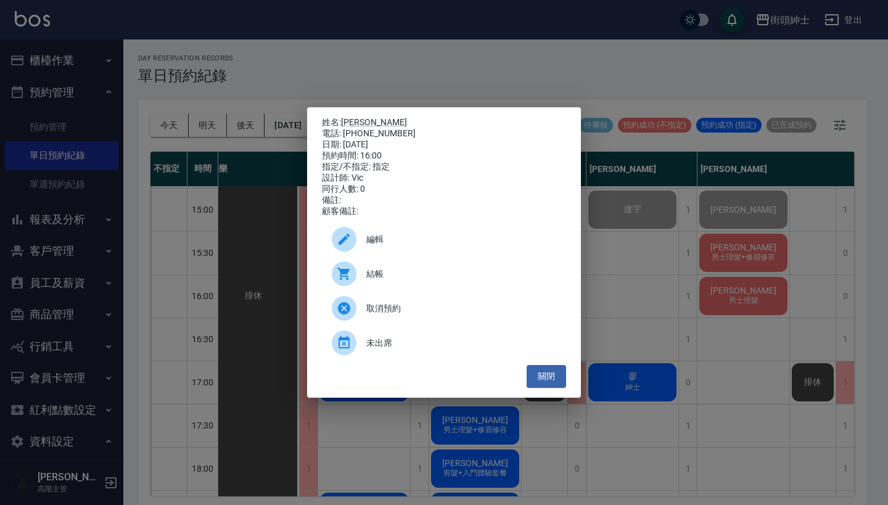
click at [432, 281] on span "結帳" at bounding box center [461, 274] width 190 height 13
click at [308, 62] on div "姓名: 徐國豪 電話: 0903922367 日期: 2025/08/25 預約時間: 16:00 指定/不指定: 指定 設計師: Vic 同行人數: 0 備…" at bounding box center [444, 252] width 888 height 505
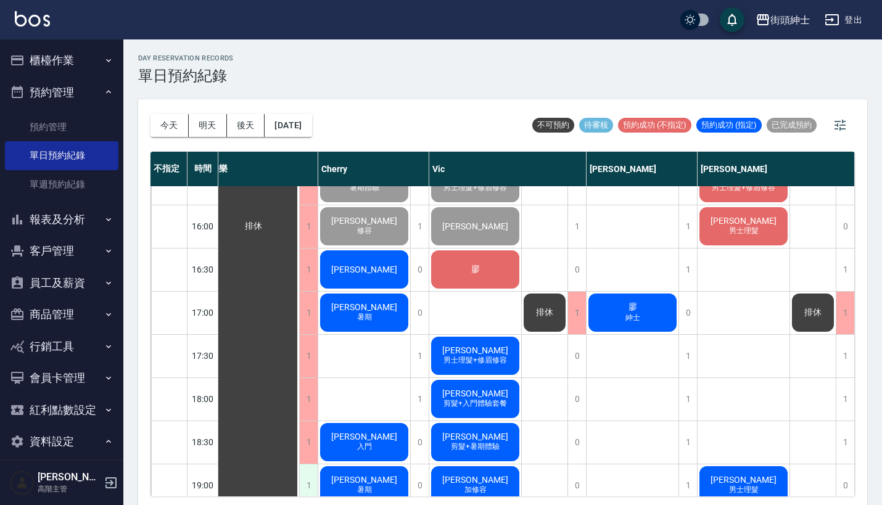
scroll to position [559, 11]
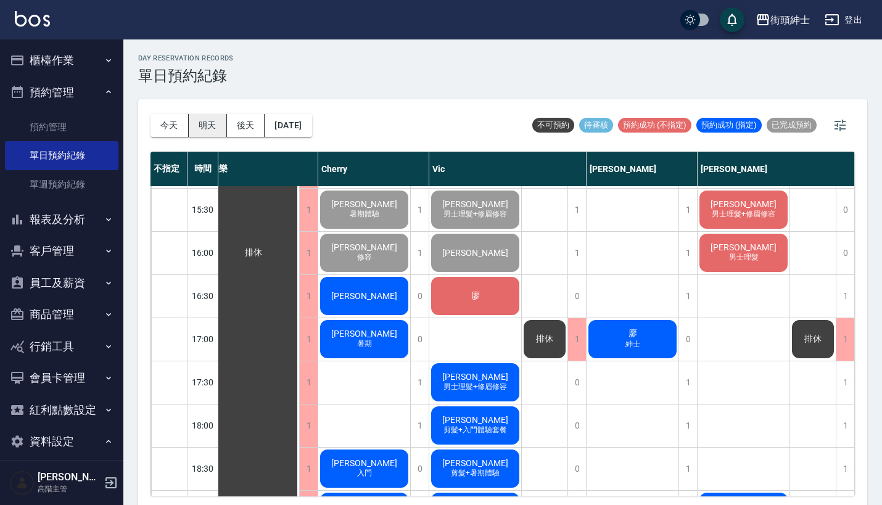
click at [208, 122] on button "明天" at bounding box center [208, 125] width 38 height 23
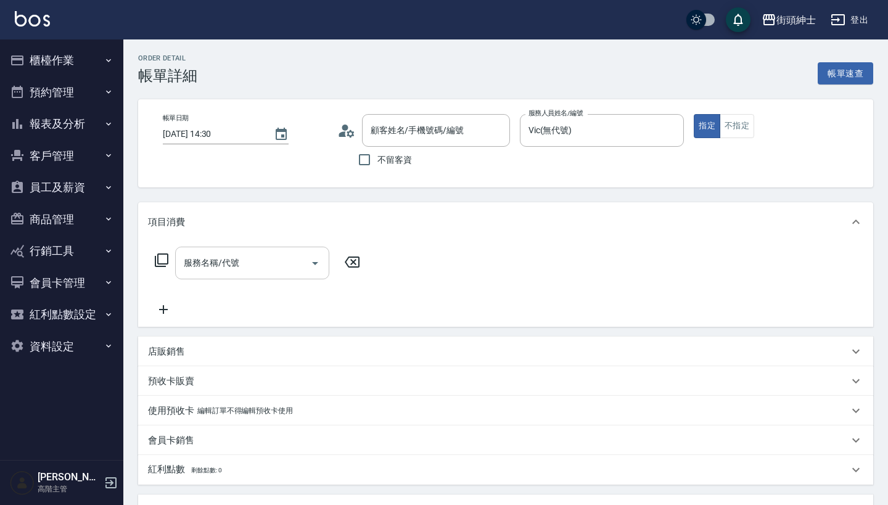
type input "建宇/0929002978/null"
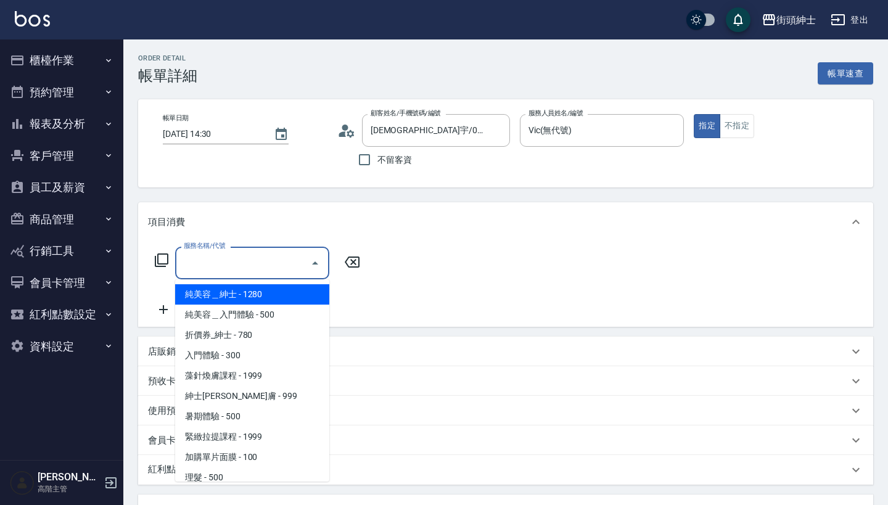
click at [251, 265] on input "服務名稱/代號" at bounding box center [243, 263] width 125 height 22
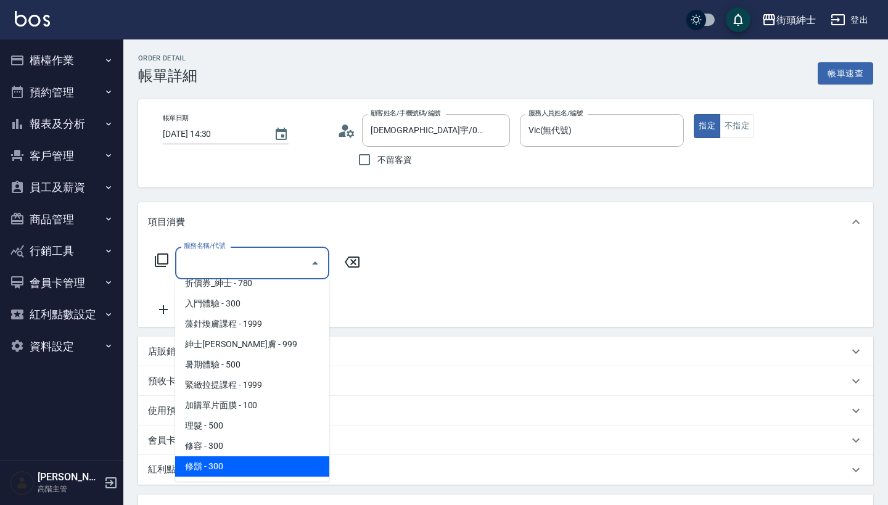
scroll to position [52, 0]
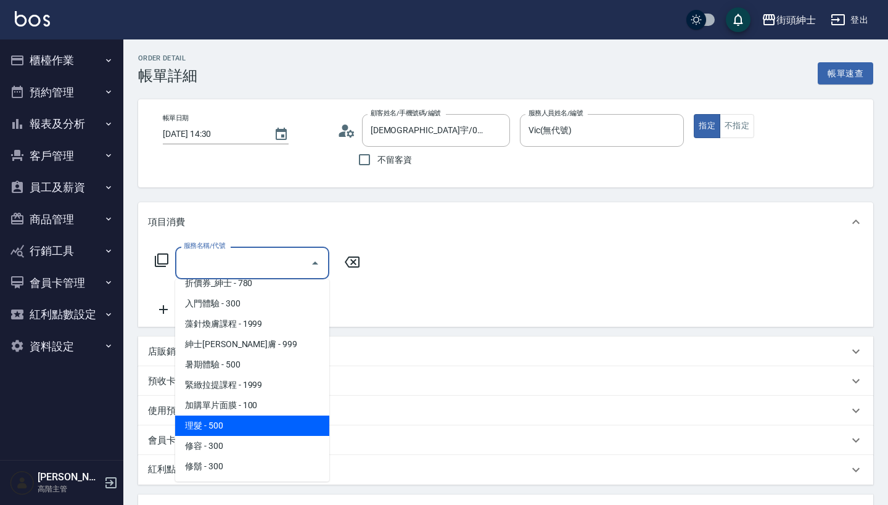
click at [250, 429] on span "理髮 - 500" at bounding box center [252, 426] width 154 height 20
type input "理髮(A02)"
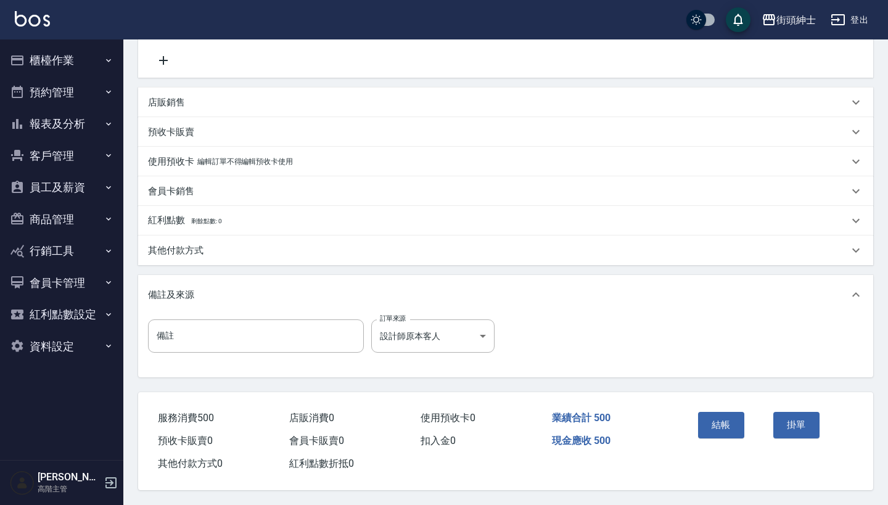
scroll to position [255, 0]
click at [740, 419] on button "結帳" at bounding box center [721, 425] width 46 height 26
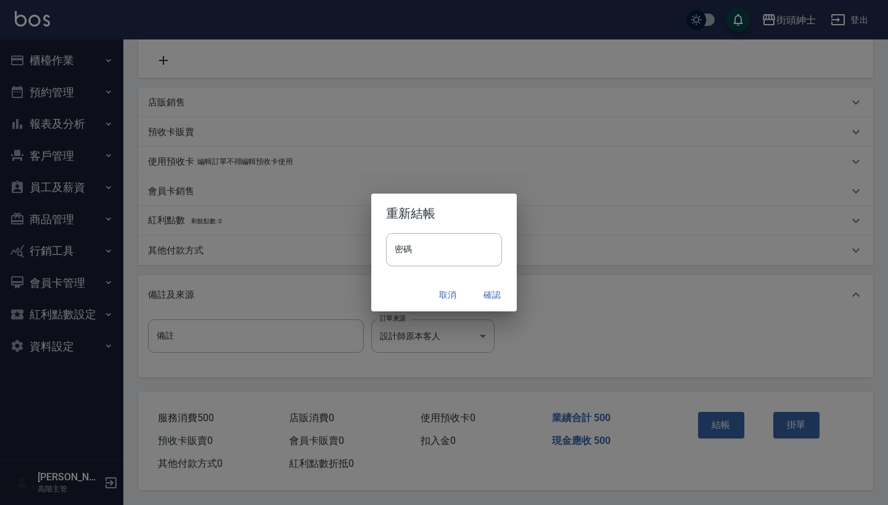
click at [496, 295] on button "確認" at bounding box center [491, 295] width 39 height 23
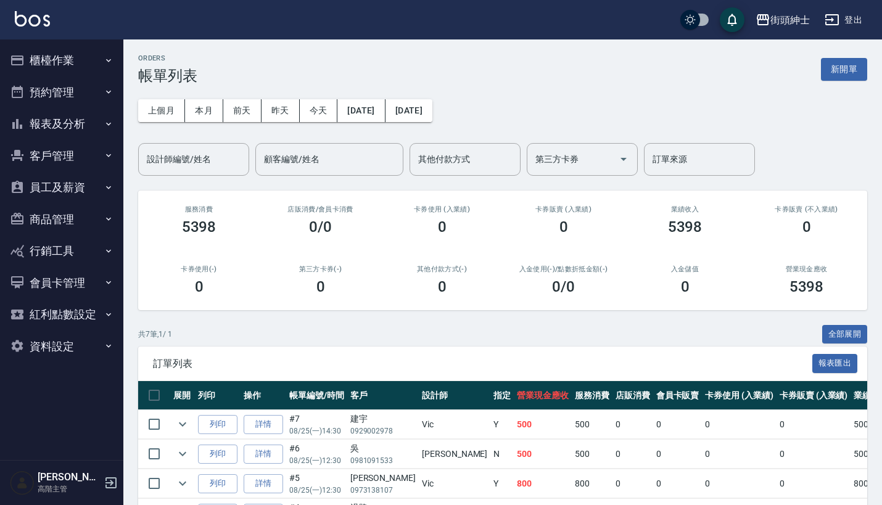
click at [78, 88] on button "預約管理" at bounding box center [61, 92] width 113 height 32
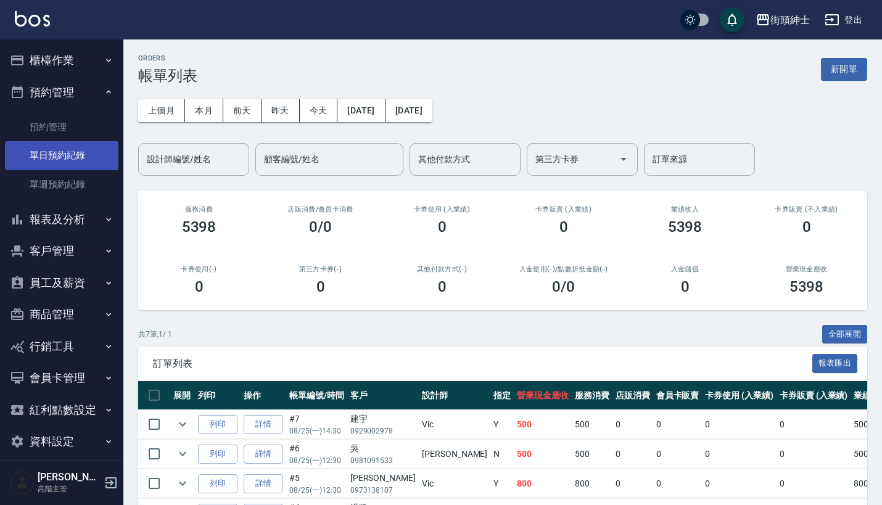
click at [89, 154] on link "單日預約紀錄" at bounding box center [61, 155] width 113 height 28
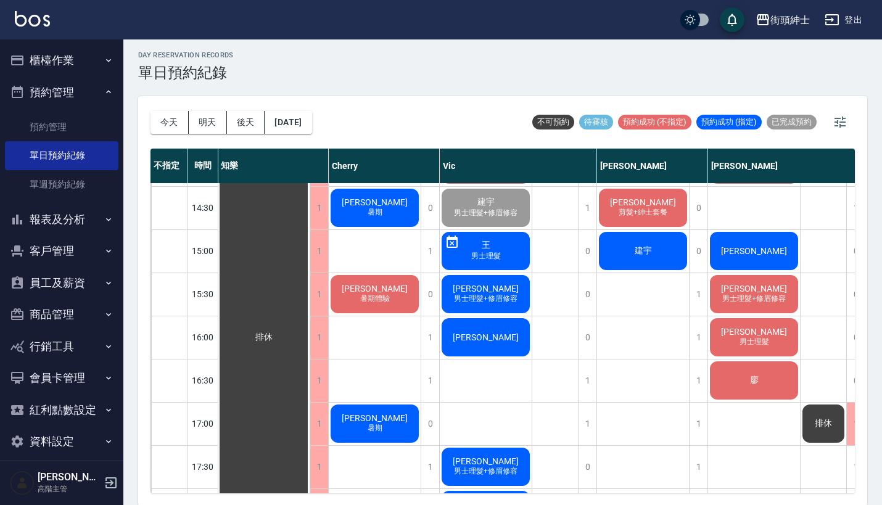
scroll to position [490, 1]
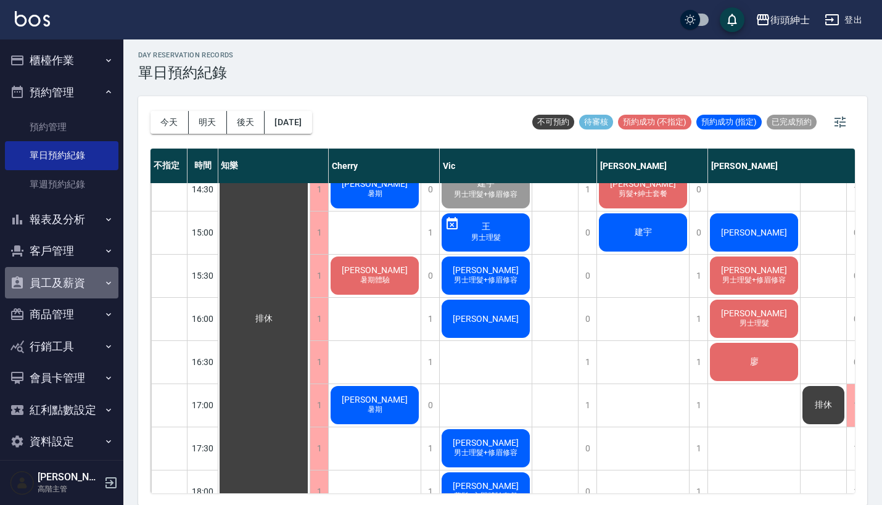
click at [73, 290] on button "員工及薪資" at bounding box center [61, 283] width 113 height 32
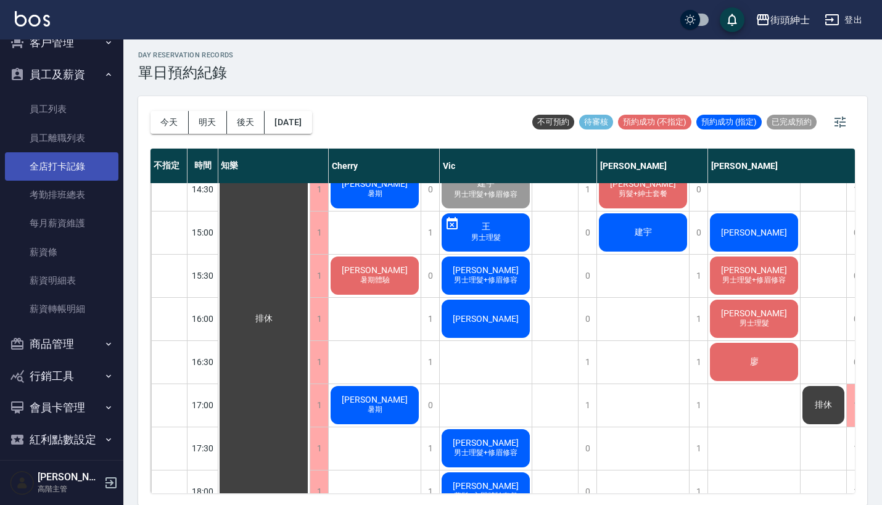
scroll to position [212, 0]
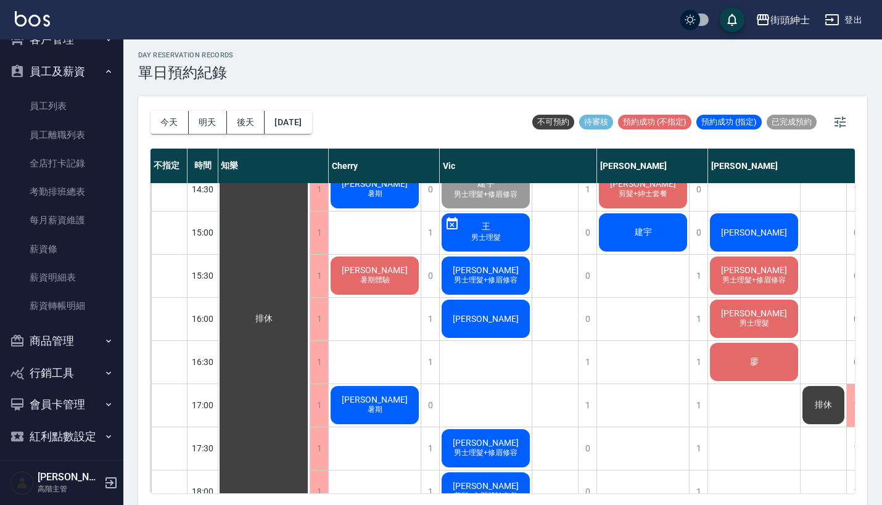
click at [79, 78] on button "員工及薪資" at bounding box center [61, 72] width 113 height 32
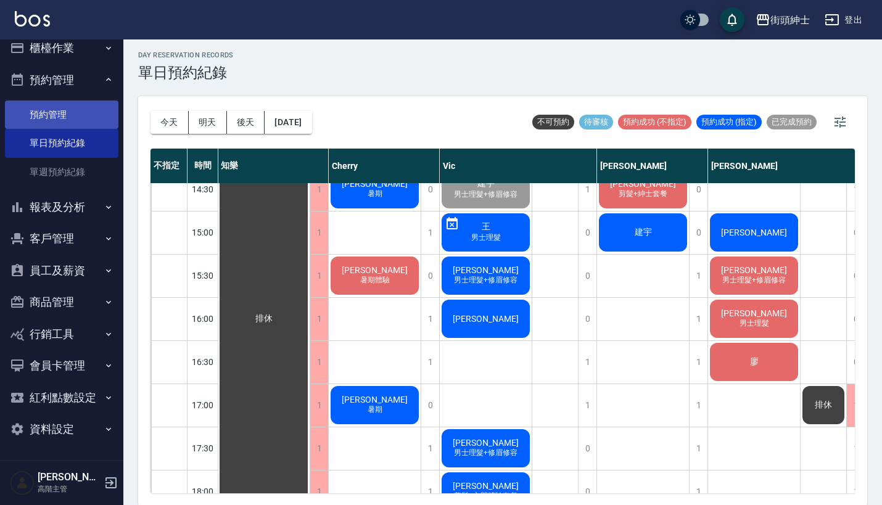
scroll to position [9, 0]
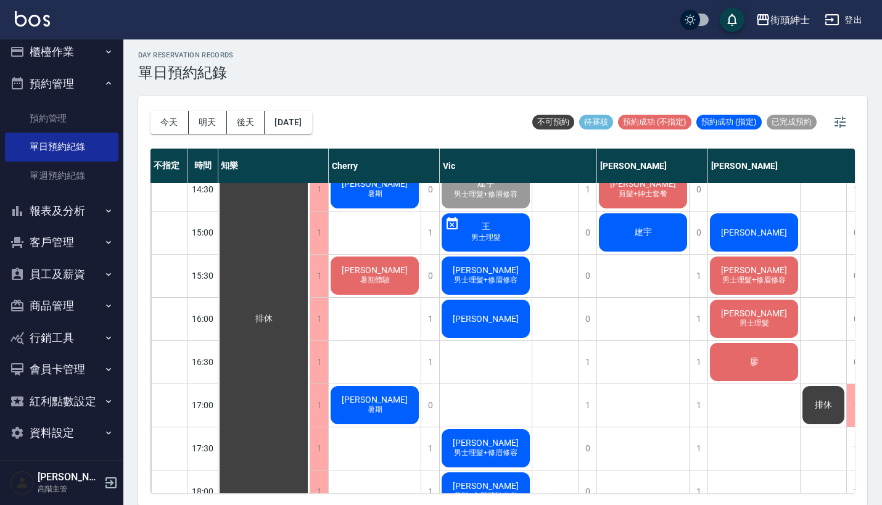
click at [80, 305] on button "商品管理" at bounding box center [61, 306] width 113 height 32
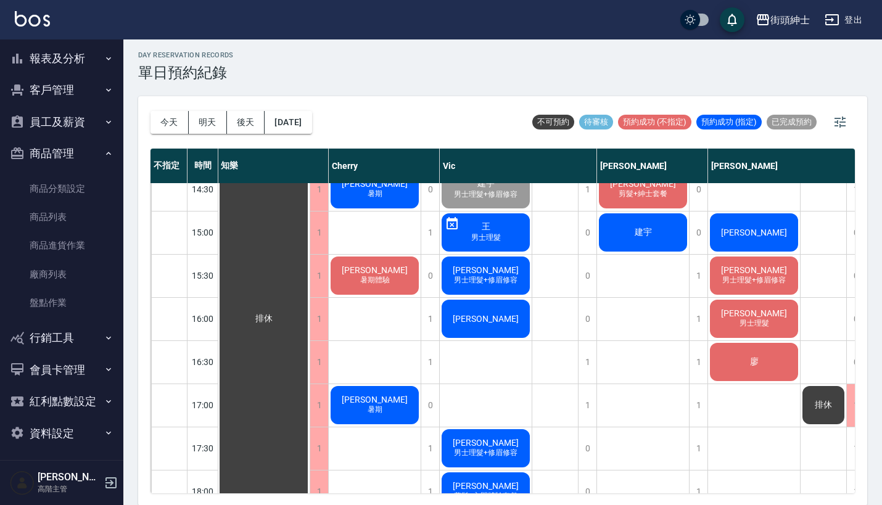
scroll to position [160, 0]
click at [76, 218] on link "商品列表" at bounding box center [61, 218] width 113 height 28
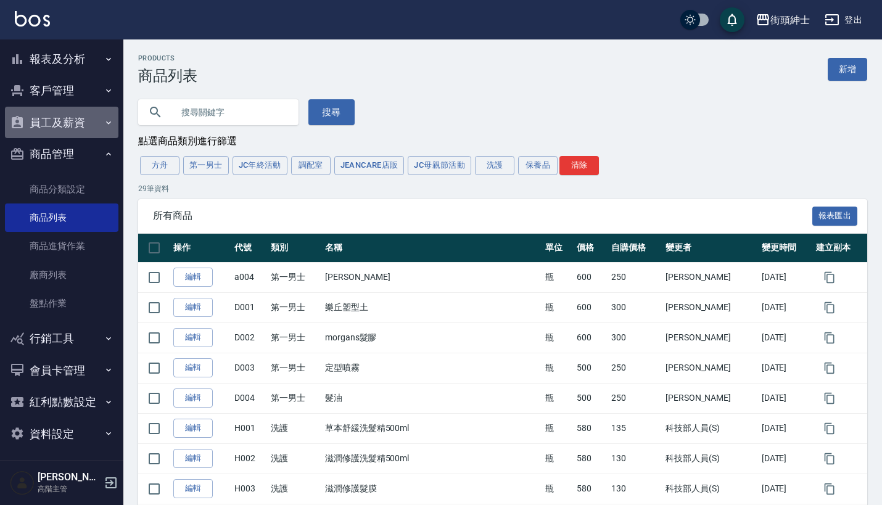
click at [79, 117] on button "員工及薪資" at bounding box center [61, 123] width 113 height 32
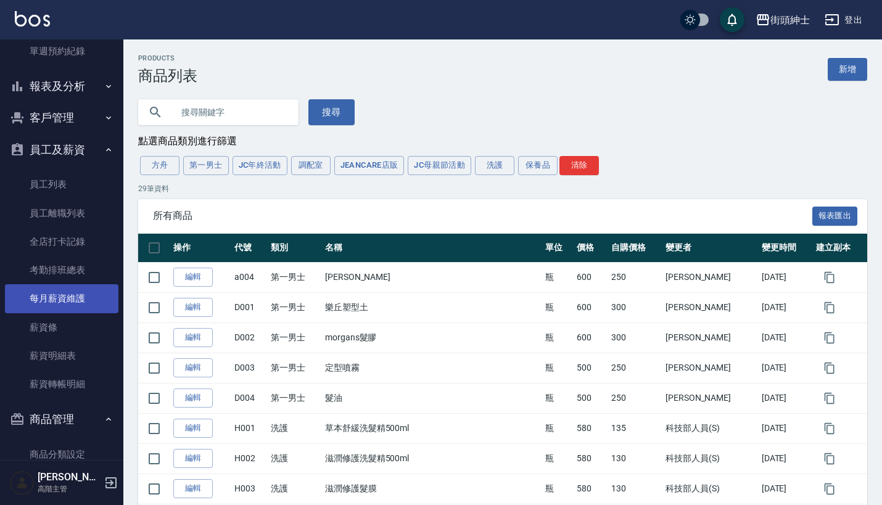
scroll to position [174, 0]
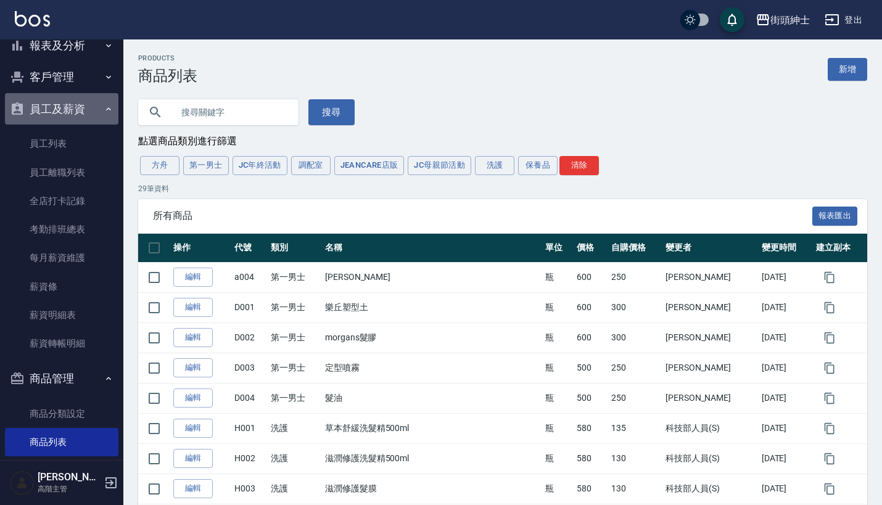
click at [76, 93] on button "員工及薪資" at bounding box center [61, 109] width 113 height 32
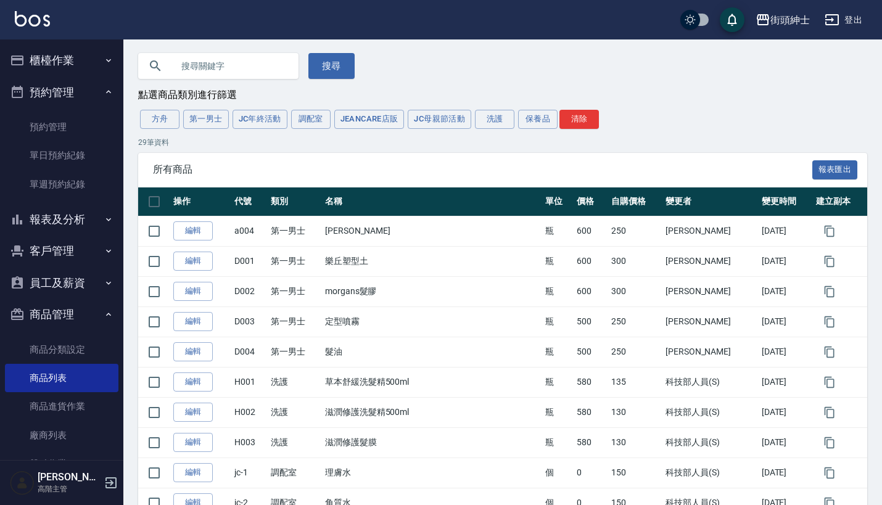
scroll to position [0, 0]
click at [79, 54] on button "櫃檯作業" at bounding box center [61, 60] width 113 height 32
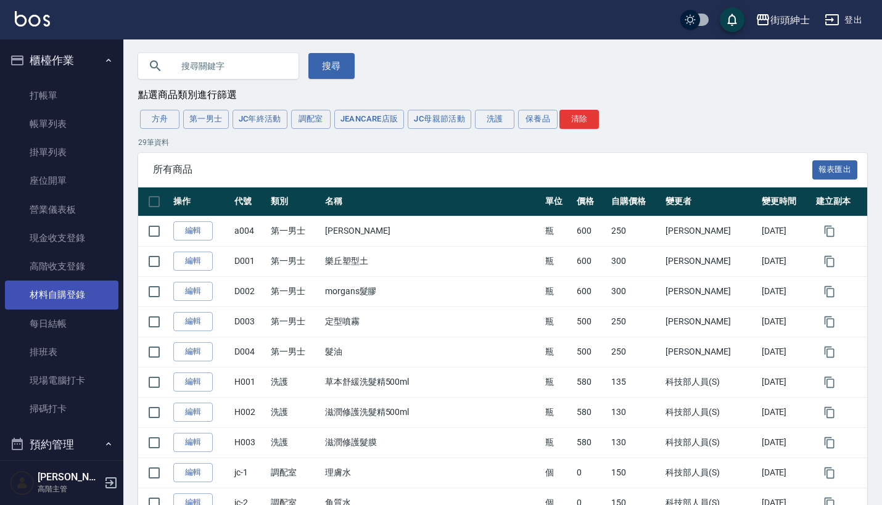
click at [81, 290] on link "材料自購登錄" at bounding box center [61, 295] width 113 height 28
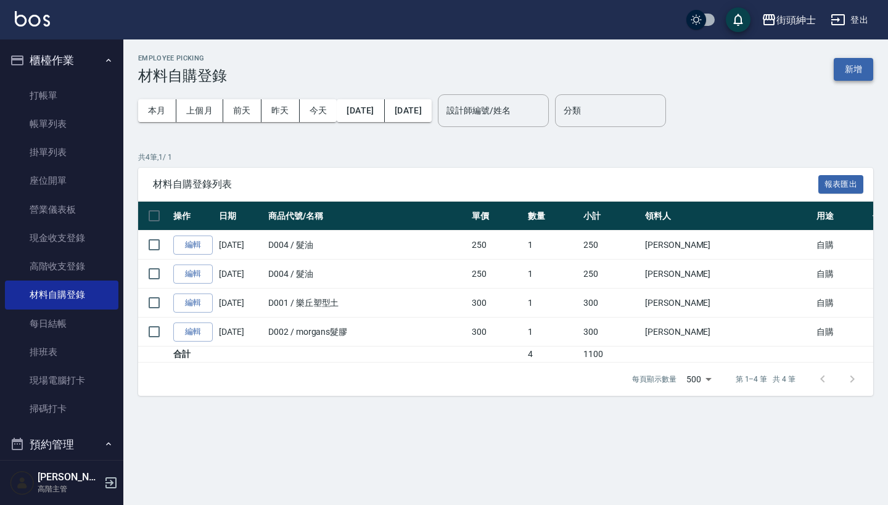
click at [859, 62] on button "新增" at bounding box center [853, 69] width 39 height 23
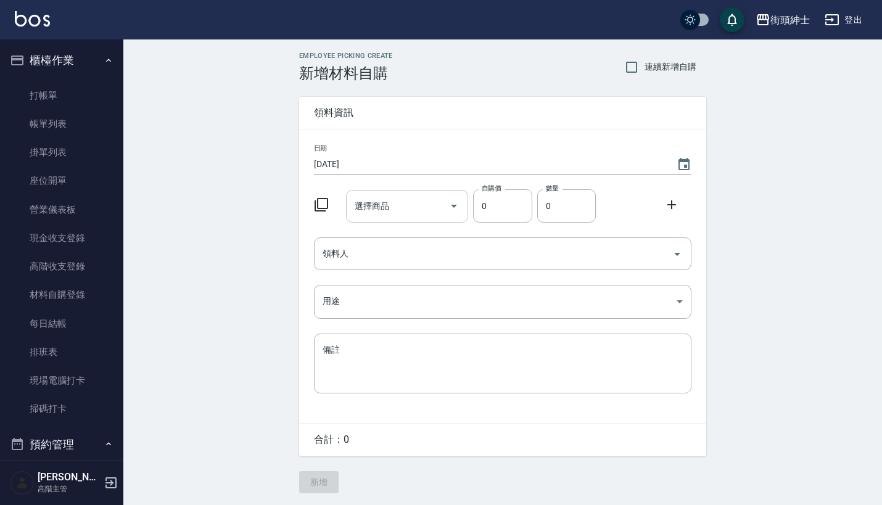
click at [403, 217] on div "選擇商品" at bounding box center [407, 206] width 123 height 33
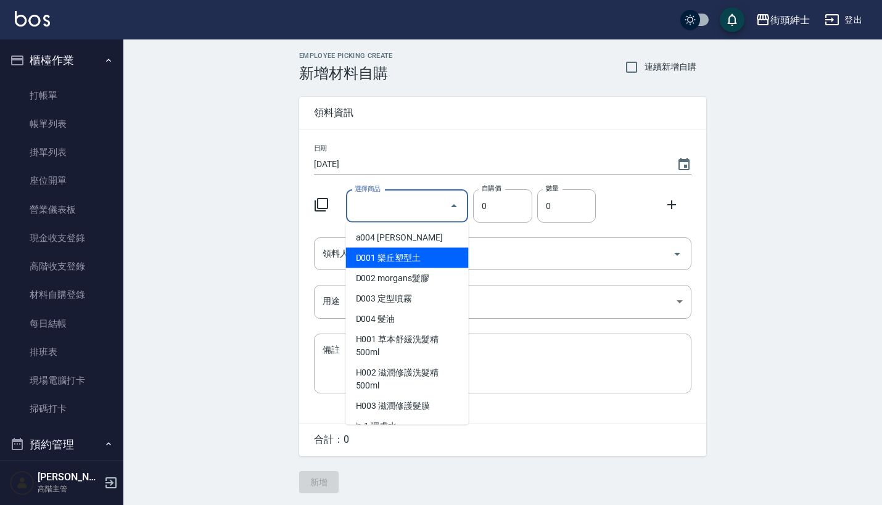
click at [421, 253] on li "D001 樂丘塑型土" at bounding box center [407, 258] width 123 height 20
type input "樂丘塑型土"
type input "300"
type input "1"
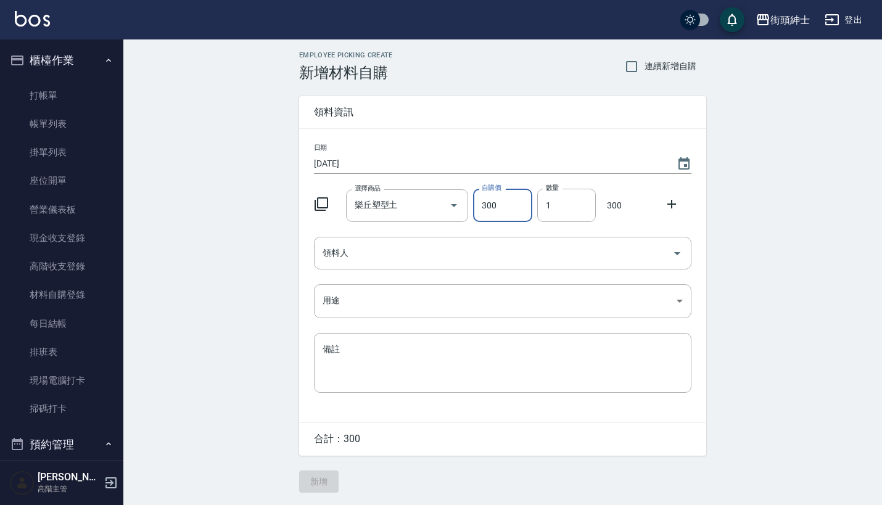
click at [421, 253] on input "領料人" at bounding box center [493, 253] width 348 height 22
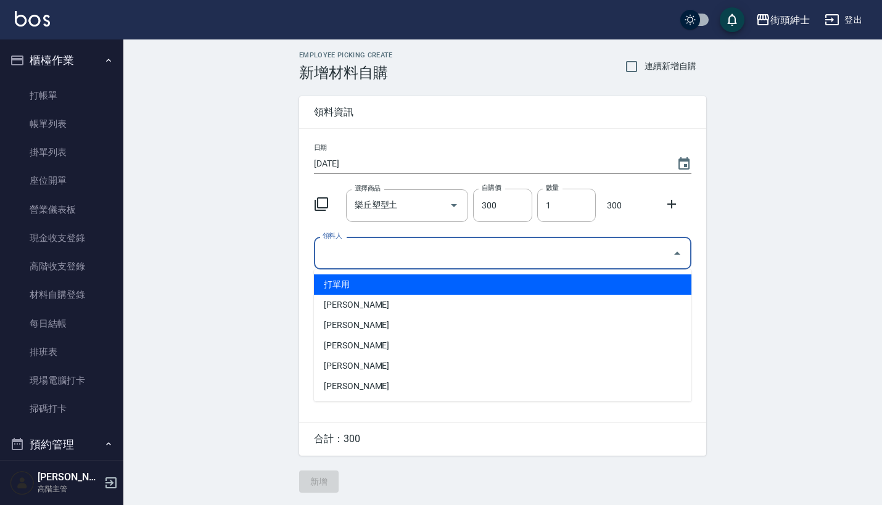
scroll to position [2, 0]
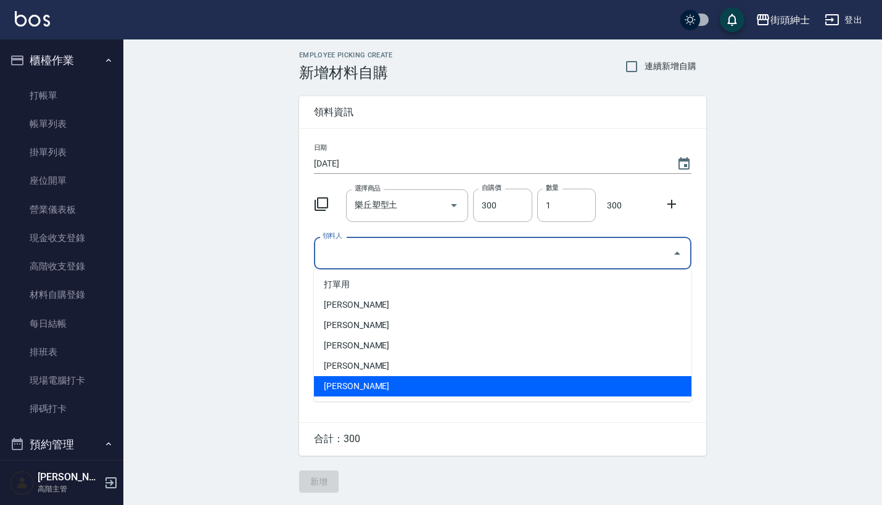
click at [408, 388] on li "蔡朝欽" at bounding box center [502, 386] width 377 height 20
type input "蔡朝欽"
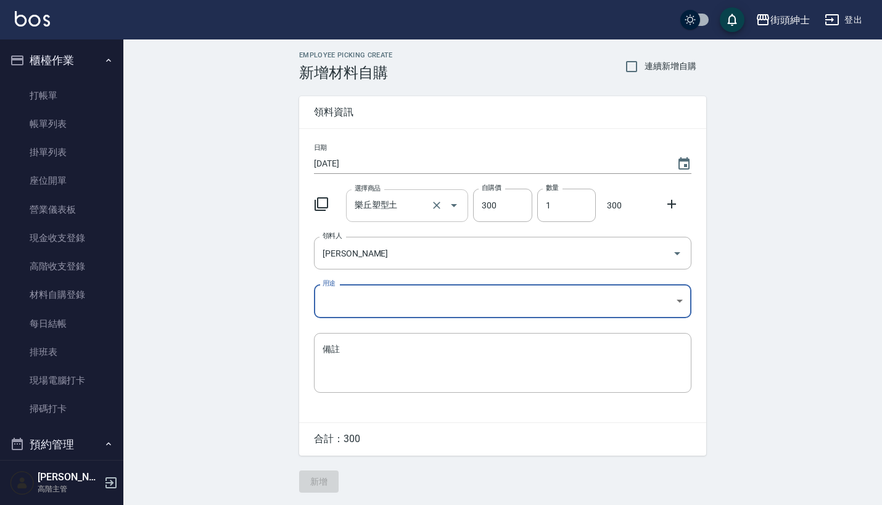
click at [398, 212] on input "樂丘塑型土" at bounding box center [390, 206] width 77 height 22
click at [156, 358] on div "Employee Picking Create 新增材料自購 連續新增自購 領料資訊 日期 2025/08/25 選擇商品 樂丘塑型土 選擇商品 自購價 30…" at bounding box center [502, 272] width 759 height 466
click at [361, 305] on body "街頭紳士 登出 櫃檯作業 打帳單 帳單列表 掛單列表 座位開單 營業儀表板 現金收支登錄 高階收支登錄 材料自購登錄 每日結帳 排班表 現場電腦打卡 掃碼打卡…" at bounding box center [444, 252] width 888 height 506
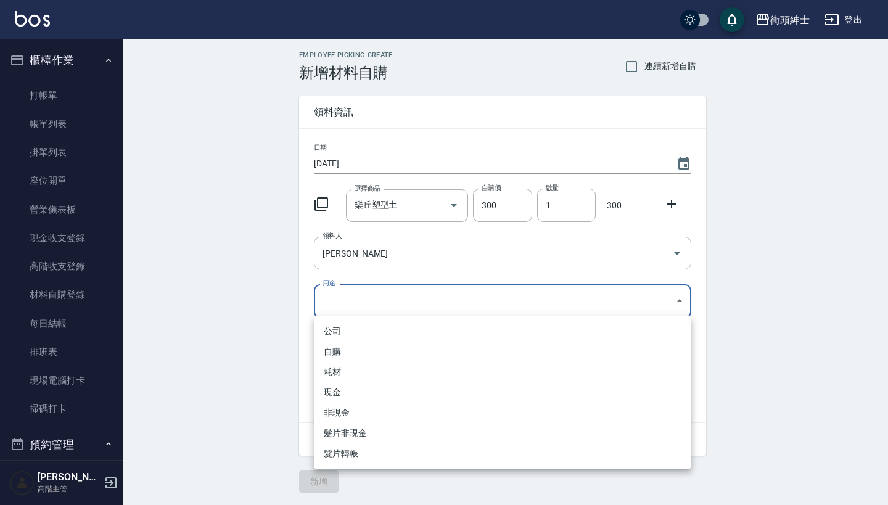
click at [379, 350] on li "自購" at bounding box center [502, 352] width 377 height 20
type input "自購"
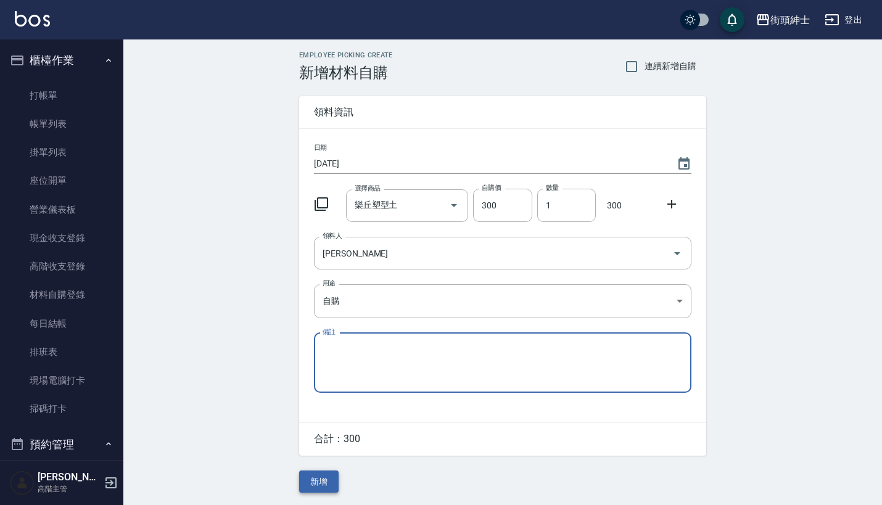
click at [324, 487] on button "新增" at bounding box center [318, 482] width 39 height 23
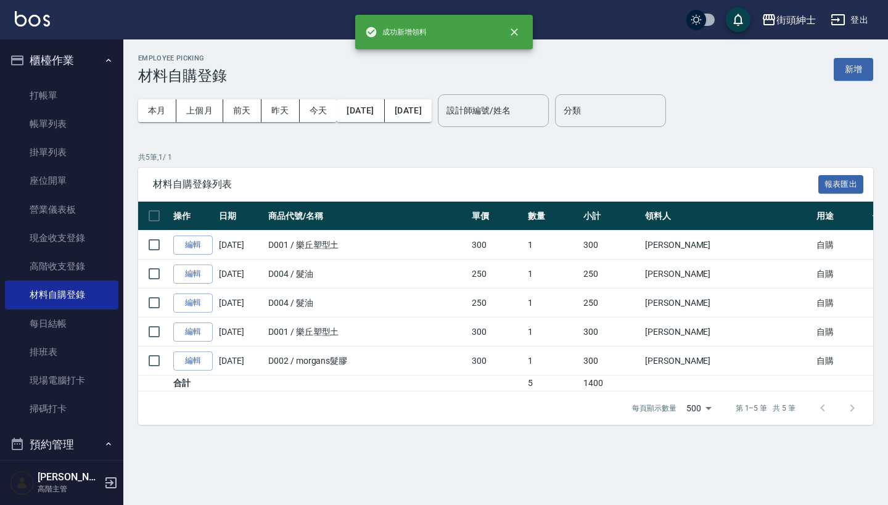
click at [91, 54] on button "櫃檯作業" at bounding box center [61, 60] width 113 height 32
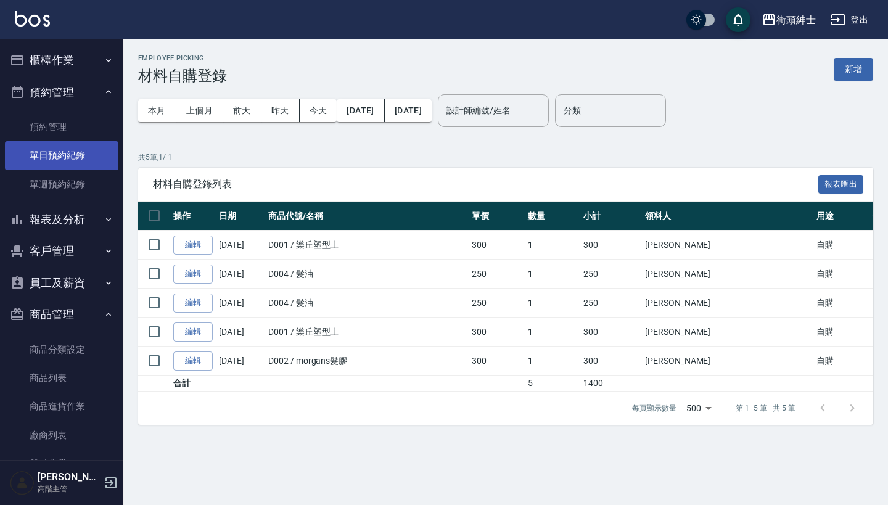
click at [88, 155] on link "單日預約紀錄" at bounding box center [61, 155] width 113 height 28
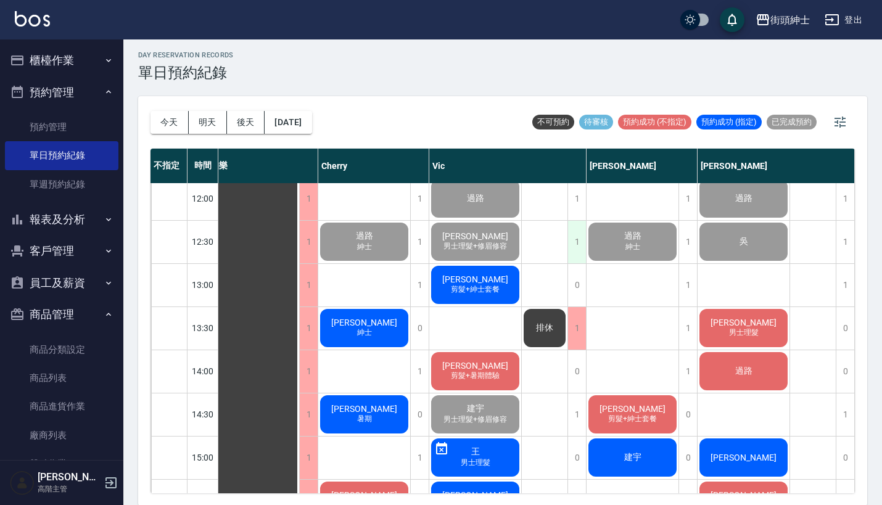
scroll to position [266, 17]
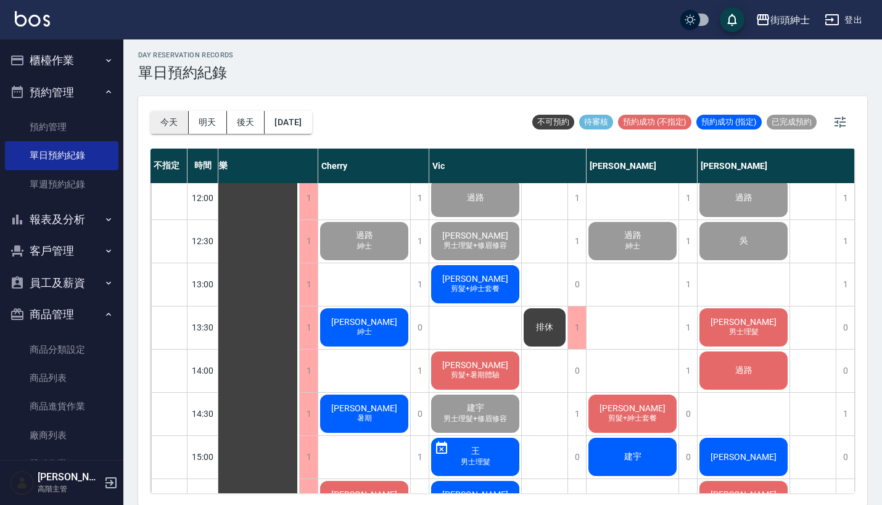
click at [171, 120] on button "今天" at bounding box center [169, 122] width 38 height 23
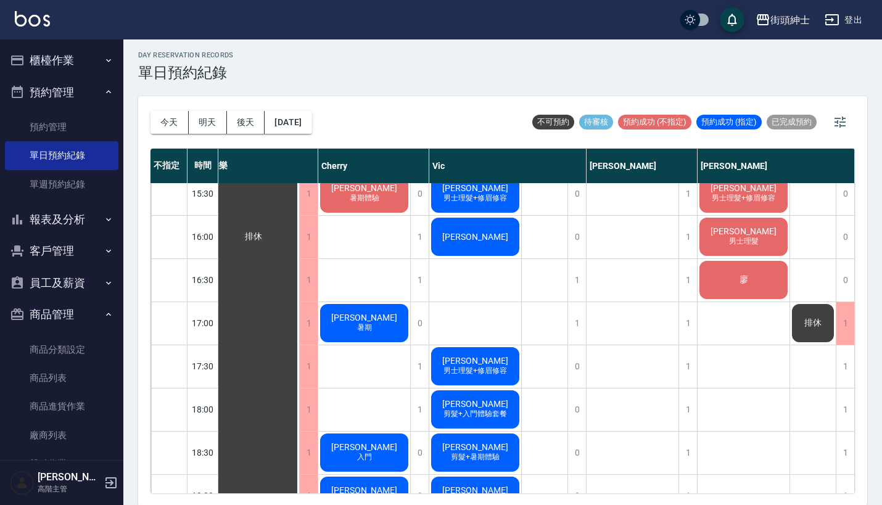
scroll to position [574, 16]
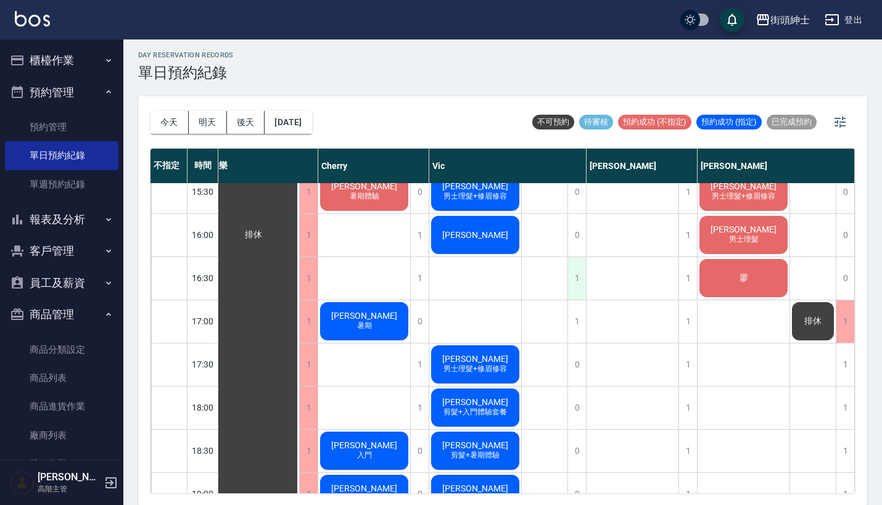
click at [572, 280] on div "1" at bounding box center [576, 278] width 19 height 43
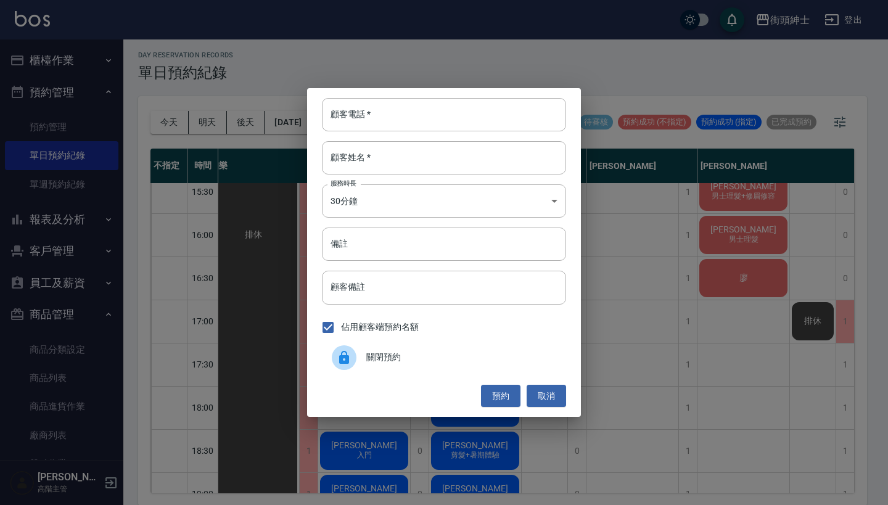
click at [388, 356] on span "關閉預約" at bounding box center [461, 357] width 190 height 13
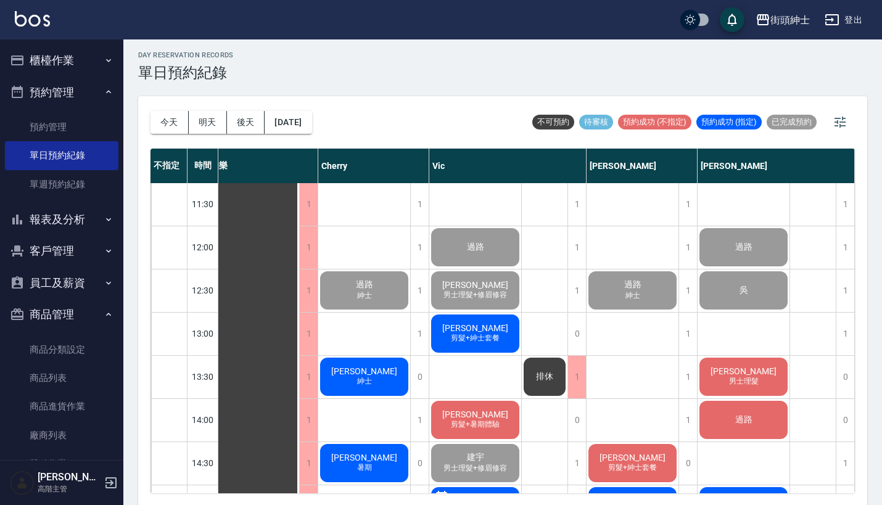
scroll to position [216, 12]
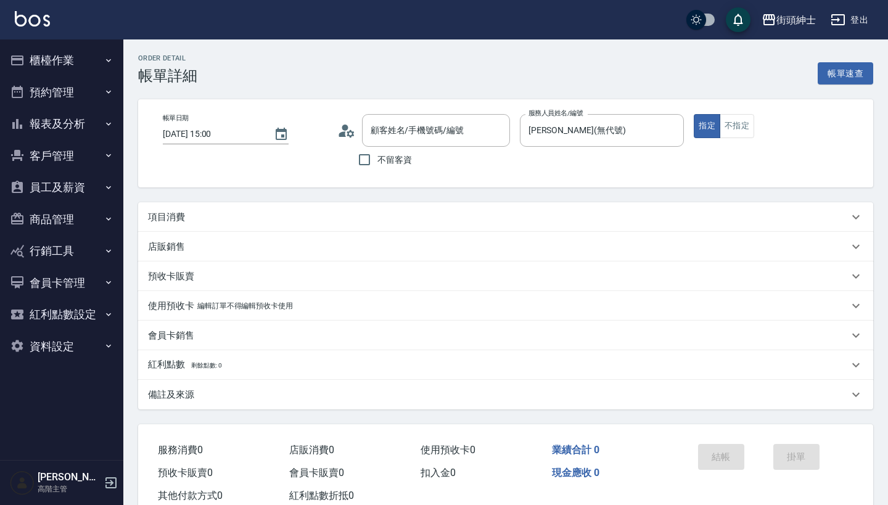
drag, startPoint x: 0, startPoint y: 0, endPoint x: 282, endPoint y: 221, distance: 358.5
click at [282, 221] on div "項目消費" at bounding box center [498, 217] width 701 height 13
type input "[DEMOGRAPHIC_DATA]宇/0929002978/null"
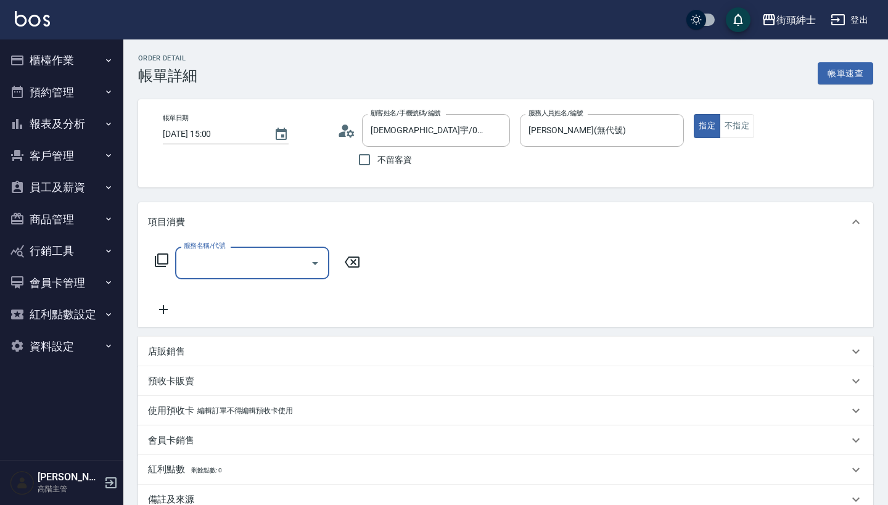
click at [260, 260] on input "服務名稱/代號" at bounding box center [243, 263] width 125 height 22
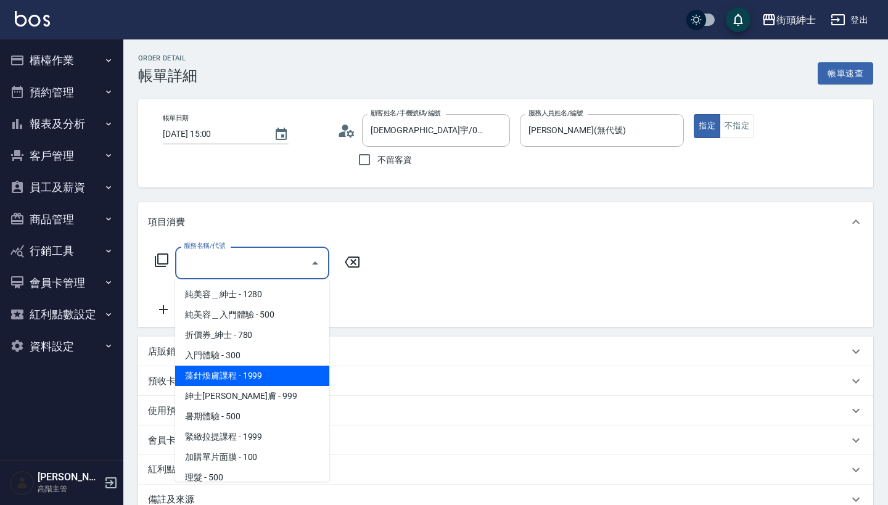
click at [434, 306] on div "服務名稱/代號 服務名稱/代號" at bounding box center [505, 284] width 735 height 85
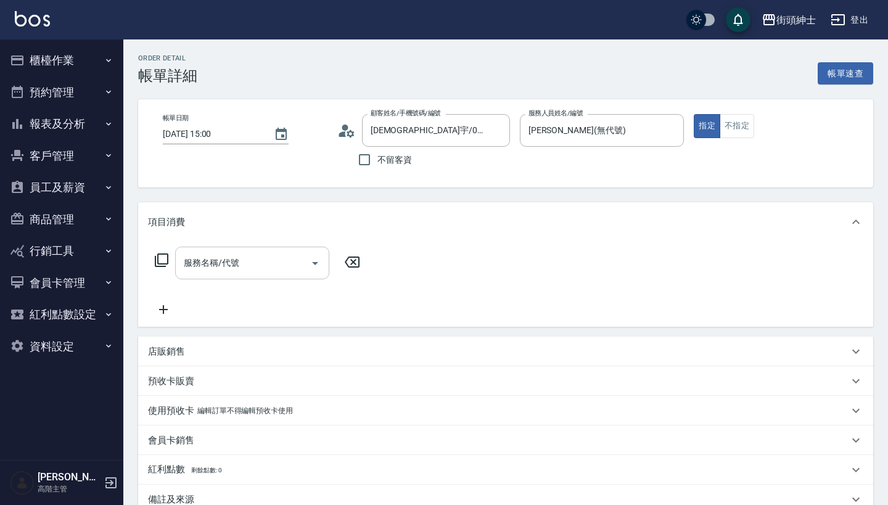
click at [279, 271] on input "服務名稱/代號" at bounding box center [243, 263] width 125 height 22
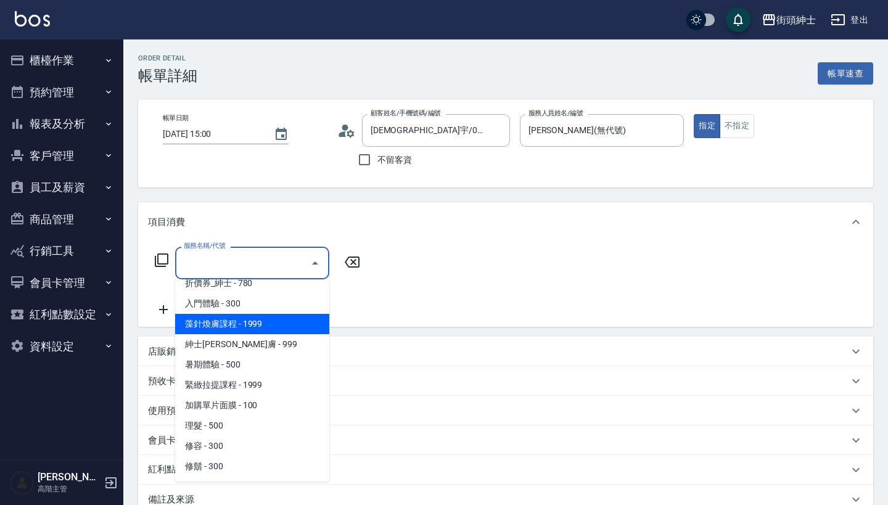
scroll to position [52, 0]
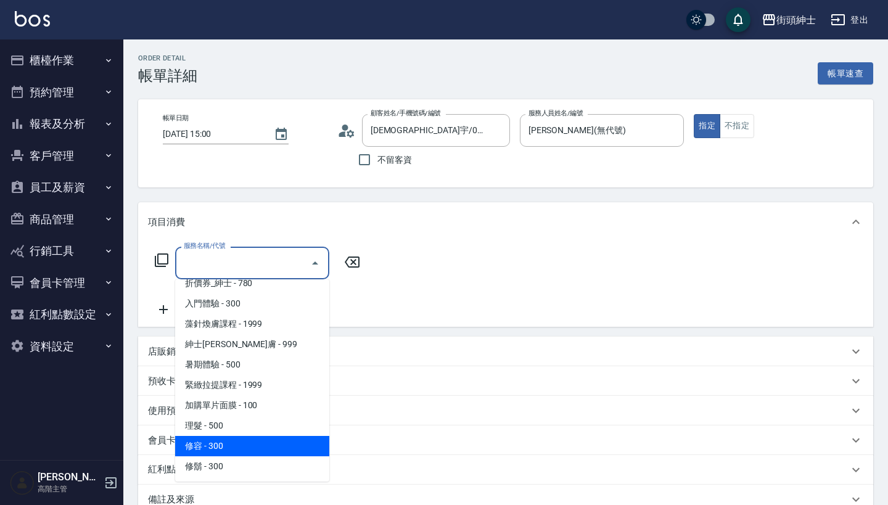
click at [247, 438] on span "修容 - 300" at bounding box center [252, 446] width 154 height 20
type input "修容(A03)"
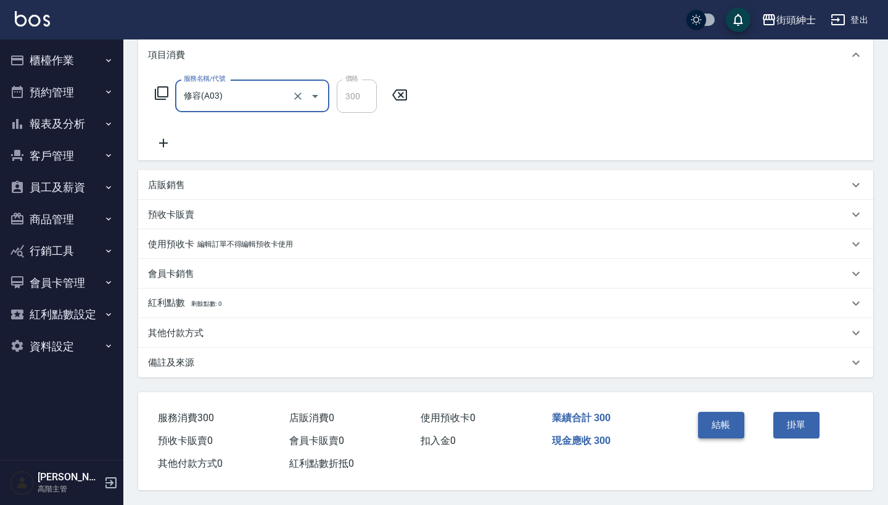
scroll to position [173, 0]
click at [723, 412] on button "結帳" at bounding box center [721, 425] width 46 height 26
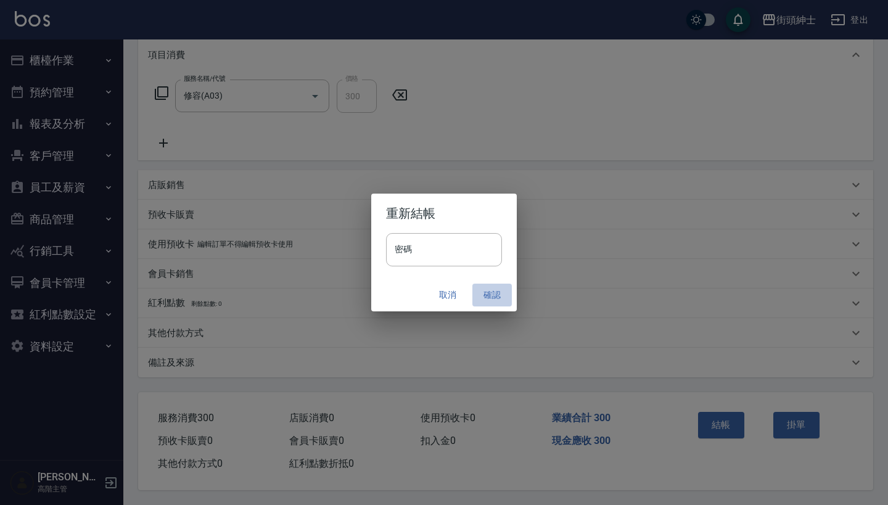
click at [493, 294] on button "確認" at bounding box center [491, 295] width 39 height 23
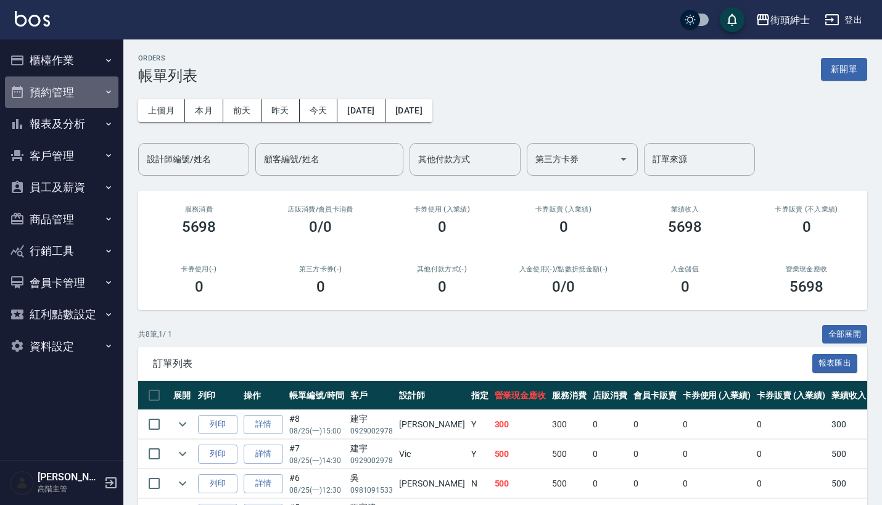
click at [75, 94] on button "預約管理" at bounding box center [61, 92] width 113 height 32
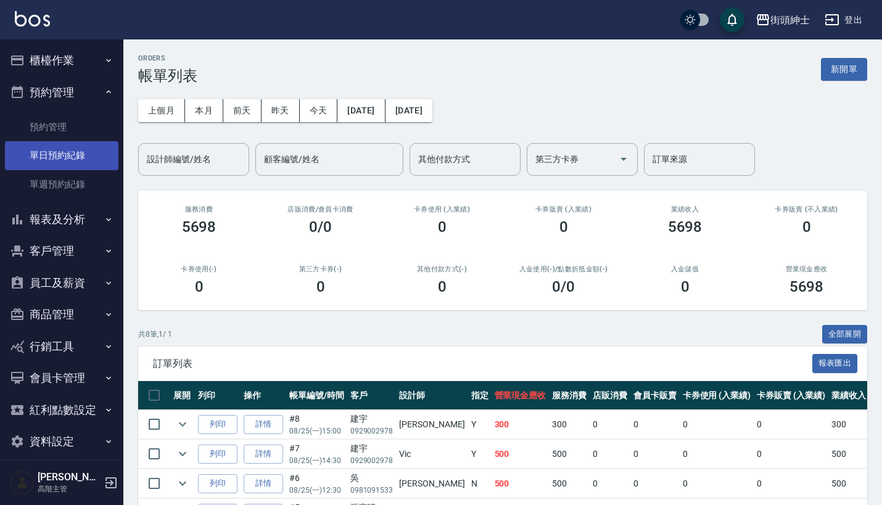
click at [94, 154] on link "單日預約紀錄" at bounding box center [61, 155] width 113 height 28
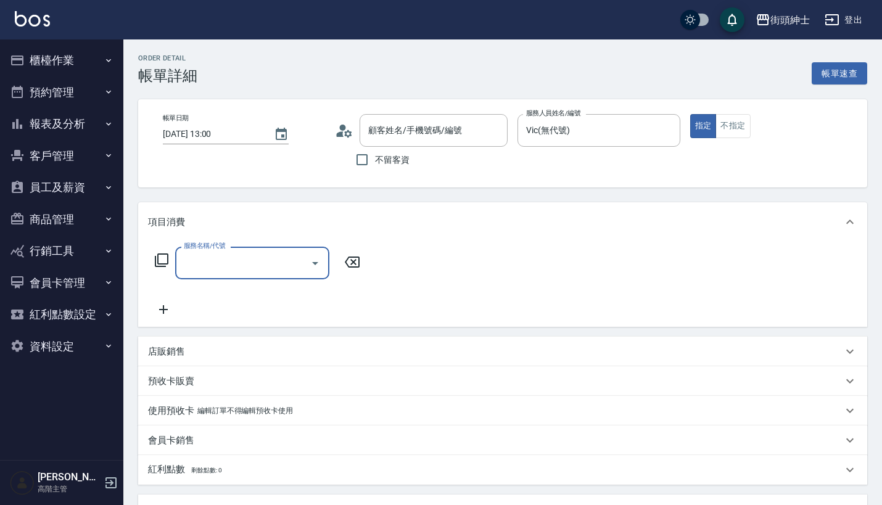
type input "[PERSON_NAME]先生/0916407509/null"
click at [273, 239] on div "項目消費" at bounding box center [502, 221] width 729 height 39
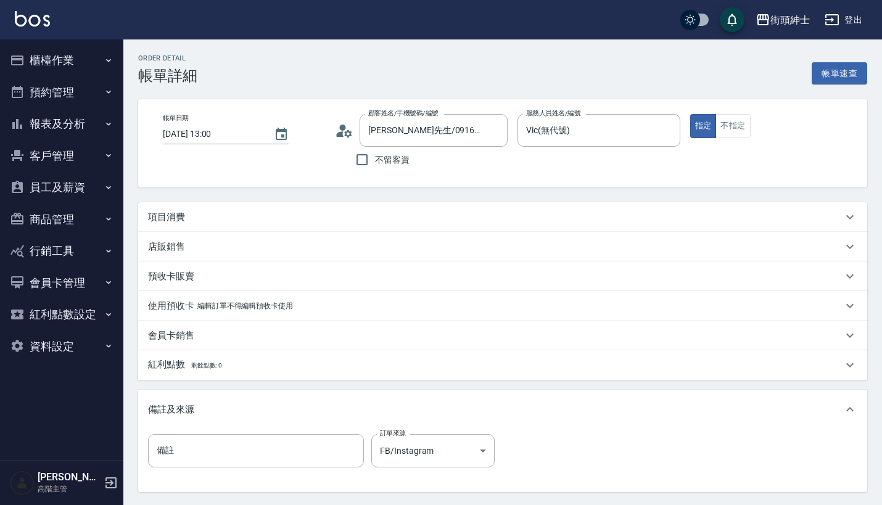
click at [270, 211] on div "項目消費" at bounding box center [495, 217] width 694 height 13
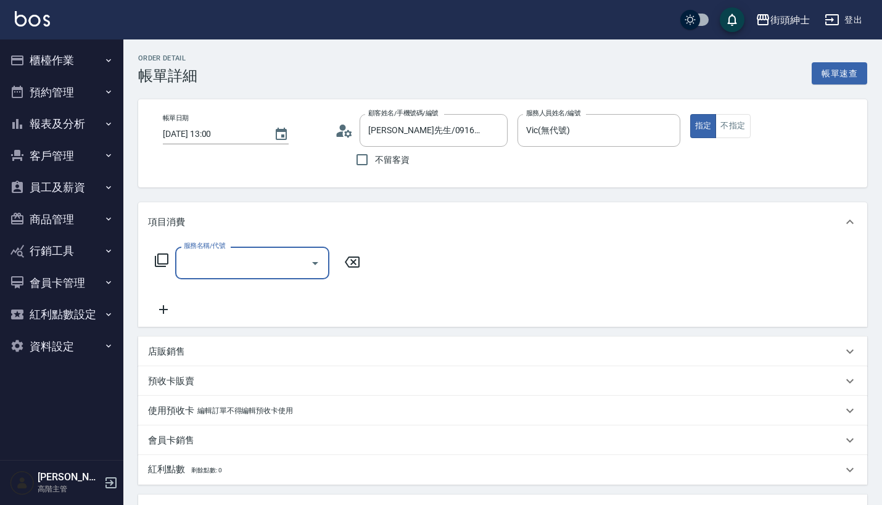
scroll to position [22, 0]
click at [265, 265] on input "服務名稱/代號" at bounding box center [243, 263] width 125 height 22
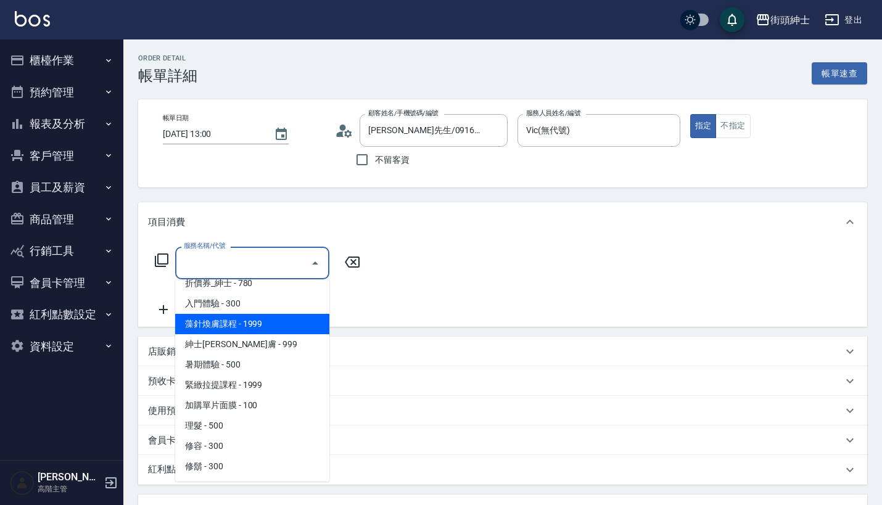
scroll to position [52, 0]
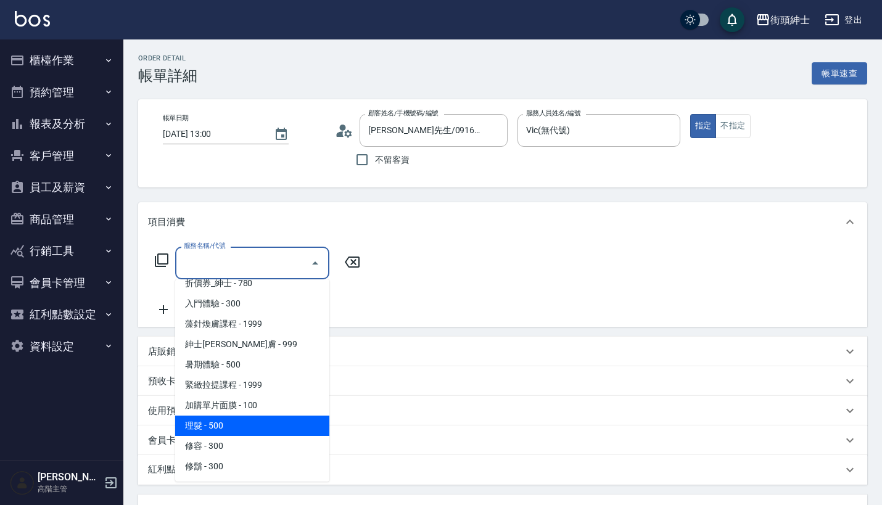
click at [245, 432] on span "理髮 - 500" at bounding box center [252, 426] width 154 height 20
type input "理髮(A02)"
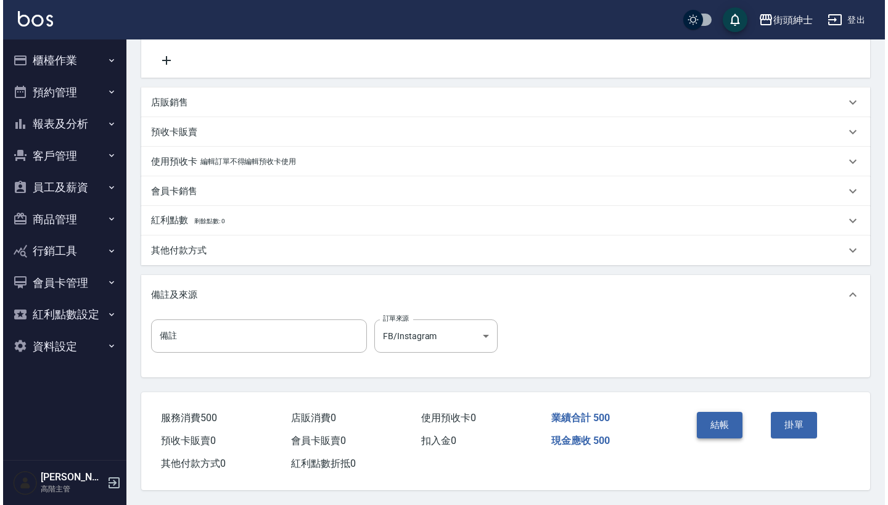
scroll to position [255, 0]
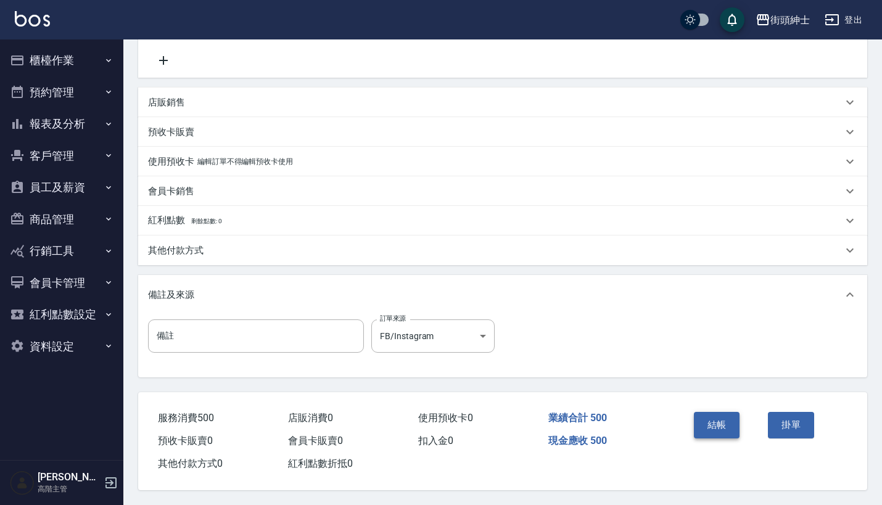
click at [717, 421] on button "結帳" at bounding box center [717, 425] width 46 height 26
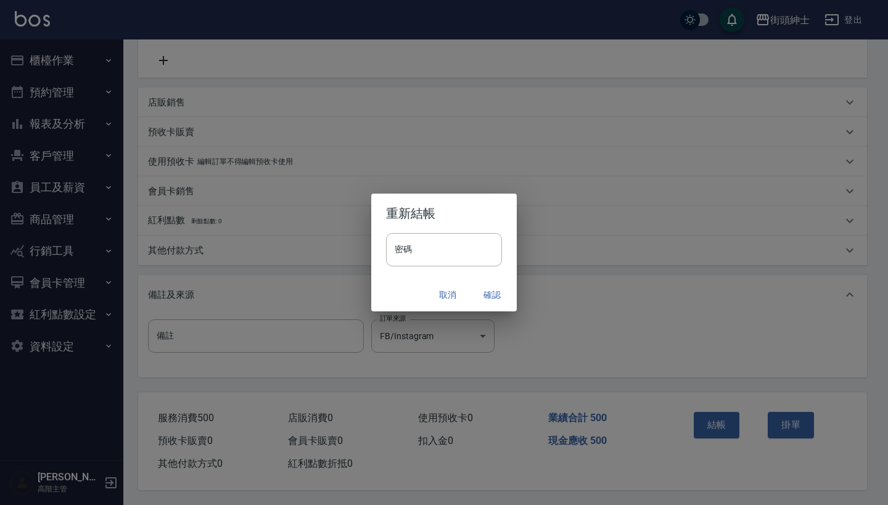
click at [483, 297] on button "確認" at bounding box center [491, 295] width 39 height 23
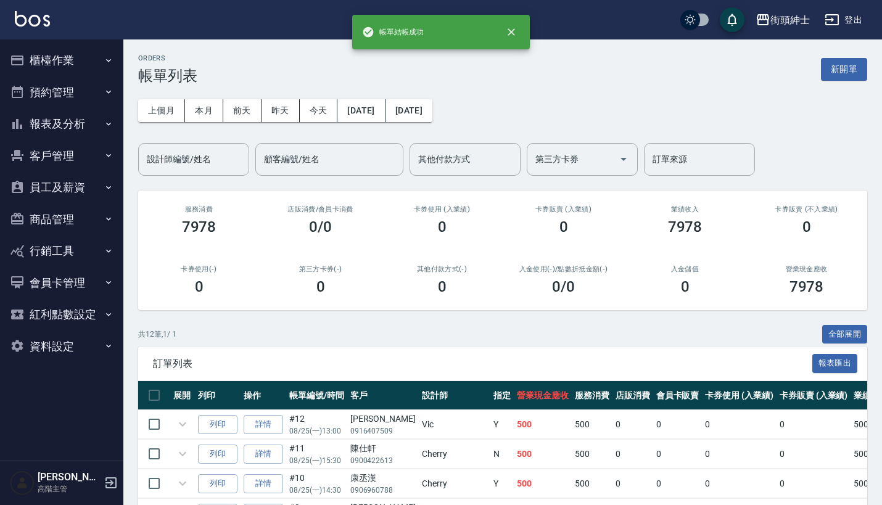
click at [98, 78] on button "預約管理" at bounding box center [61, 92] width 113 height 32
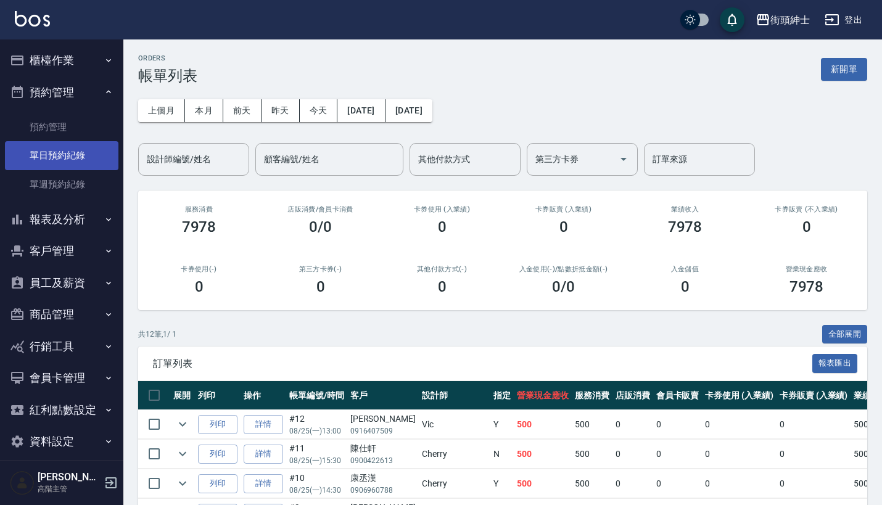
click at [97, 147] on link "單日預約紀錄" at bounding box center [61, 155] width 113 height 28
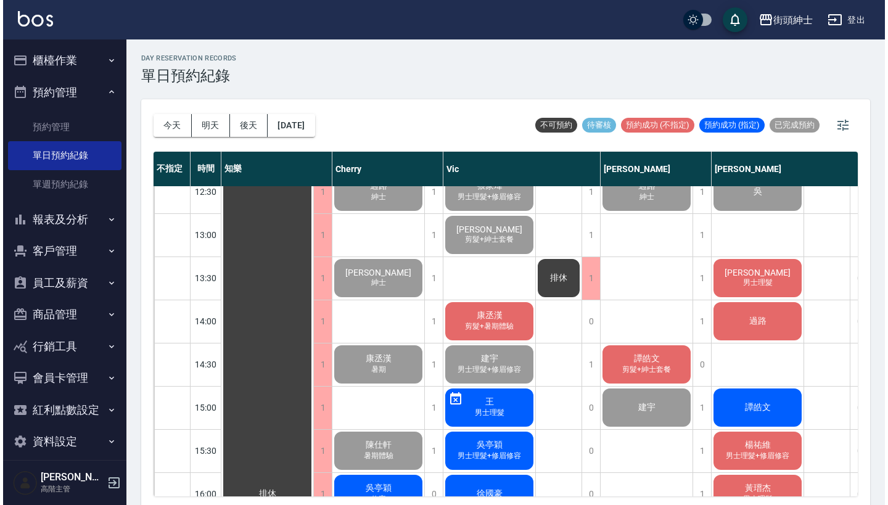
scroll to position [319, 0]
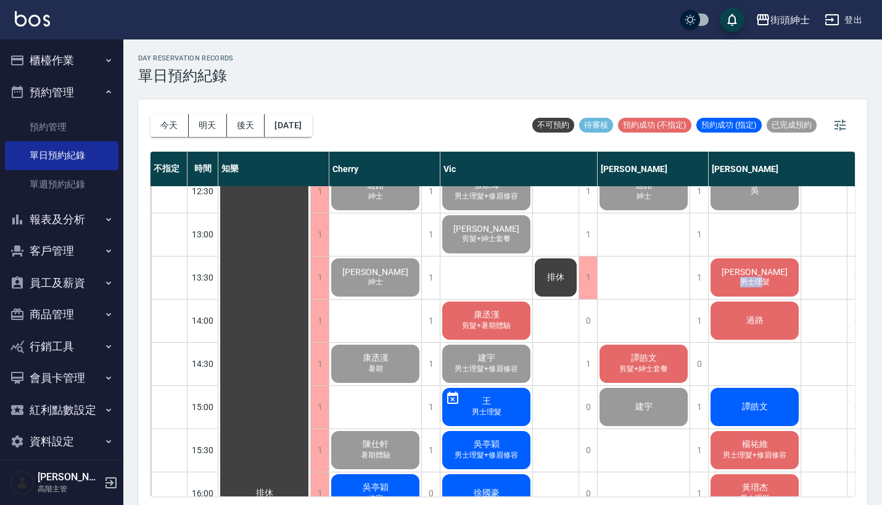
click at [378, 191] on span "男士理髮" at bounding box center [375, 191] width 5 height 0
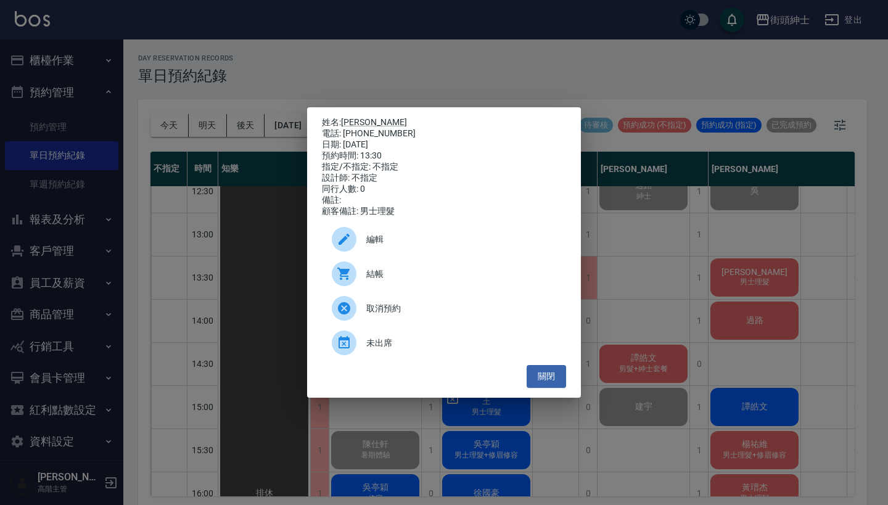
click at [401, 281] on span "結帳" at bounding box center [461, 274] width 190 height 13
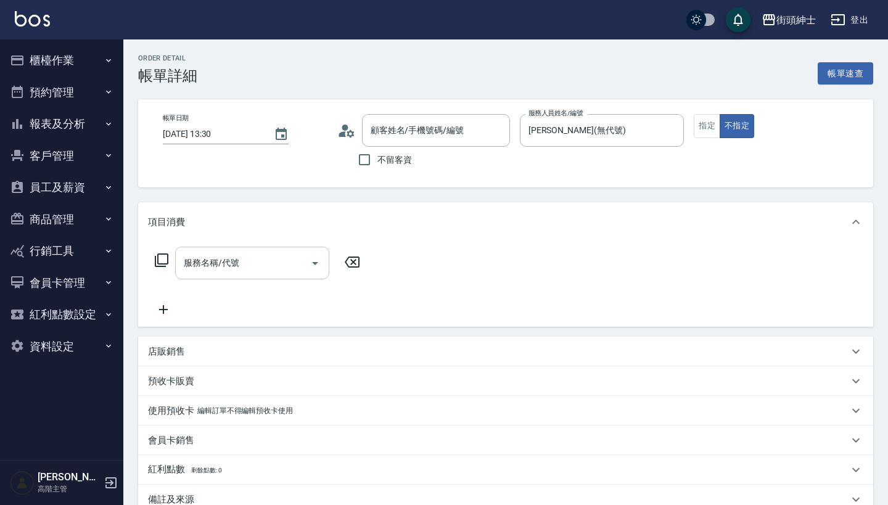
click at [236, 264] on input "服務名稱/代號" at bounding box center [243, 263] width 125 height 22
type input "[PERSON_NAME]/0900001211/null"
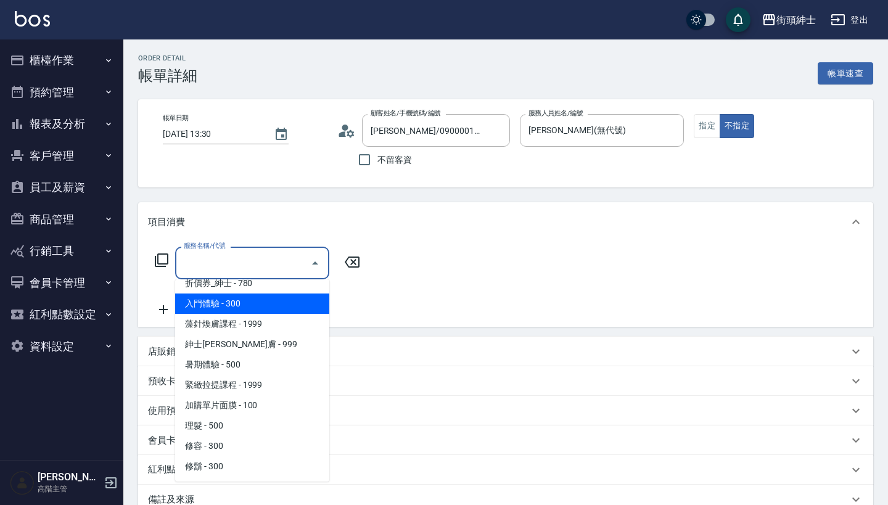
scroll to position [52, 0]
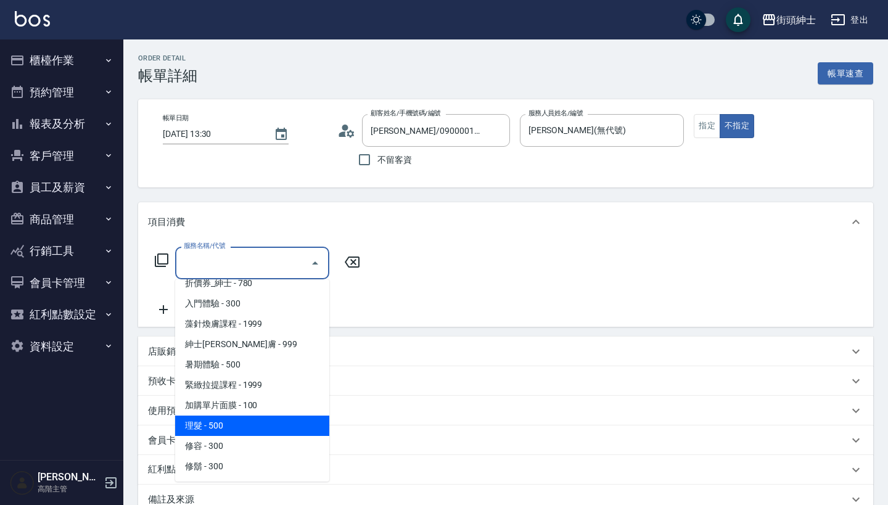
click at [259, 427] on span "理髮 - 500" at bounding box center [252, 426] width 154 height 20
type input "理髮(A02)"
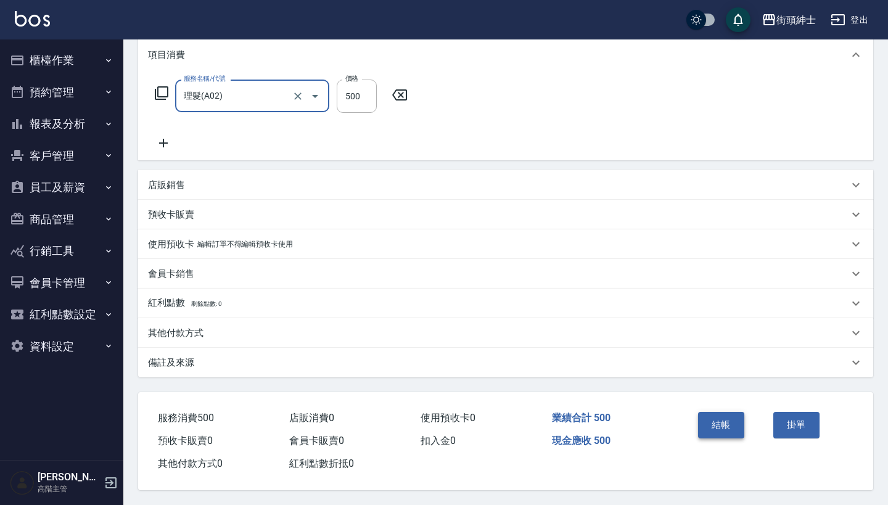
click at [710, 422] on button "結帳" at bounding box center [721, 425] width 46 height 26
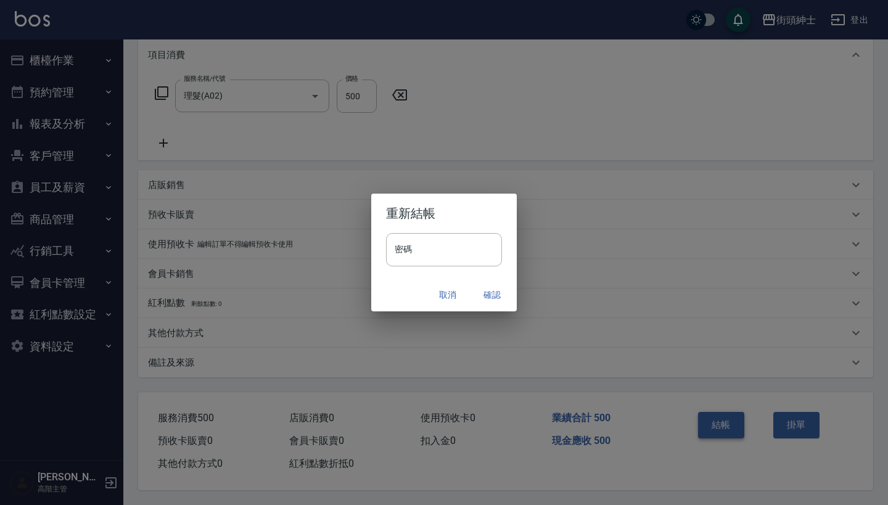
scroll to position [173, 0]
click at [496, 296] on button "確認" at bounding box center [491, 295] width 39 height 23
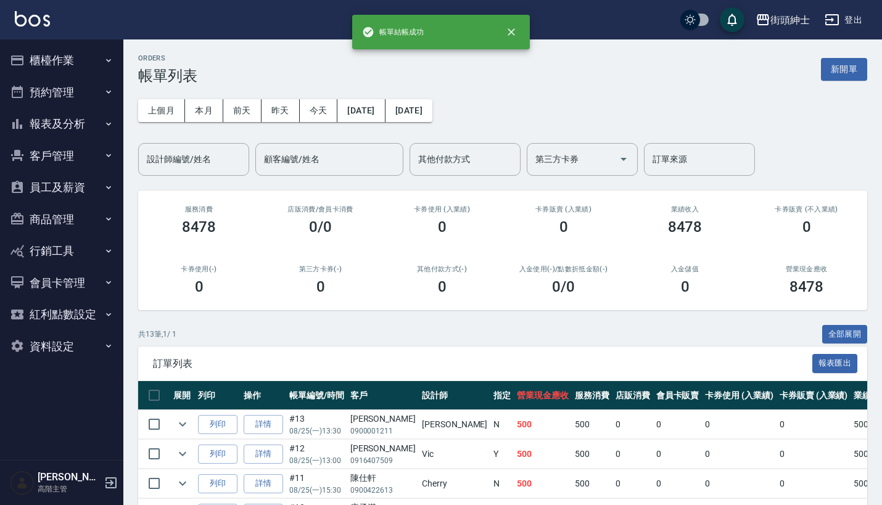
click at [94, 86] on button "預約管理" at bounding box center [61, 92] width 113 height 32
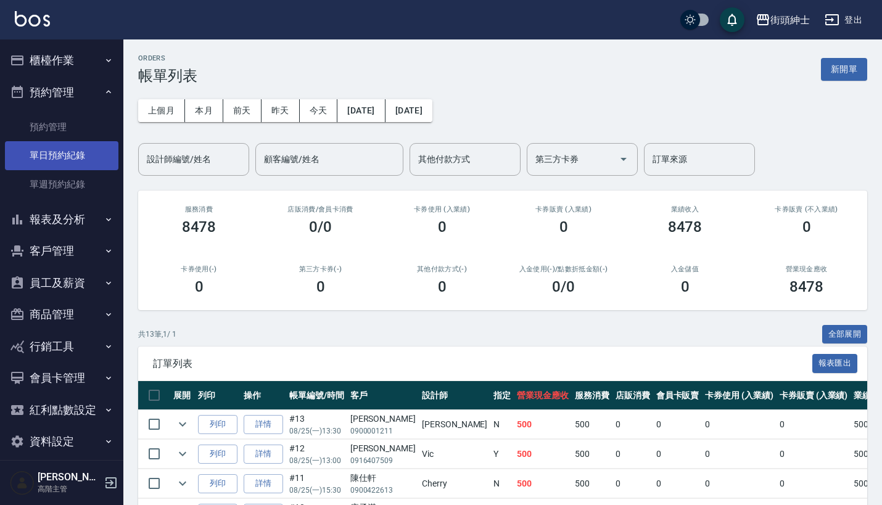
click at [89, 155] on link "單日預約紀錄" at bounding box center [61, 155] width 113 height 28
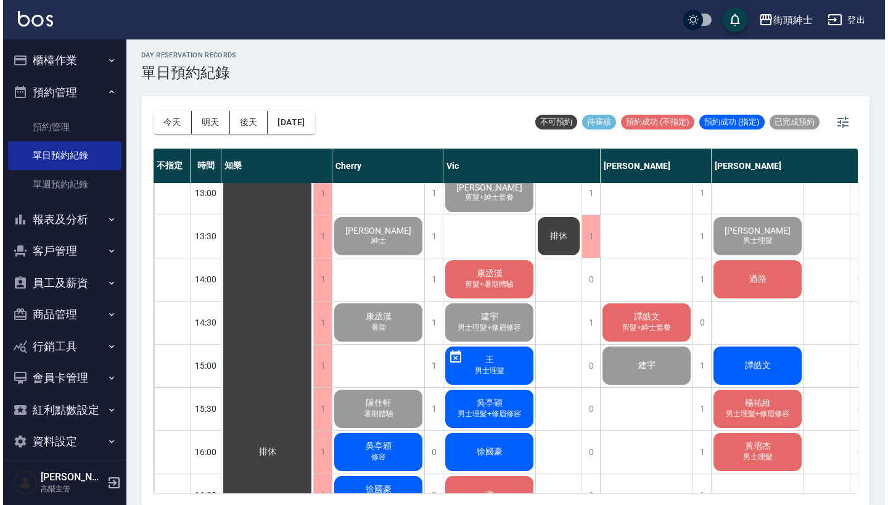
scroll to position [334, 0]
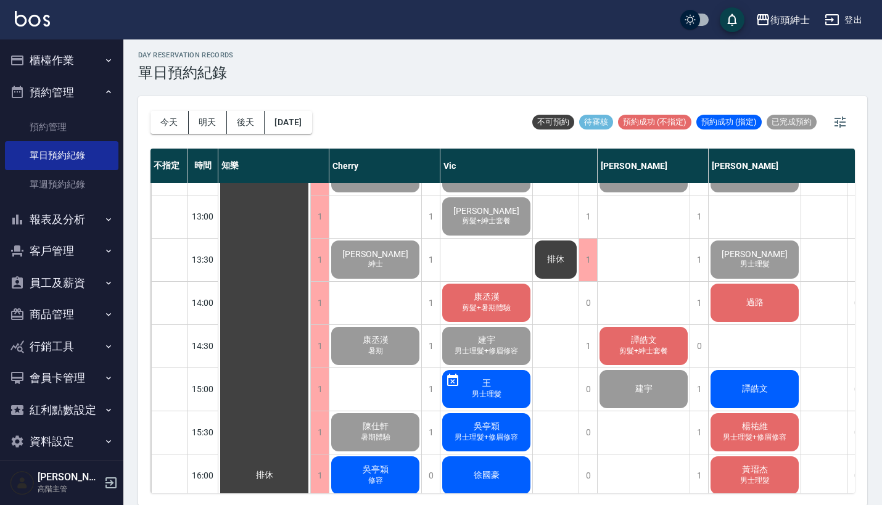
click at [276, 470] on span "過路" at bounding box center [264, 475] width 22 height 11
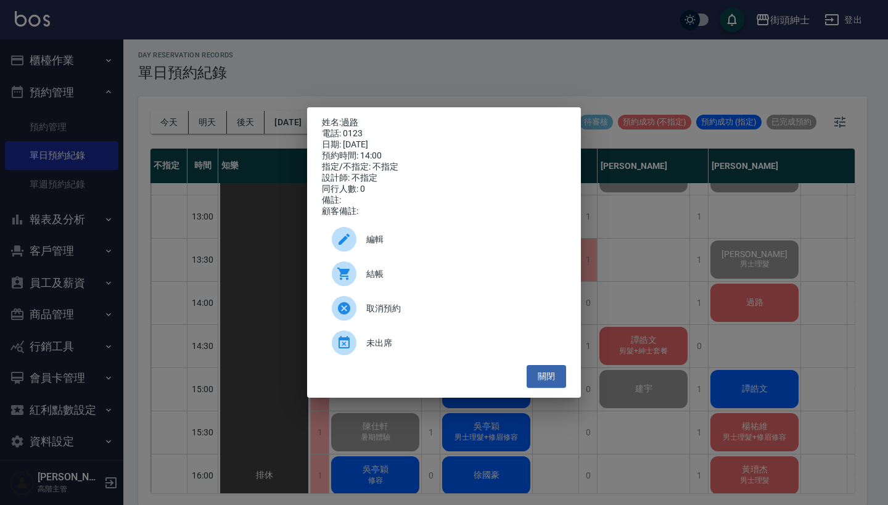
click at [419, 281] on span "結帳" at bounding box center [461, 274] width 190 height 13
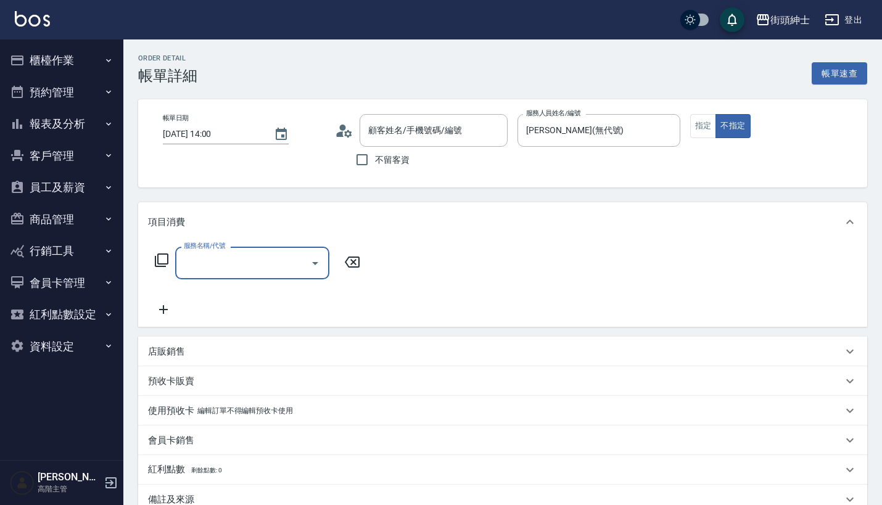
type input "過路/0123/null"
click at [254, 260] on input "服務名稱/代號" at bounding box center [243, 263] width 125 height 22
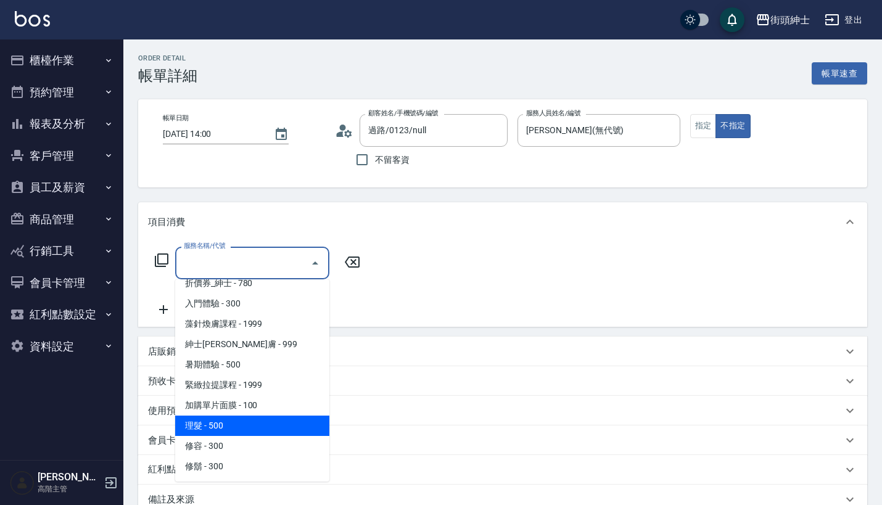
scroll to position [52, 0]
click at [257, 420] on span "理髮 - 500" at bounding box center [252, 426] width 154 height 20
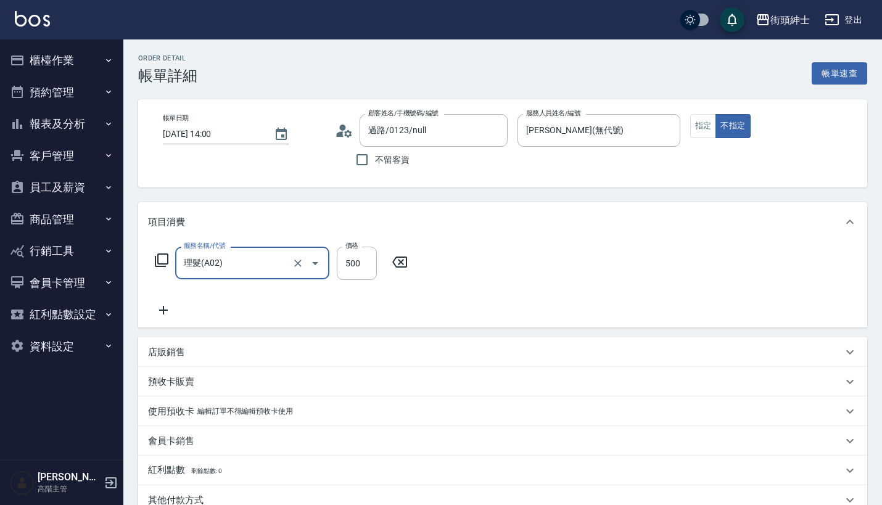
type input "理髮(A02)"
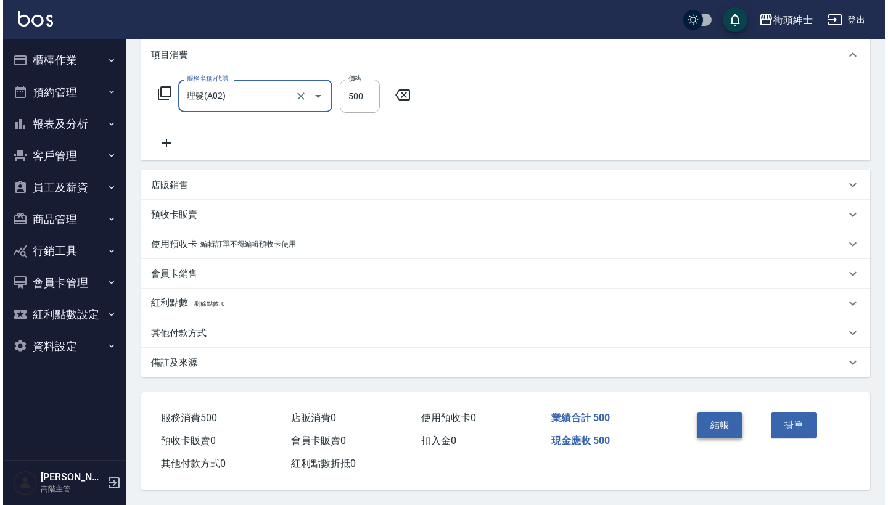
scroll to position [173, 0]
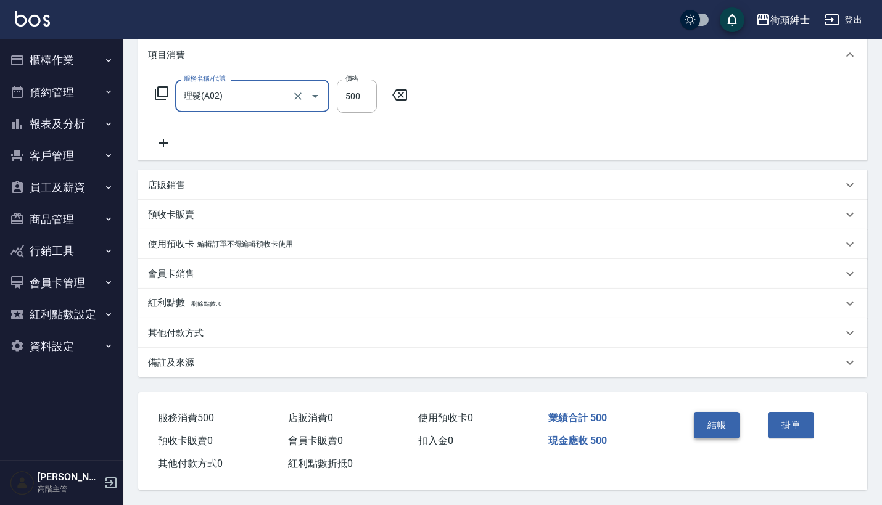
click at [707, 419] on button "結帳" at bounding box center [717, 425] width 46 height 26
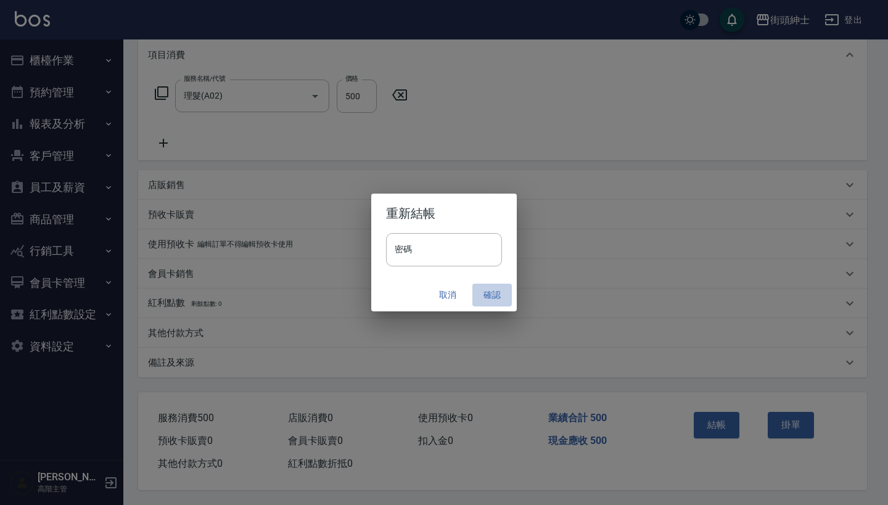
click at [496, 290] on button "確認" at bounding box center [491, 295] width 39 height 23
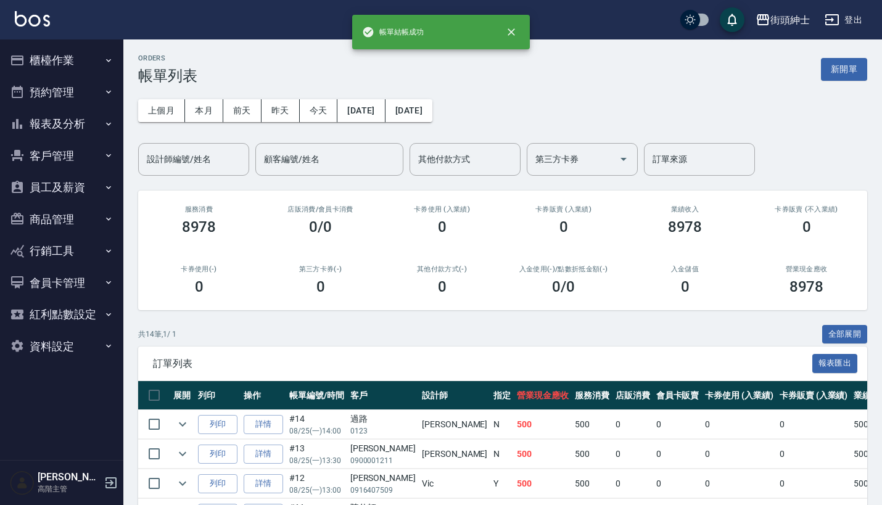
click at [82, 84] on button "預約管理" at bounding box center [61, 92] width 113 height 32
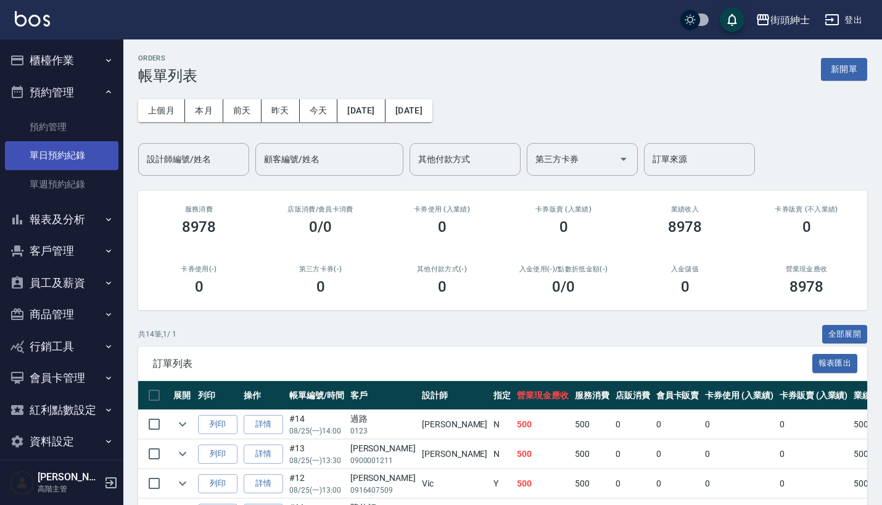
click at [87, 156] on link "單日預約紀錄" at bounding box center [61, 155] width 113 height 28
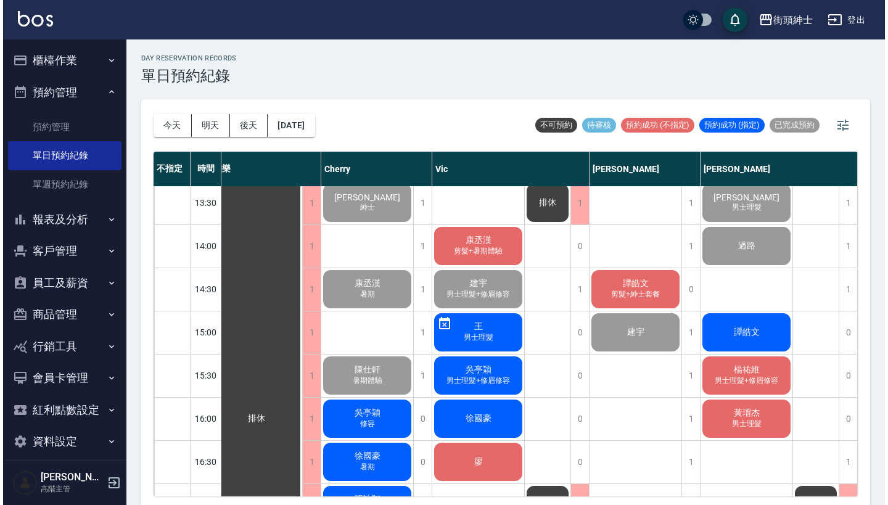
scroll to position [379, 17]
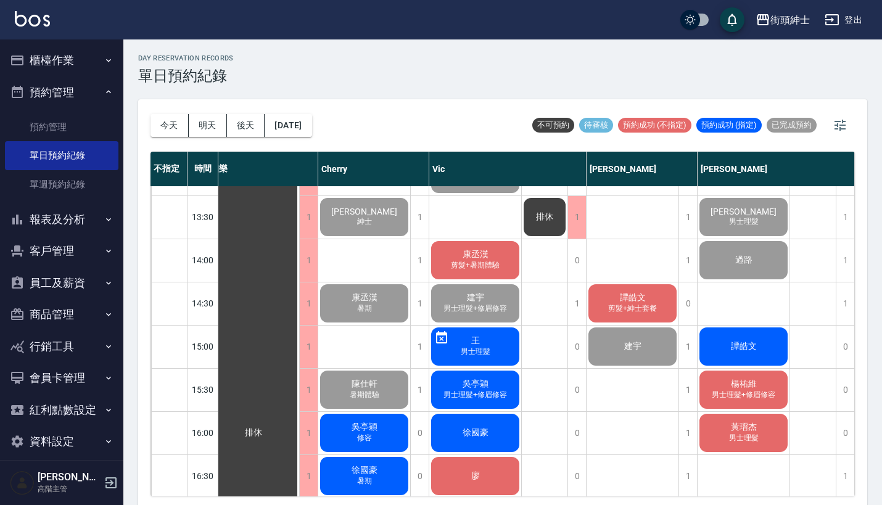
click at [367, 131] on span "剪髮+暑期體驗" at bounding box center [364, 131] width 5 height 0
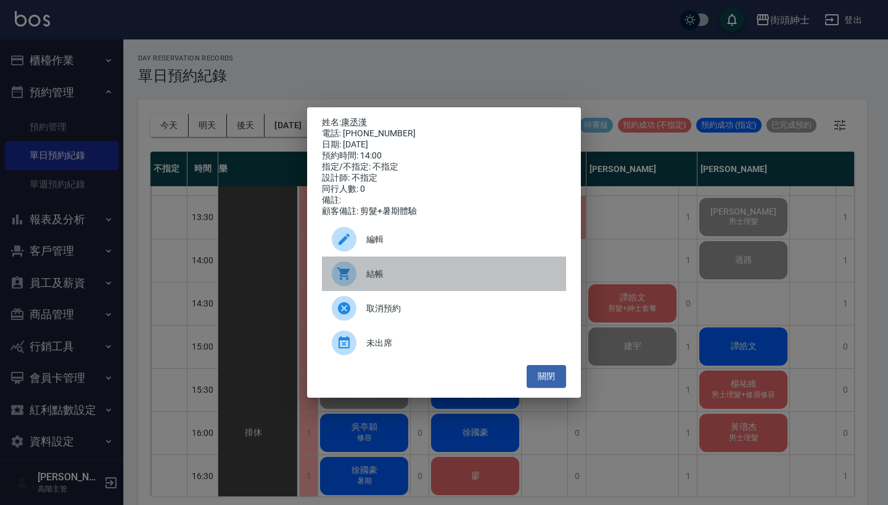
click at [384, 278] on span "結帳" at bounding box center [461, 274] width 190 height 13
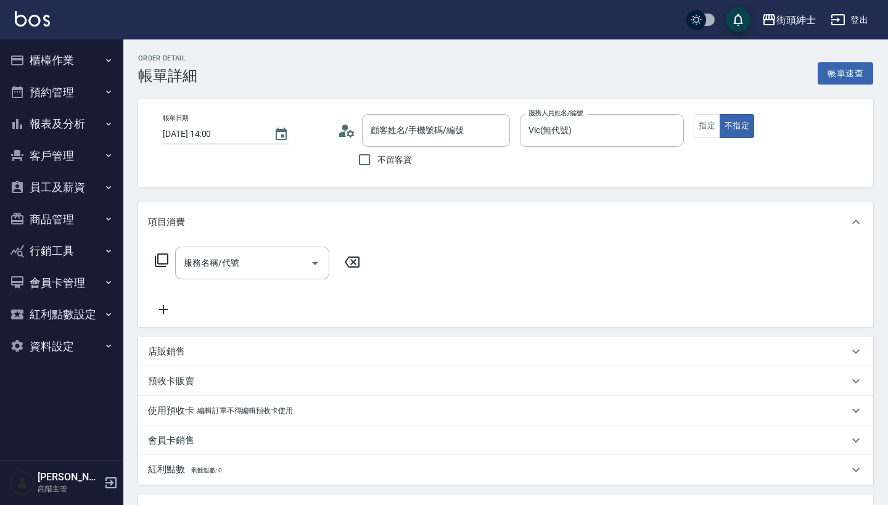
type input "[PERSON_NAME]/0906960788/null"
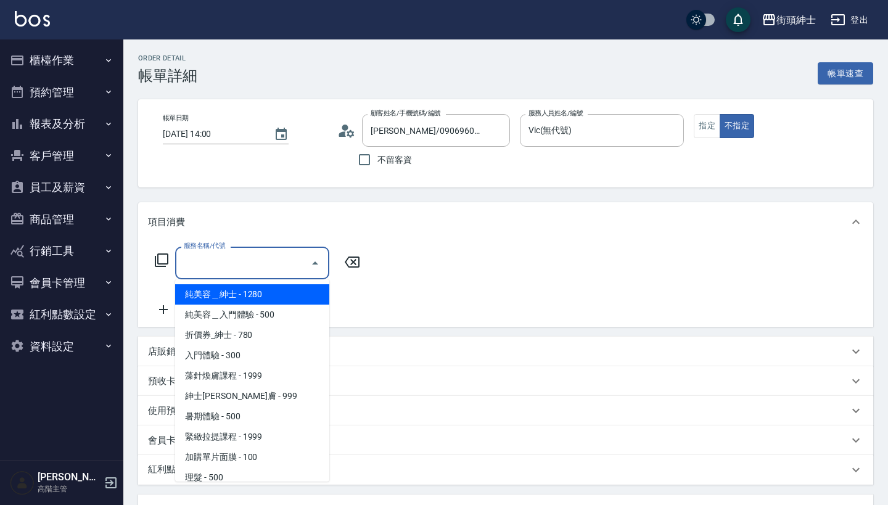
click at [253, 265] on input "服務名稱/代號" at bounding box center [243, 263] width 125 height 22
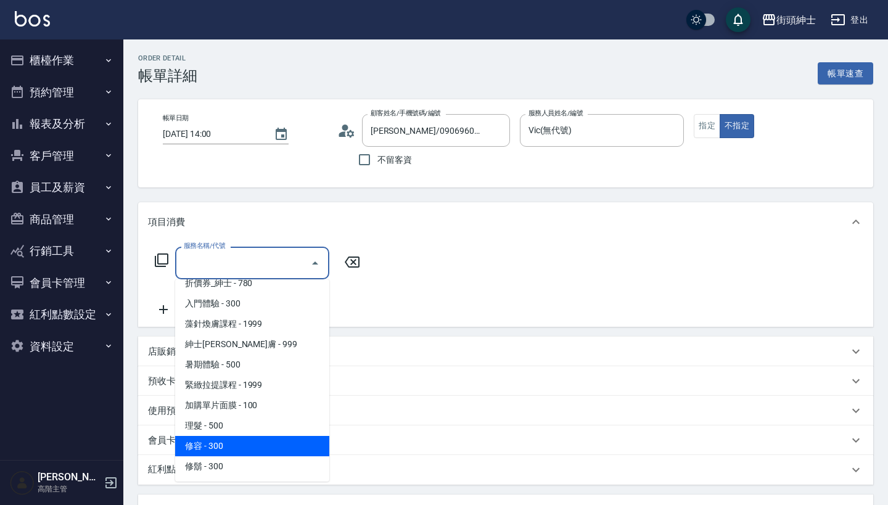
scroll to position [52, 0]
click at [247, 427] on span "理髮 - 500" at bounding box center [252, 426] width 154 height 20
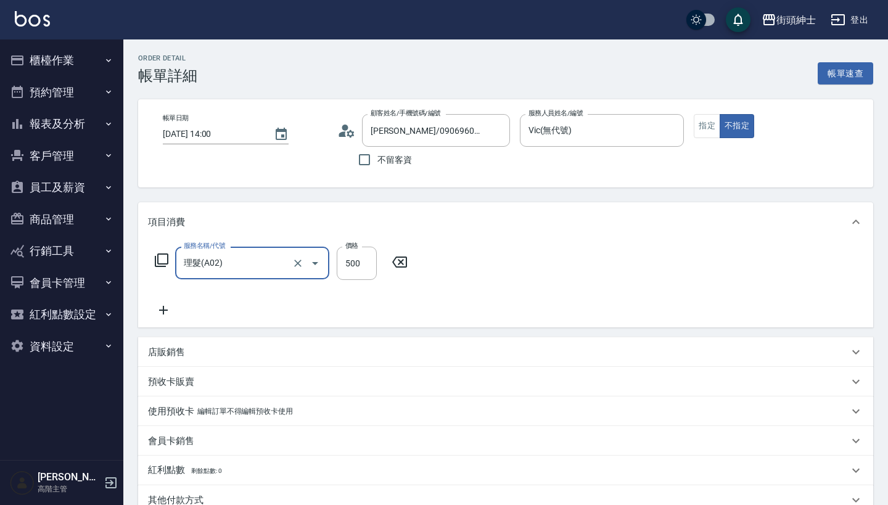
type input "理髮(A02)"
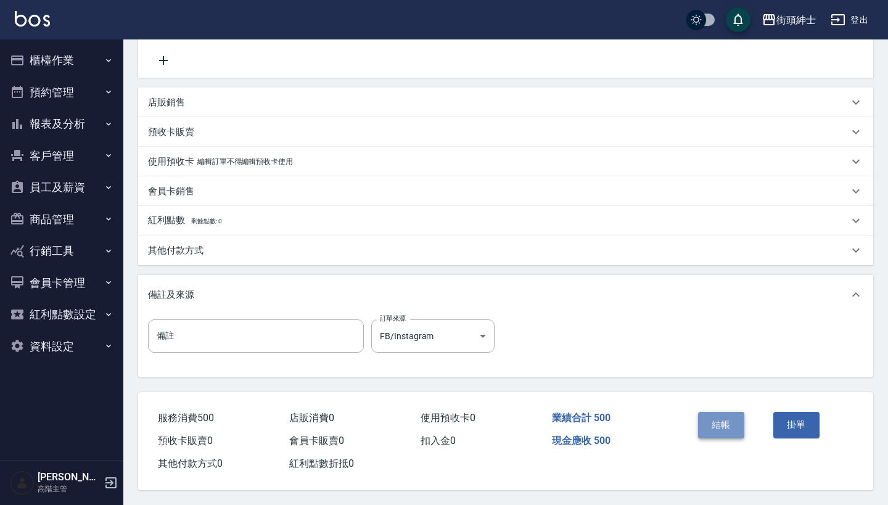
click at [710, 422] on button "結帳" at bounding box center [721, 425] width 46 height 26
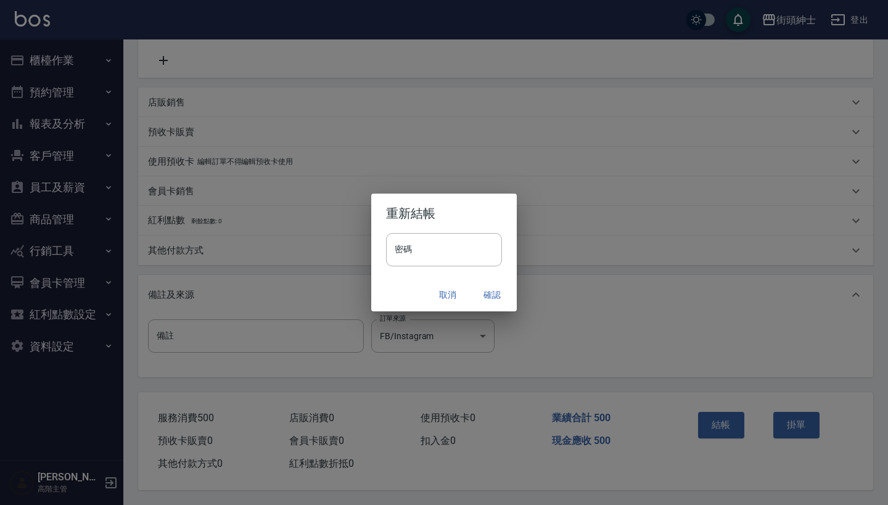
click at [483, 292] on button "確認" at bounding box center [491, 295] width 39 height 23
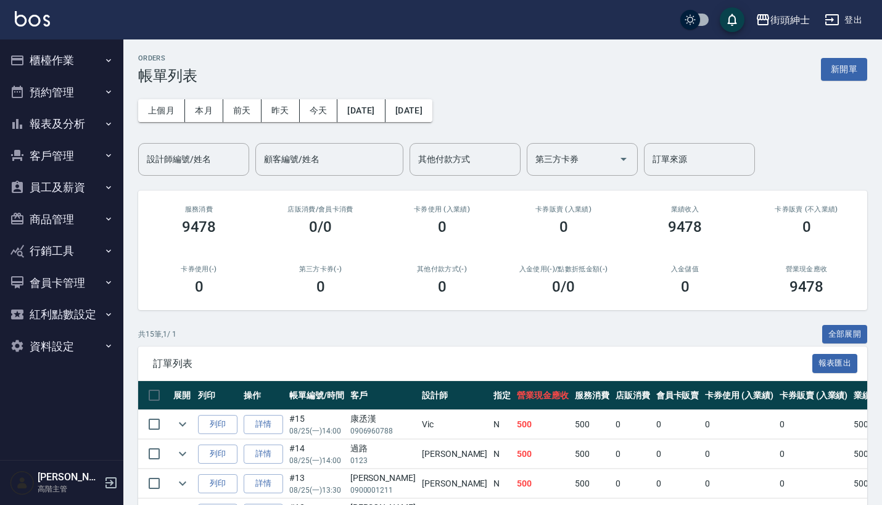
click at [92, 89] on button "預約管理" at bounding box center [61, 92] width 113 height 32
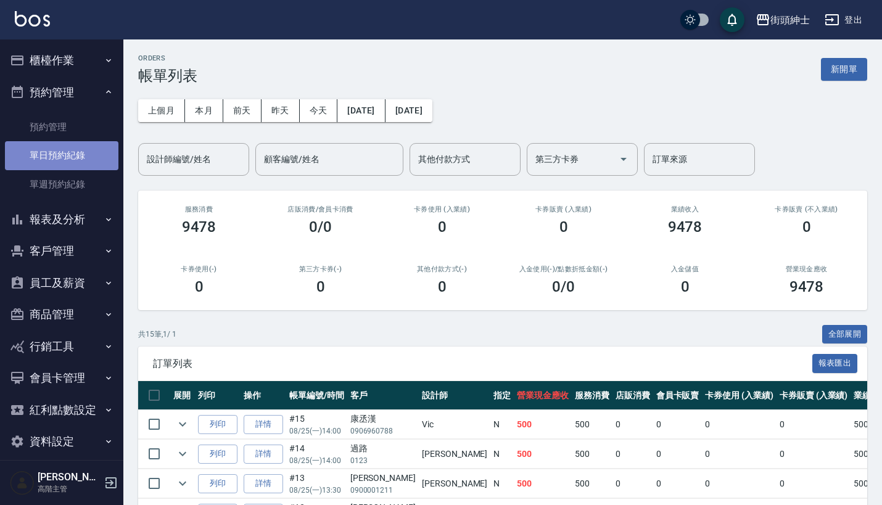
click at [80, 141] on link "單日預約紀錄" at bounding box center [61, 155] width 113 height 28
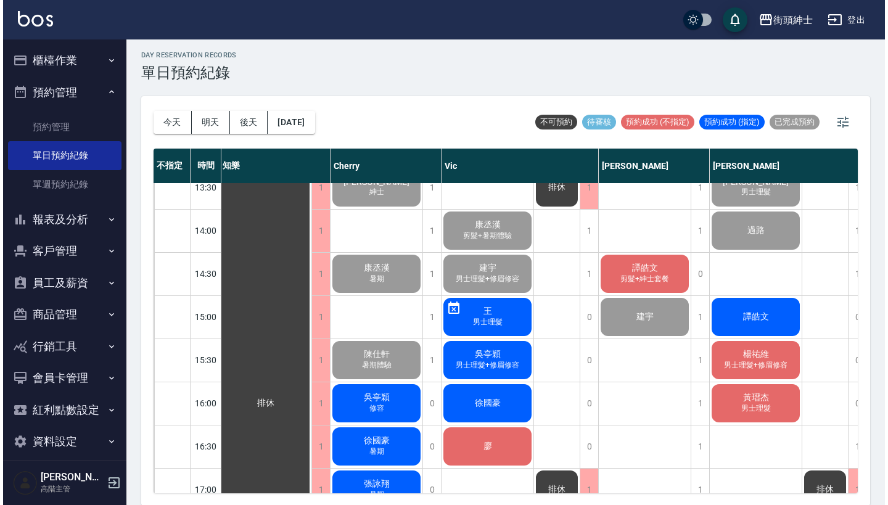
scroll to position [444, 2]
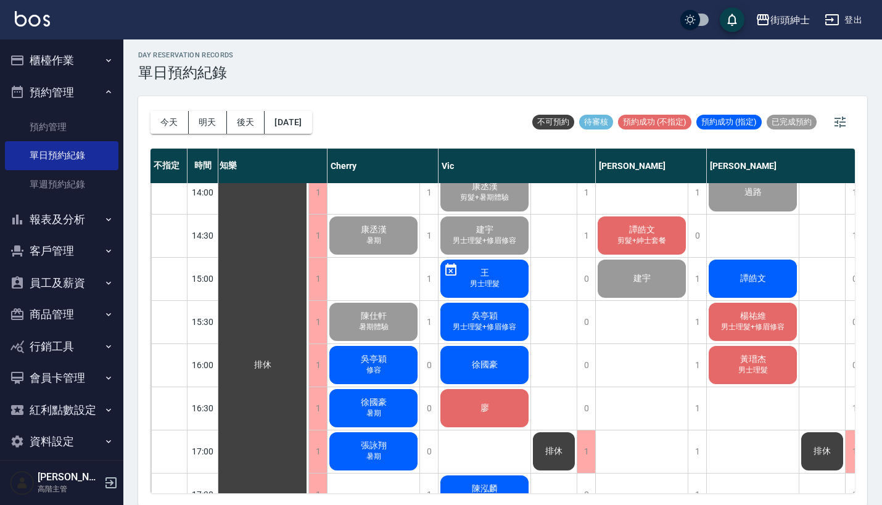
click at [274, 360] on span "譚皓文" at bounding box center [263, 365] width 22 height 11
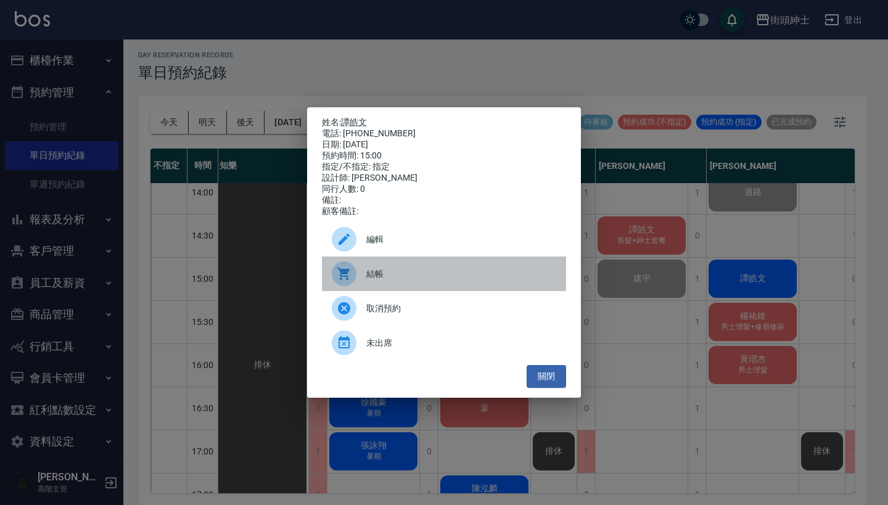
click at [429, 274] on span "結帳" at bounding box center [461, 274] width 190 height 13
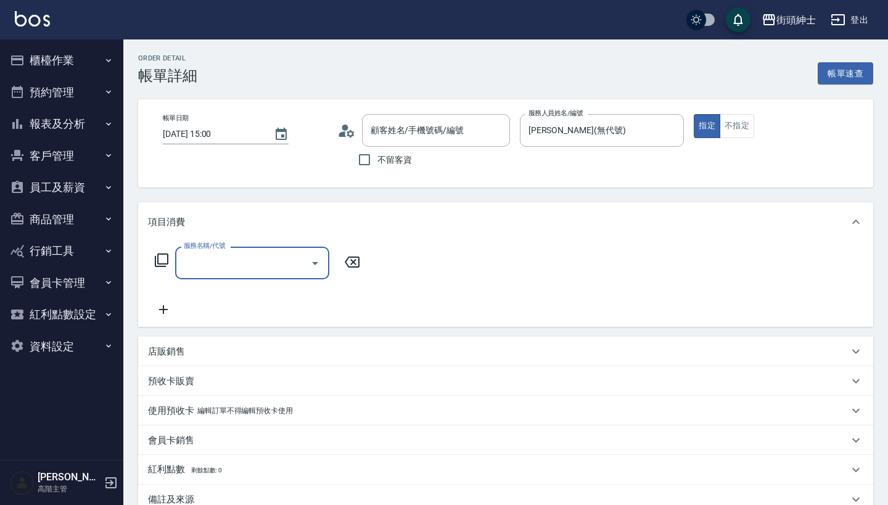
type input "[PERSON_NAME]/0972867891/null"
click at [279, 274] on input "服務名稱/代號" at bounding box center [243, 263] width 125 height 22
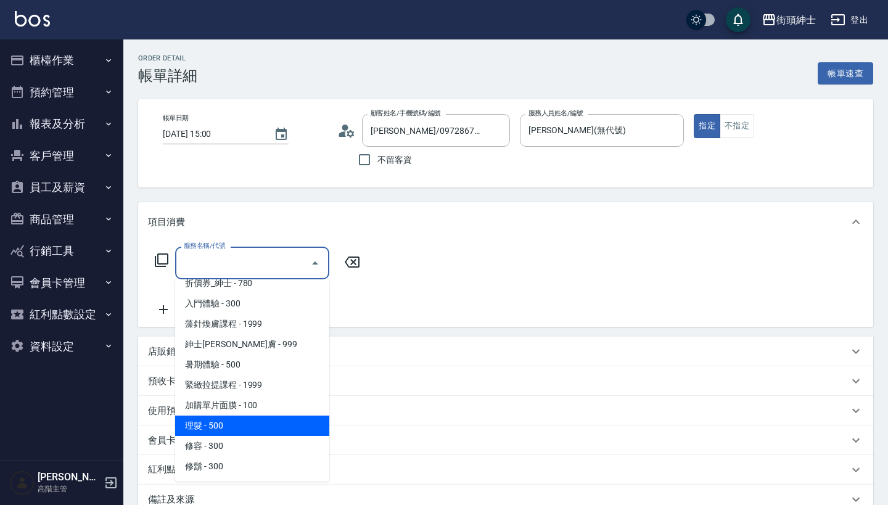
scroll to position [52, 0]
click at [255, 429] on span "理髮 - 500" at bounding box center [252, 426] width 154 height 20
type input "理髮(A02)"
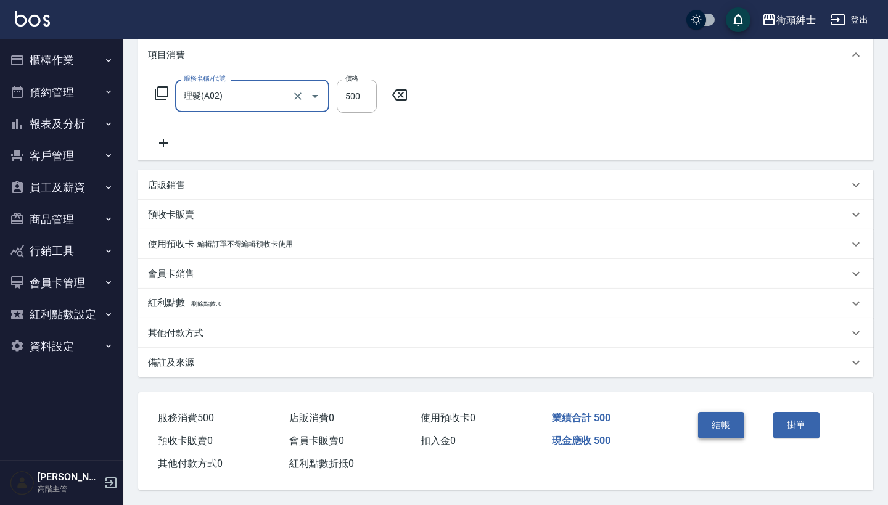
scroll to position [173, 0]
click at [710, 416] on button "結帳" at bounding box center [721, 425] width 46 height 26
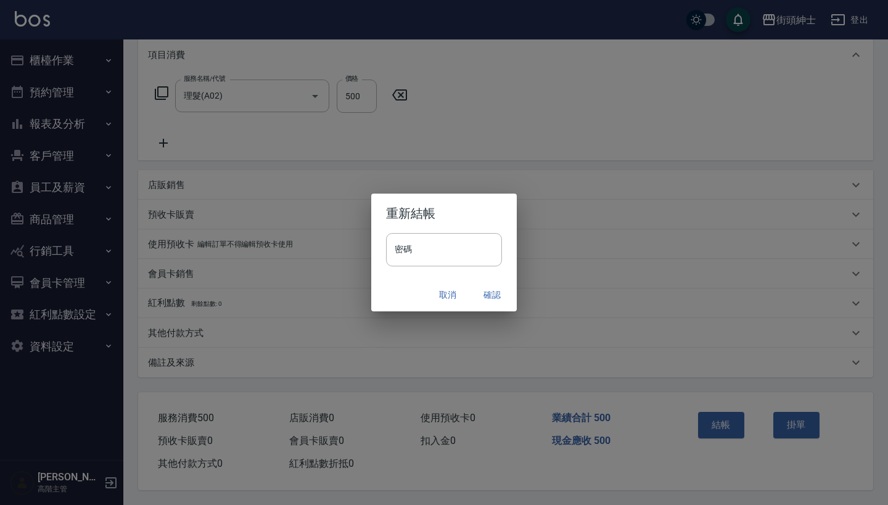
click at [487, 292] on button "確認" at bounding box center [491, 295] width 39 height 23
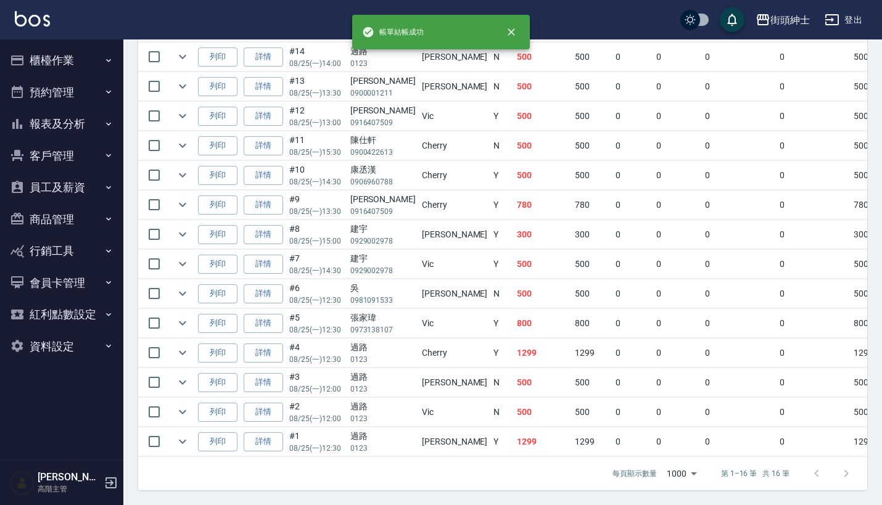
scroll to position [435, 0]
click at [107, 92] on icon "button" at bounding box center [108, 92] width 5 height 3
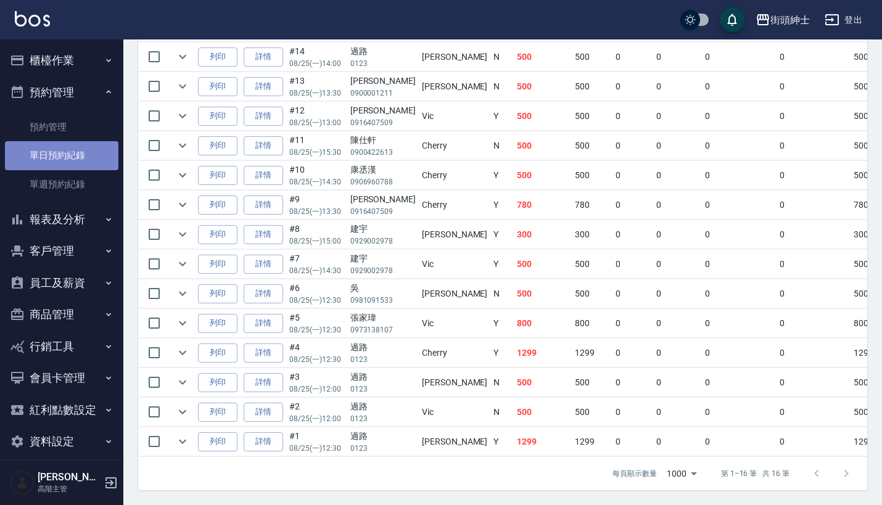
click at [78, 150] on link "單日預約紀錄" at bounding box center [61, 155] width 113 height 28
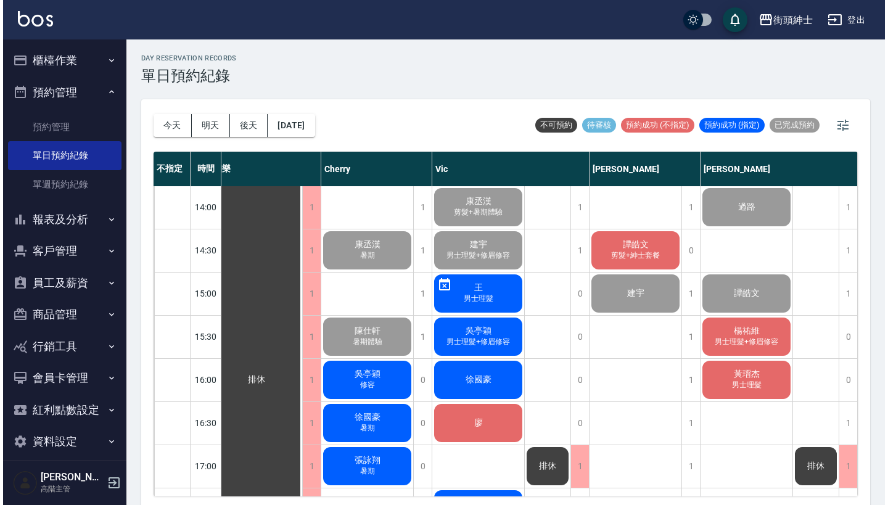
scroll to position [433, 17]
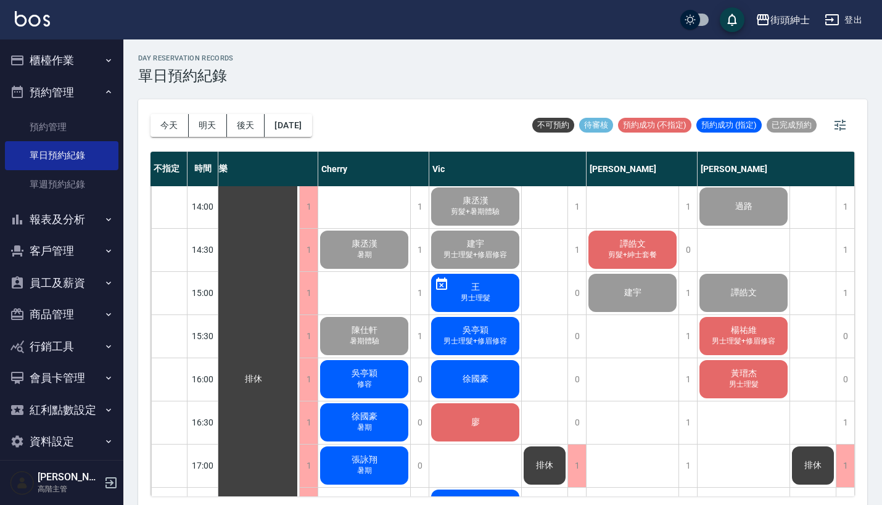
click at [367, 77] on span "剪髮+紳士套餐" at bounding box center [364, 77] width 5 height 0
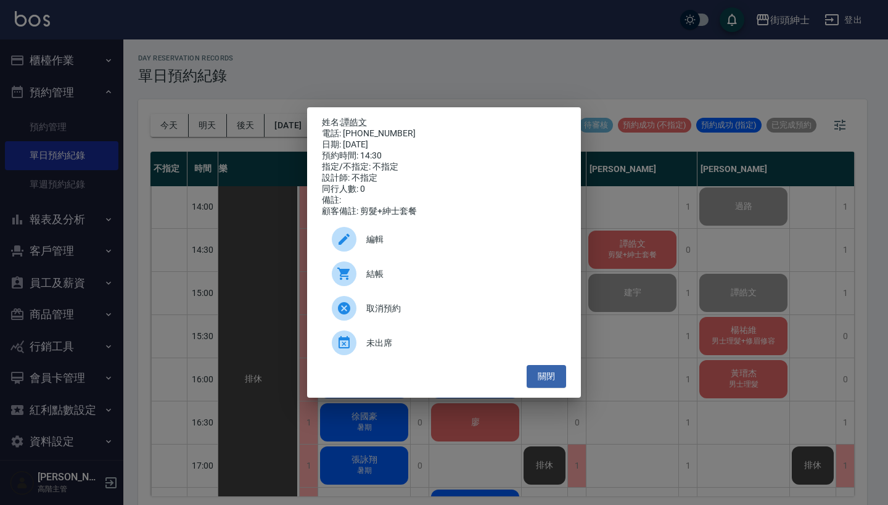
click at [405, 291] on div "結帳" at bounding box center [444, 274] width 244 height 35
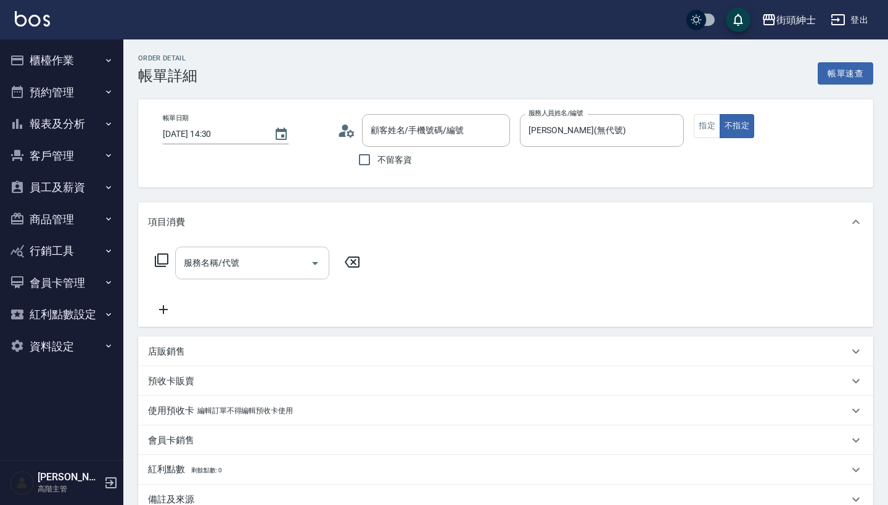
type input "[PERSON_NAME]/0972867891/null"
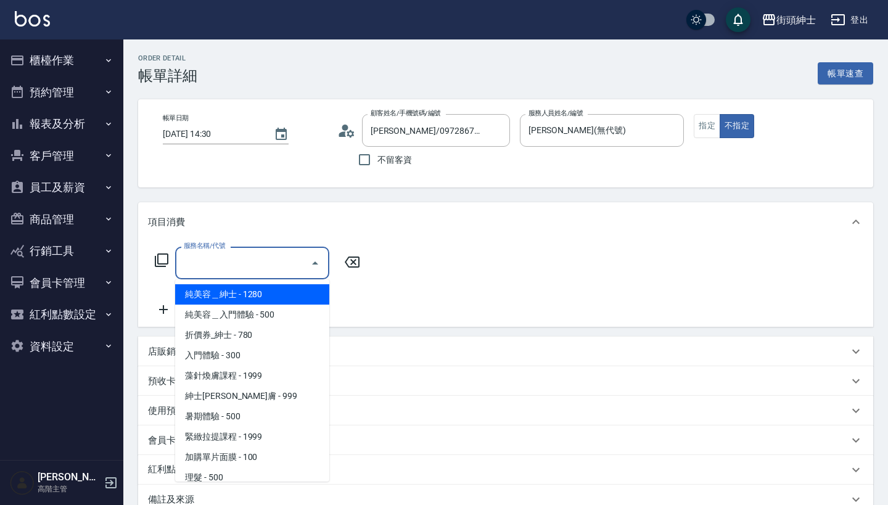
click at [250, 254] on input "服務名稱/代號" at bounding box center [243, 263] width 125 height 22
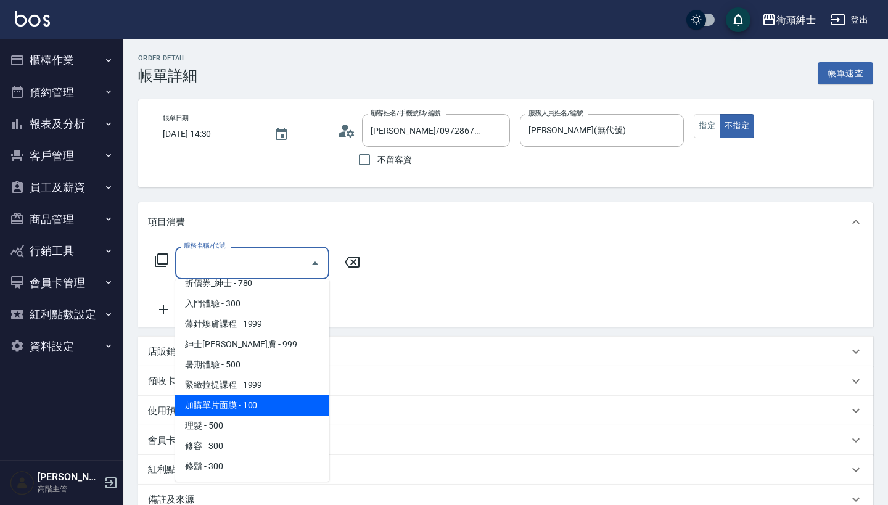
scroll to position [52, 0]
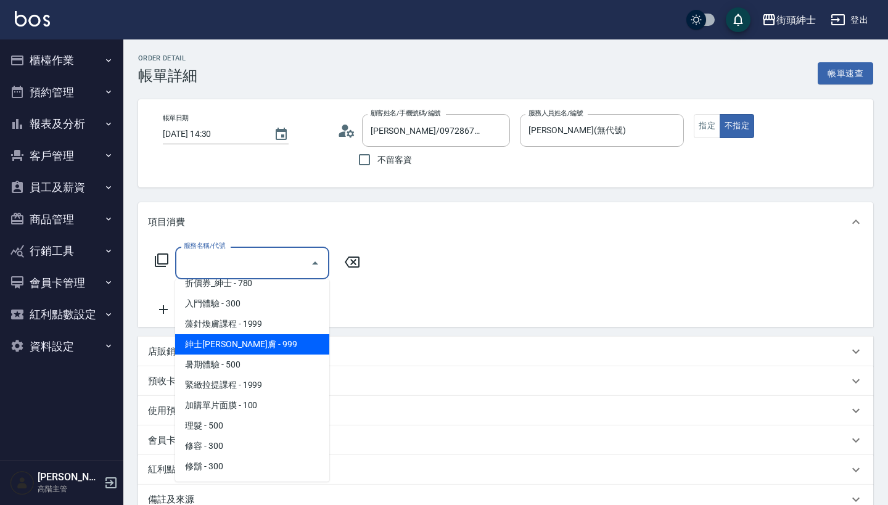
click at [278, 337] on span "紳士[PERSON_NAME]膚 - 999" at bounding box center [252, 344] width 154 height 20
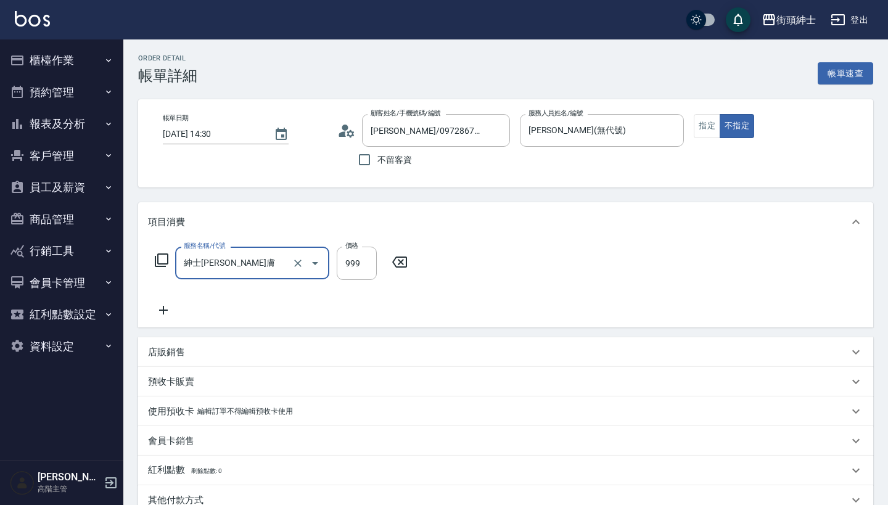
type input "紳士[PERSON_NAME]膚"
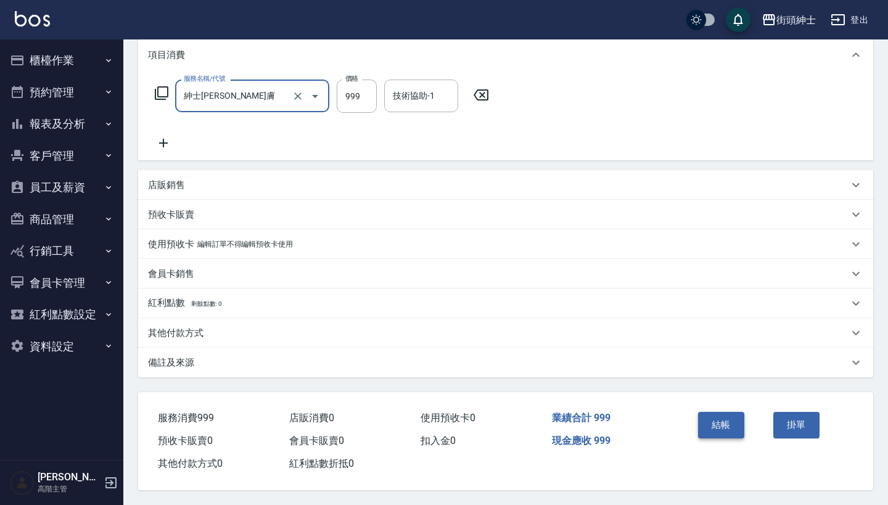
scroll to position [173, 0]
click at [725, 428] on button "結帳" at bounding box center [721, 425] width 46 height 26
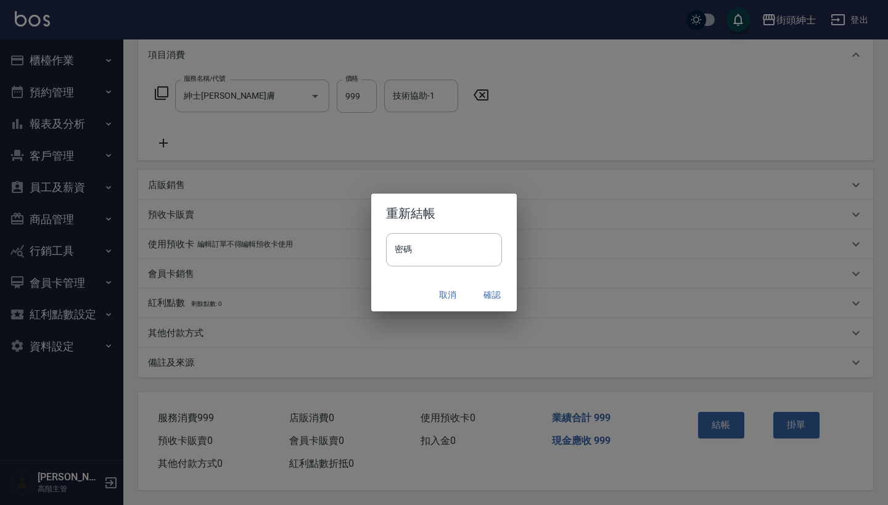
click at [490, 299] on button "確認" at bounding box center [491, 295] width 39 height 23
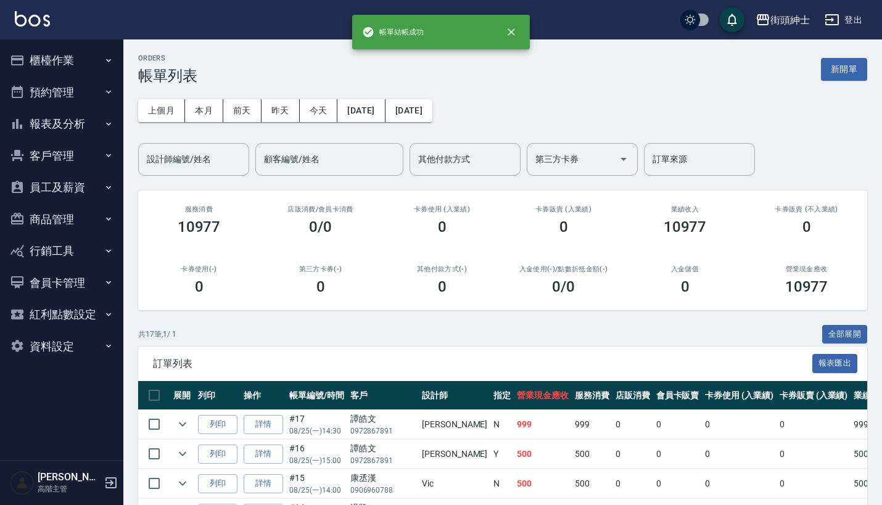
click at [84, 91] on button "預約管理" at bounding box center [61, 92] width 113 height 32
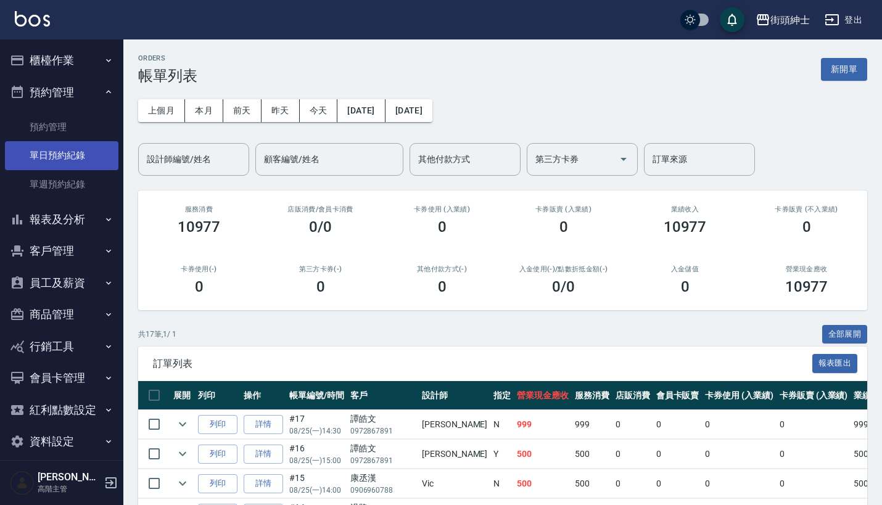
click at [84, 152] on link "單日預約紀錄" at bounding box center [61, 155] width 113 height 28
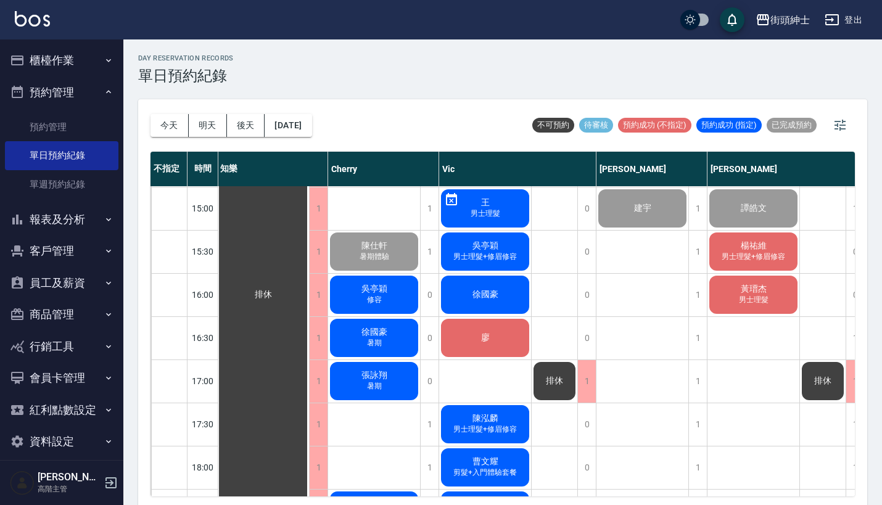
scroll to position [520, 1]
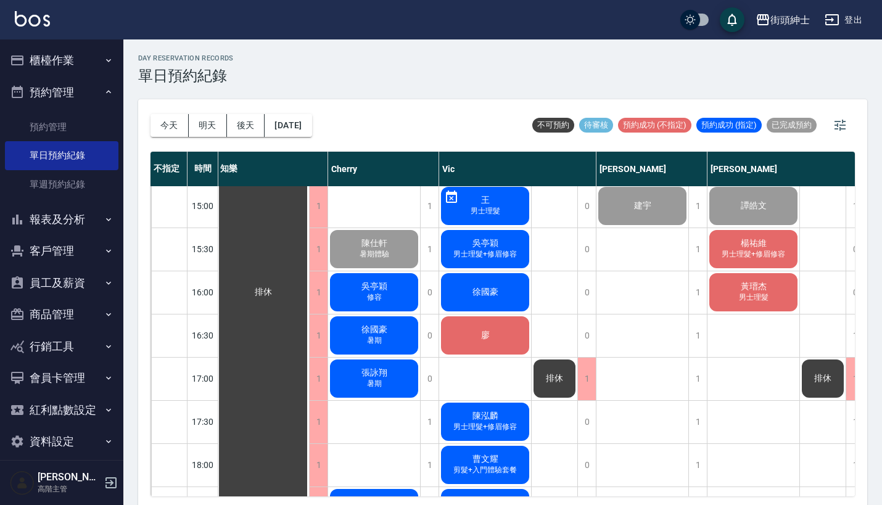
click at [309, 337] on div "徐國豪 暑期" at bounding box center [263, 292] width 92 height 1251
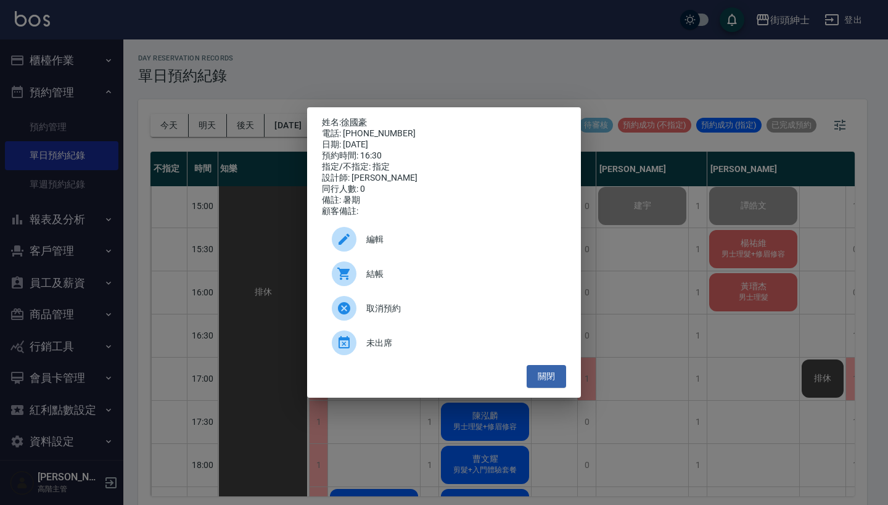
click at [461, 87] on div "姓名: 徐國豪 電話: 0903922367 日期: 2025/08/25 預約時間: 16:30 指定/不指定: 指定 設計師: Cherry 同行人數: …" at bounding box center [444, 252] width 888 height 505
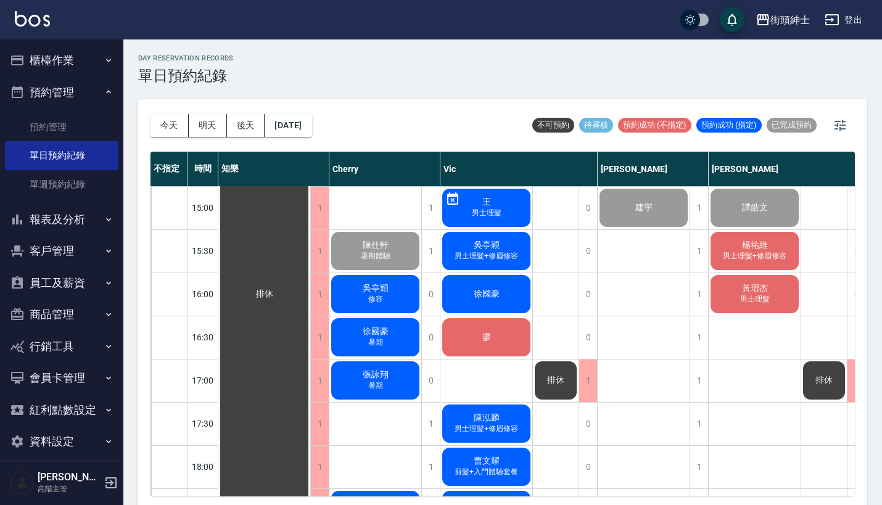
scroll to position [508, 0]
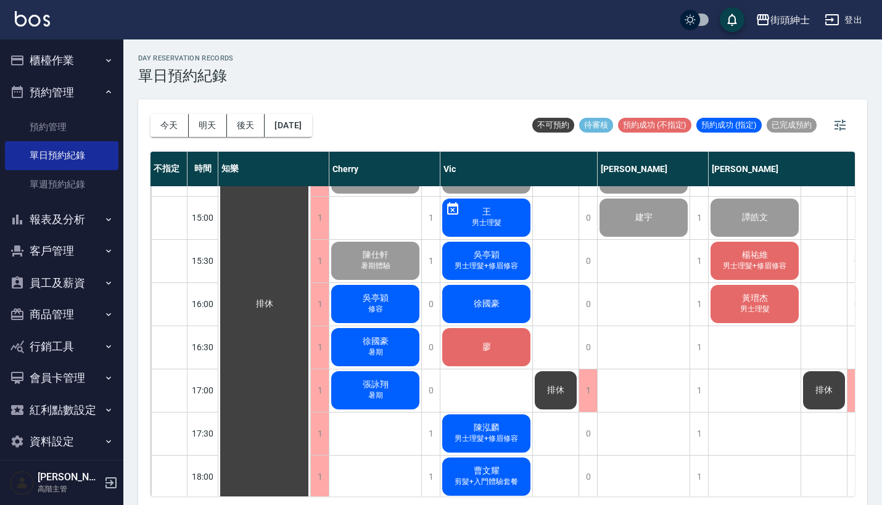
click at [378, 2] on span "男士理髮+修眉修容" at bounding box center [375, 2] width 5 height 0
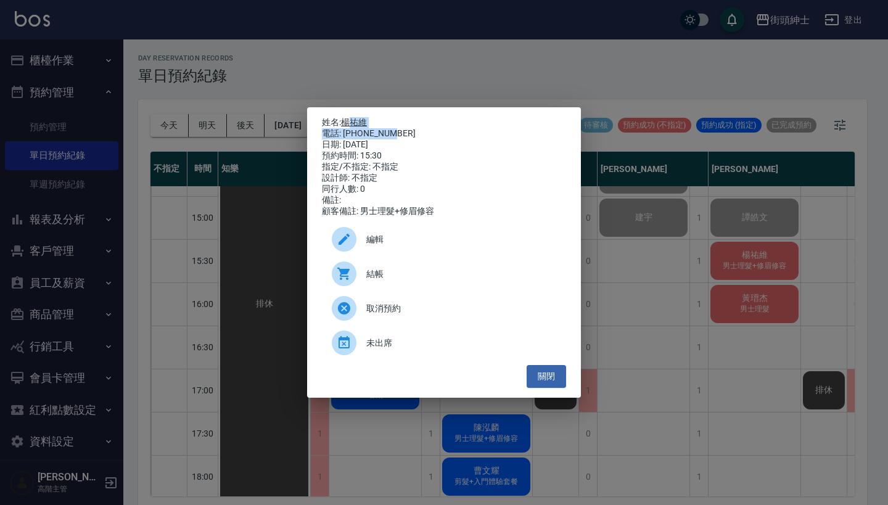
drag, startPoint x: 398, startPoint y: 129, endPoint x: 348, endPoint y: 119, distance: 51.5
click at [348, 119] on div "姓名: 楊祐維 電話: 0978182808 日期: 2025/08/25 預約時間: 15:30 指定/不指定: 不指定 設計師: 不指定 同行人數: 0 …" at bounding box center [444, 167] width 244 height 100
click at [469, 83] on div "姓名: 楊祐維 電話: 0978182808 日期: 2025/08/25 預約時間: 15:30 指定/不指定: 不指定 設計師: 不指定 同行人數: 0 …" at bounding box center [444, 252] width 888 height 505
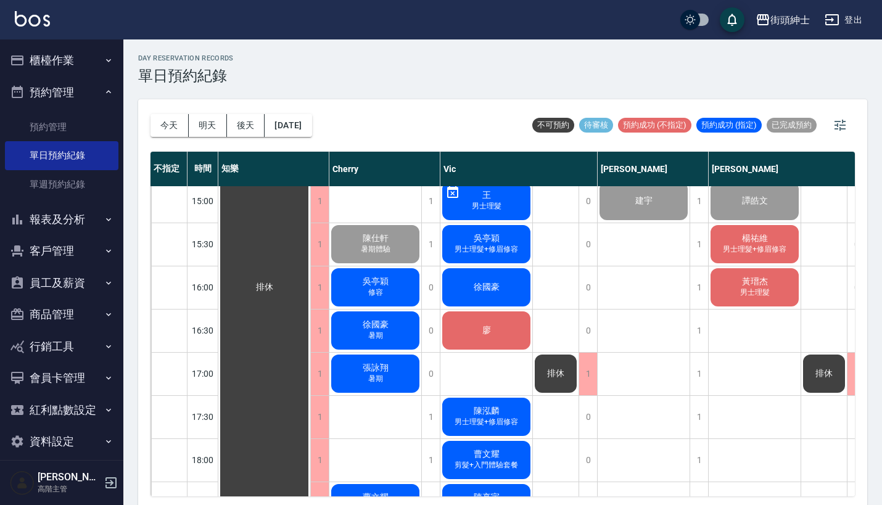
scroll to position [531, 0]
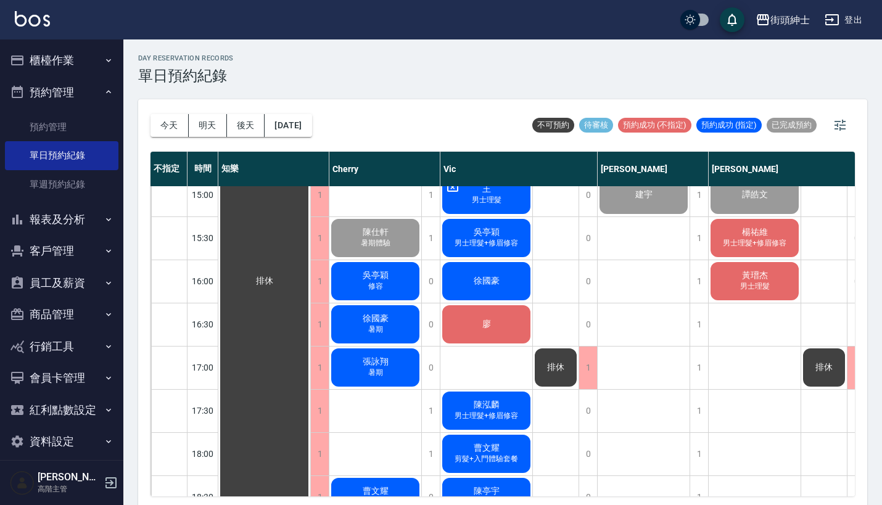
click at [310, 325] on div "徐國豪 暑期" at bounding box center [264, 281] width 92 height 1251
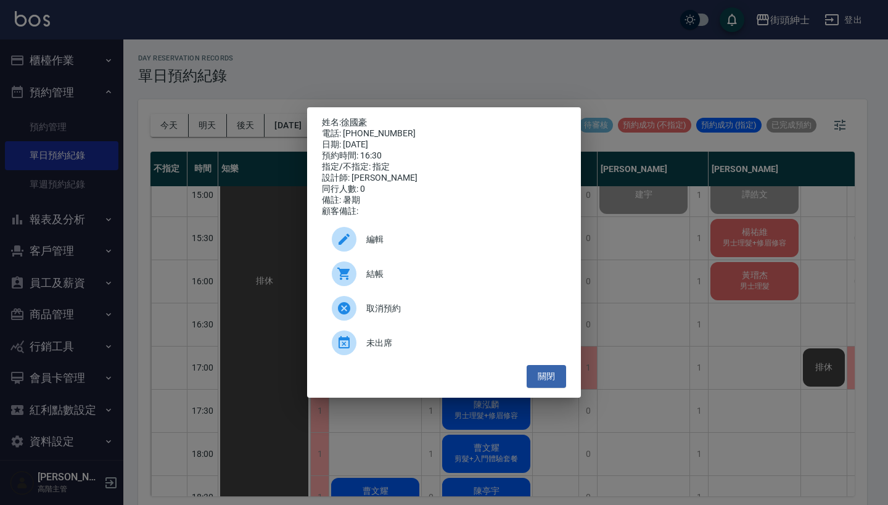
click at [405, 310] on span "取消預約" at bounding box center [461, 308] width 190 height 13
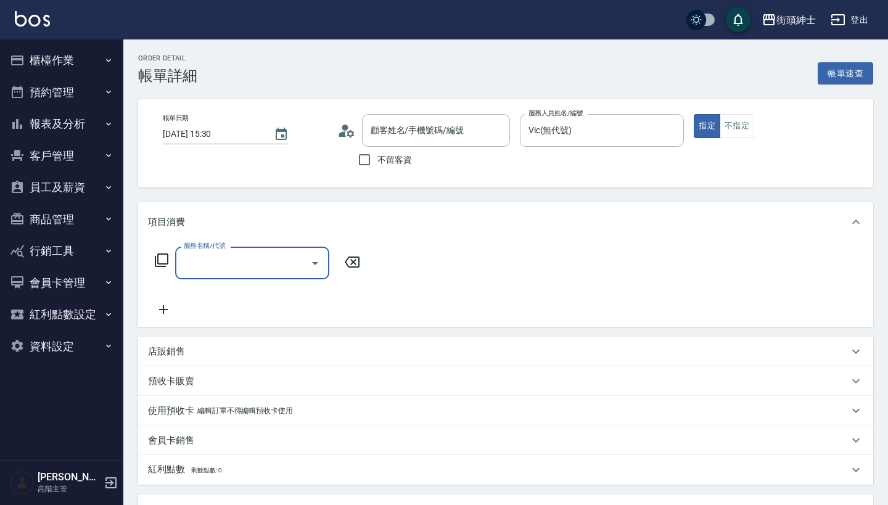
type input "[PERSON_NAME]/0983987914/null"
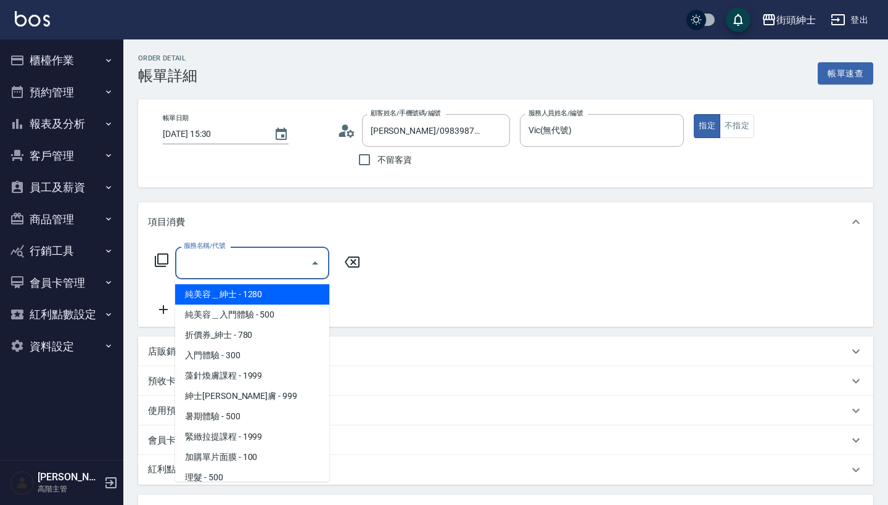
click at [255, 263] on input "服務名稱/代號" at bounding box center [243, 263] width 125 height 22
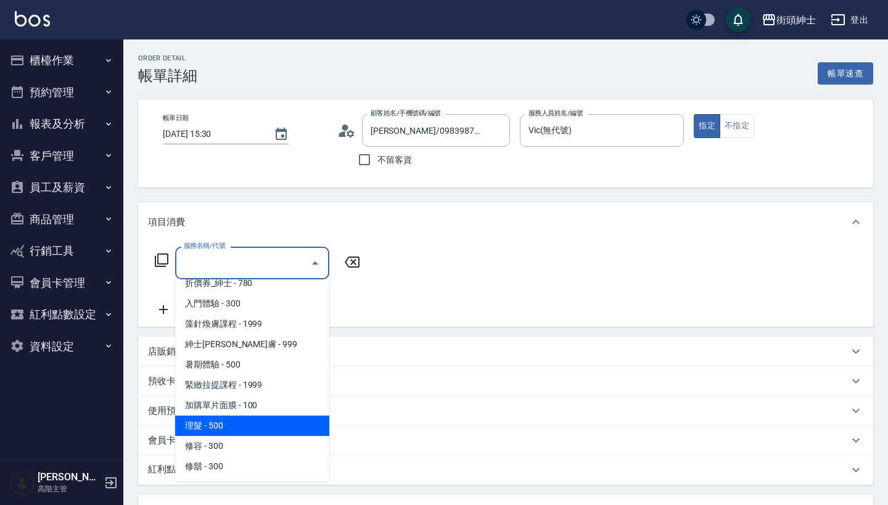
scroll to position [52, 0]
click at [247, 434] on span "理髮 - 500" at bounding box center [252, 426] width 154 height 20
type input "理髮(A02)"
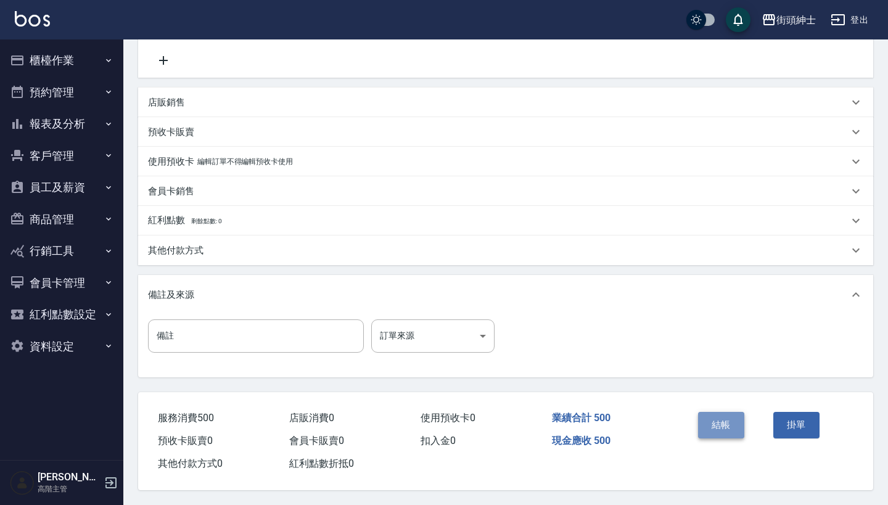
click at [731, 431] on button "結帳" at bounding box center [721, 425] width 46 height 26
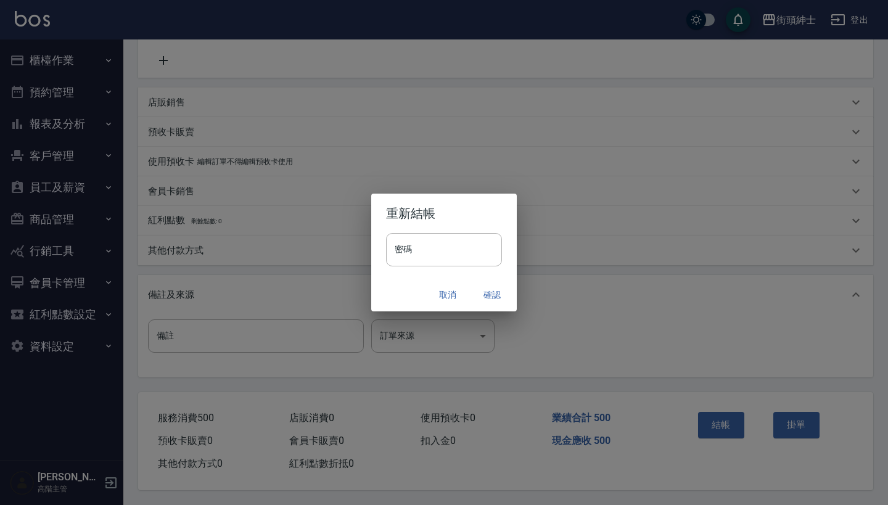
click at [495, 292] on button "確認" at bounding box center [491, 295] width 39 height 23
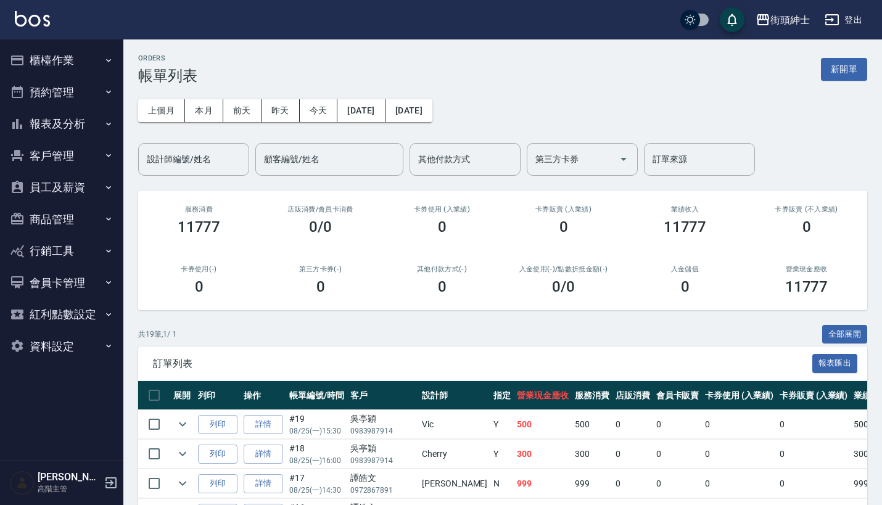
click at [94, 88] on button "預約管理" at bounding box center [61, 92] width 113 height 32
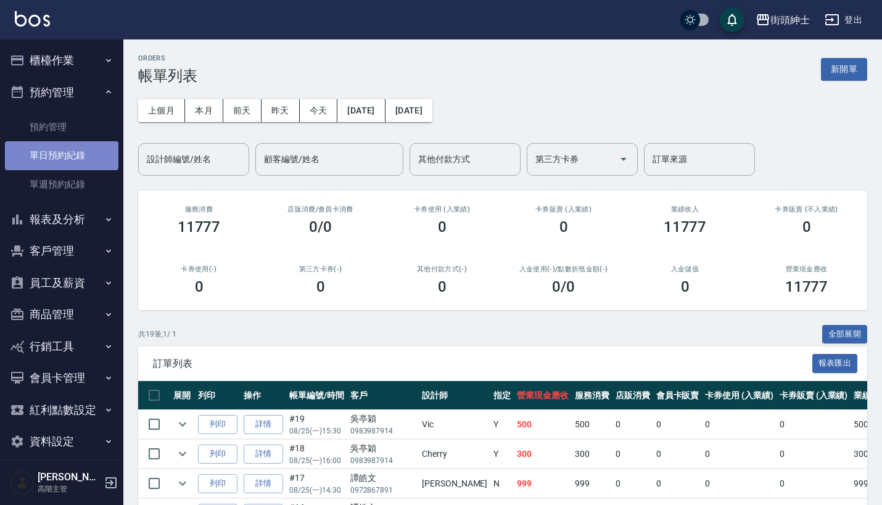
click at [84, 151] on link "單日預約紀錄" at bounding box center [61, 155] width 113 height 28
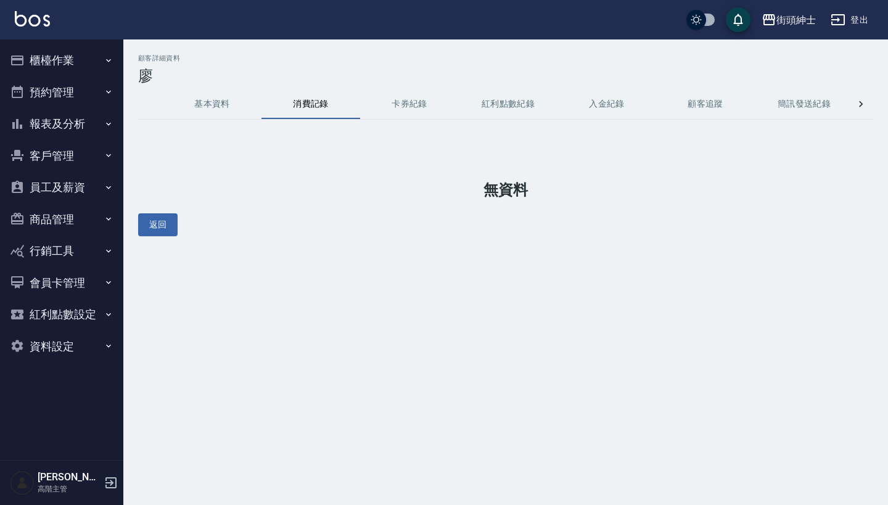
click at [215, 102] on button "基本資料" at bounding box center [212, 104] width 99 height 30
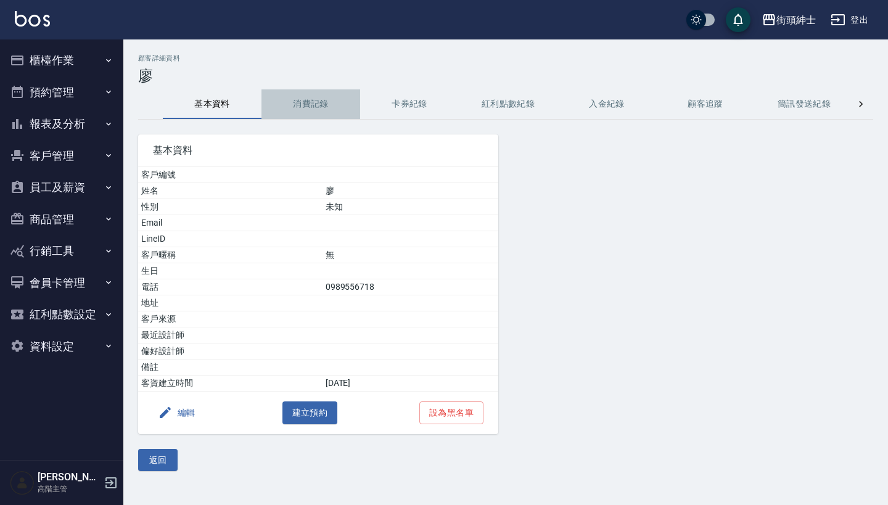
click at [304, 109] on button "消費記錄" at bounding box center [310, 104] width 99 height 30
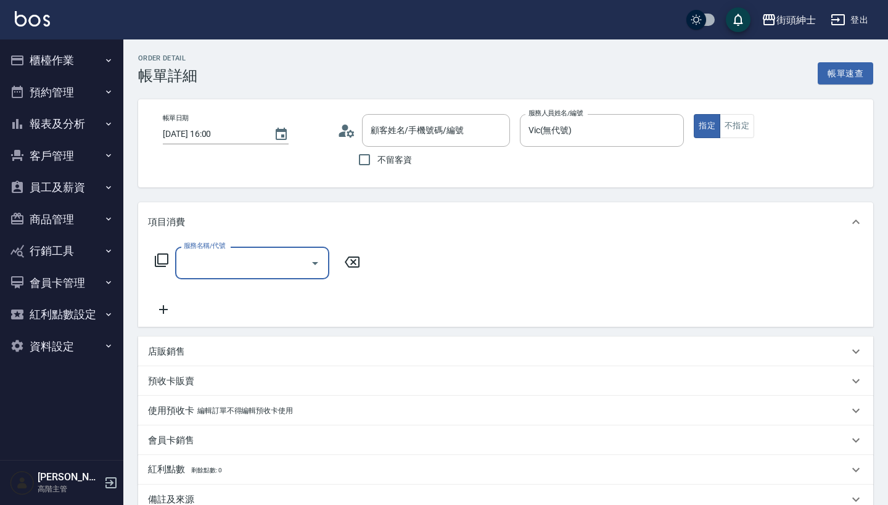
type input "[PERSON_NAME]/0903922367/null"
click at [273, 255] on input "服務名稱/代號" at bounding box center [243, 263] width 125 height 22
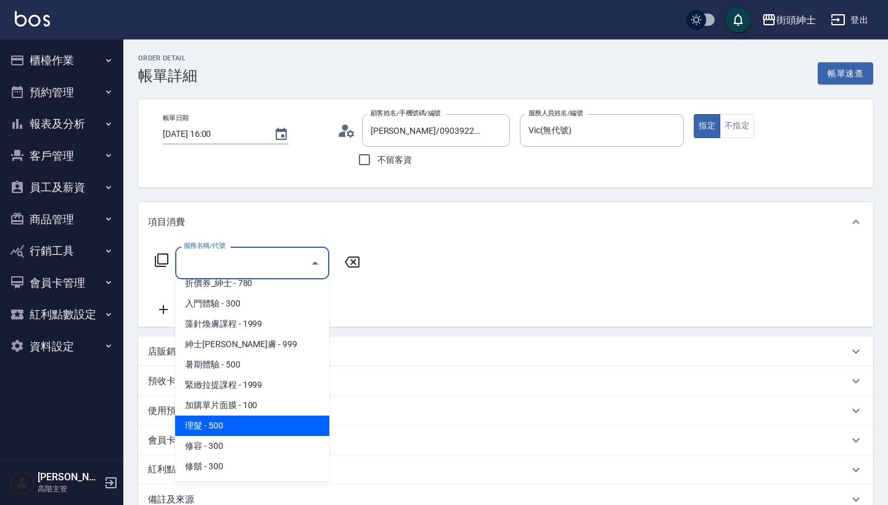
scroll to position [52, 0]
click at [261, 421] on span "理髮 - 500" at bounding box center [252, 426] width 154 height 20
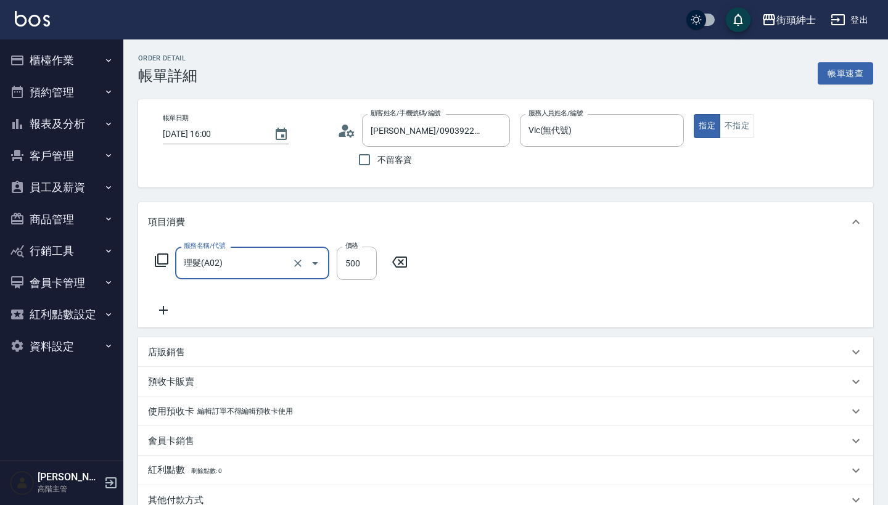
type input "理髮(A02)"
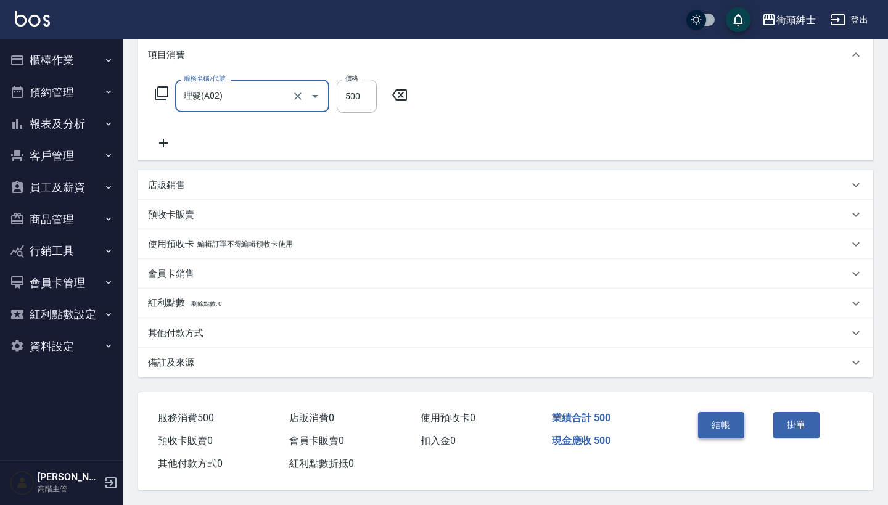
scroll to position [173, 0]
click at [712, 418] on button "結帳" at bounding box center [721, 425] width 46 height 26
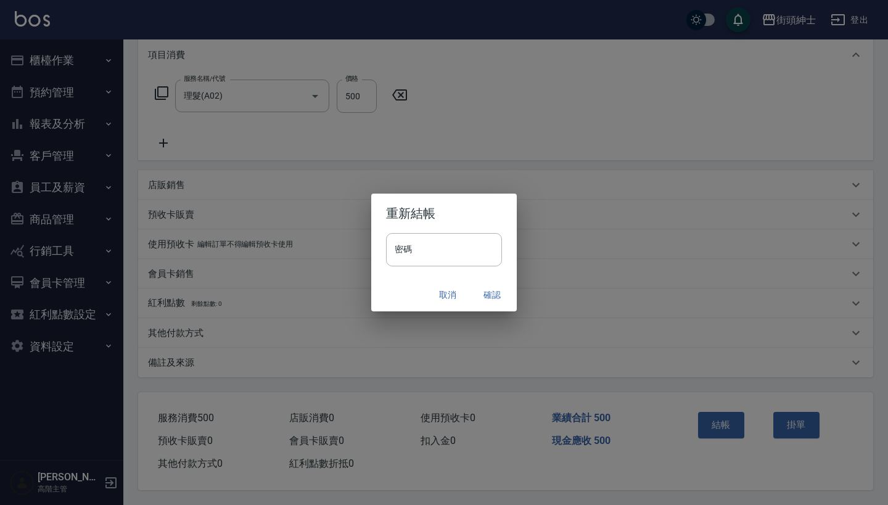
click at [498, 298] on button "確認" at bounding box center [491, 295] width 39 height 23
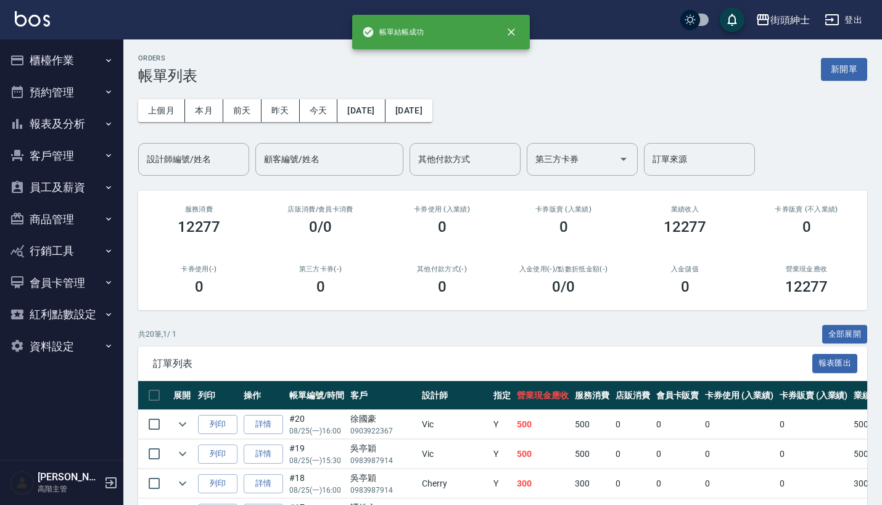
click at [70, 76] on button "預約管理" at bounding box center [61, 92] width 113 height 32
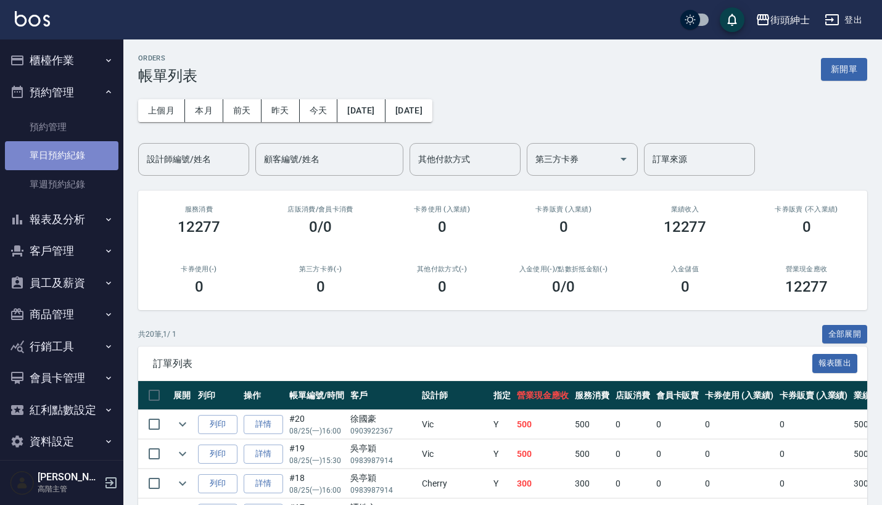
click at [67, 157] on link "單日預約紀錄" at bounding box center [61, 155] width 113 height 28
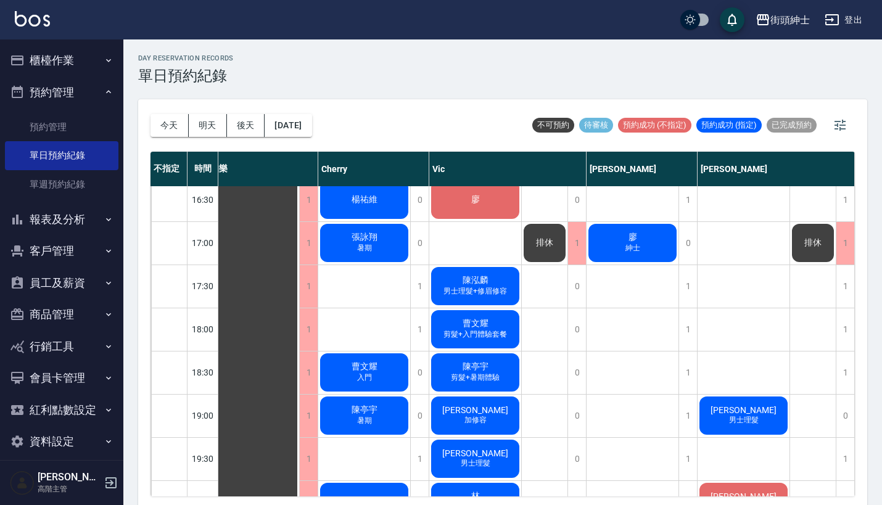
scroll to position [475, 17]
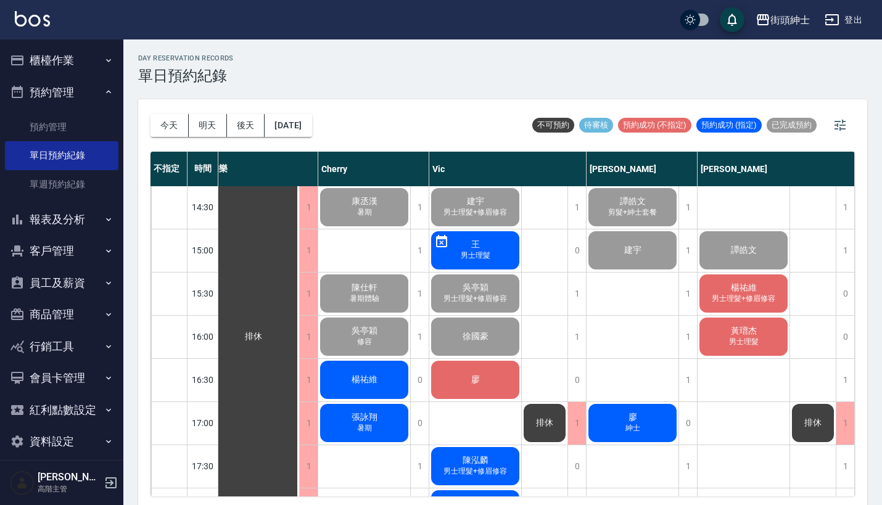
click at [265, 333] on span "黃瑨杰" at bounding box center [253, 336] width 22 height 11
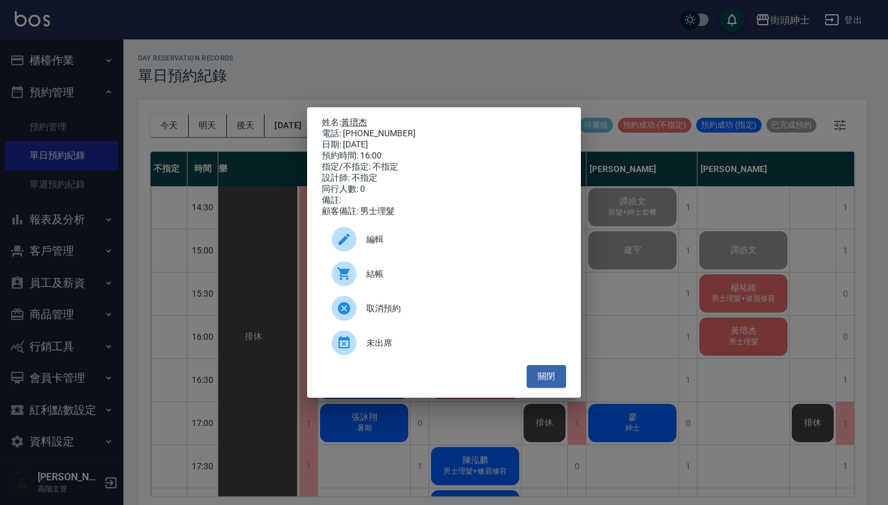
click at [354, 117] on link "黃瑨杰" at bounding box center [354, 122] width 26 height 10
click at [691, 286] on div "姓名: 黃瑨杰 電話: 0930701178 日期: 2025/08/25 預約時間: 16:00 指定/不指定: 不指定 設計師: 不指定 同行人數: 0 …" at bounding box center [444, 252] width 888 height 505
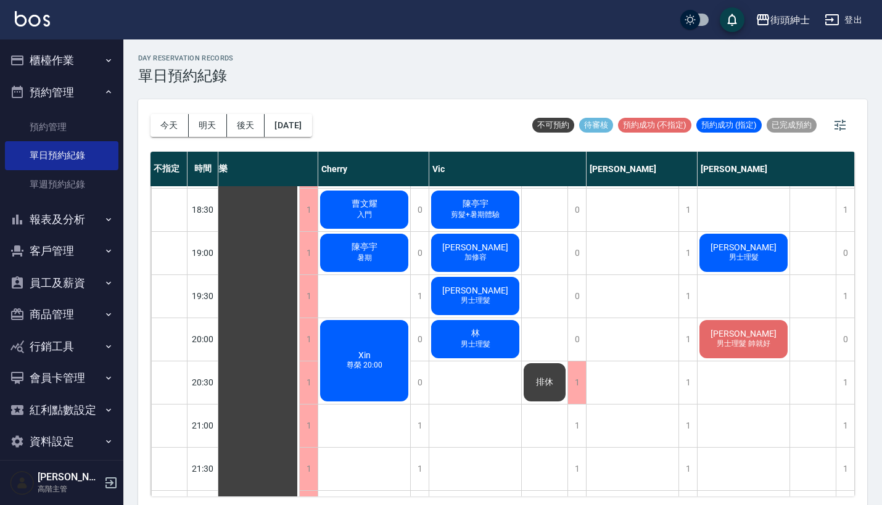
scroll to position [832, 17]
